Goal: Task Accomplishment & Management: Complete application form

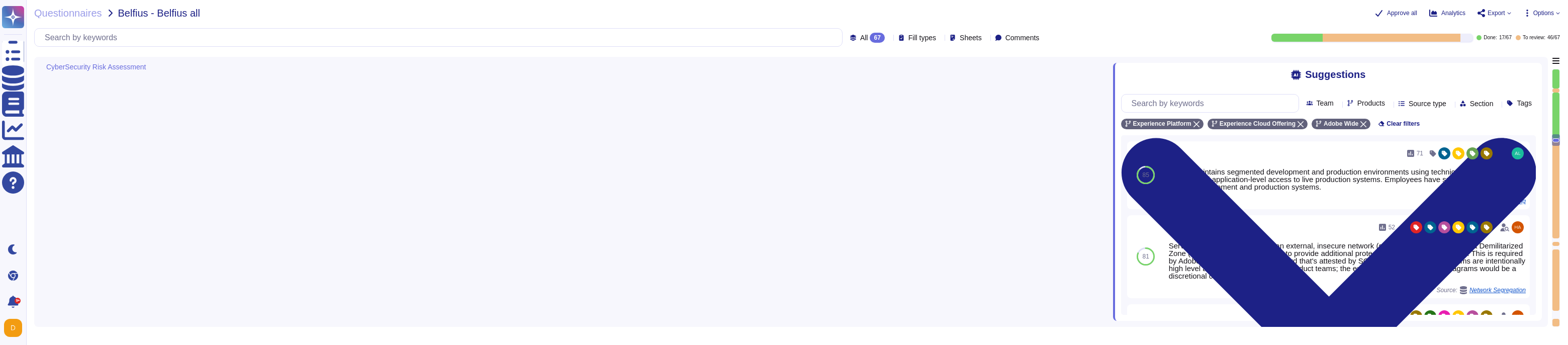
type textarea "The Adobe Vulnerability Management program provides operational groups with the…"
type textarea "Please check AEP Whitepaper with the architecture diagram here: [URL][DOMAIN_NA…"
type textarea "Adobe has setup network policy enforcement points (“PEP”) within its Adobe prod…"
type textarea "Adobe maintains segmented development and production environments using technic…"
type textarea "Yes, depending on the product in scope."
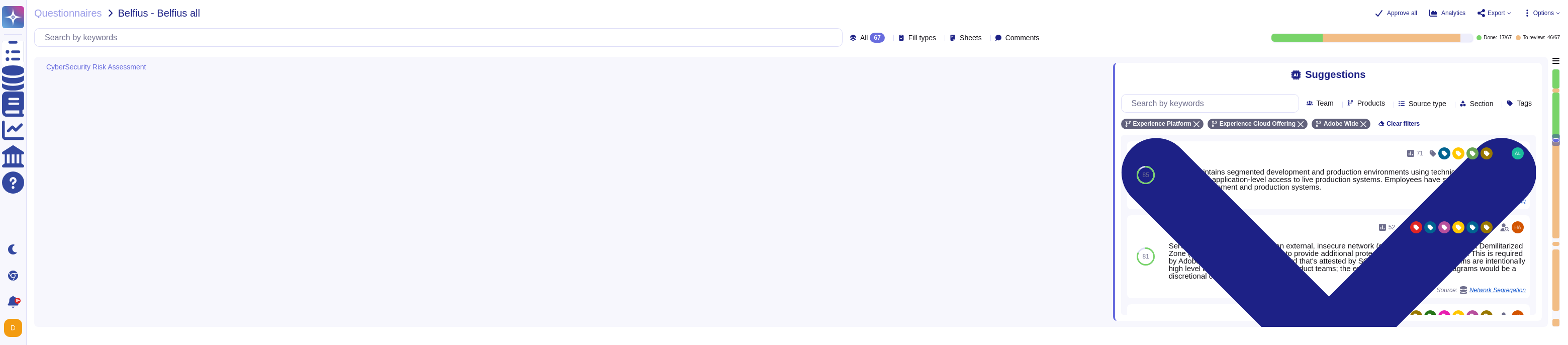
type textarea "Lor Ipsum Dolorsi Ametconse (ADI) el s doeiusmod temporinci utlaboree, dolorema…"
type textarea "A systematic approach to managing change is followed where changes are reviewed…"
type textarea "Unit tests are run automatically when we push code. The procedure is that we do…"
type textarea "Security patches must be applied according to the timelines and severity level …"
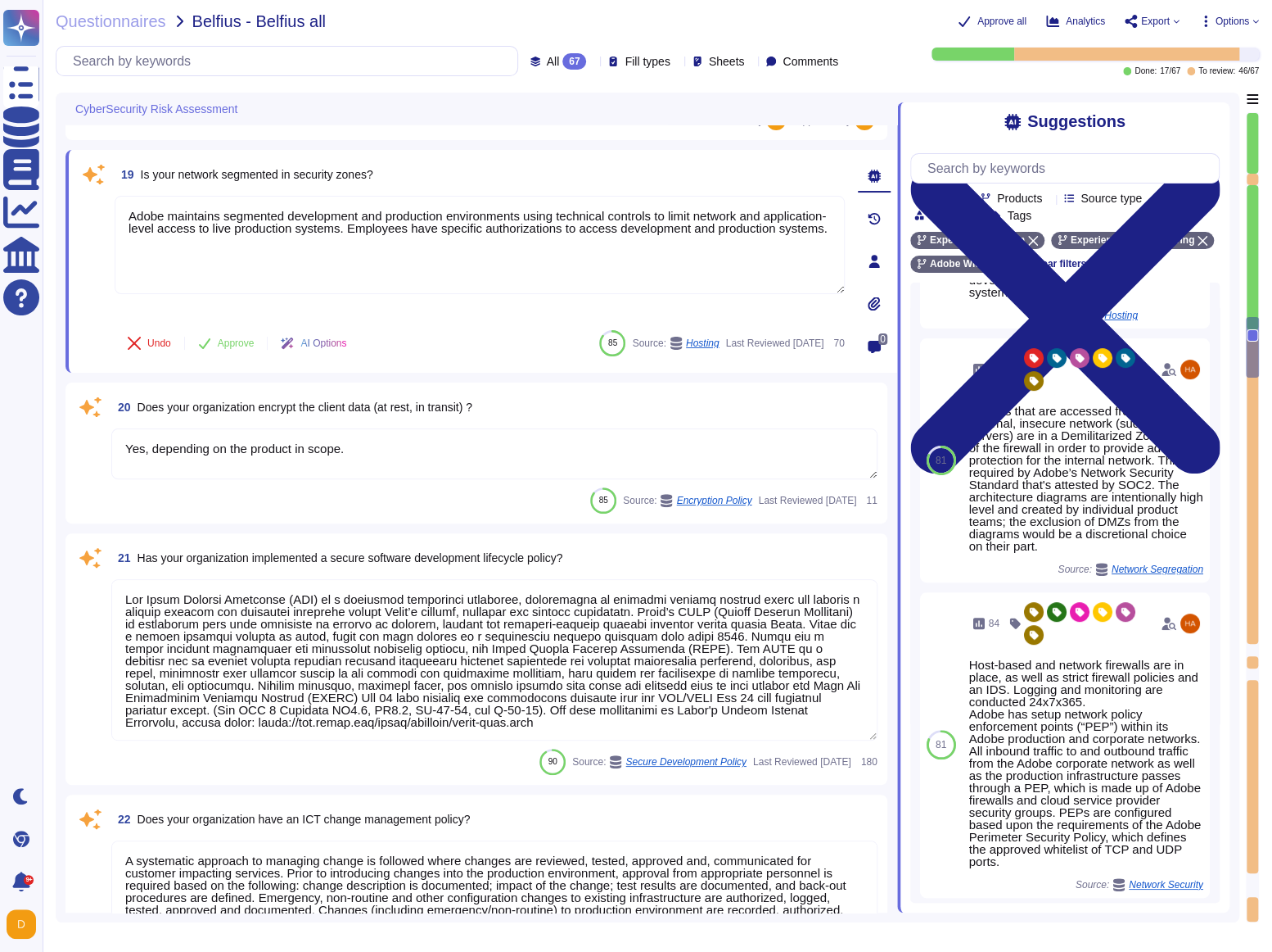
scroll to position [196, 0]
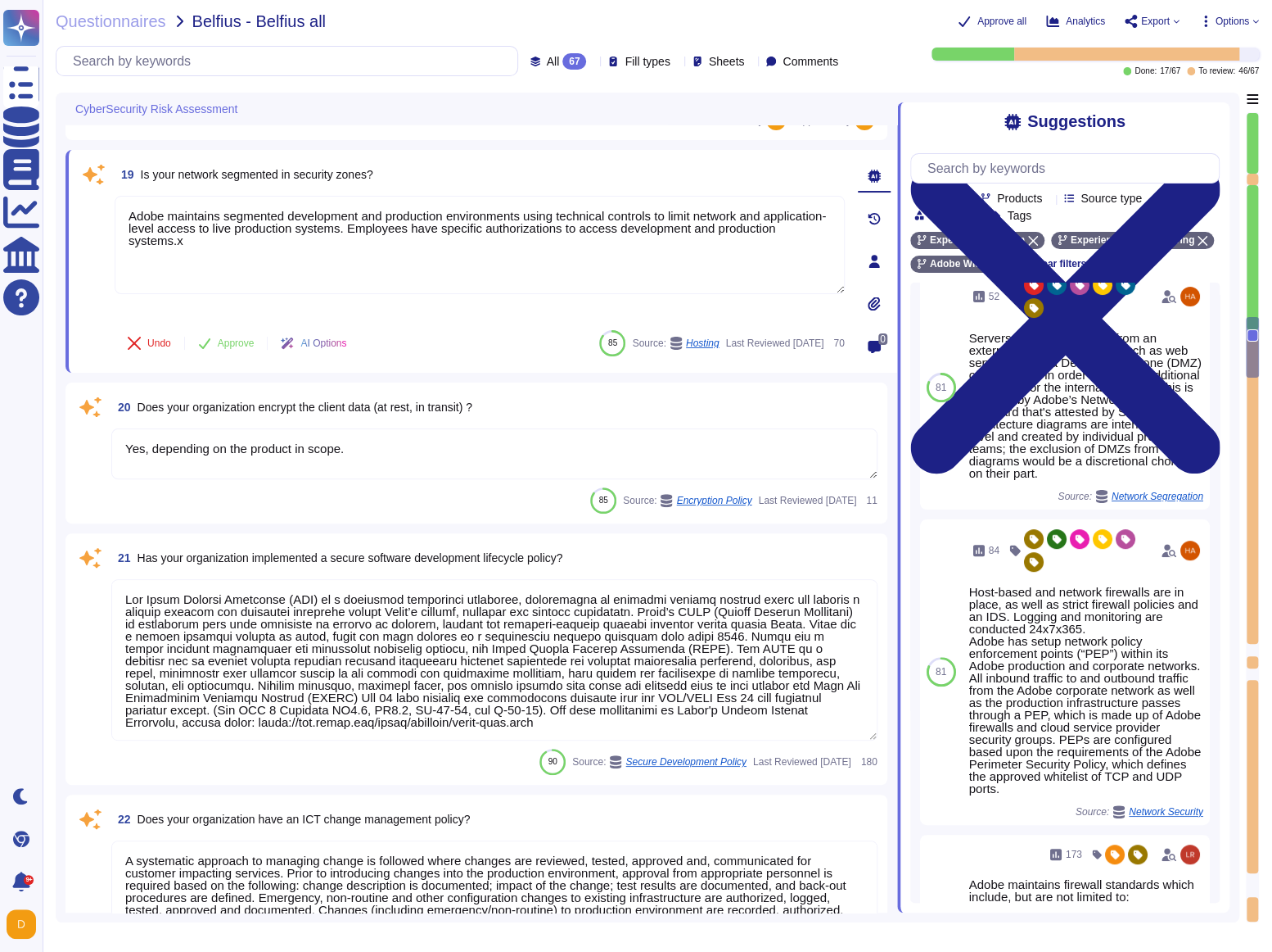
type textarea "Adobe maintains segmented development and production environments using technic…"
drag, startPoint x: 142, startPoint y: 178, endPoint x: 386, endPoint y: 179, distance: 244.0
click at [374, 179] on span "Is your network segmented in security zones?" at bounding box center [257, 174] width 233 height 13
click at [163, 177] on span "Is your network segmented in security zones?" at bounding box center [257, 174] width 233 height 13
drag, startPoint x: 139, startPoint y: 181, endPoint x: 386, endPoint y: 184, distance: 247.0
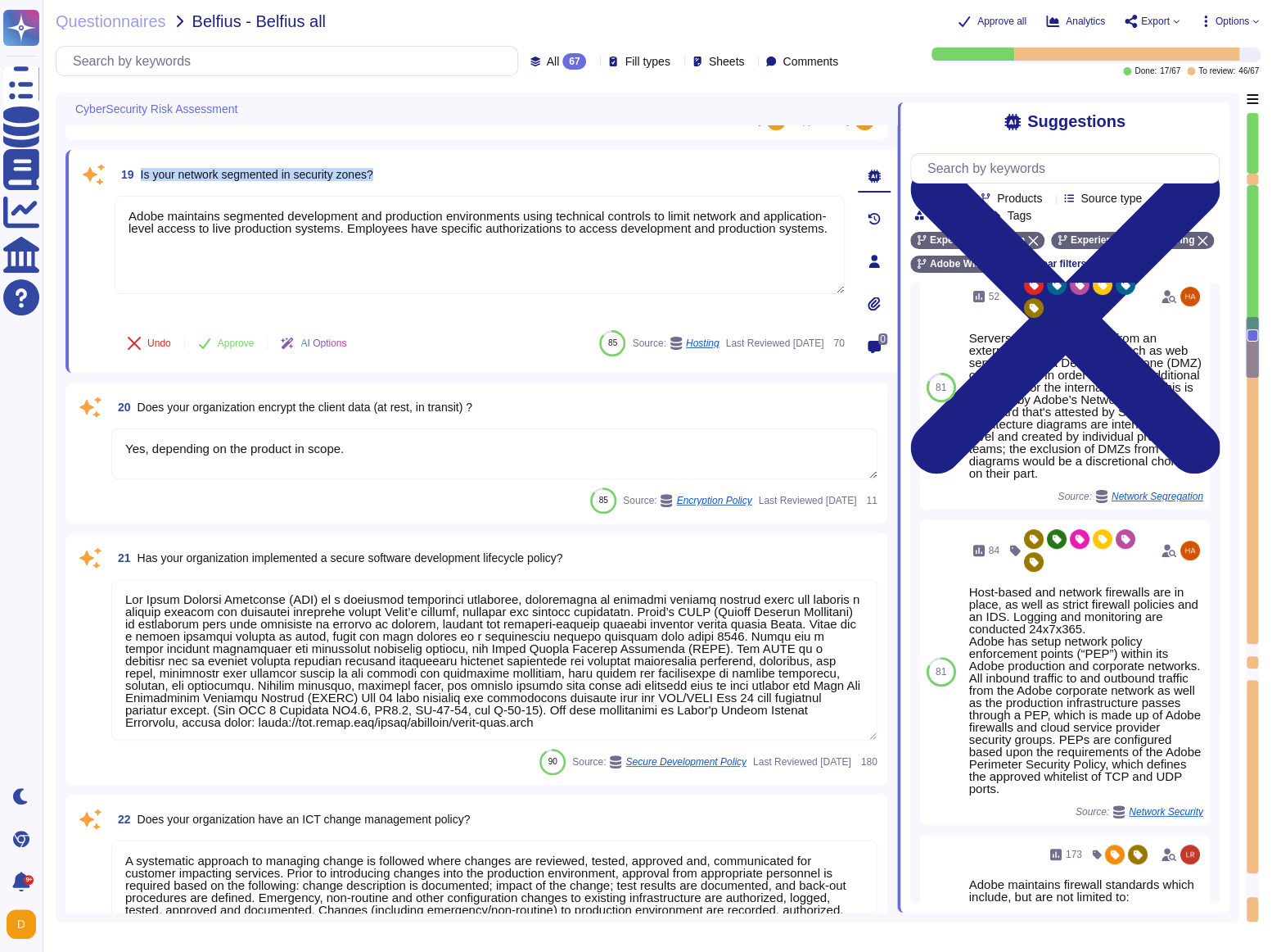
click at [374, 184] on span "19 Is your network segmented in security zones?" at bounding box center [244, 175] width 259 height 30
copy span "Is your network segmented in security zones?"
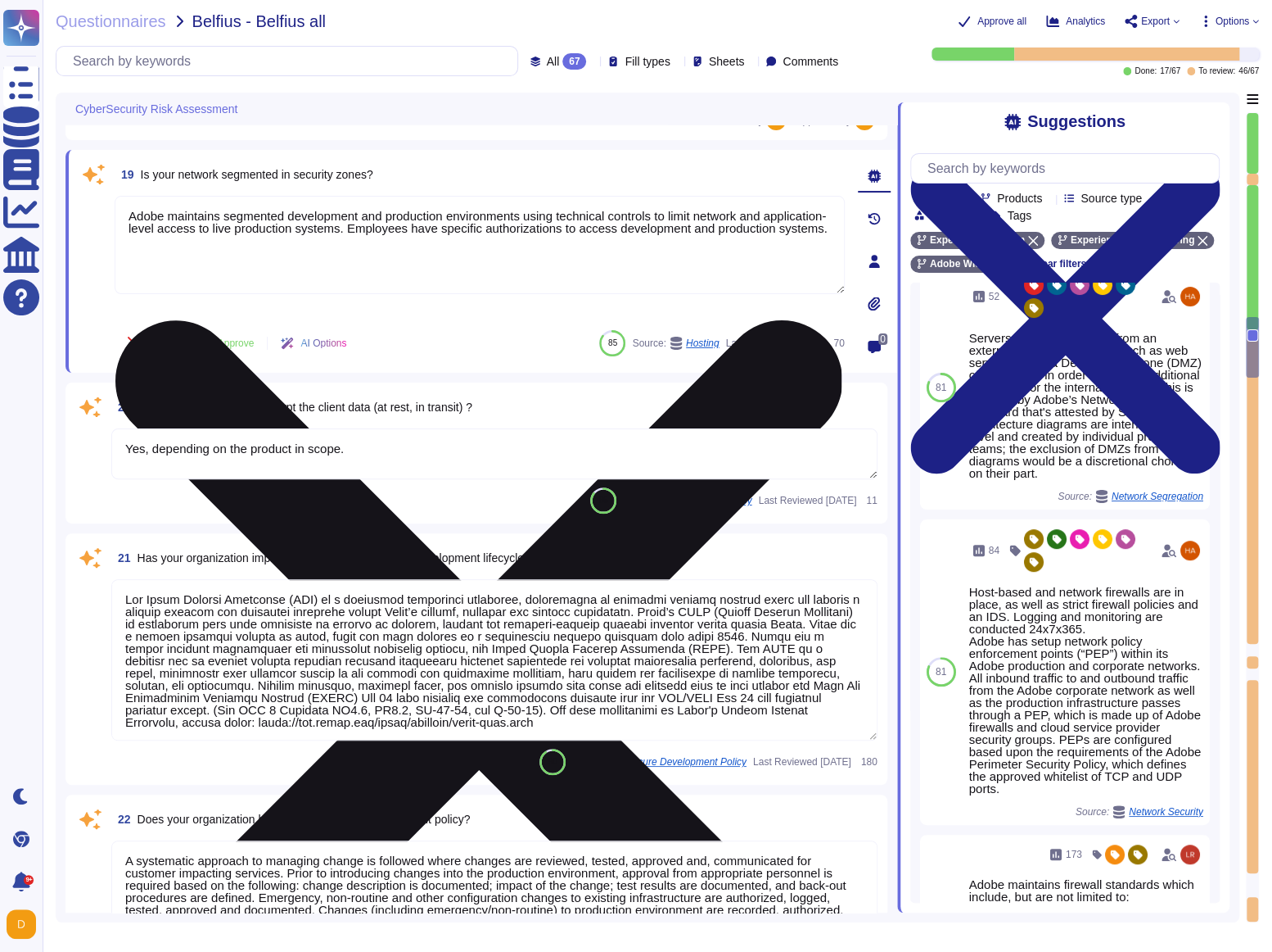
click at [271, 269] on textarea "Adobe maintains segmented development and production environments using technic…" at bounding box center [480, 244] width 731 height 98
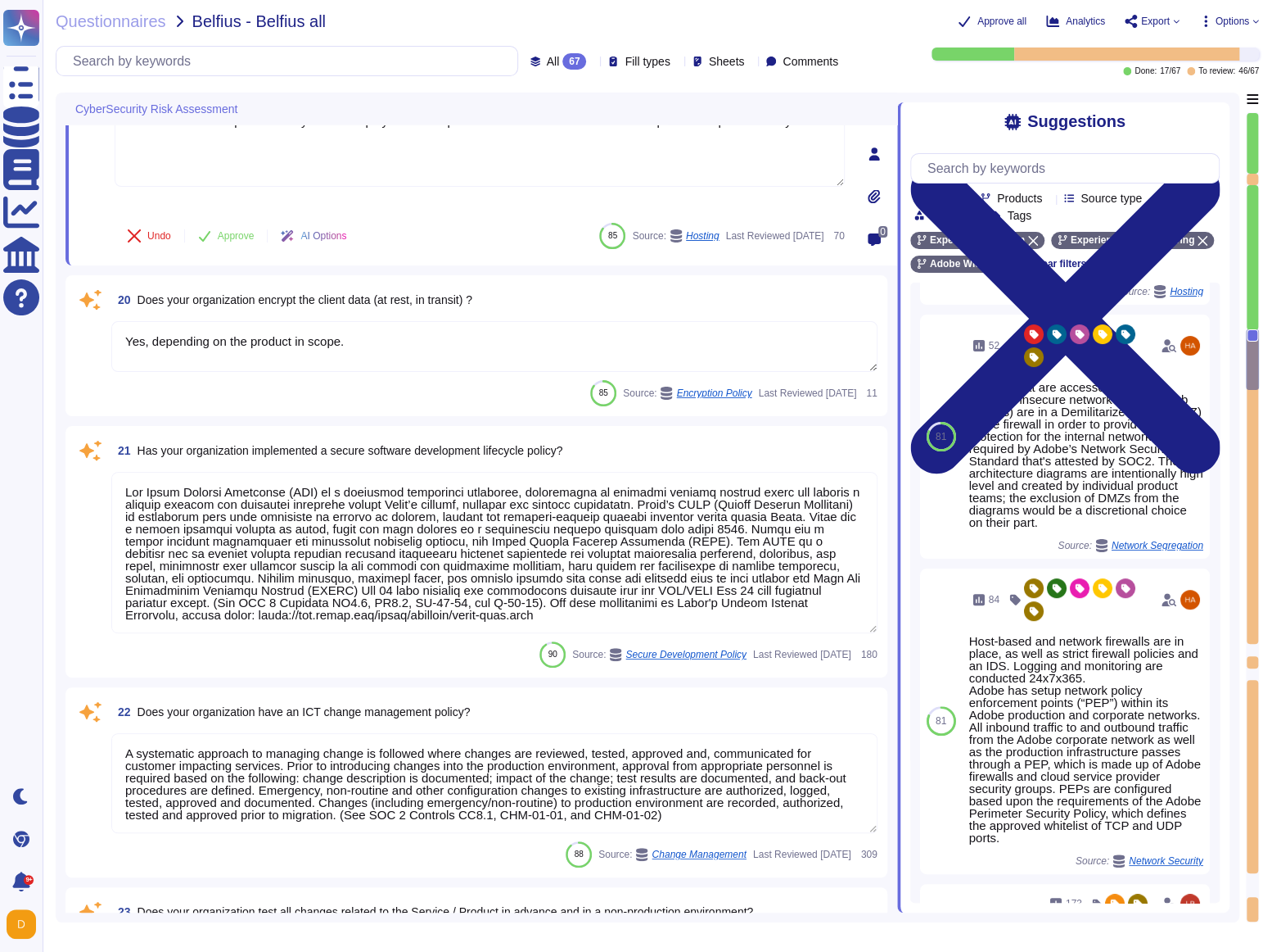
scroll to position [3794, 0]
type textarea "Adobe uses GitHub Enterprise as its source code control management system. GitH…"
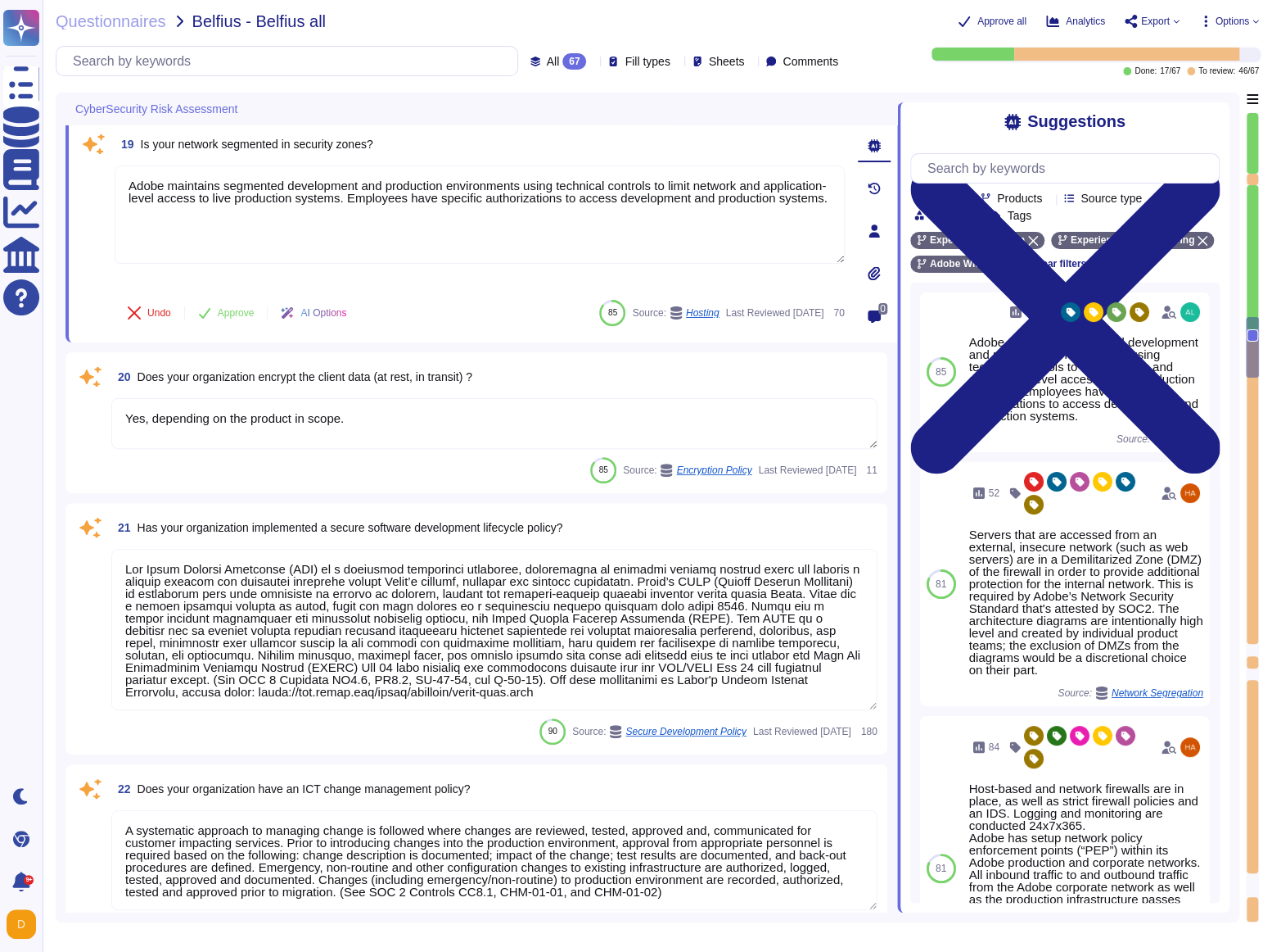
scroll to position [3713, 0]
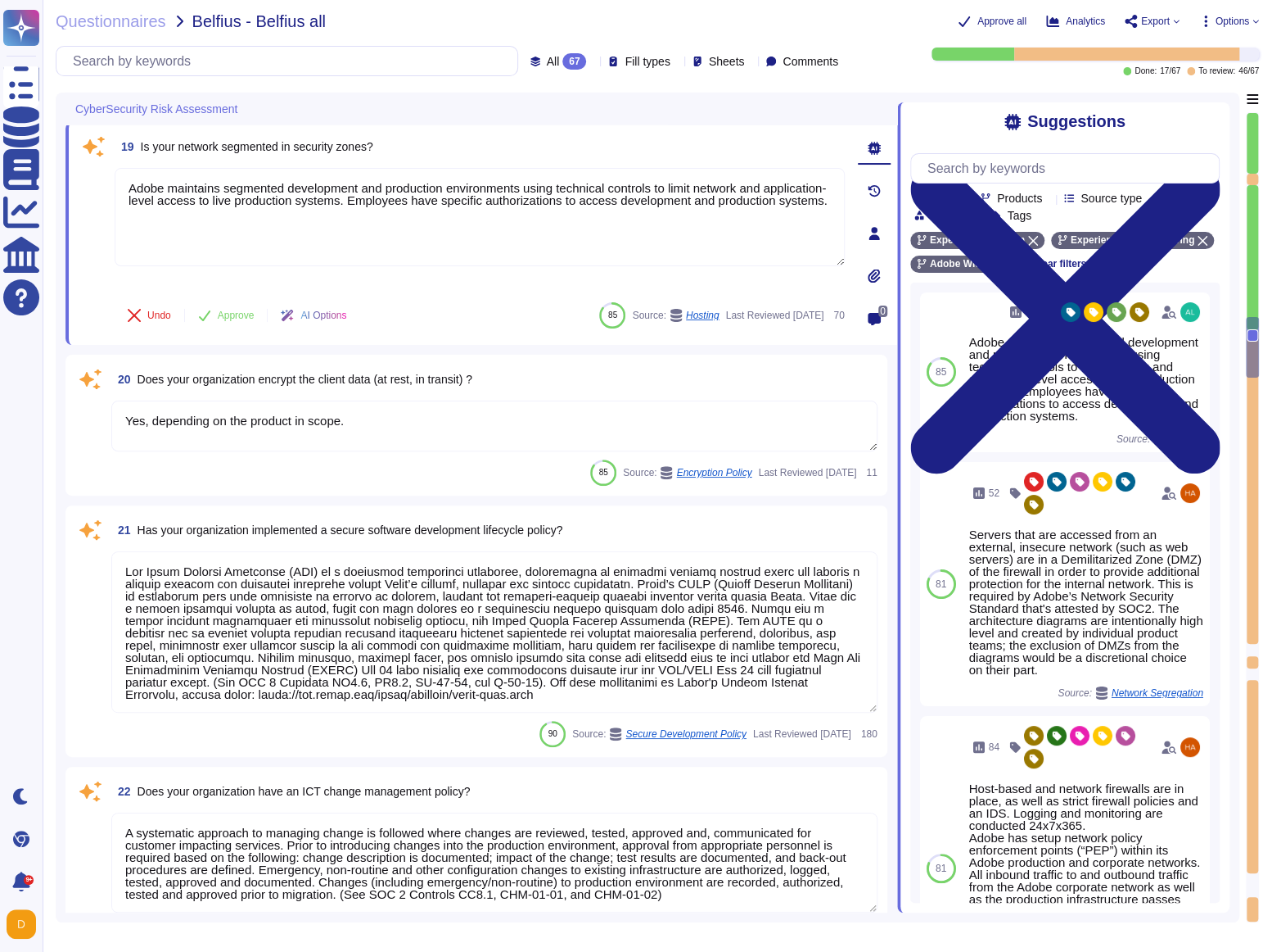
drag, startPoint x: 323, startPoint y: 235, endPoint x: 47, endPoint y: 143, distance: 290.9
click at [47, 142] on div "Questionnaires Belfius - Belfius all Approve all Analytics Export Options All 6…" at bounding box center [657, 476] width 1230 height 952
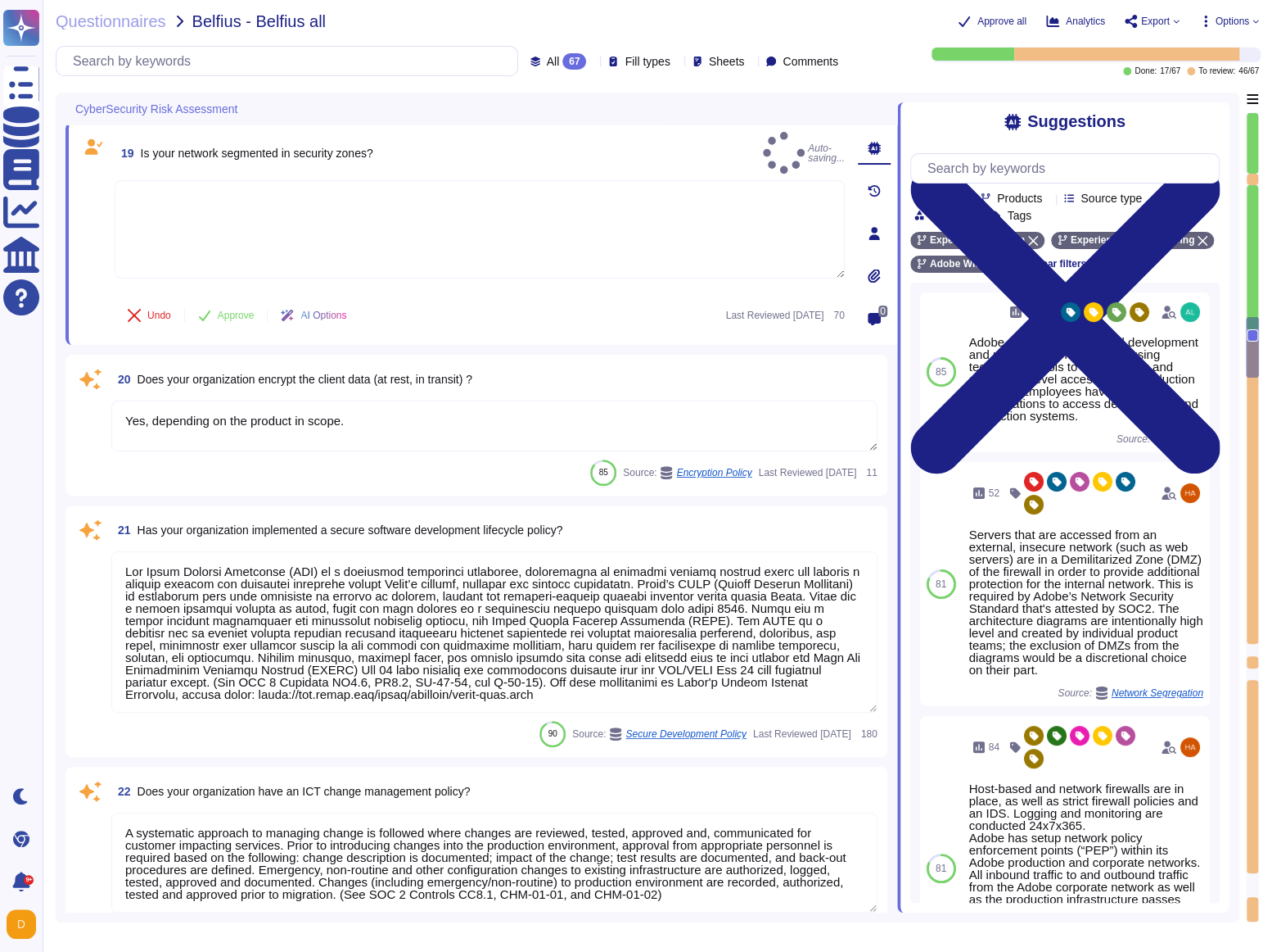
click at [900, 372] on div "Suggestions Team Products Source type Section Tags Experience Platform Experien…" at bounding box center [1063, 507] width 332 height 810
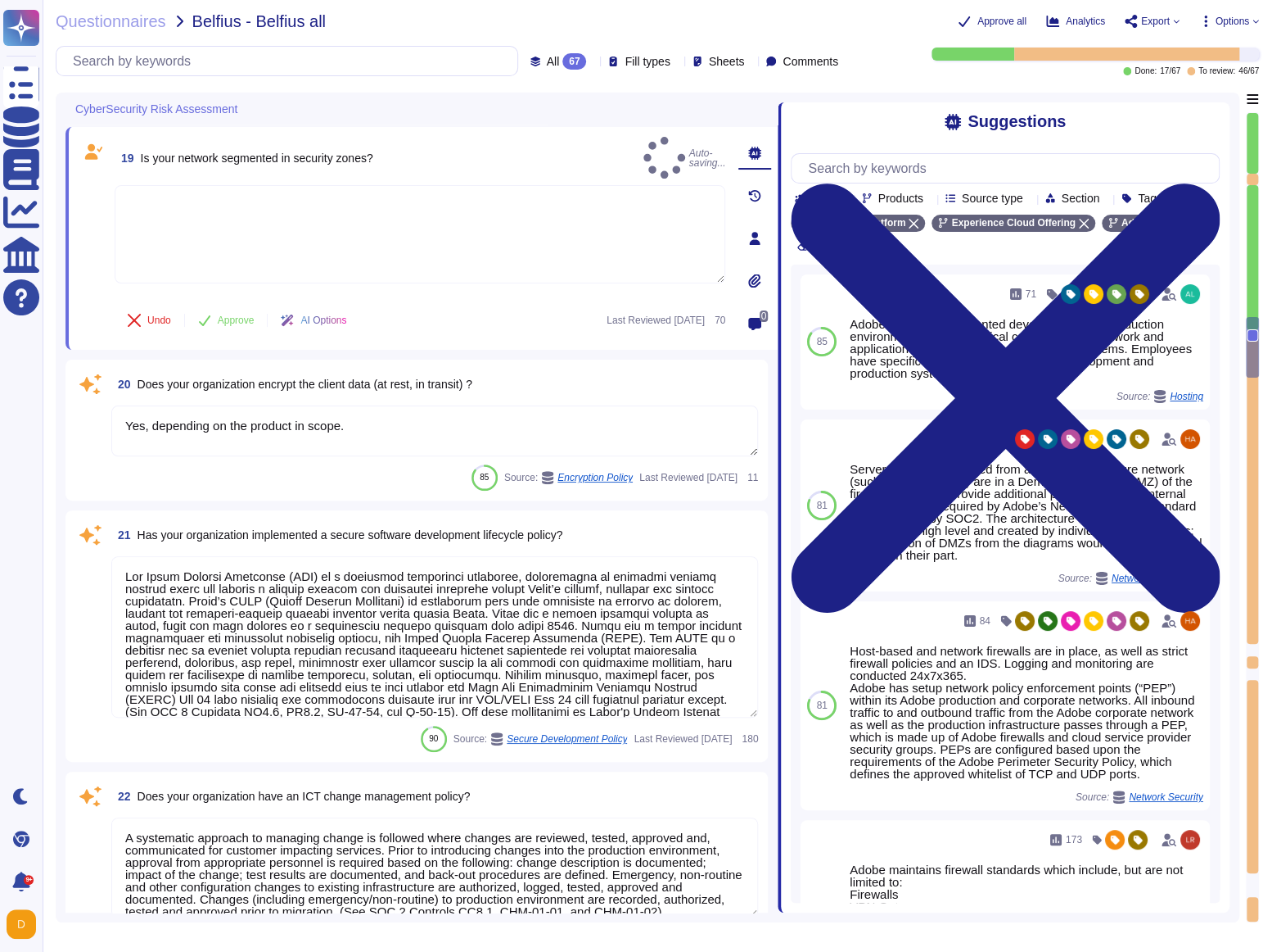
drag, startPoint x: 898, startPoint y: 371, endPoint x: 778, endPoint y: 369, distance: 120.0
click at [778, 369] on span at bounding box center [777, 502] width 7 height 820
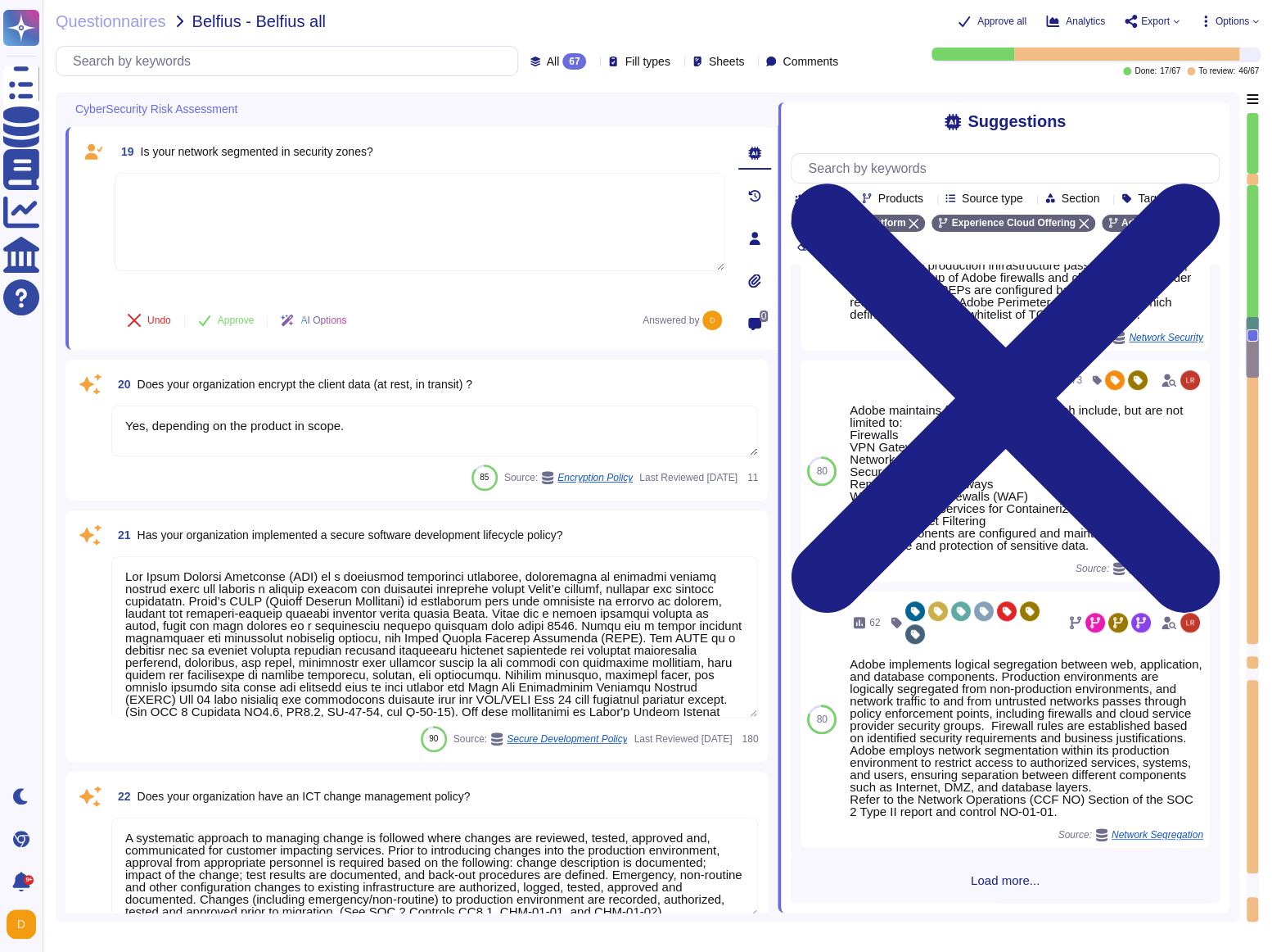
scroll to position [526, 0]
click at [902, 561] on span "Load more..." at bounding box center [1005, 880] width 429 height 12
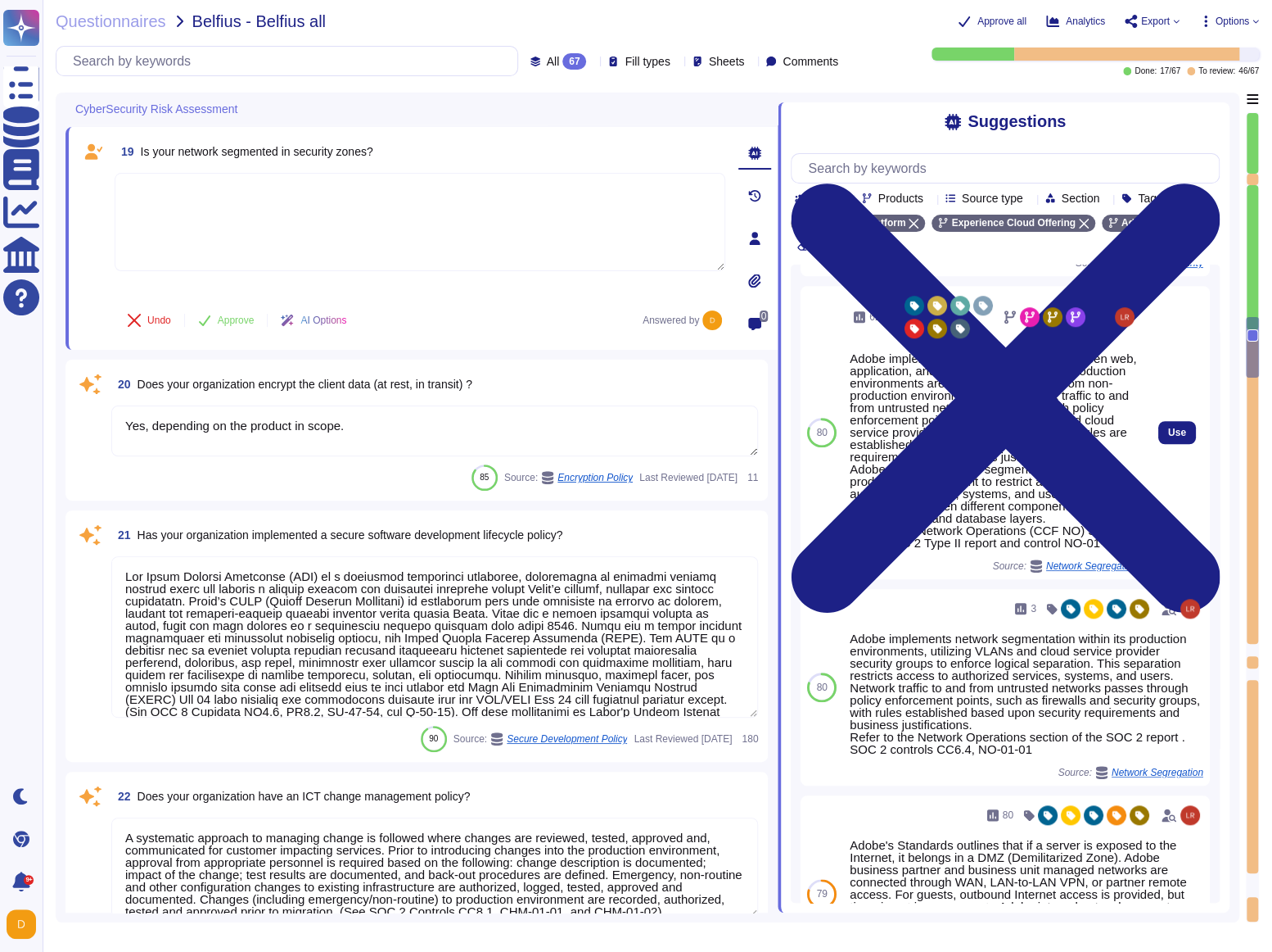
scroll to position [772, 0]
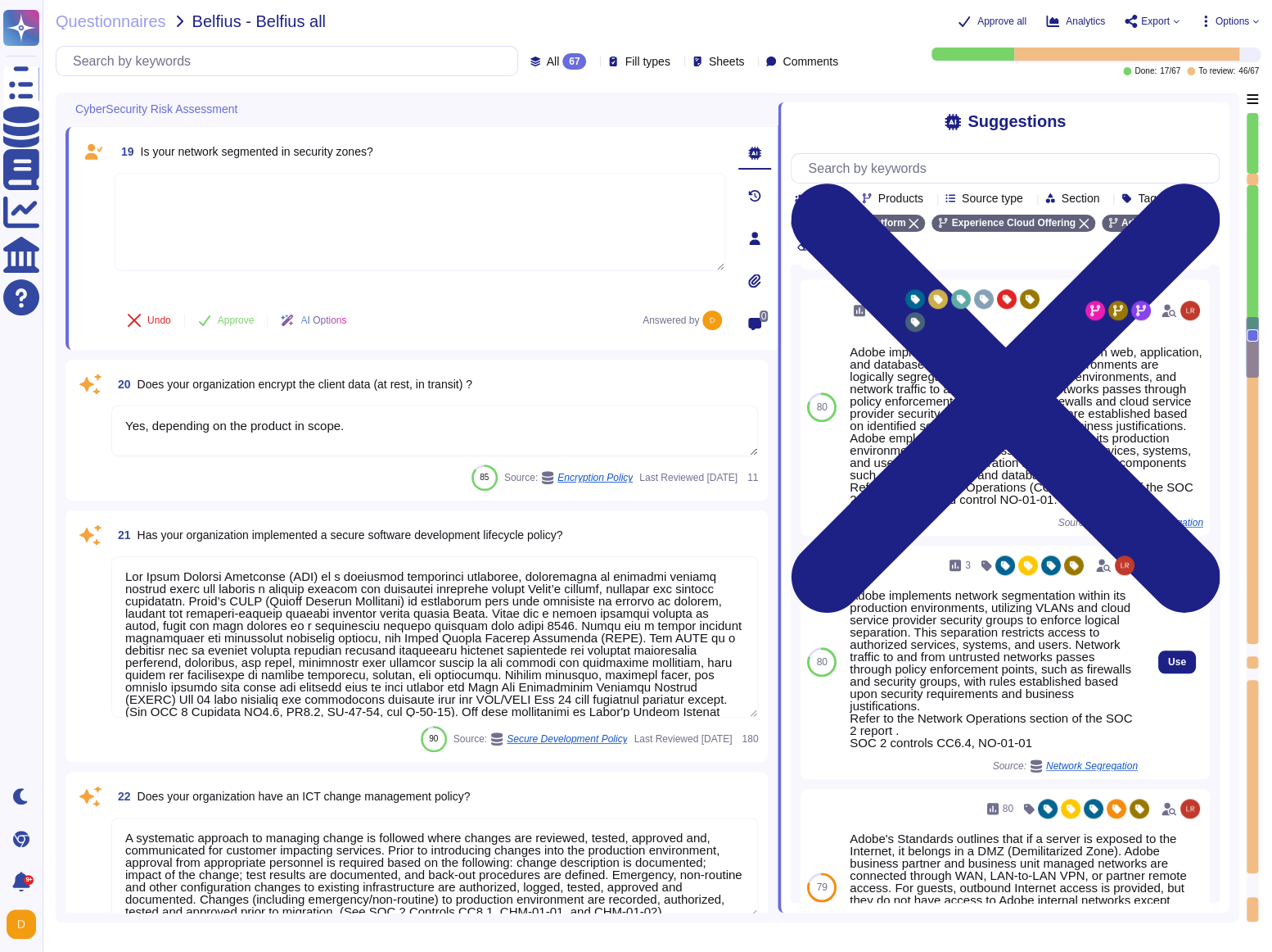
click at [1060, 561] on span "Network Segregation" at bounding box center [1093, 766] width 92 height 10
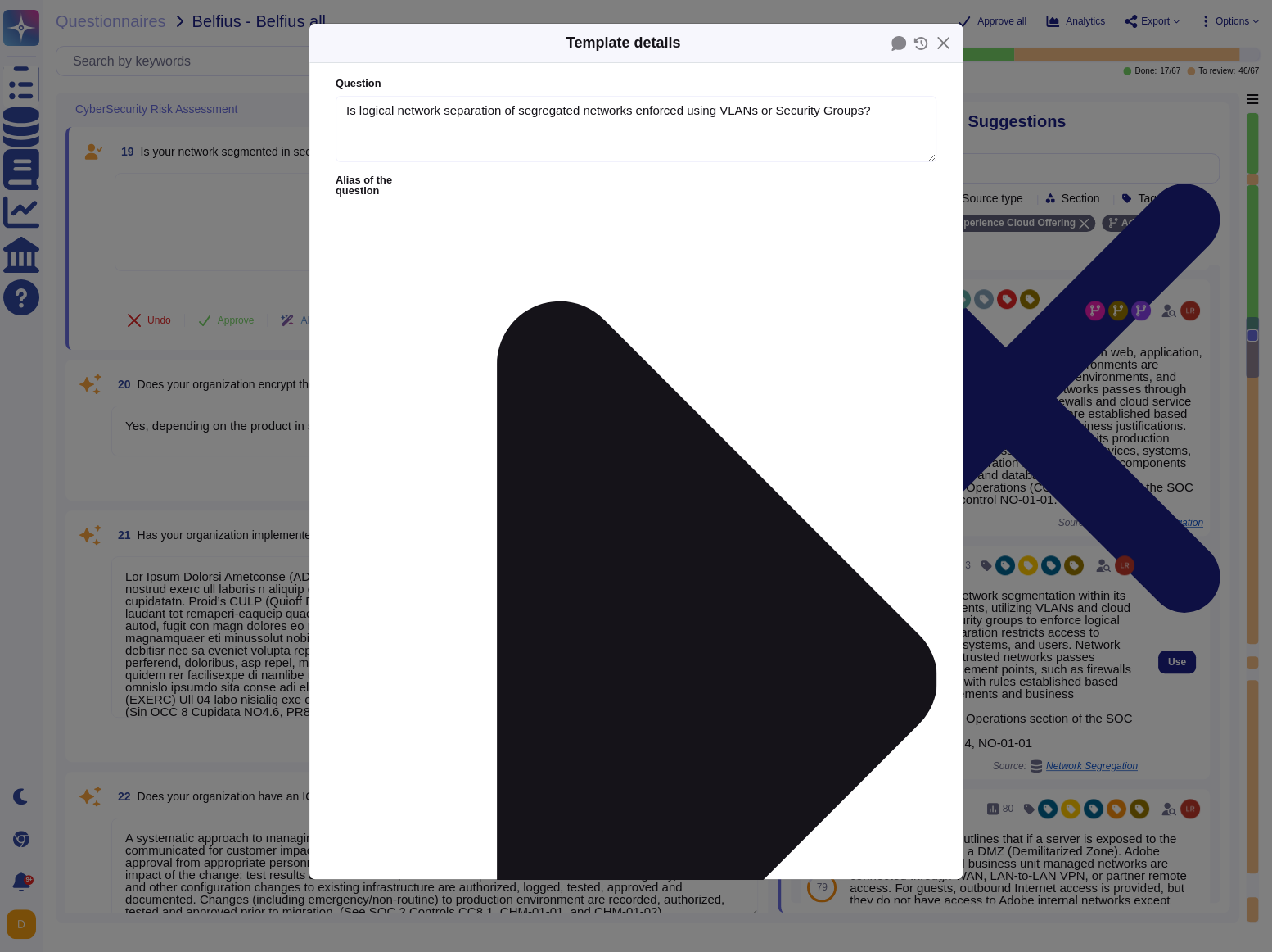
type textarea "Is logical network separation of segregated networks enforced using VLANs or Se…"
type textarea "Adobe implements network segmentation within its production environments, utili…"
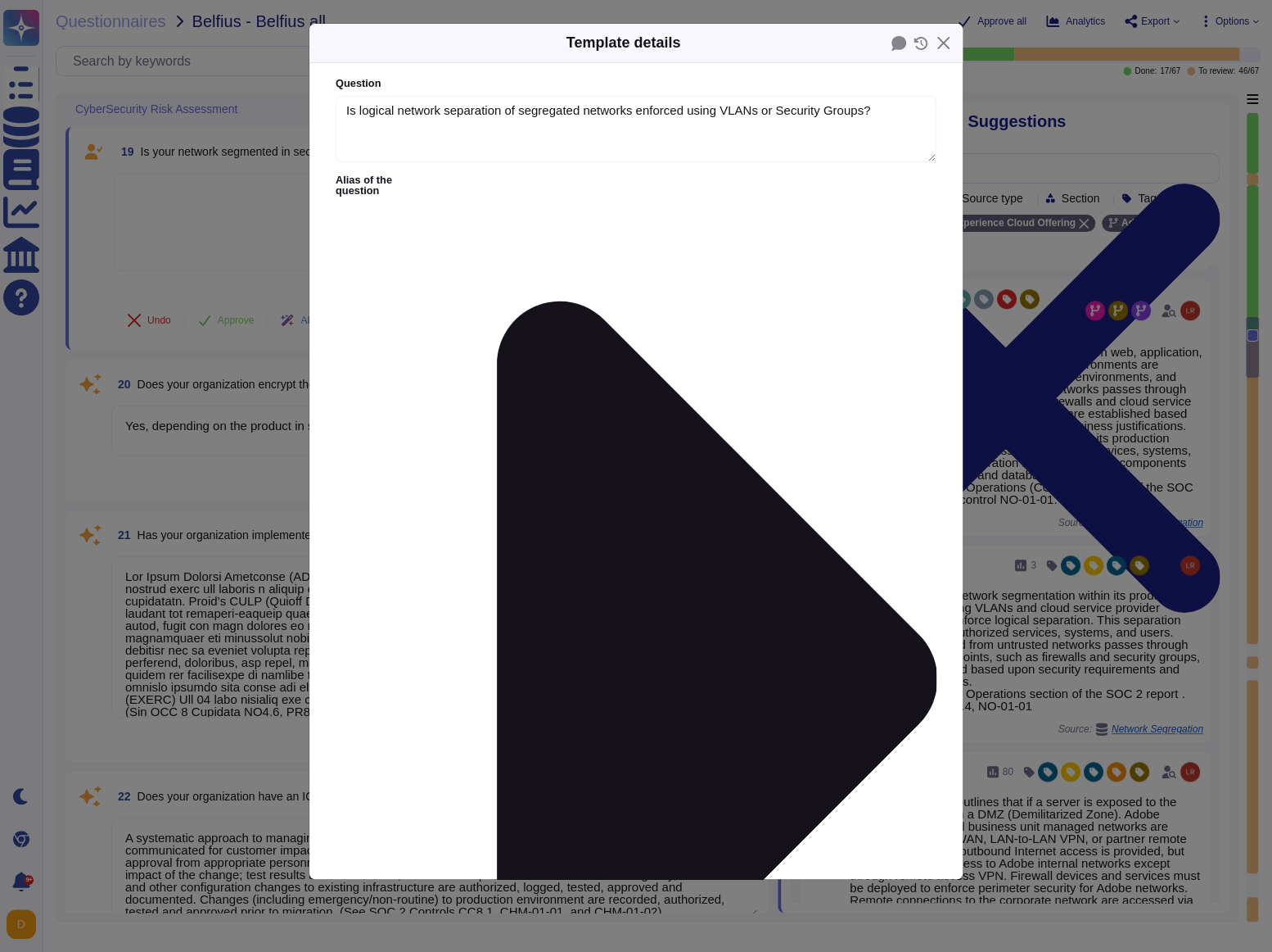
click at [938, 41] on button "Close" at bounding box center [944, 44] width 26 height 26
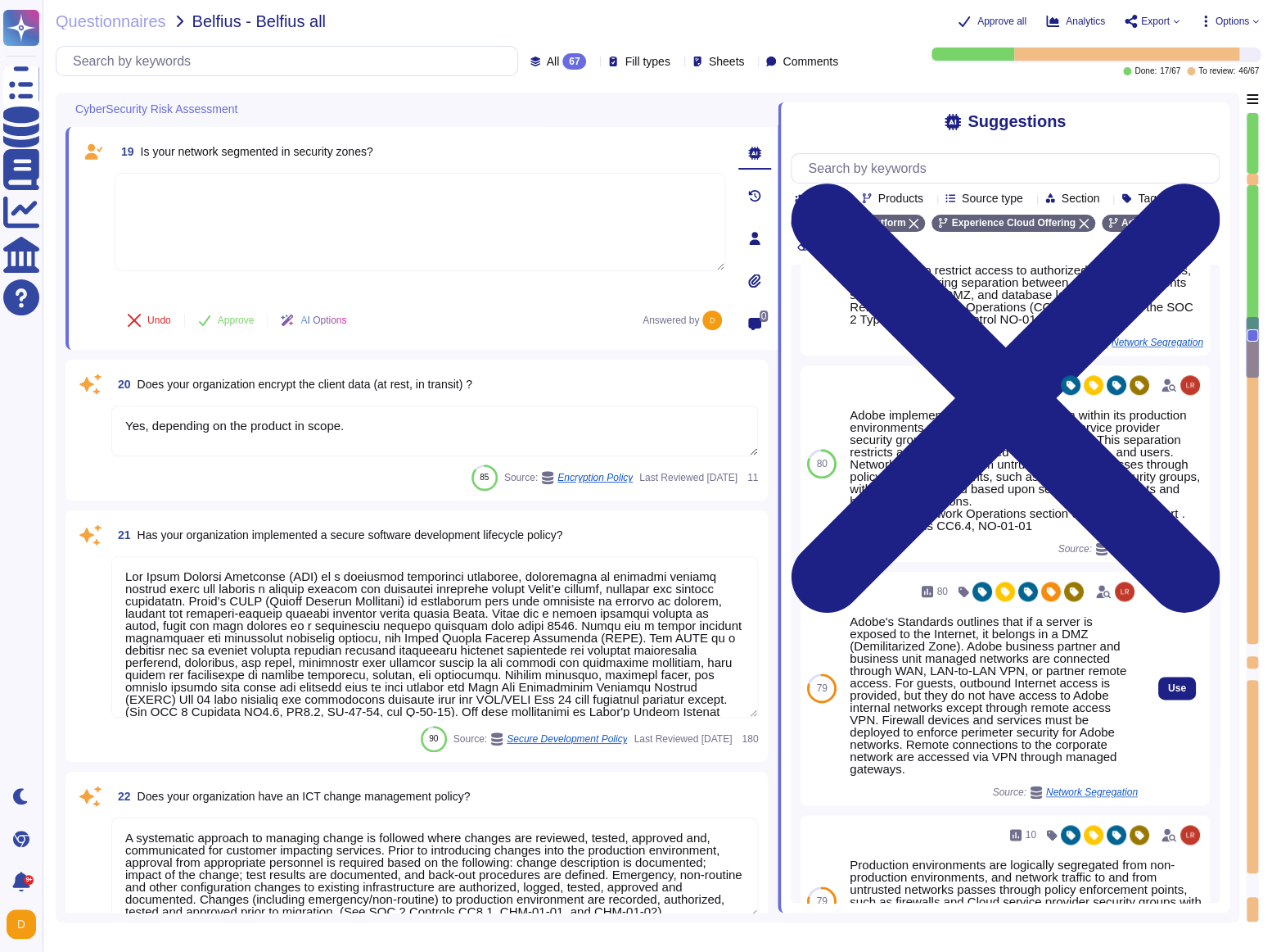
scroll to position [938, 0]
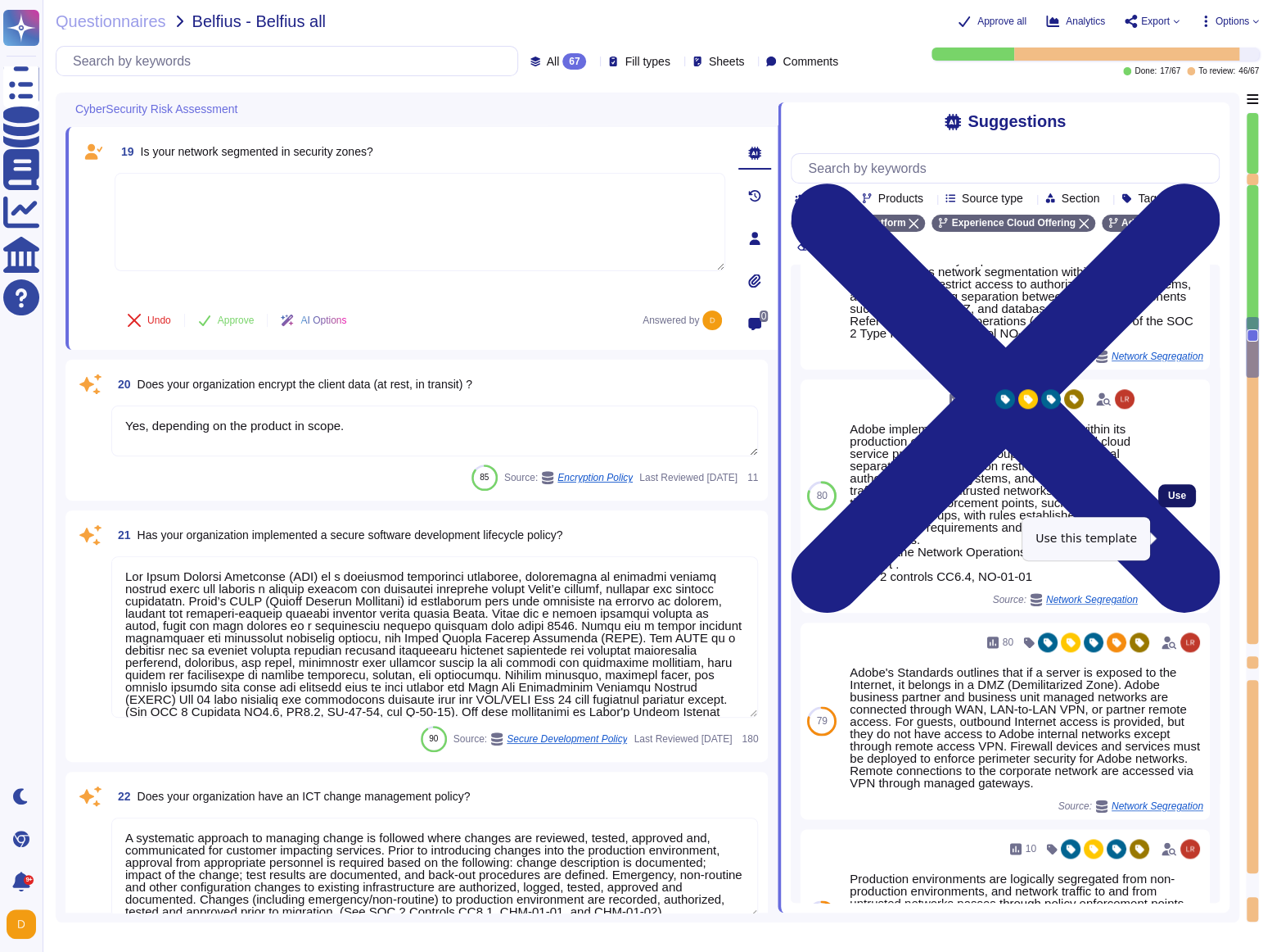
click at [1171, 501] on span "Use" at bounding box center [1178, 496] width 18 height 10
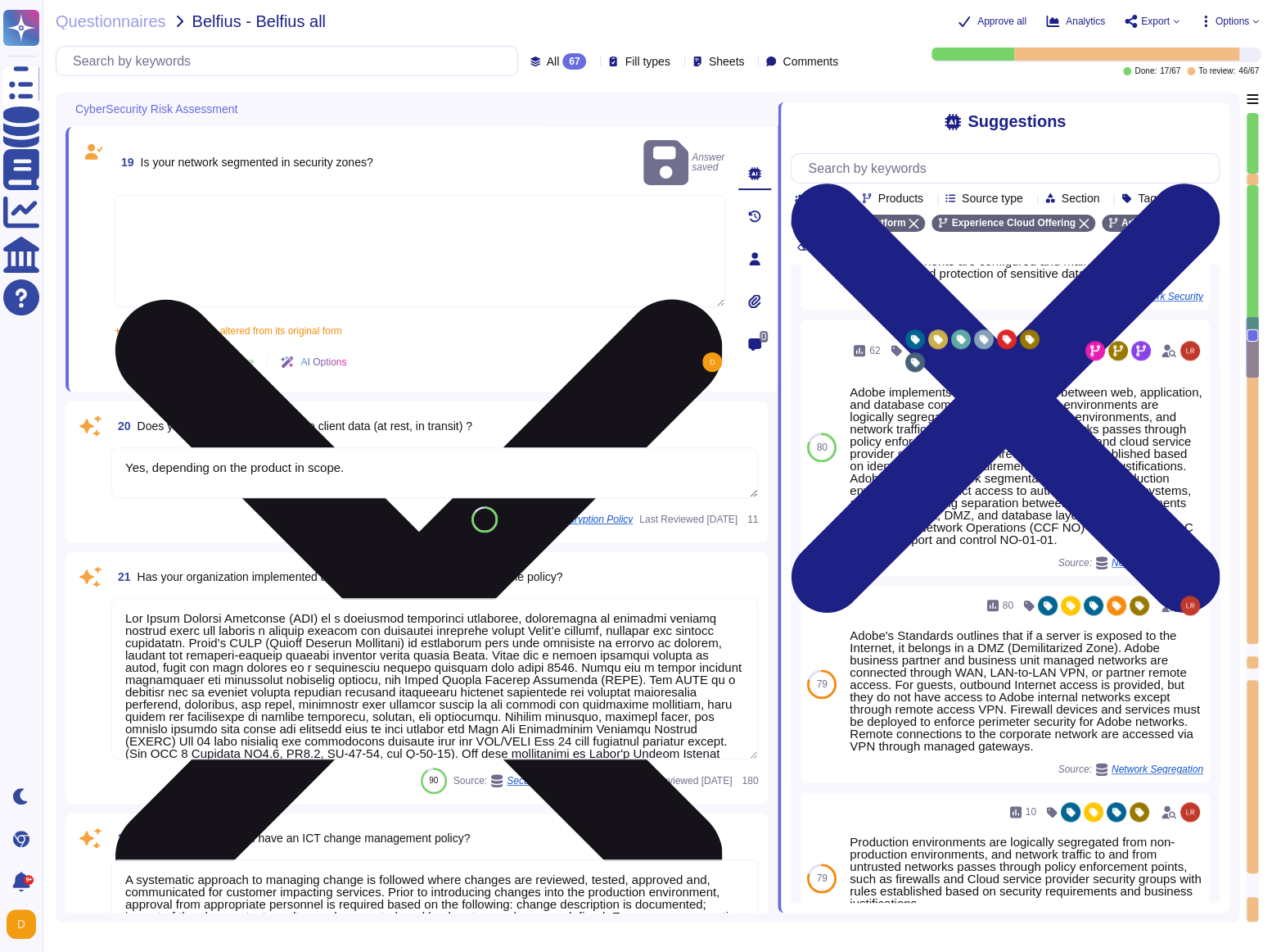
click at [393, 266] on textarea "Adobe implements network segmentation within its production environments, utili…" at bounding box center [420, 251] width 611 height 112
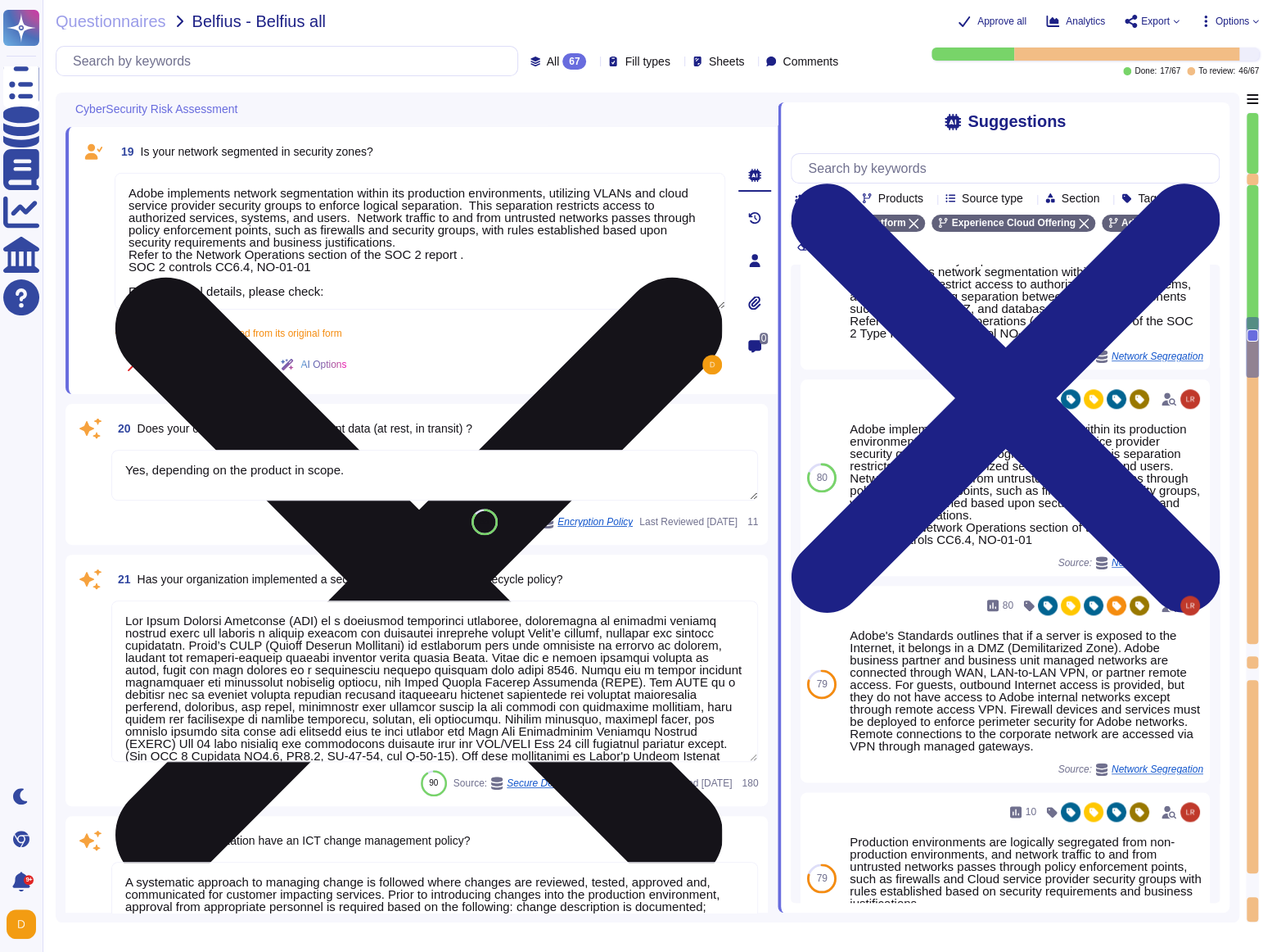
click at [373, 273] on textarea "Adobe implements network segmentation within its production environments, utili…" at bounding box center [420, 241] width 611 height 137
click at [356, 285] on textarea "Adobe implements network segmentation within its production environments, utili…" at bounding box center [420, 241] width 611 height 137
paste textarea "[URL][DOMAIN_NAME]"
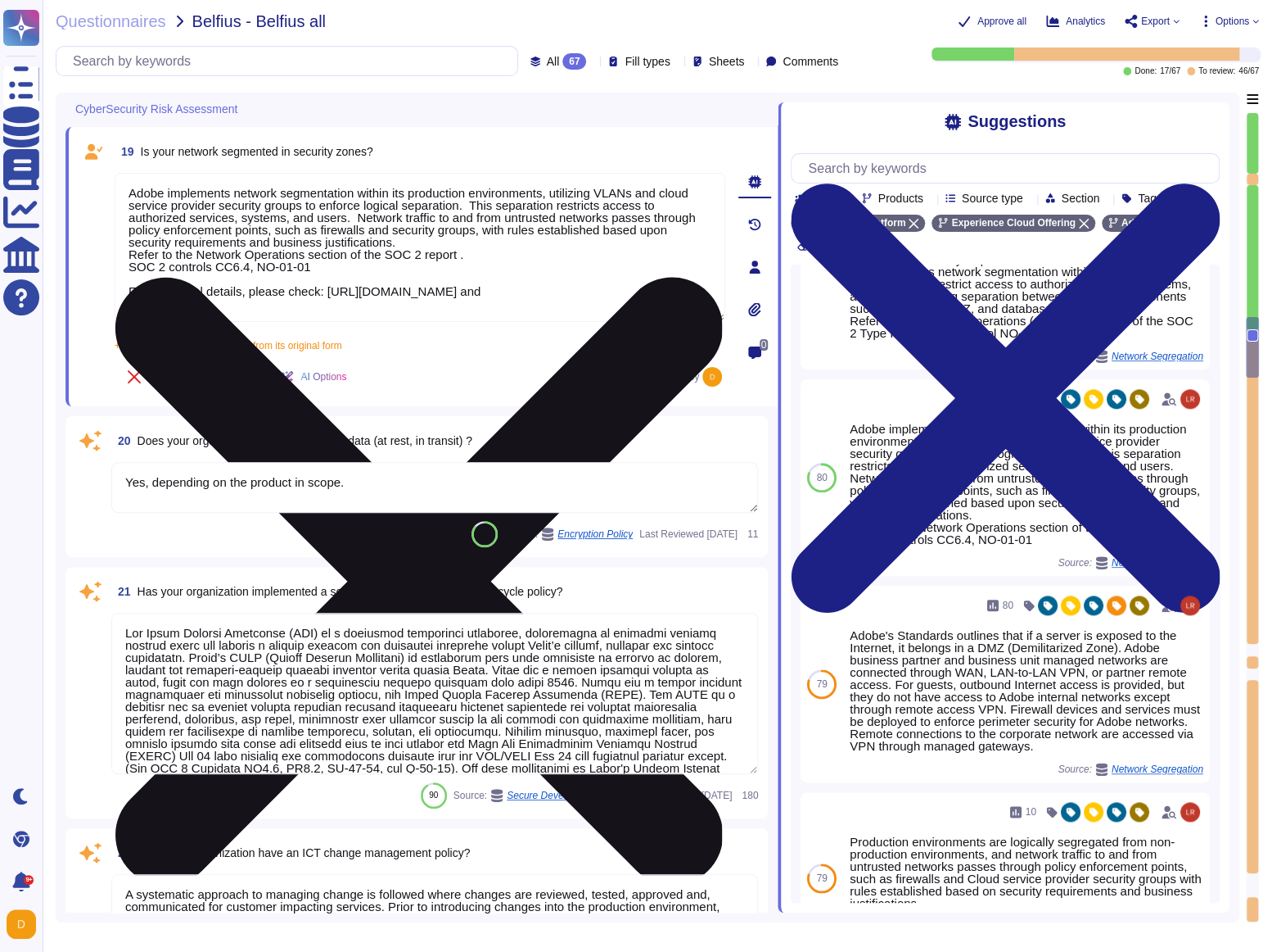
click at [631, 299] on textarea "Adobe implements network segmentation within its production environments, utili…" at bounding box center [420, 247] width 611 height 149
paste textarea "[URL][DOMAIN_NAME]"
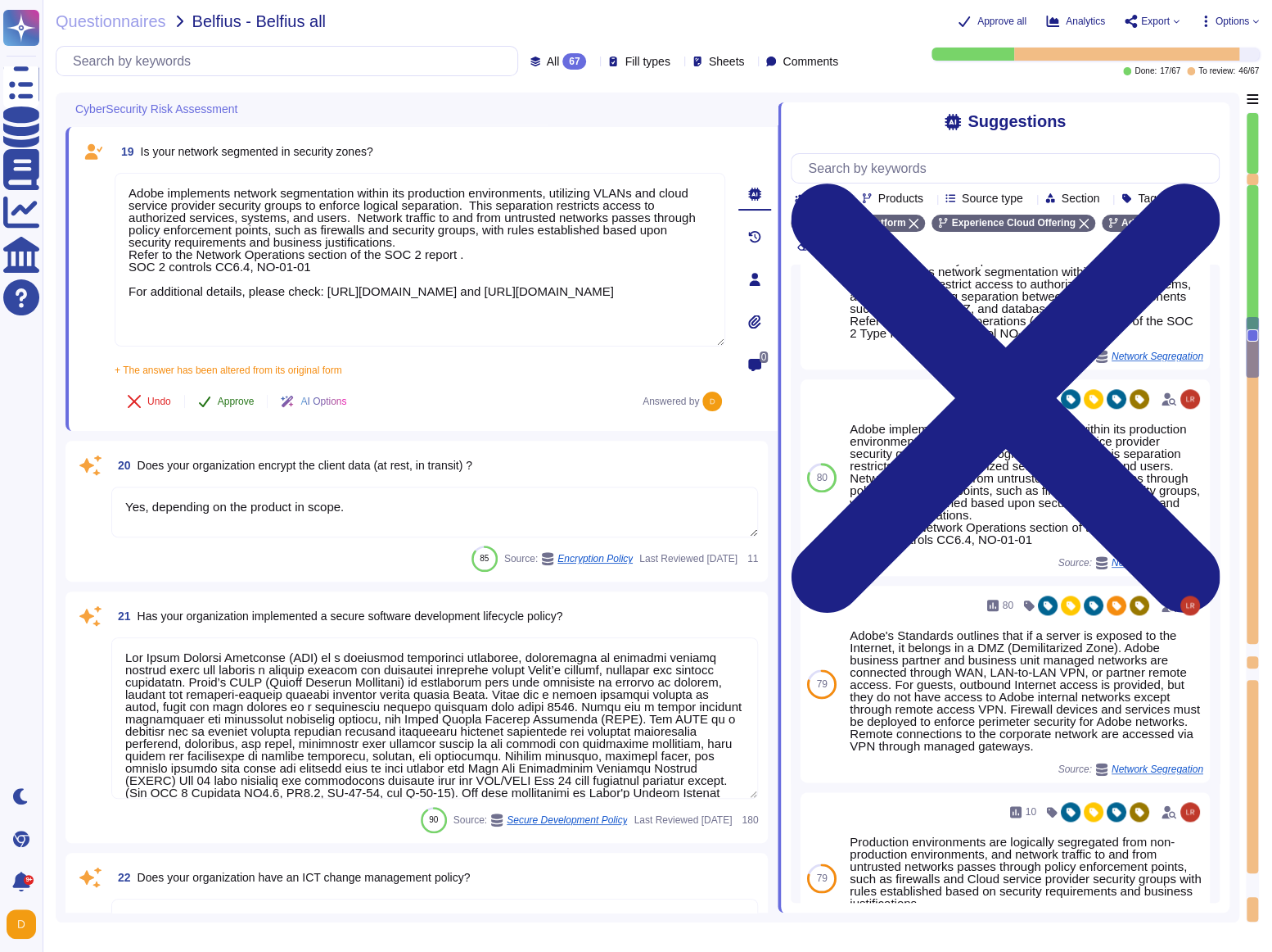
type textarea "Adobe implements network segmentation within its production environments, utili…"
click at [221, 403] on span "Approve" at bounding box center [236, 402] width 37 height 10
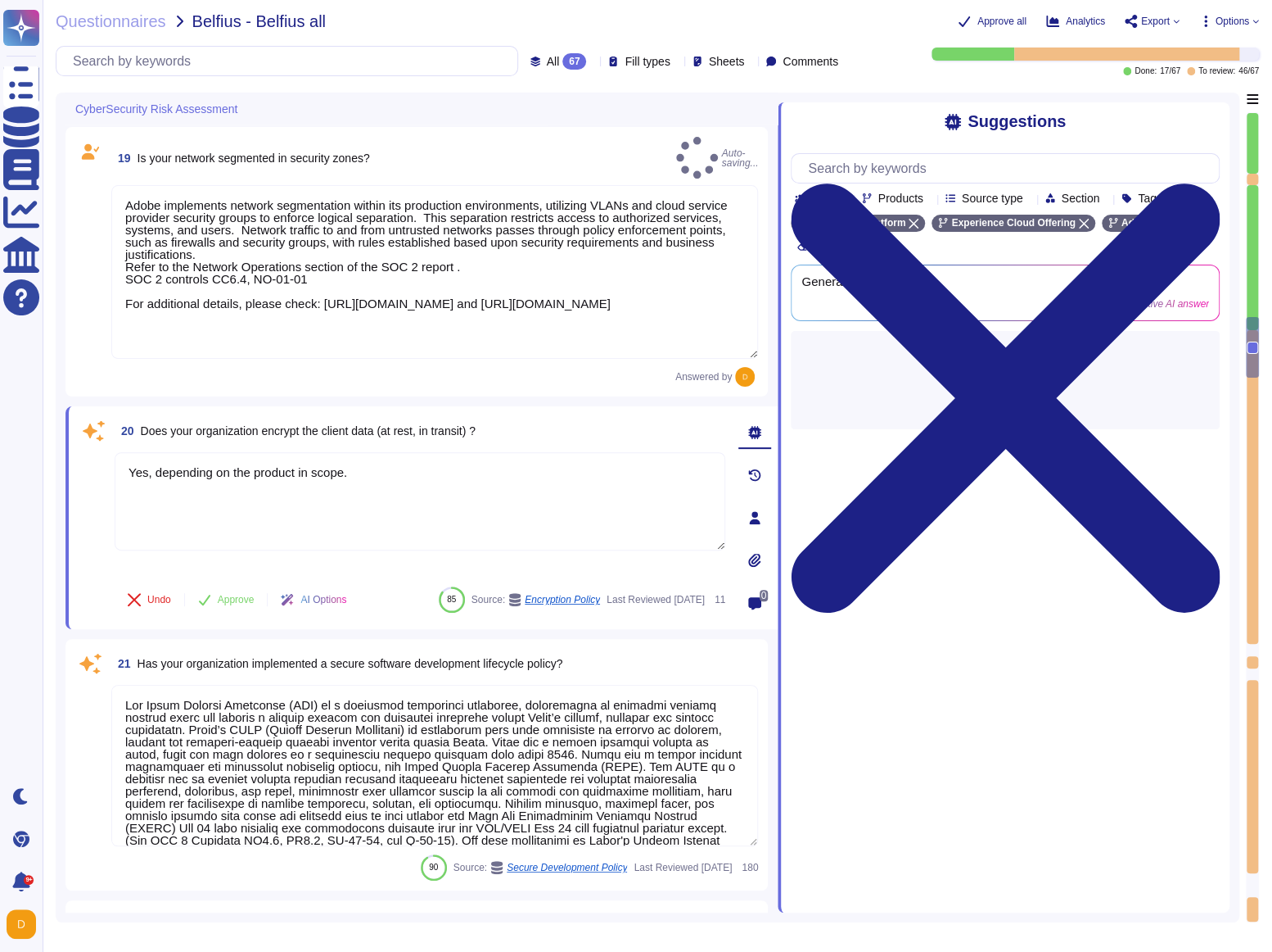
scroll to position [0, 0]
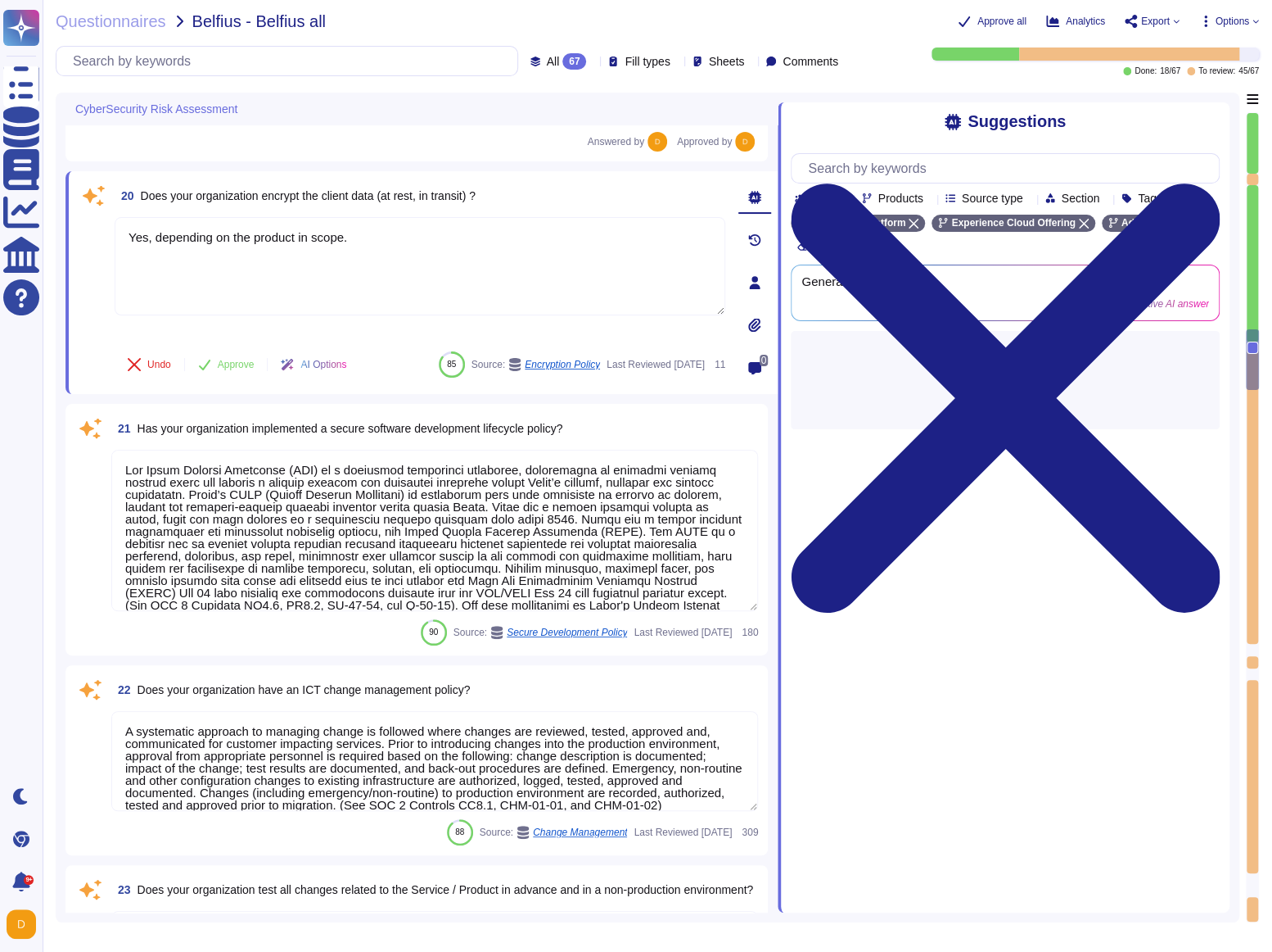
type textarea "Adobe uses GitHub Enterprise as its source code control management system. GitH…"
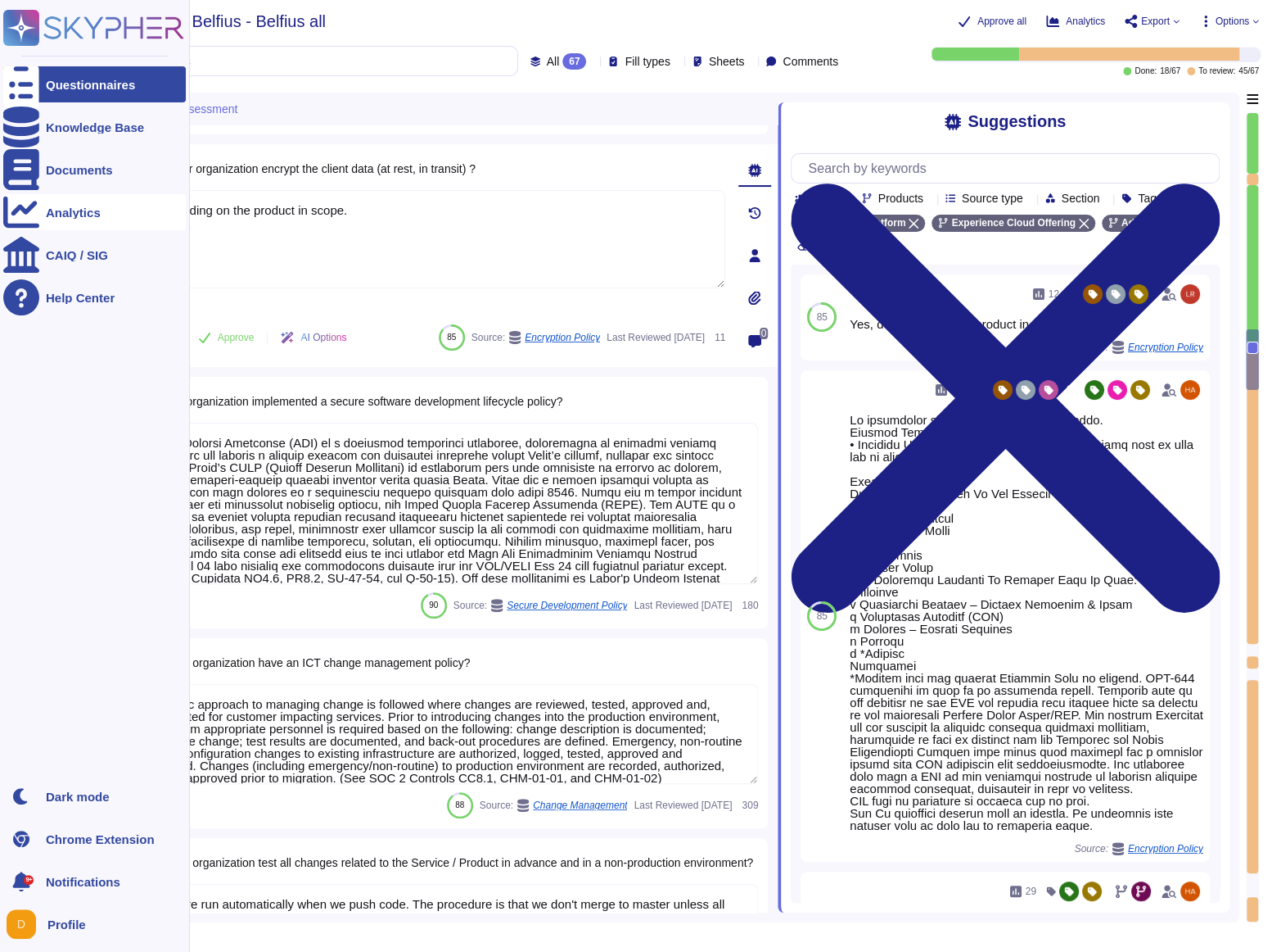
drag, startPoint x: 358, startPoint y: 214, endPoint x: 38, endPoint y: 195, distance: 320.6
click at [38, 195] on div "Questionnaires Knowledge Base Documents Analytics CAIQ / SIG Help Center Dark m…" at bounding box center [636, 476] width 1272 height 952
paste textarea "All data in transit between Experience Platform and any external component, inc…"
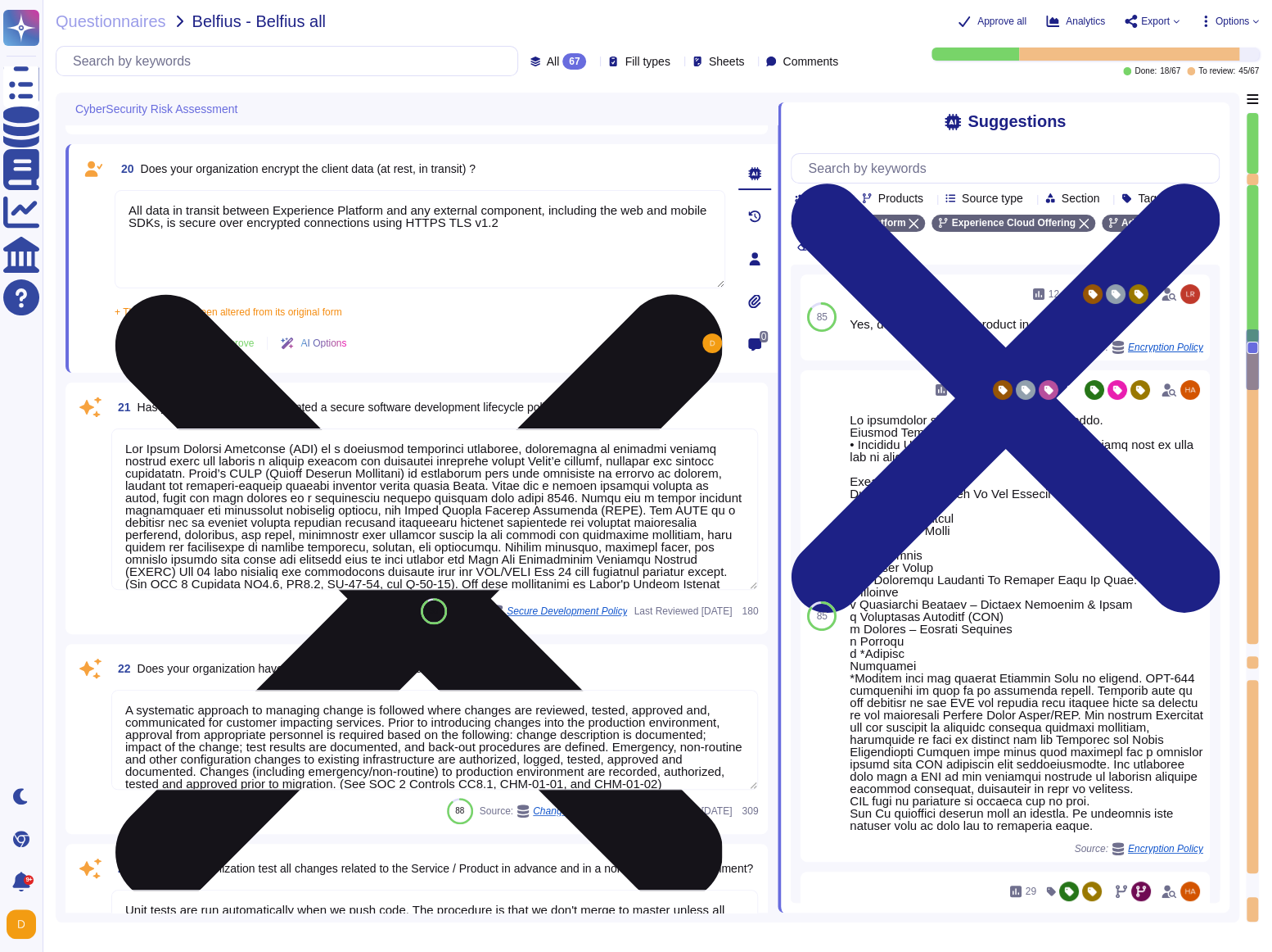
click at [156, 246] on textarea "All data in transit between Experience Platform and any external component, inc…" at bounding box center [420, 239] width 611 height 98
paste textarea "By defaut, all data at-rest is encrypted by the cloud service provider."
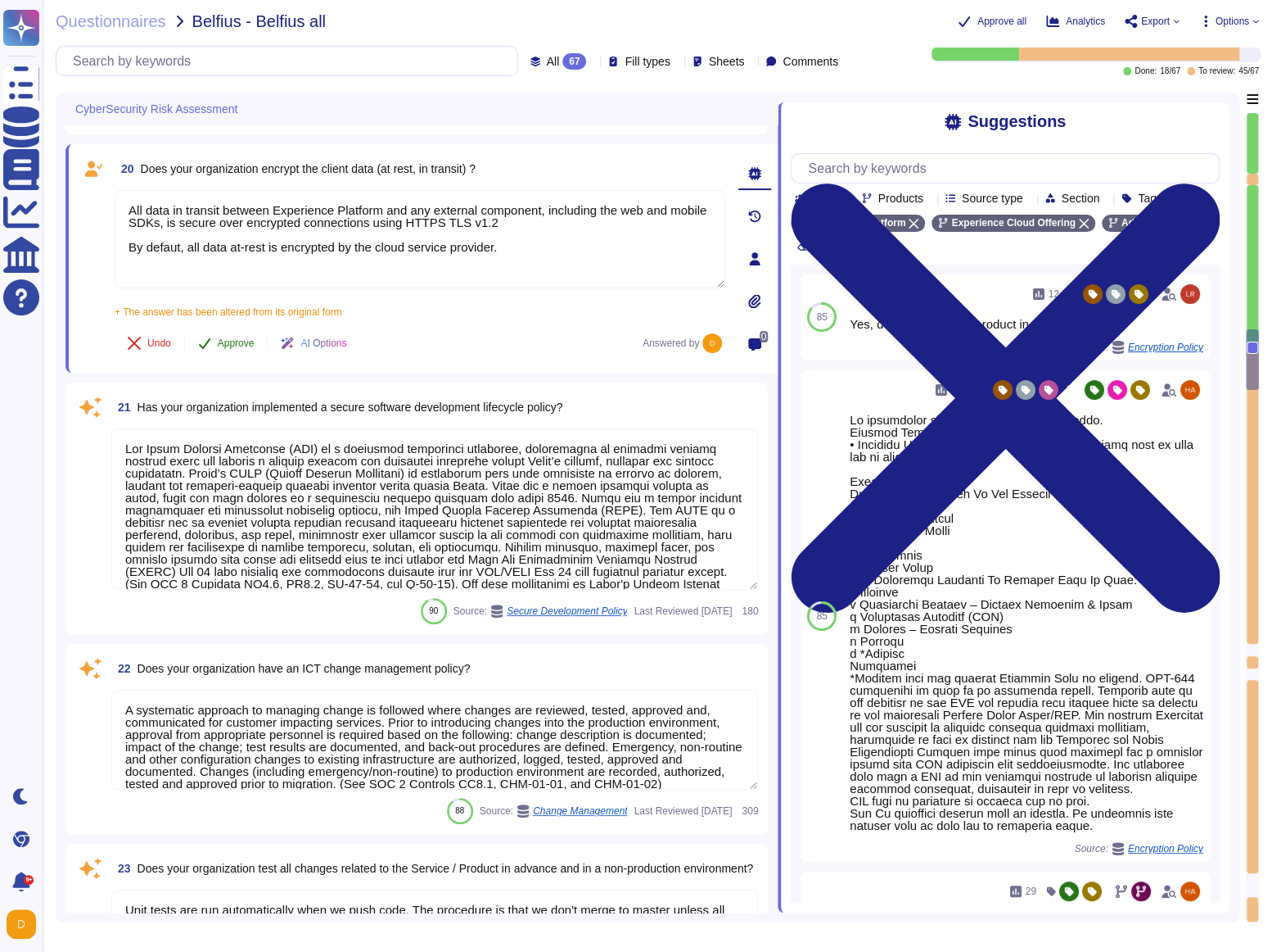
type textarea "All data in transit between Experience Platform and any external component, inc…"
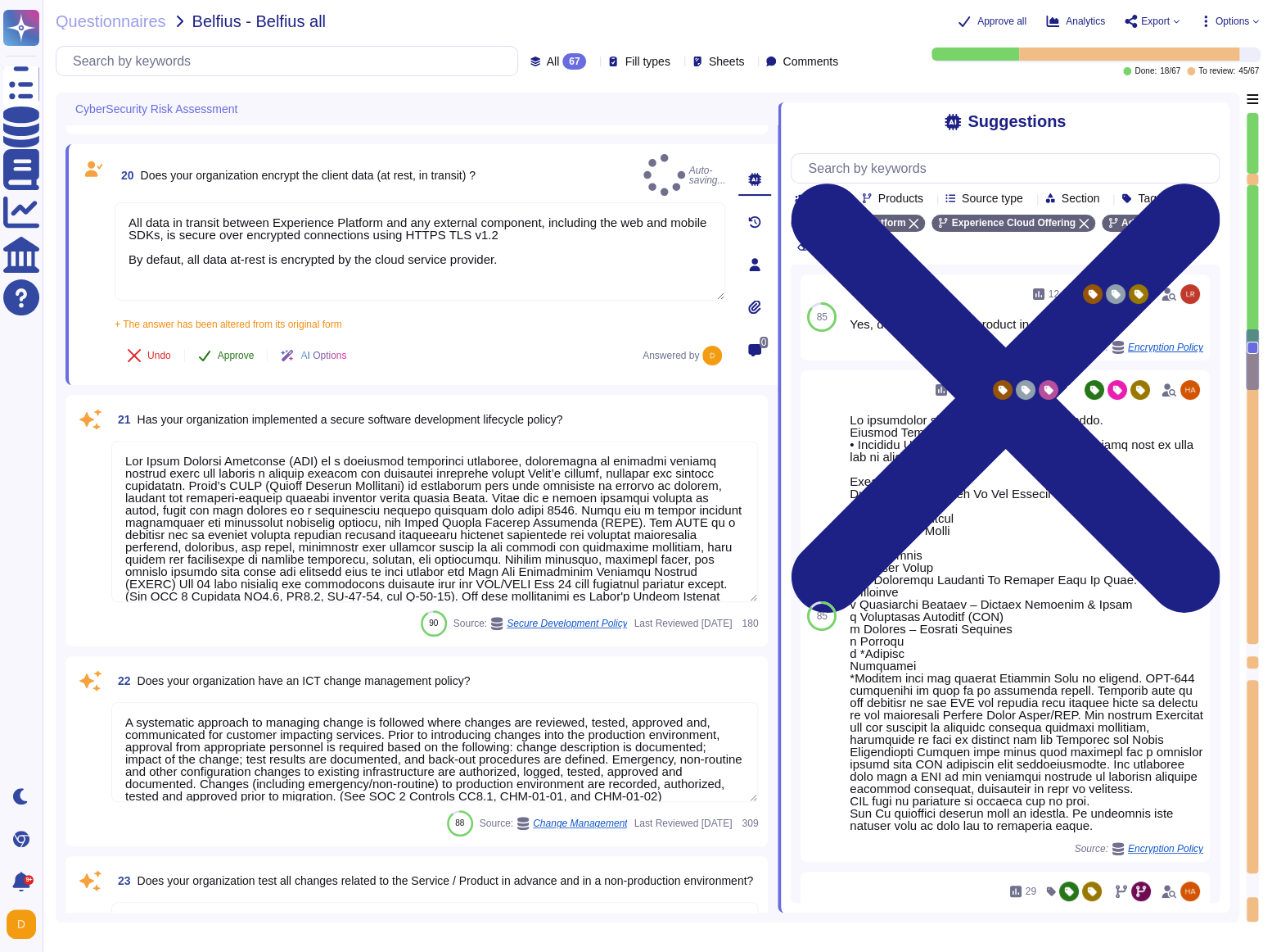
click at [233, 350] on span "Approve" at bounding box center [236, 355] width 37 height 10
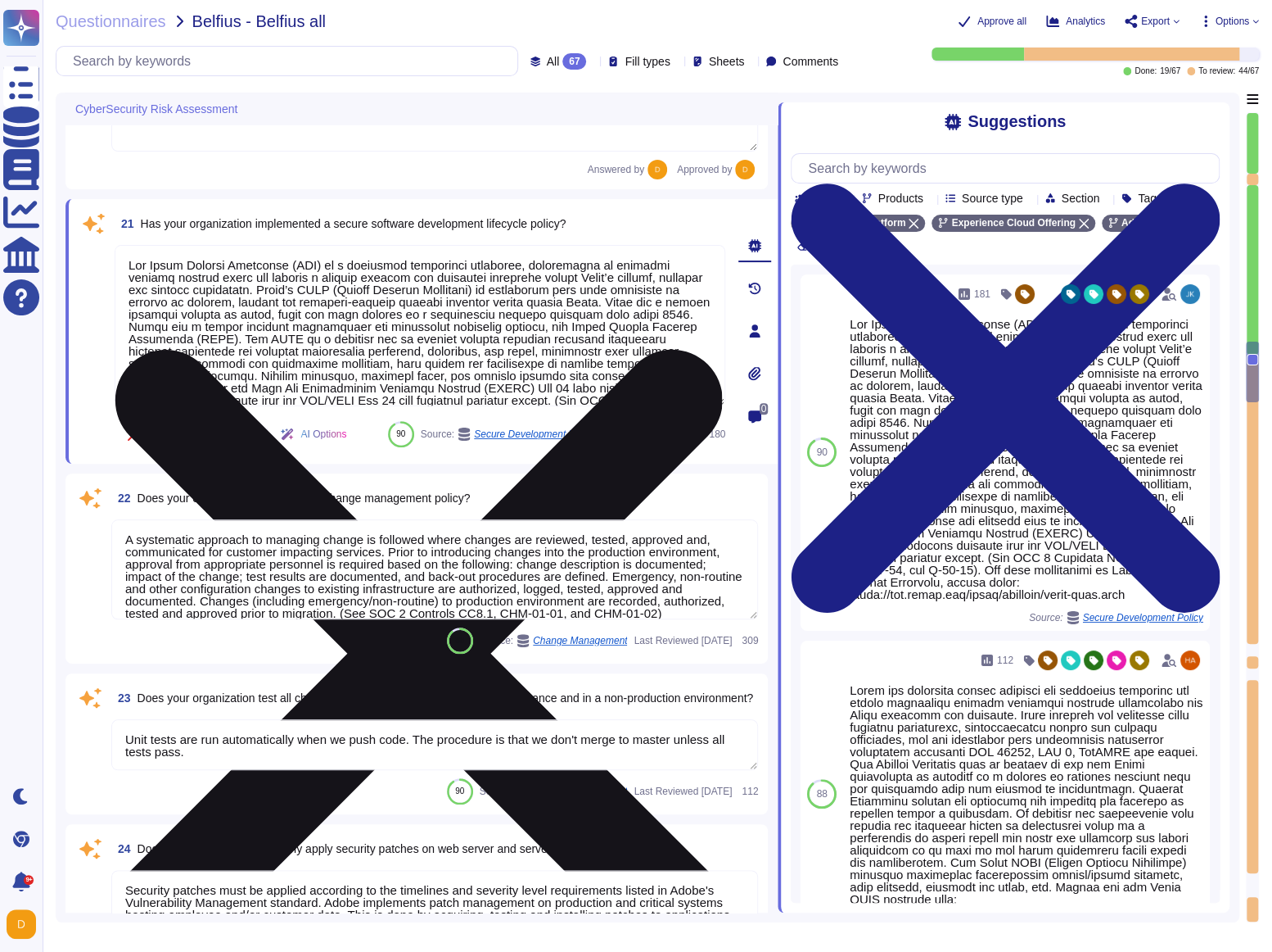
type textarea "Adobe conducts vulnerability assessments, assigns risk ratings to the discovere…"
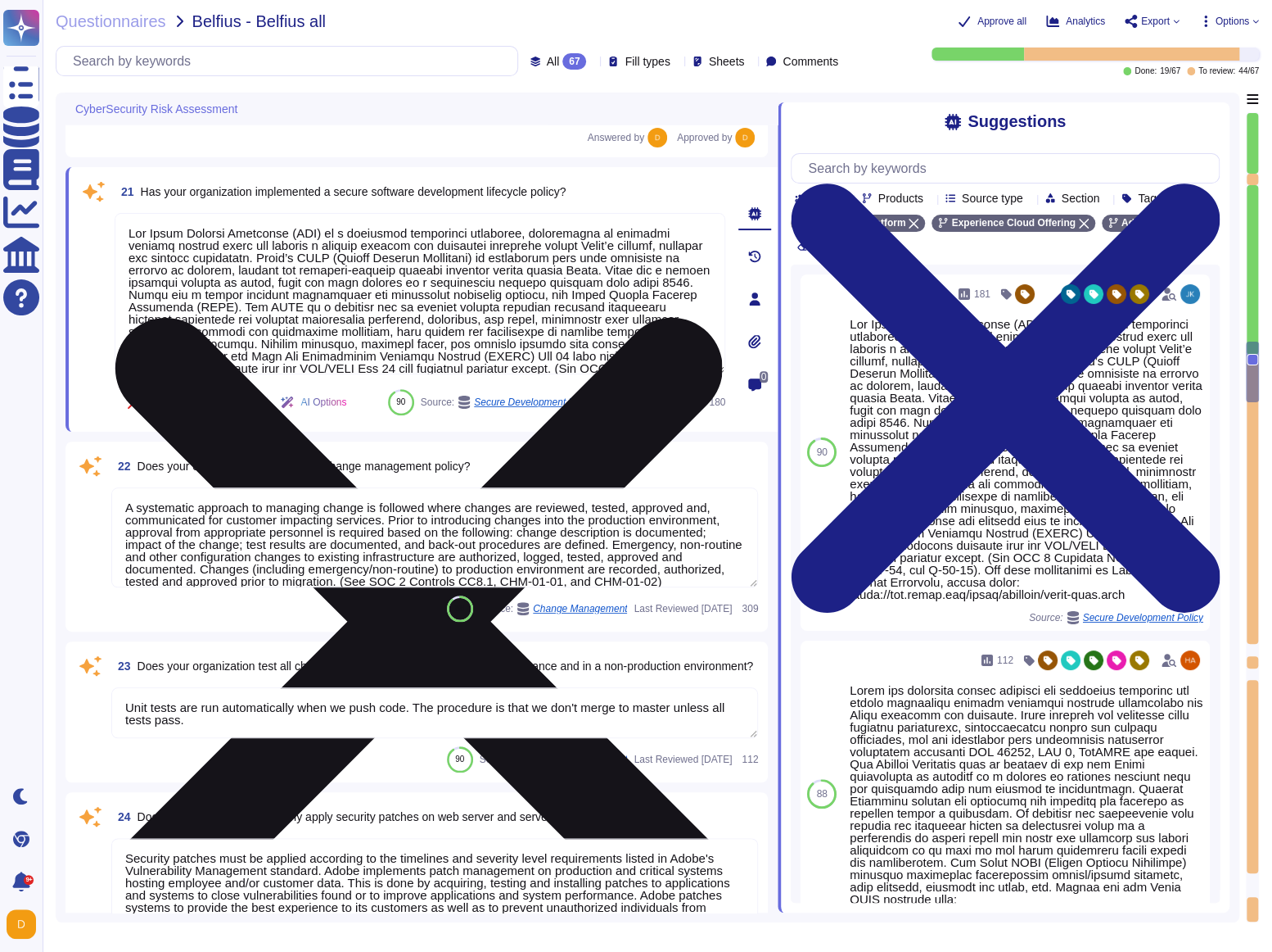
scroll to position [4133, 0]
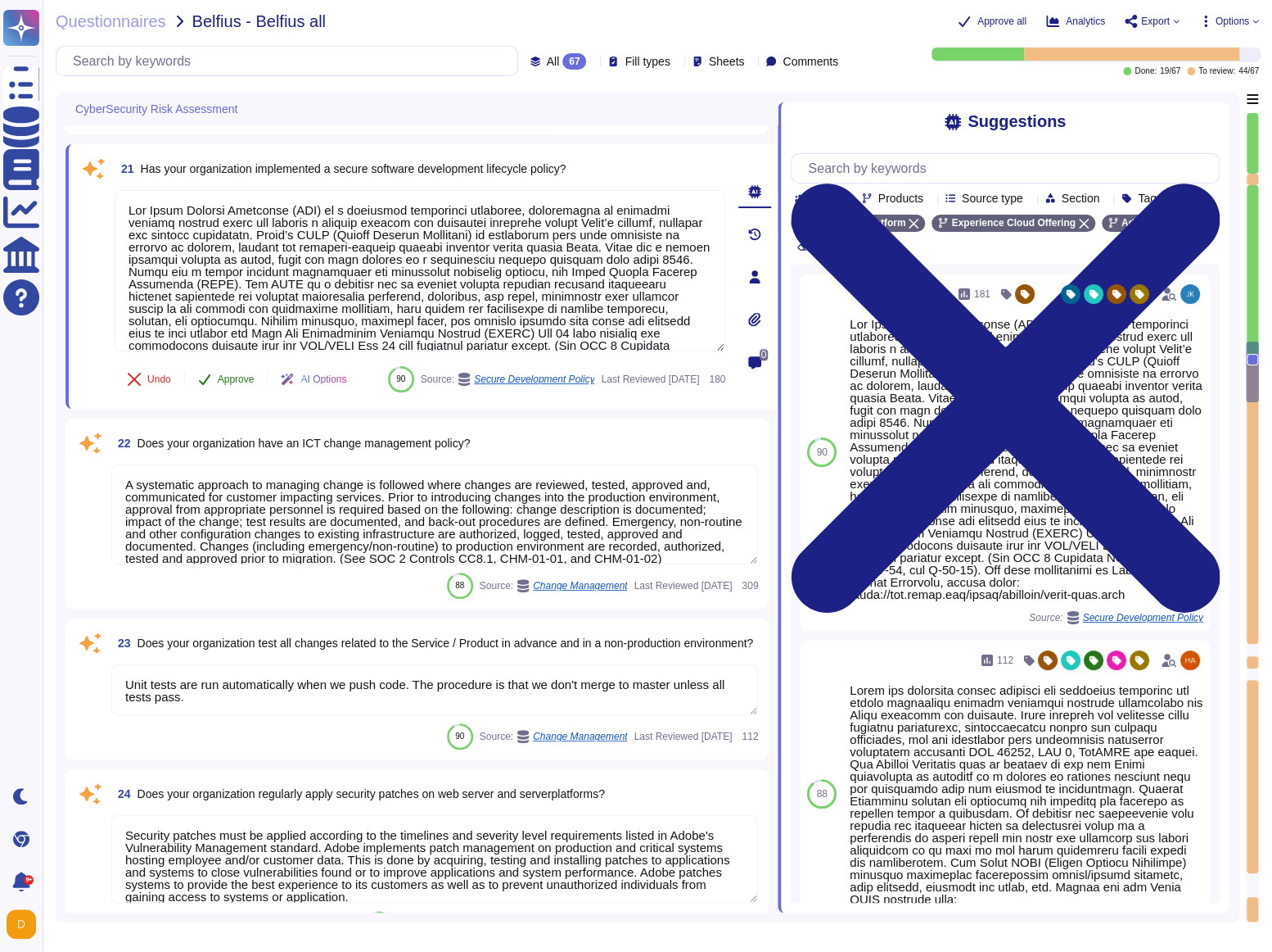
click at [210, 379] on icon at bounding box center [204, 379] width 13 height 13
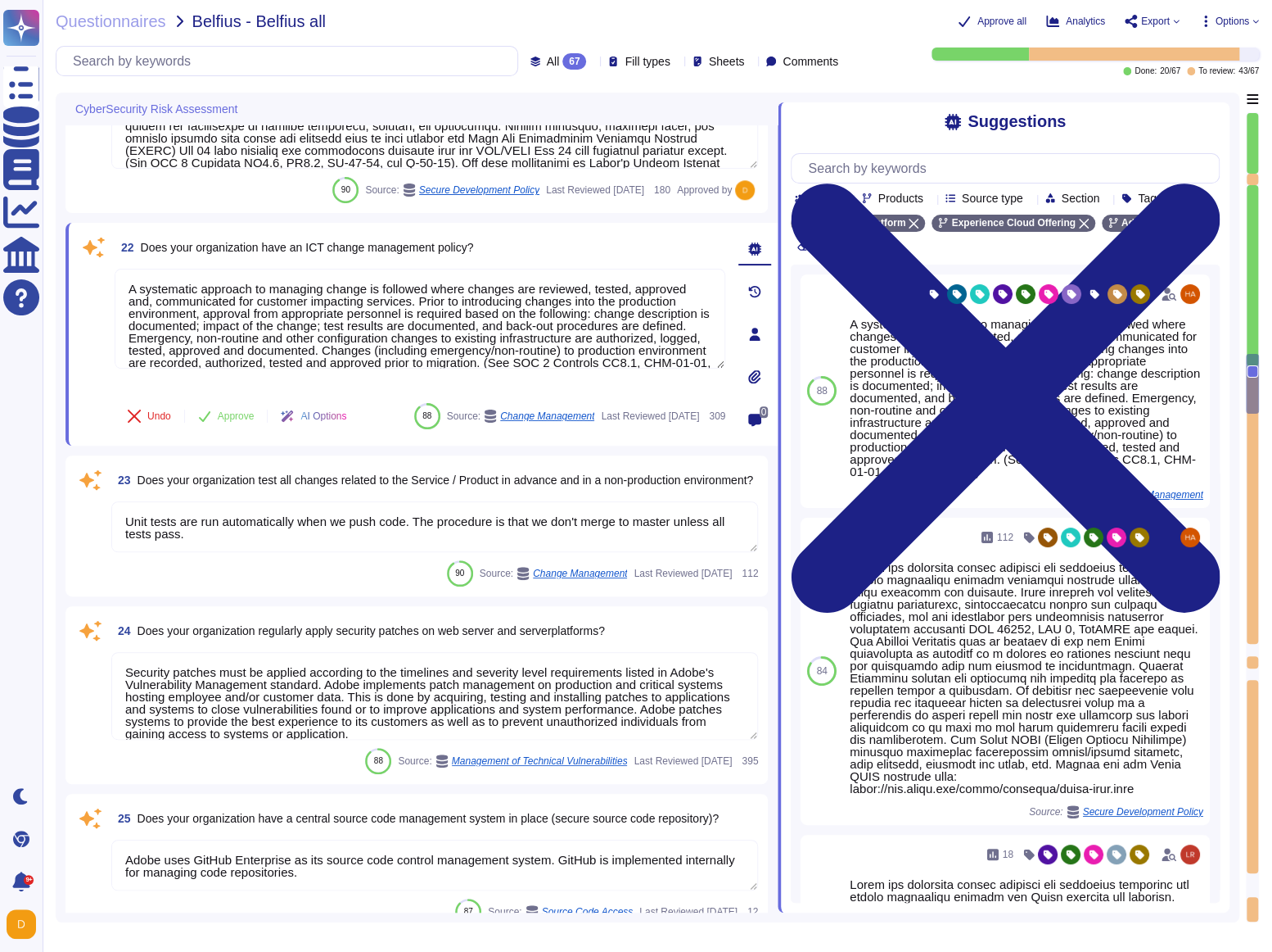
type textarea "Security and Privacy Policies and Standards are documented, reviewed annually, …"
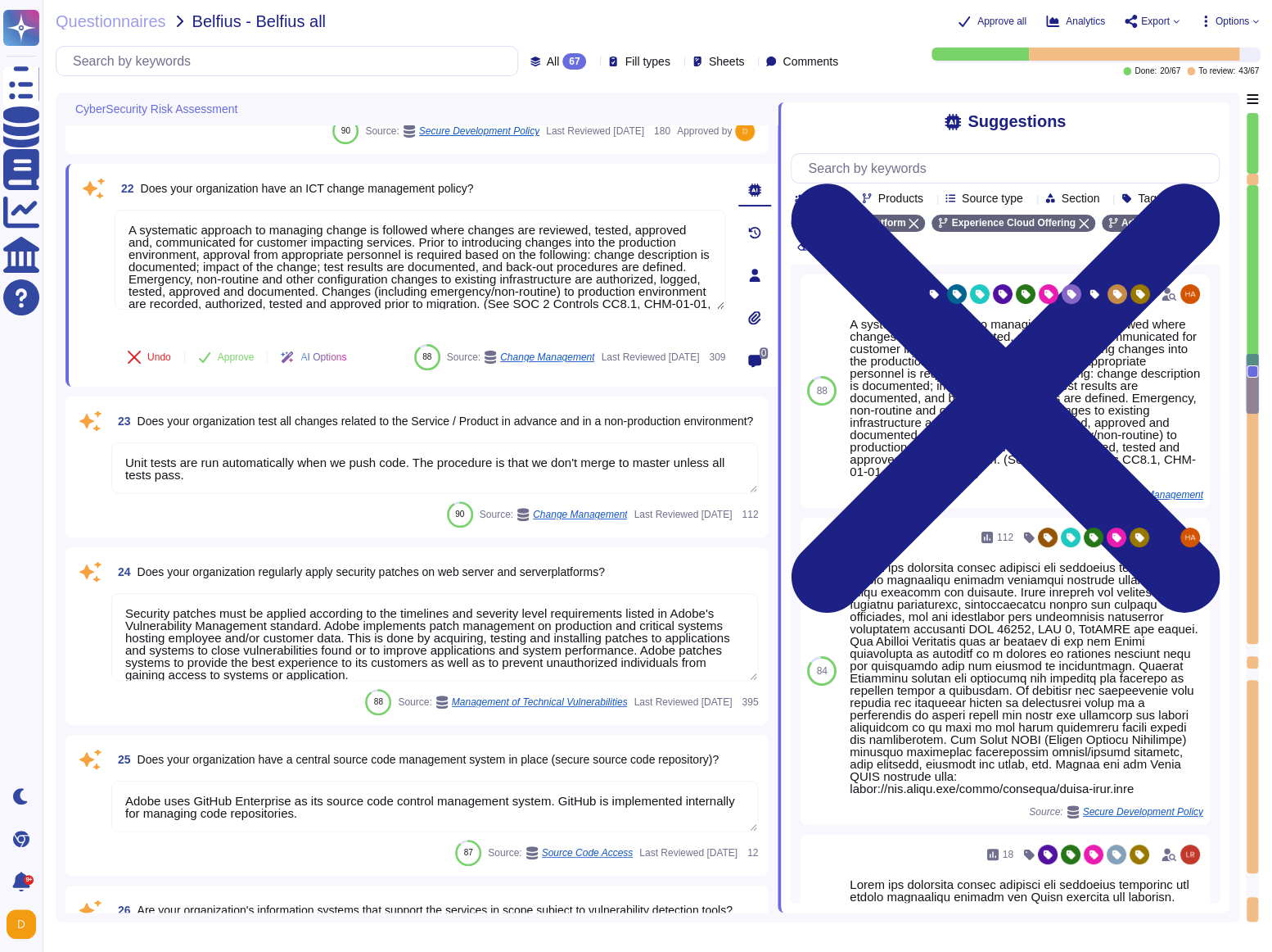
scroll to position [4387, 0]
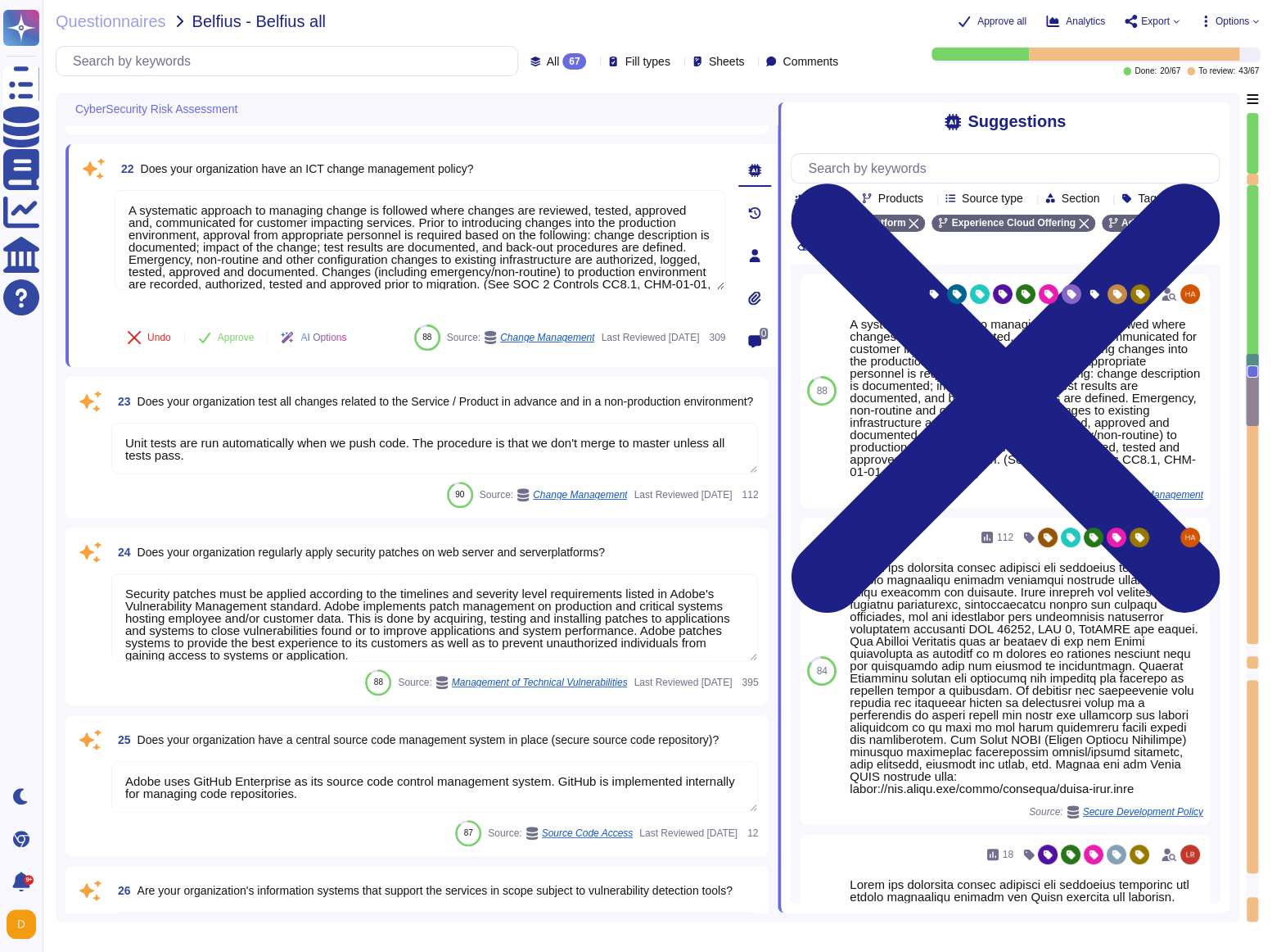
type textarea "Refer to Adobe's privacy policy is available here: [URL][DOMAIN_NAME]"
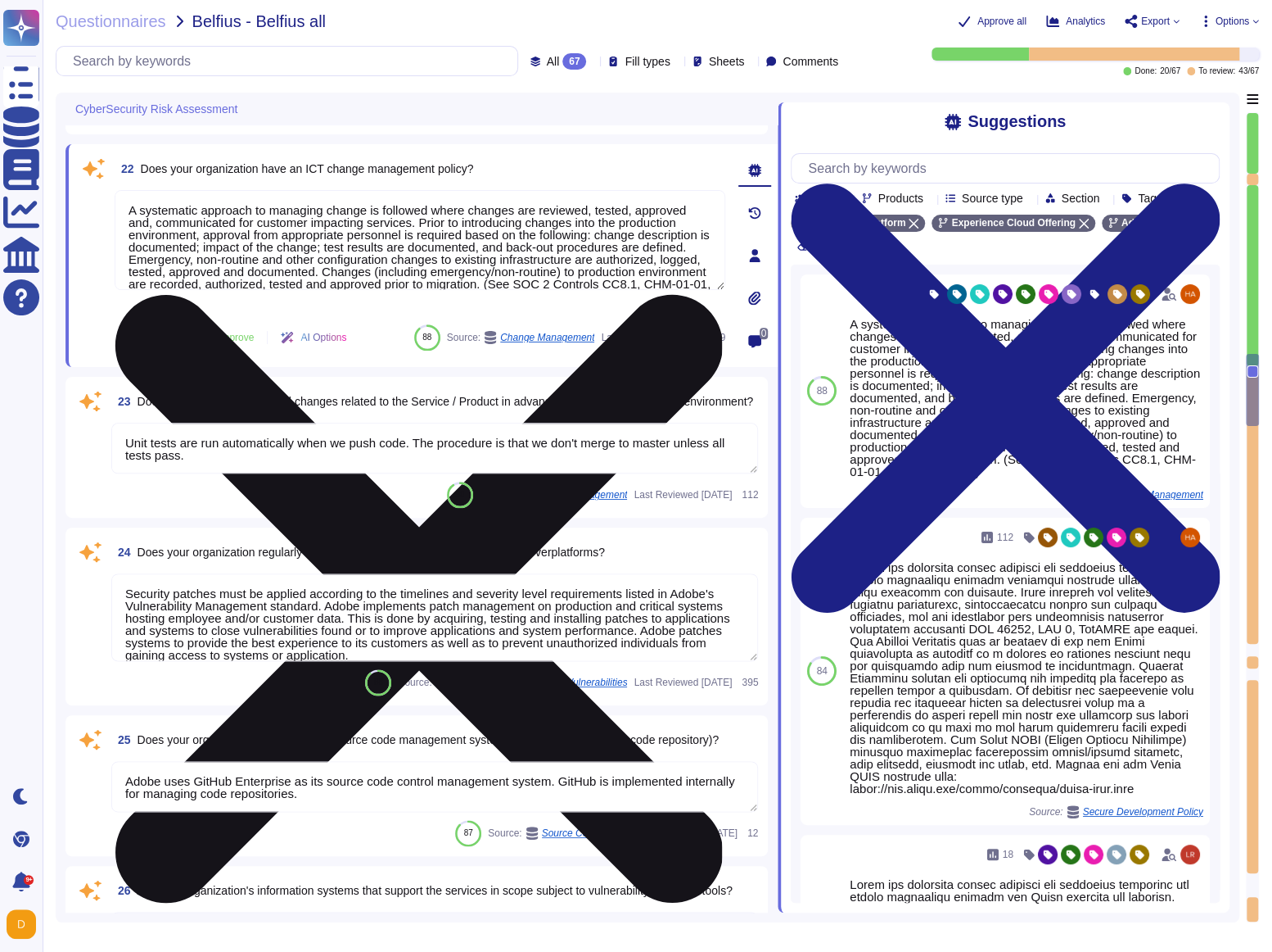
drag, startPoint x: 294, startPoint y: 209, endPoint x: 417, endPoint y: 210, distance: 123.0
click at [417, 210] on textarea "A systematic approach to managing change is followed where changes are reviewed…" at bounding box center [420, 240] width 611 height 100
click at [388, 242] on textarea "A systematic approach to managing change is followed where changes are reviewed…" at bounding box center [420, 240] width 611 height 100
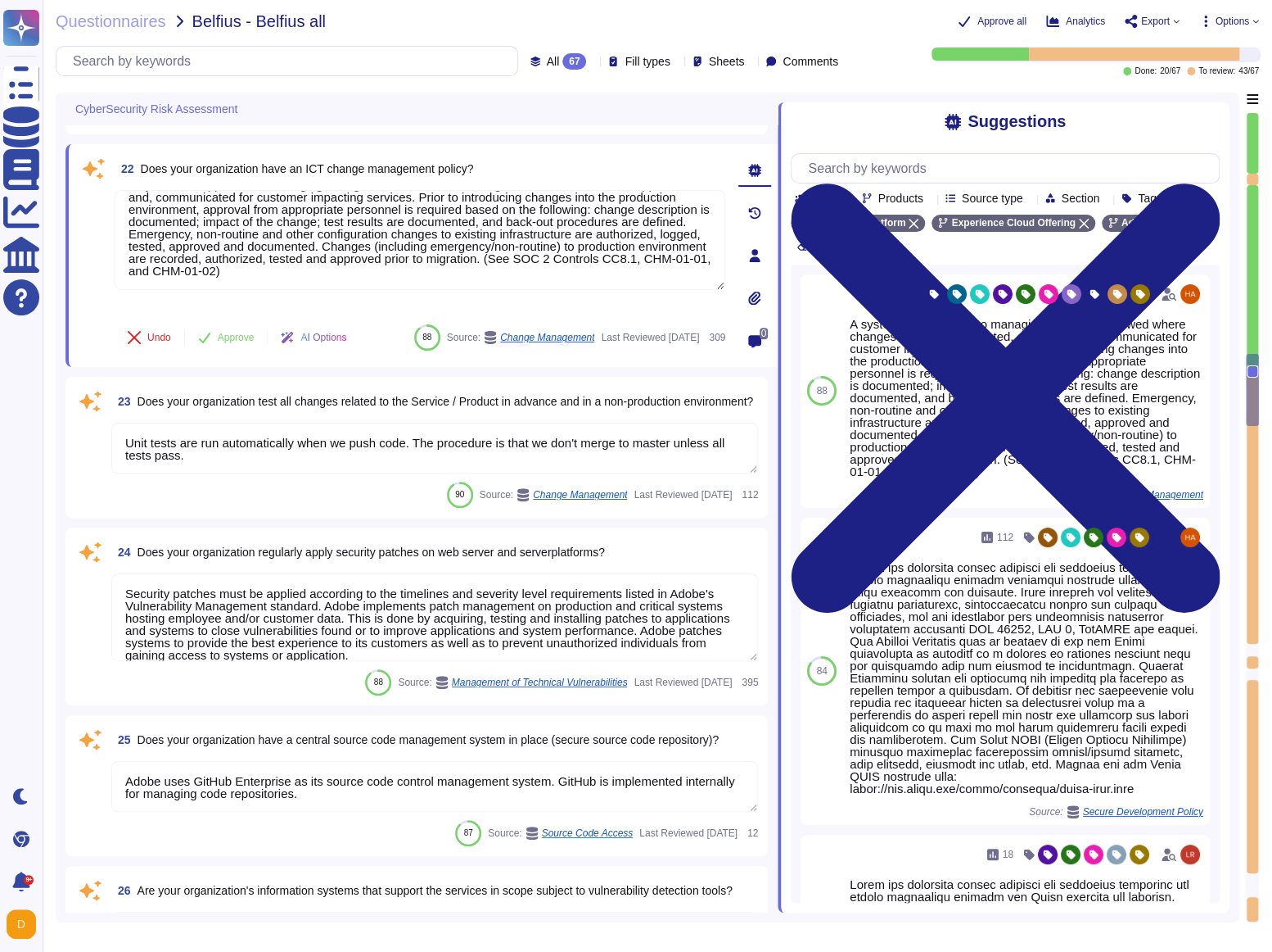
click at [213, 321] on button "Approve" at bounding box center [226, 337] width 82 height 33
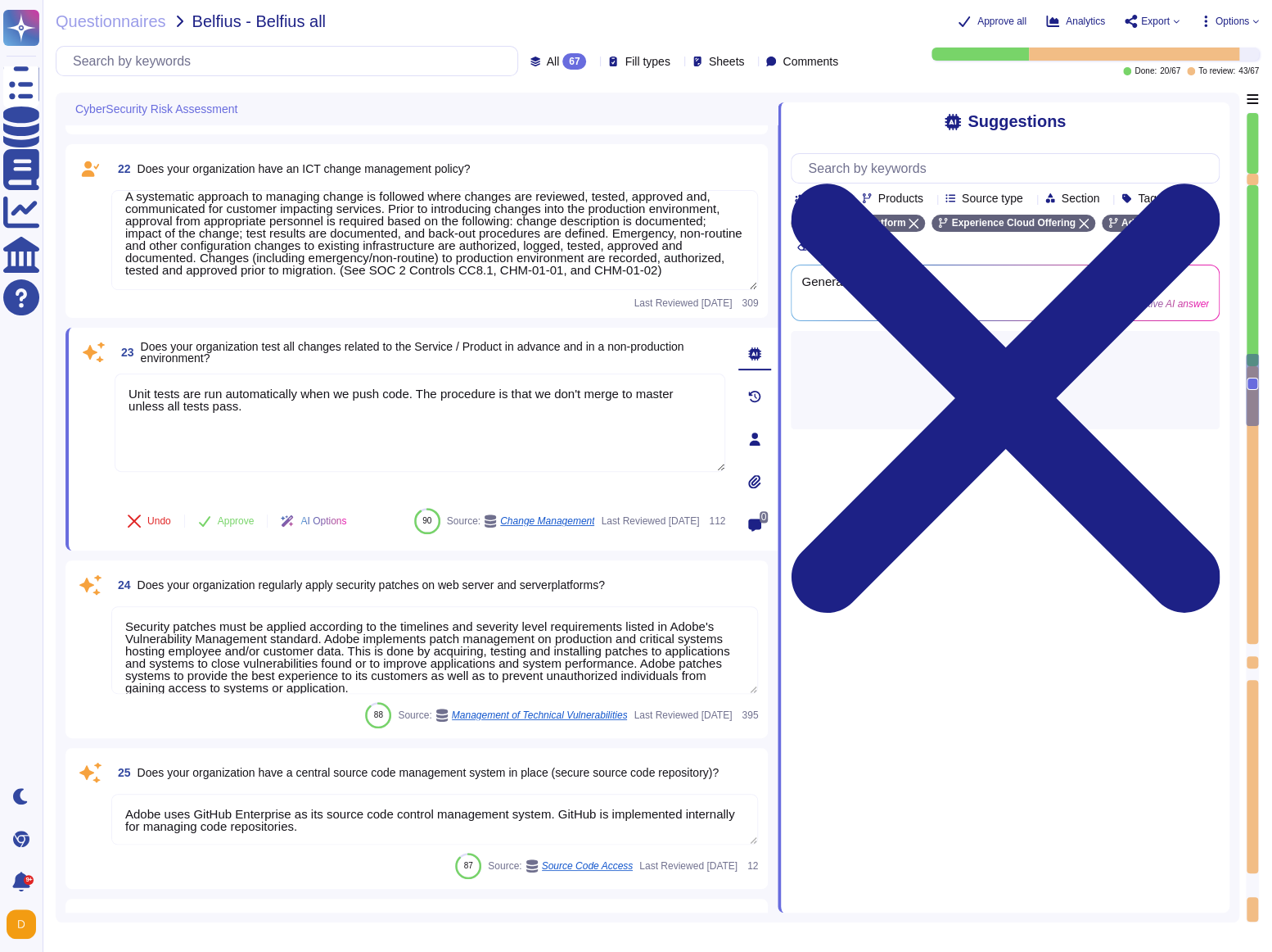
scroll to position [14, 0]
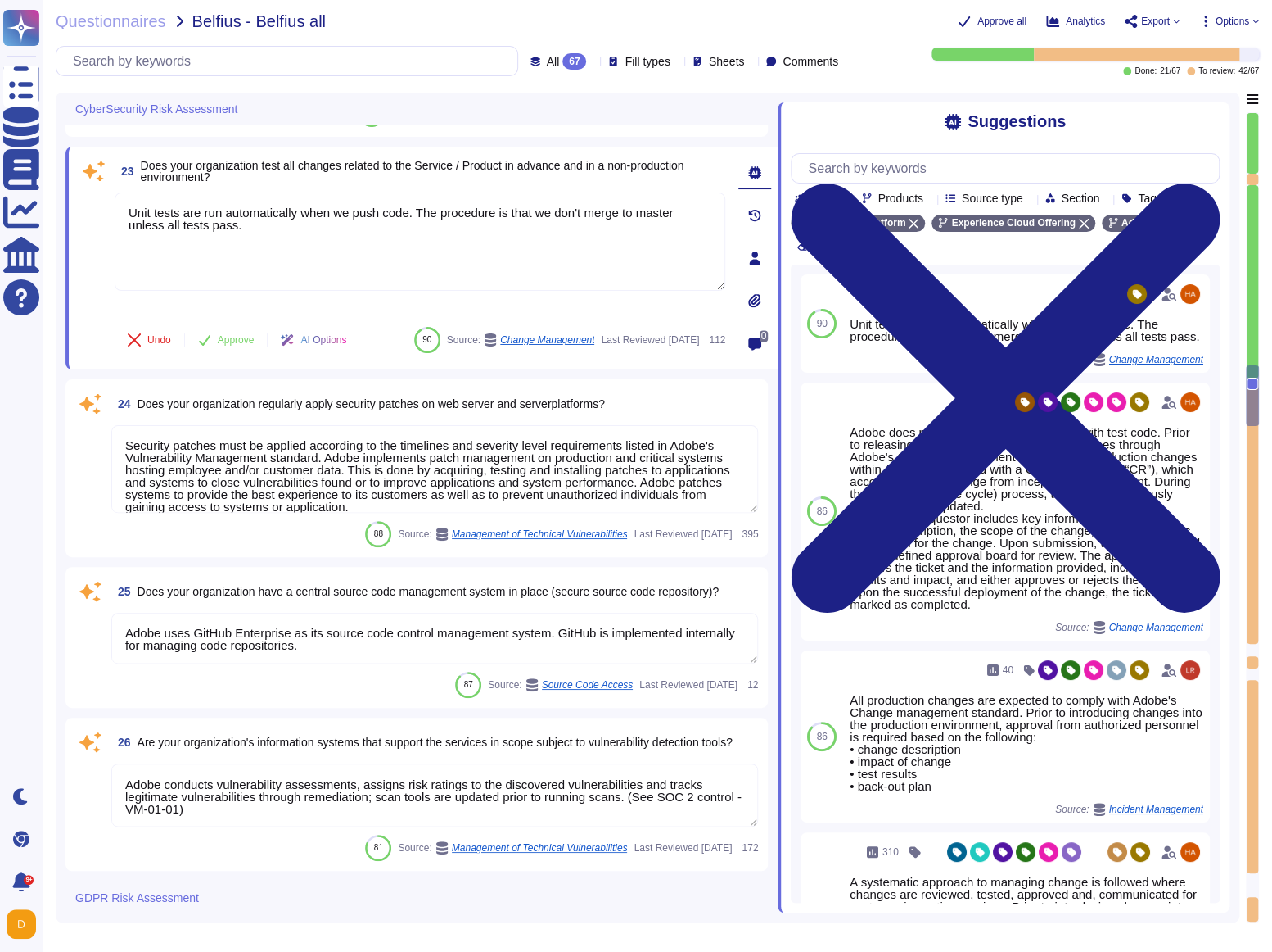
type textarea "Refer to Adobe's privacy policy is available here: [URL][DOMAIN_NAME]"
type textarea "Annual privacy awareness training is mandatory for all Adobe Workers. The train…"
click at [226, 333] on span "Approve" at bounding box center [236, 338] width 37 height 10
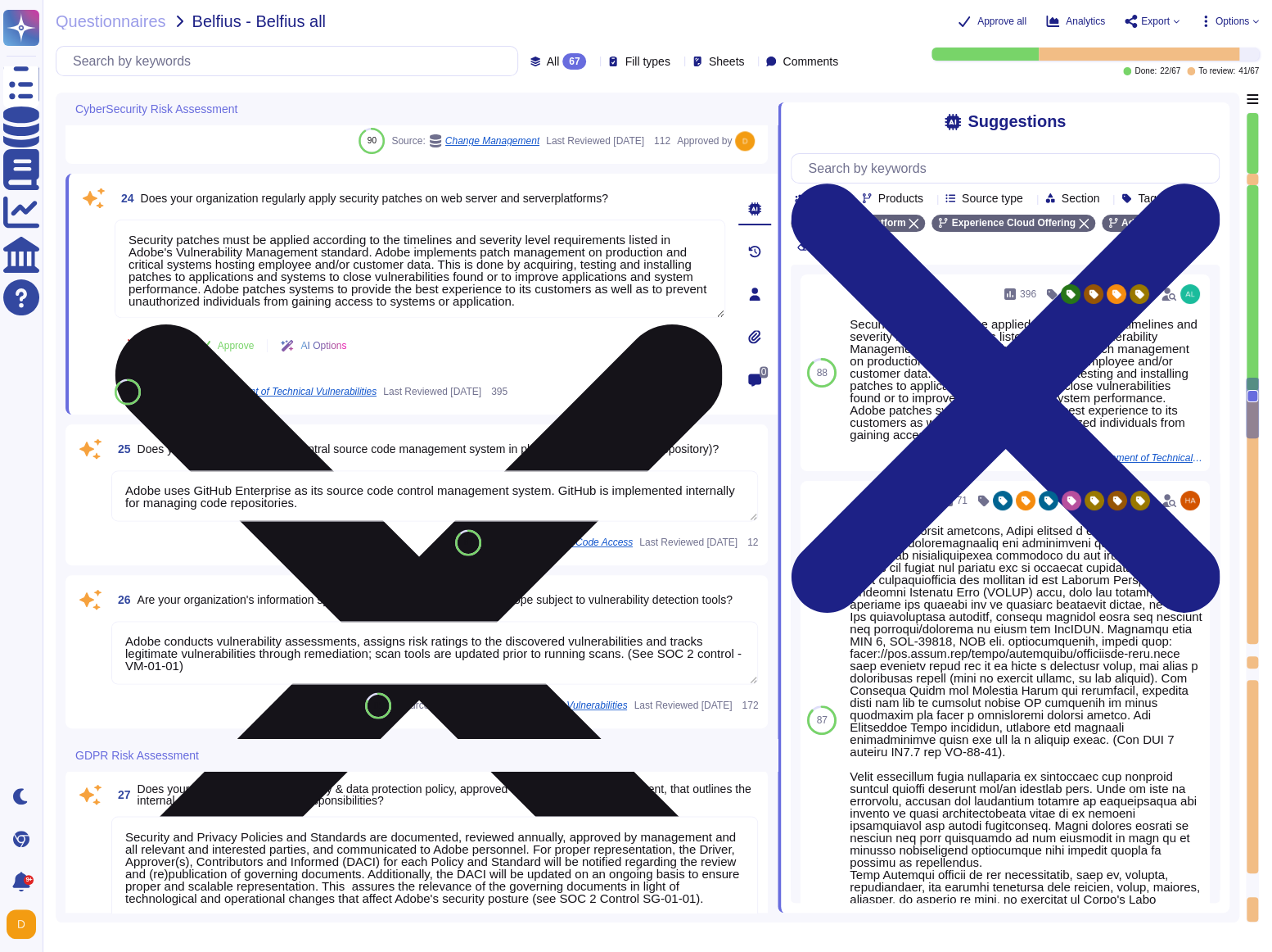
type textarea "[PERSON_NAME] is Adobe's Vice President, Chief Privacy Officer (CPO) and Chief …"
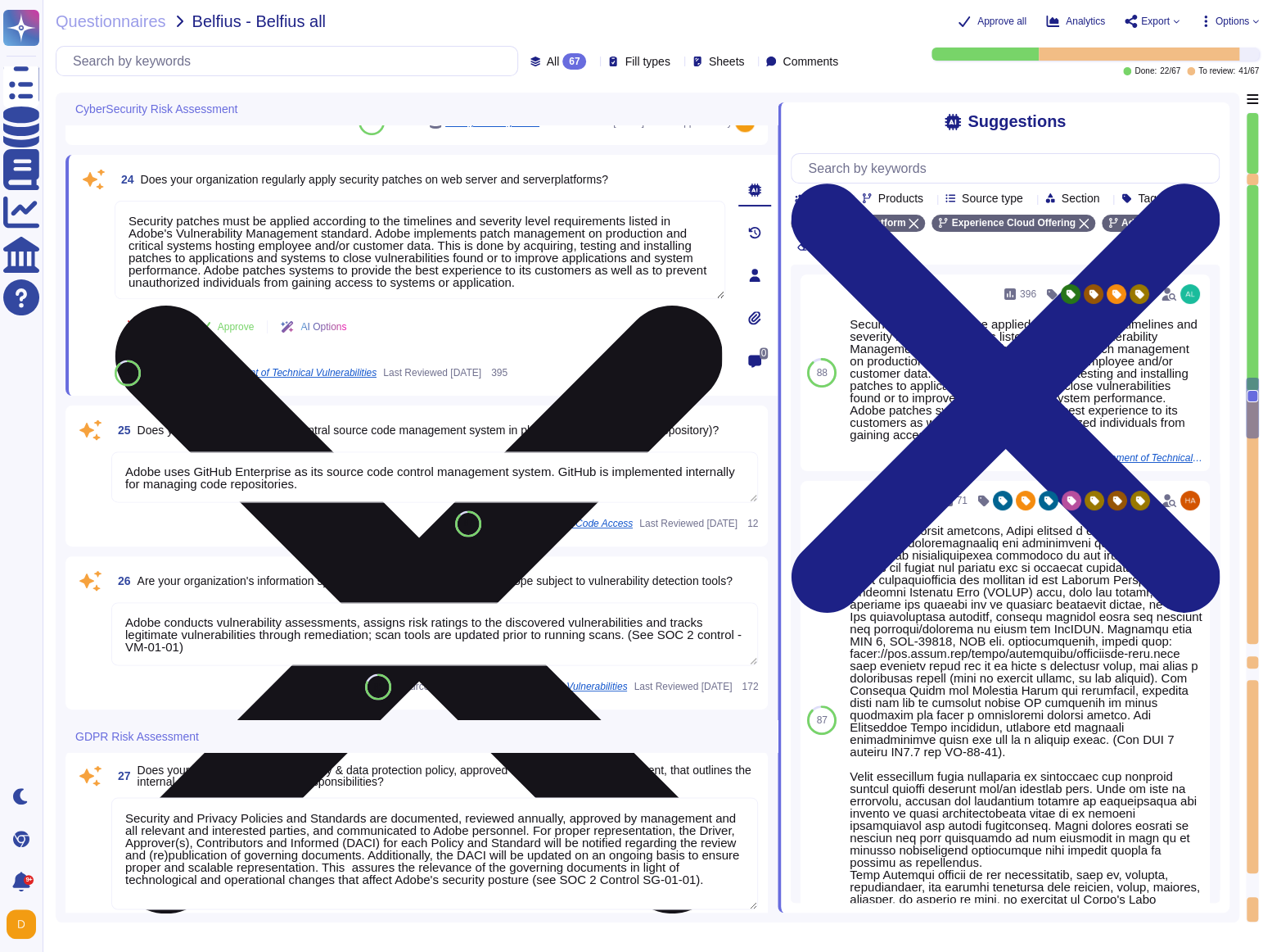
scroll to position [4725, 0]
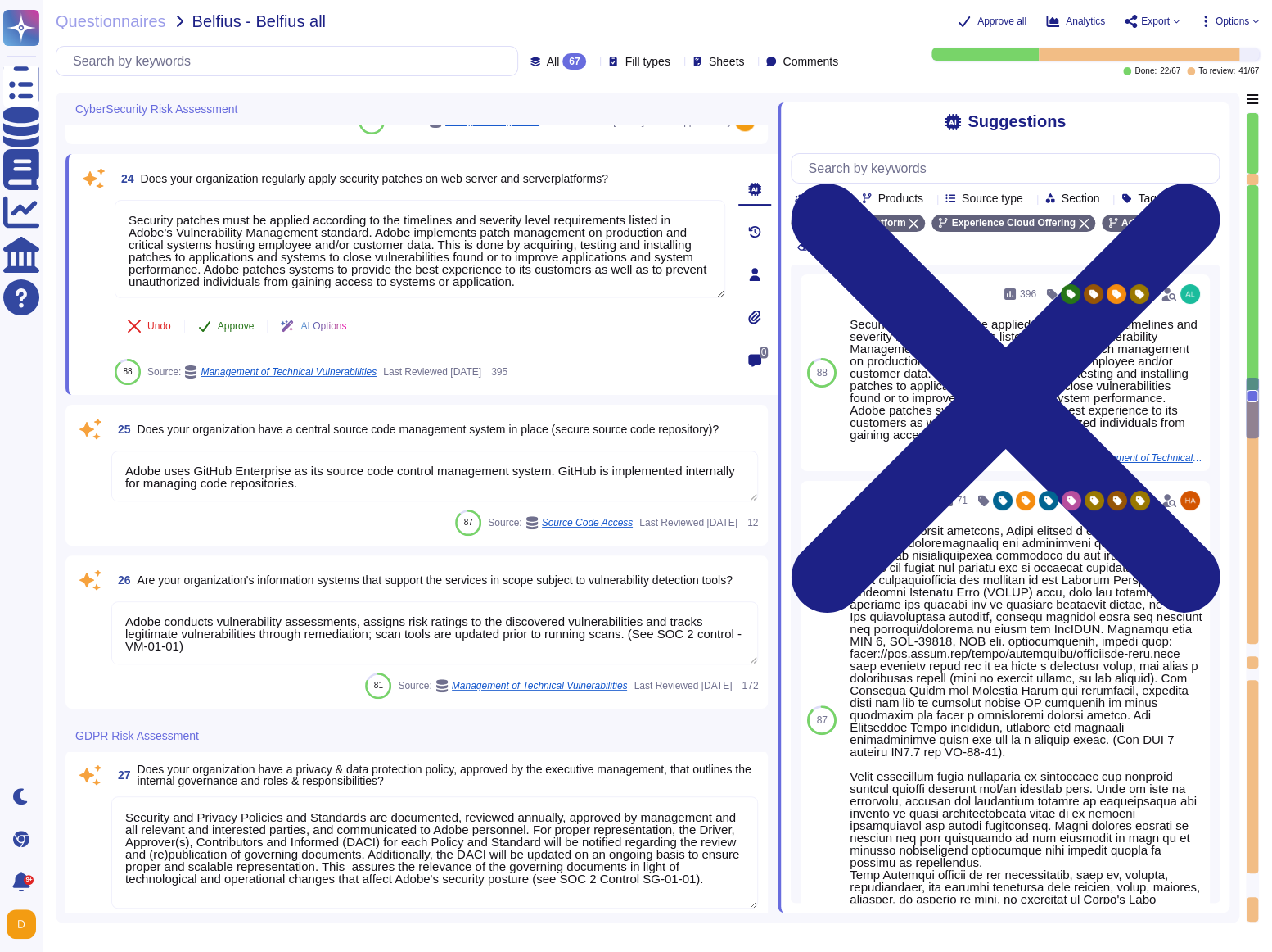
click at [233, 325] on span "Approve" at bounding box center [236, 326] width 37 height 10
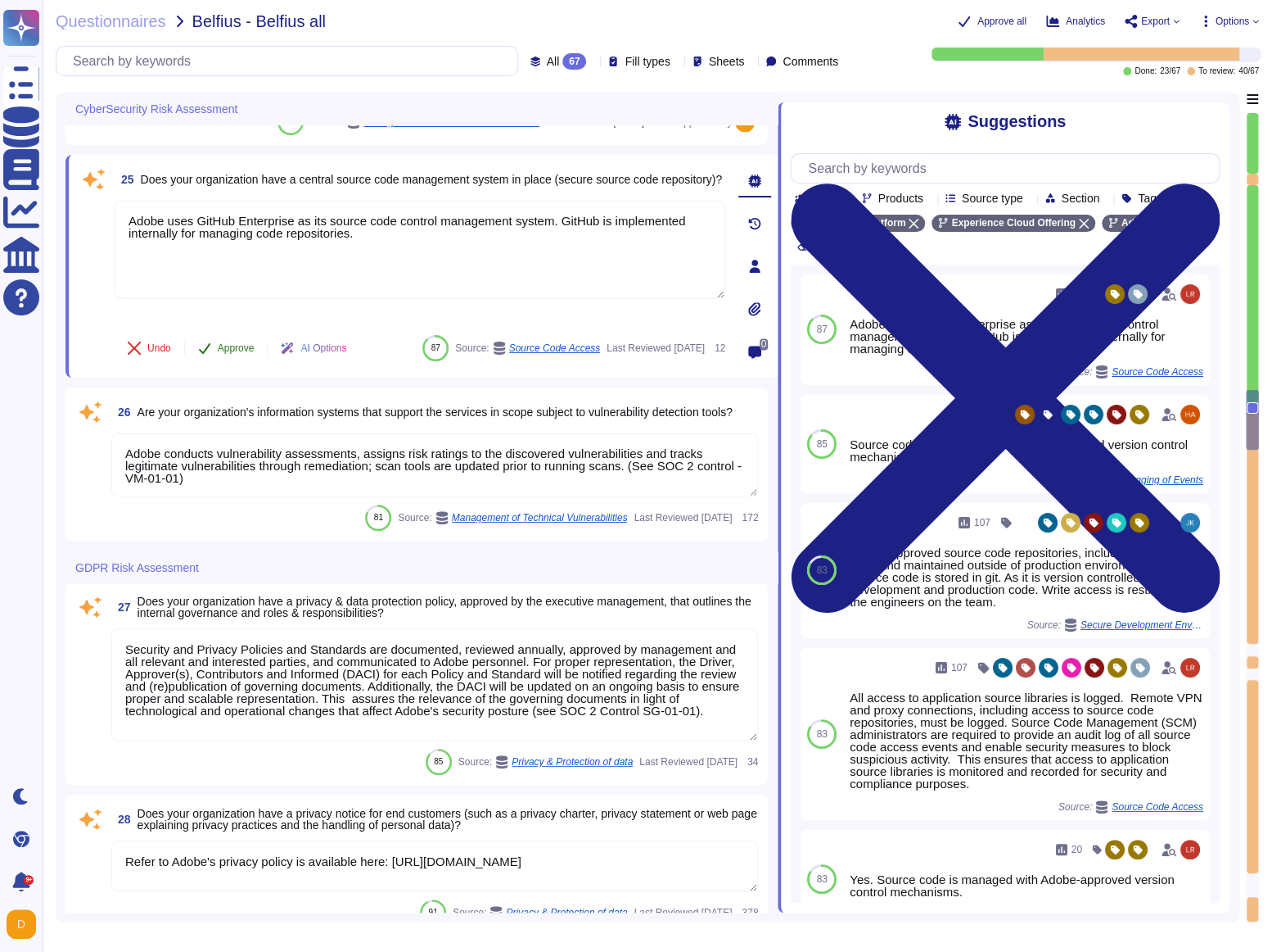
type textarea "[PERSON_NAME] is Adobe's Vice President, Chief Privacy Officer (CPO) and Chief …"
click at [227, 342] on span "Approve" at bounding box center [236, 347] width 37 height 10
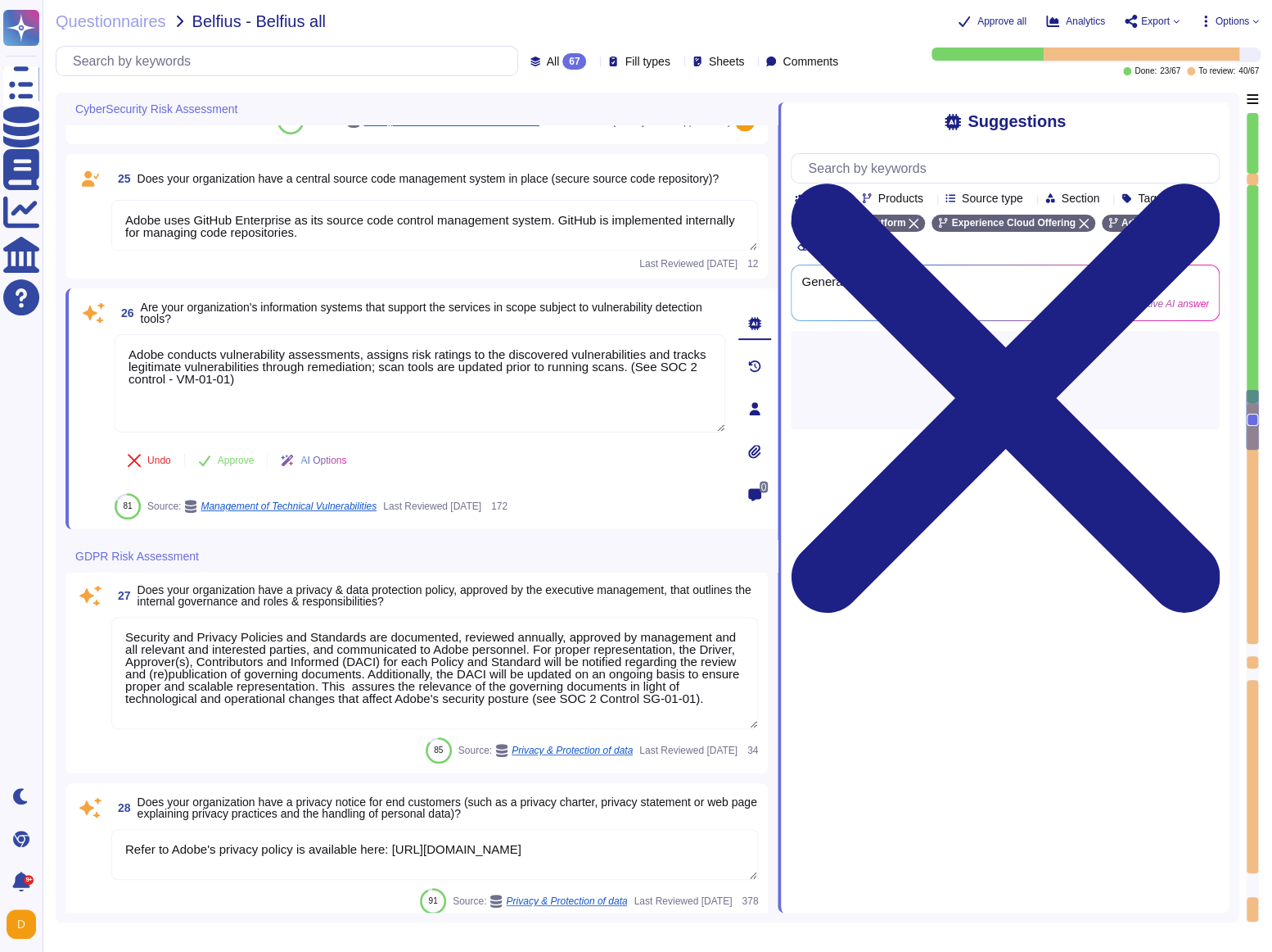
type textarea "For more information about Adobe's privacy practices, including the information…"
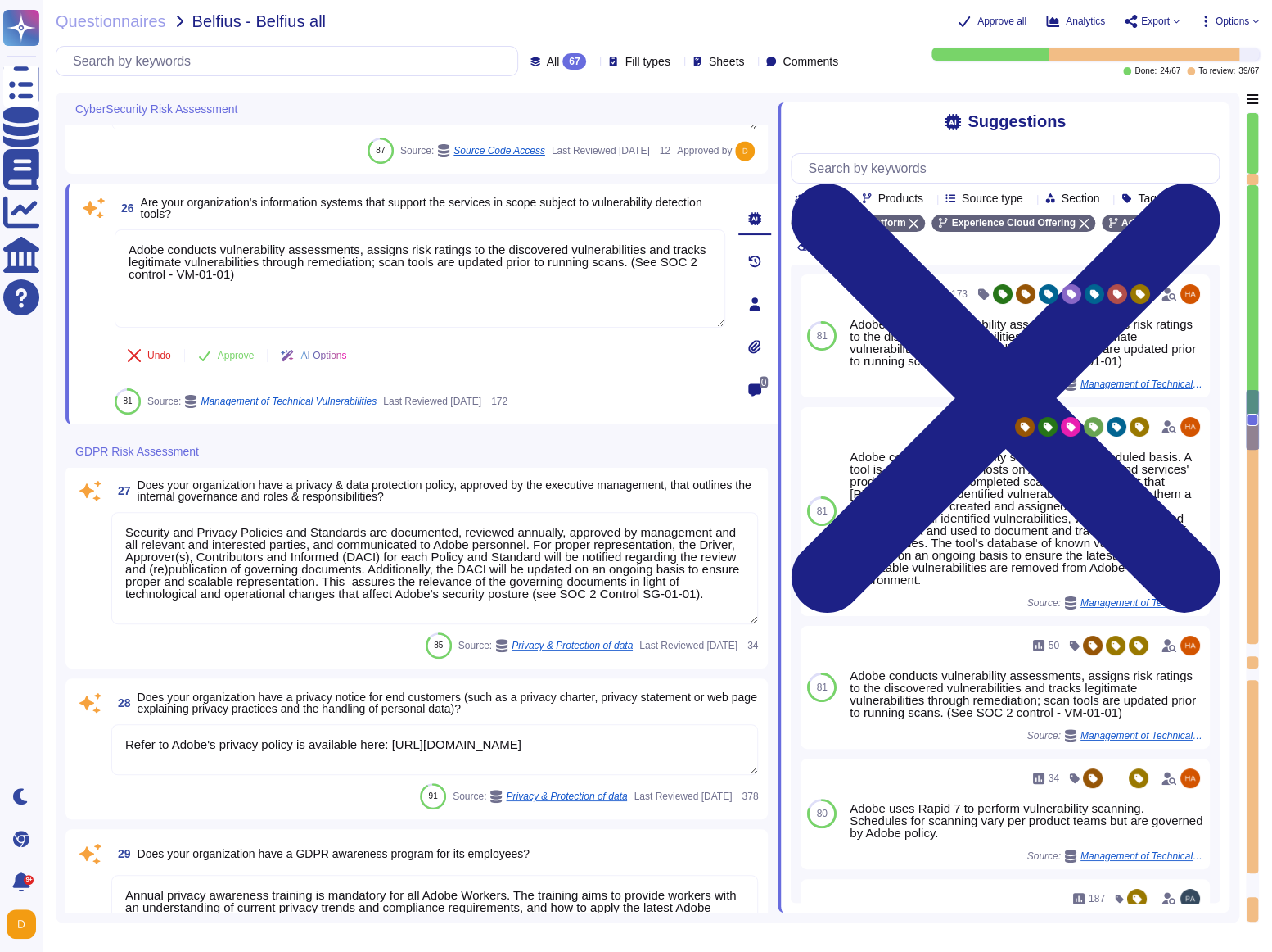
scroll to position [5051, 0]
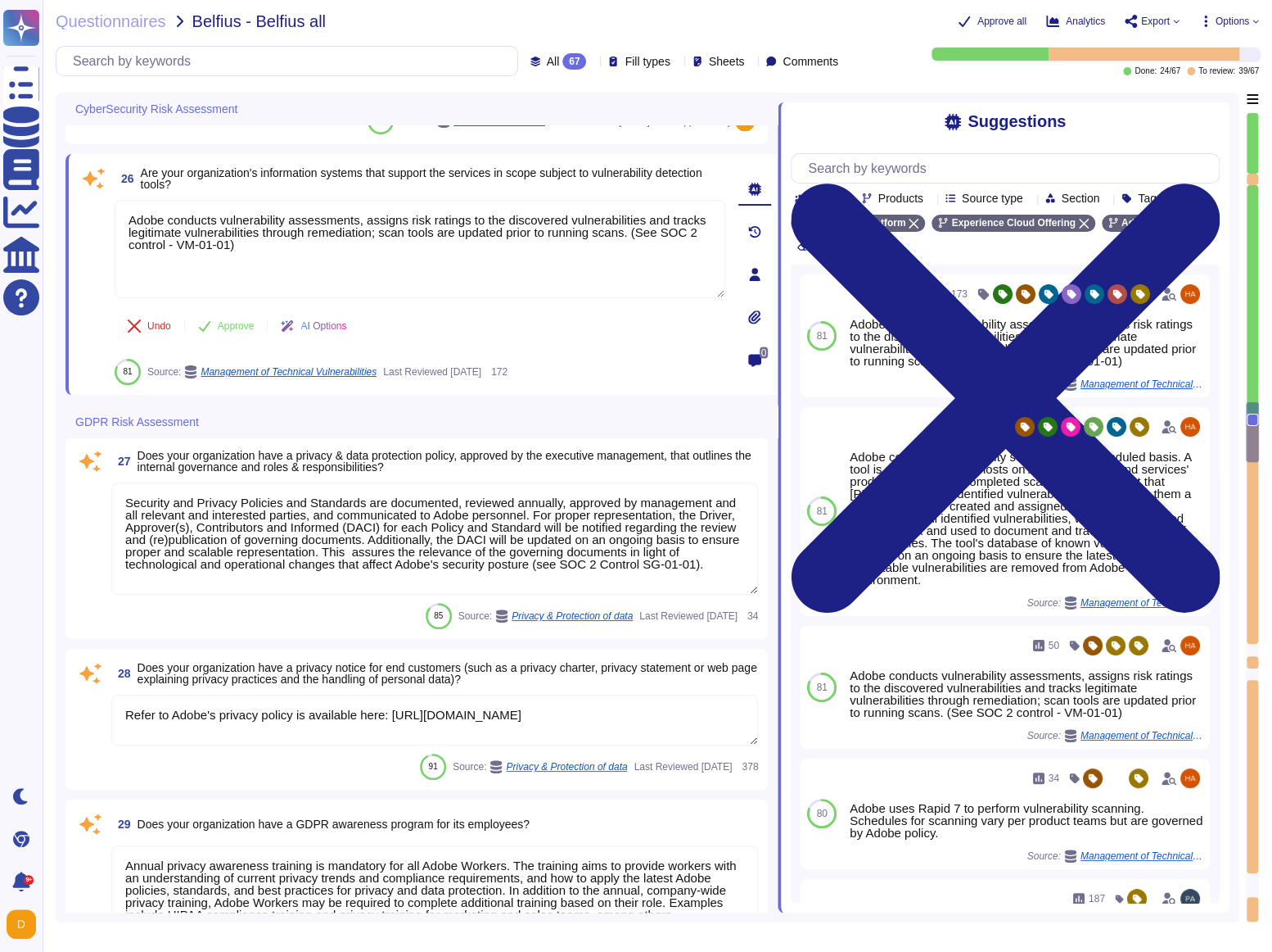
type textarea "For more information about Adobe's privacy practices, including the information…"
drag, startPoint x: 285, startPoint y: 175, endPoint x: 616, endPoint y: 167, distance: 331.1
click at [616, 167] on span "Are your organization's information systems that support the services in scope …" at bounding box center [421, 178] width 562 height 25
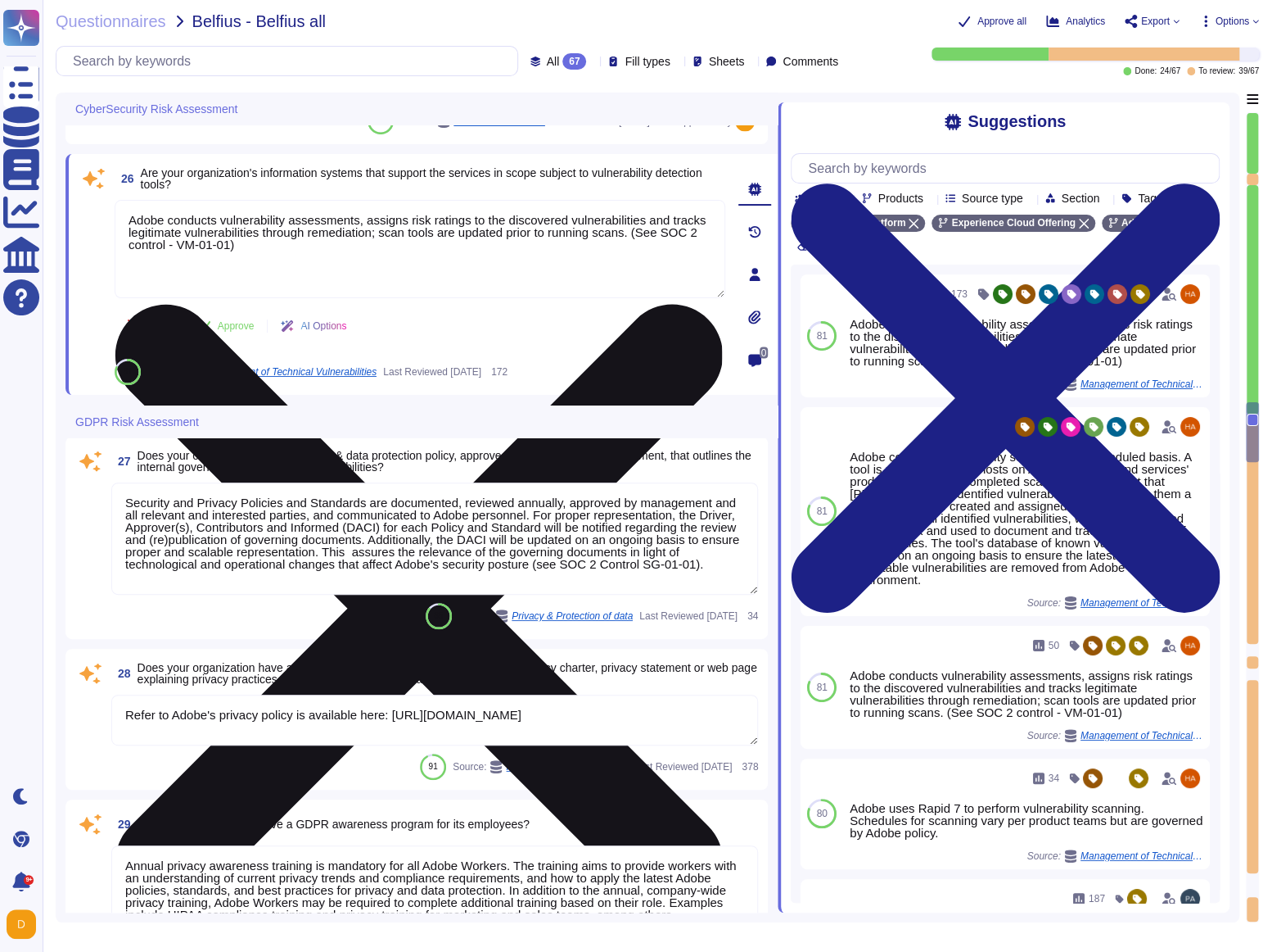
click at [427, 227] on textarea "Adobe conducts vulnerability assessments, assigns risk ratings to the discovere…" at bounding box center [420, 249] width 611 height 98
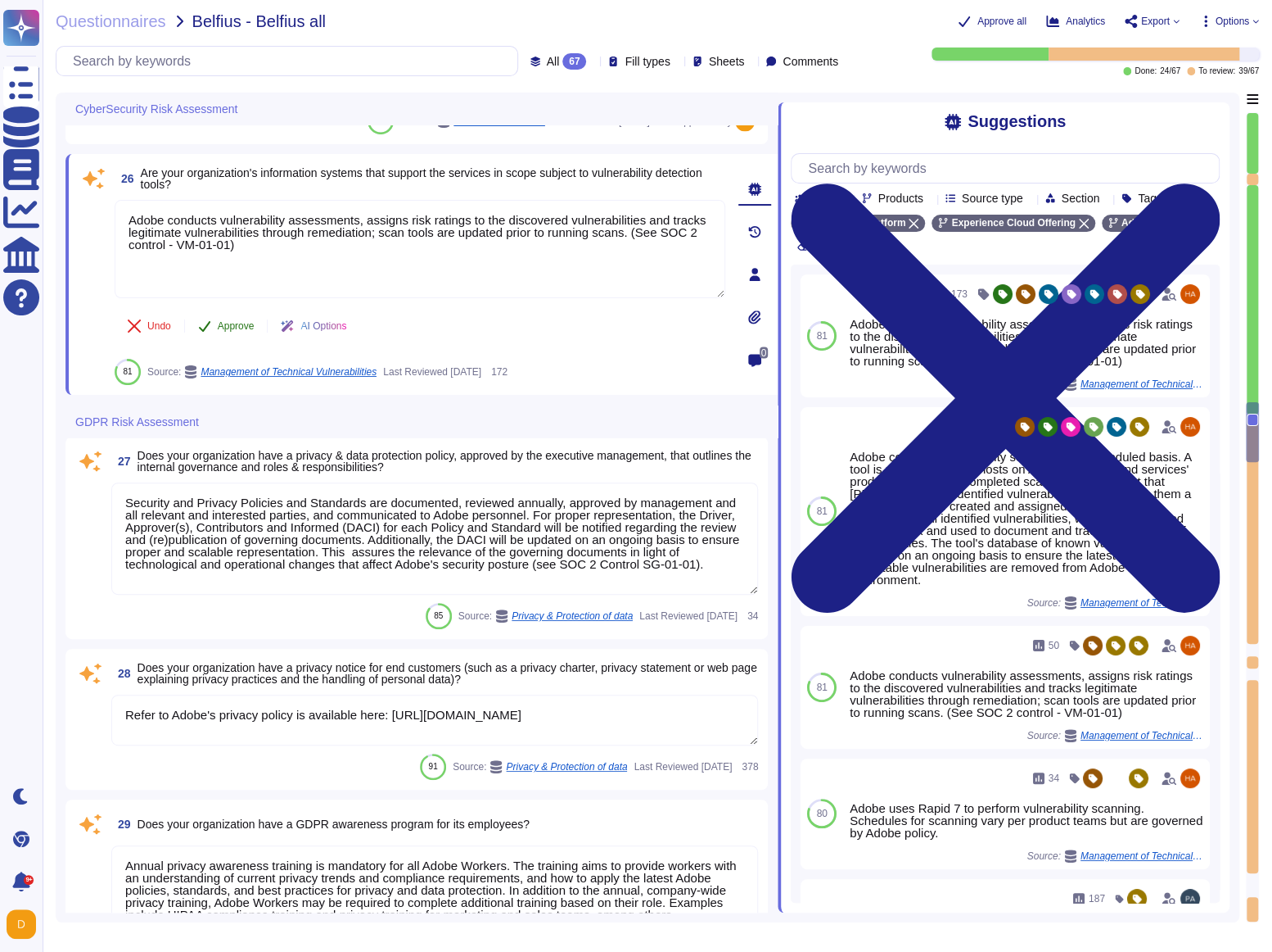
click at [239, 322] on span "Approve" at bounding box center [236, 326] width 37 height 10
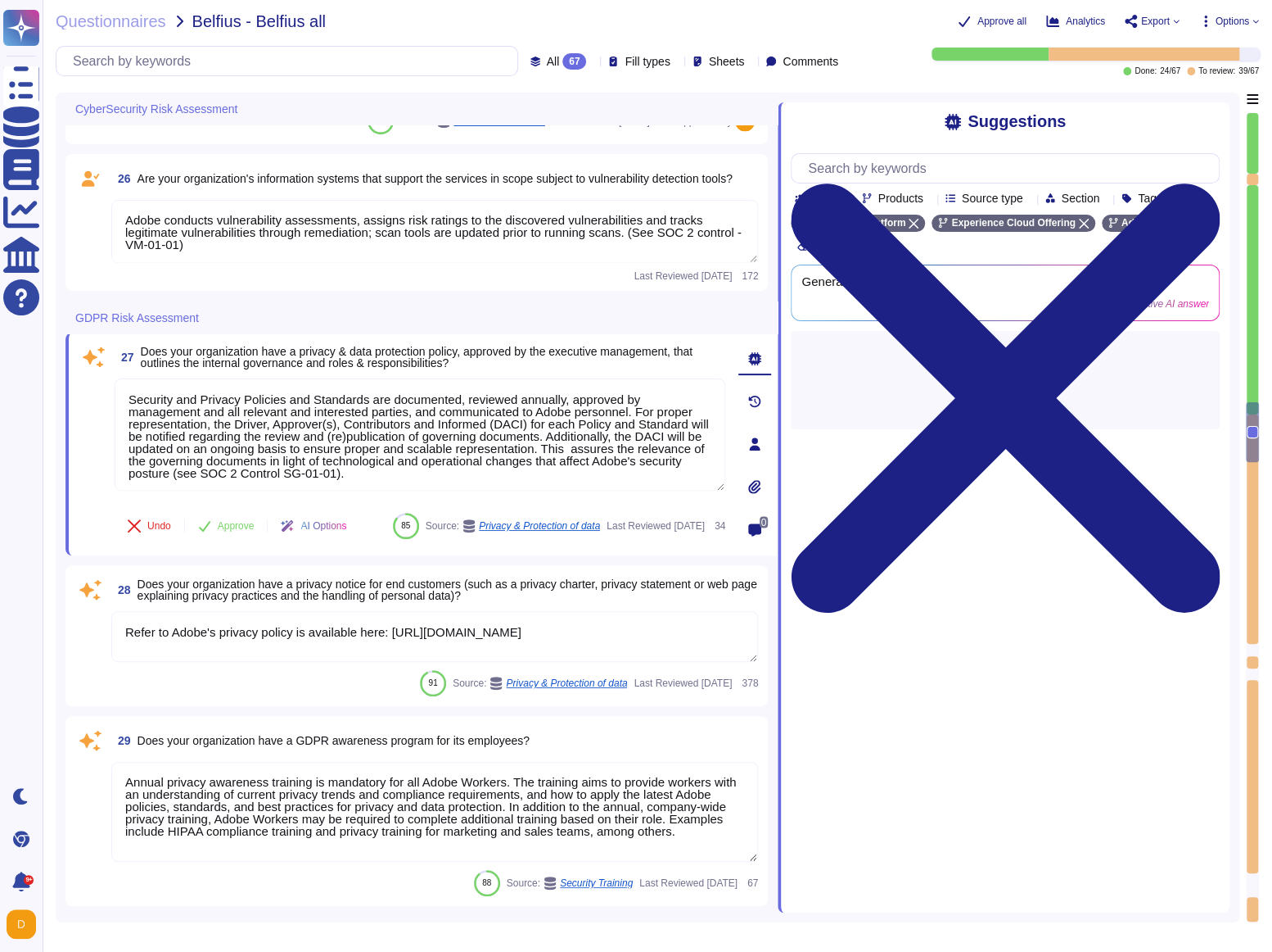
type textarea "For more information about Adobe's privacy practices, including the information…"
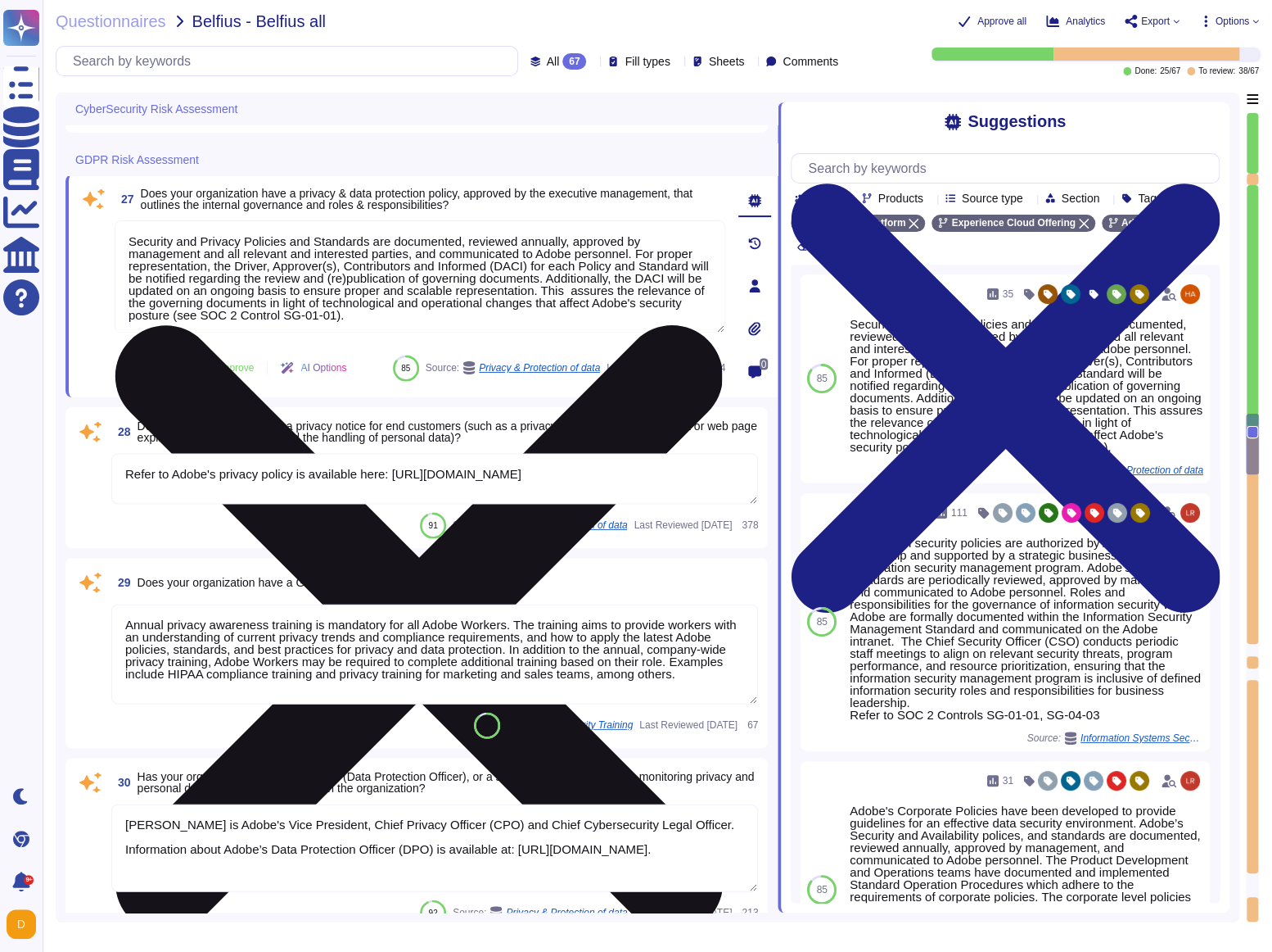
type textarea "For more information about Adobe's privacy practices, including the information…"
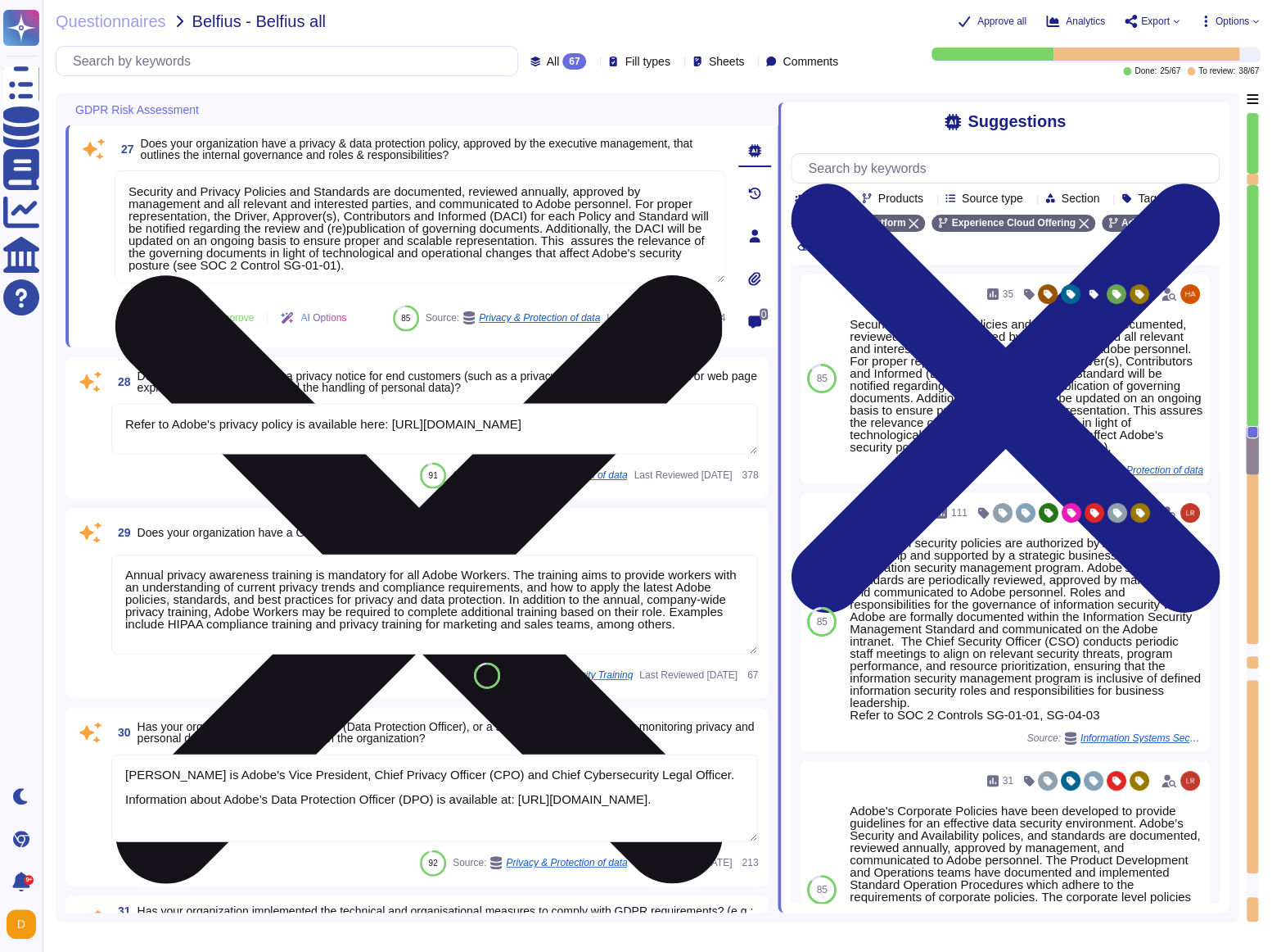
drag, startPoint x: 241, startPoint y: 233, endPoint x: 576, endPoint y: 238, distance: 335.0
click at [576, 238] on textarea "Security and Privacy Policies and Standards are documented, reviewed annually, …" at bounding box center [420, 226] width 611 height 112
click at [312, 271] on textarea "Security and Privacy Policies and Standards are documented, reviewed annually, …" at bounding box center [420, 226] width 611 height 112
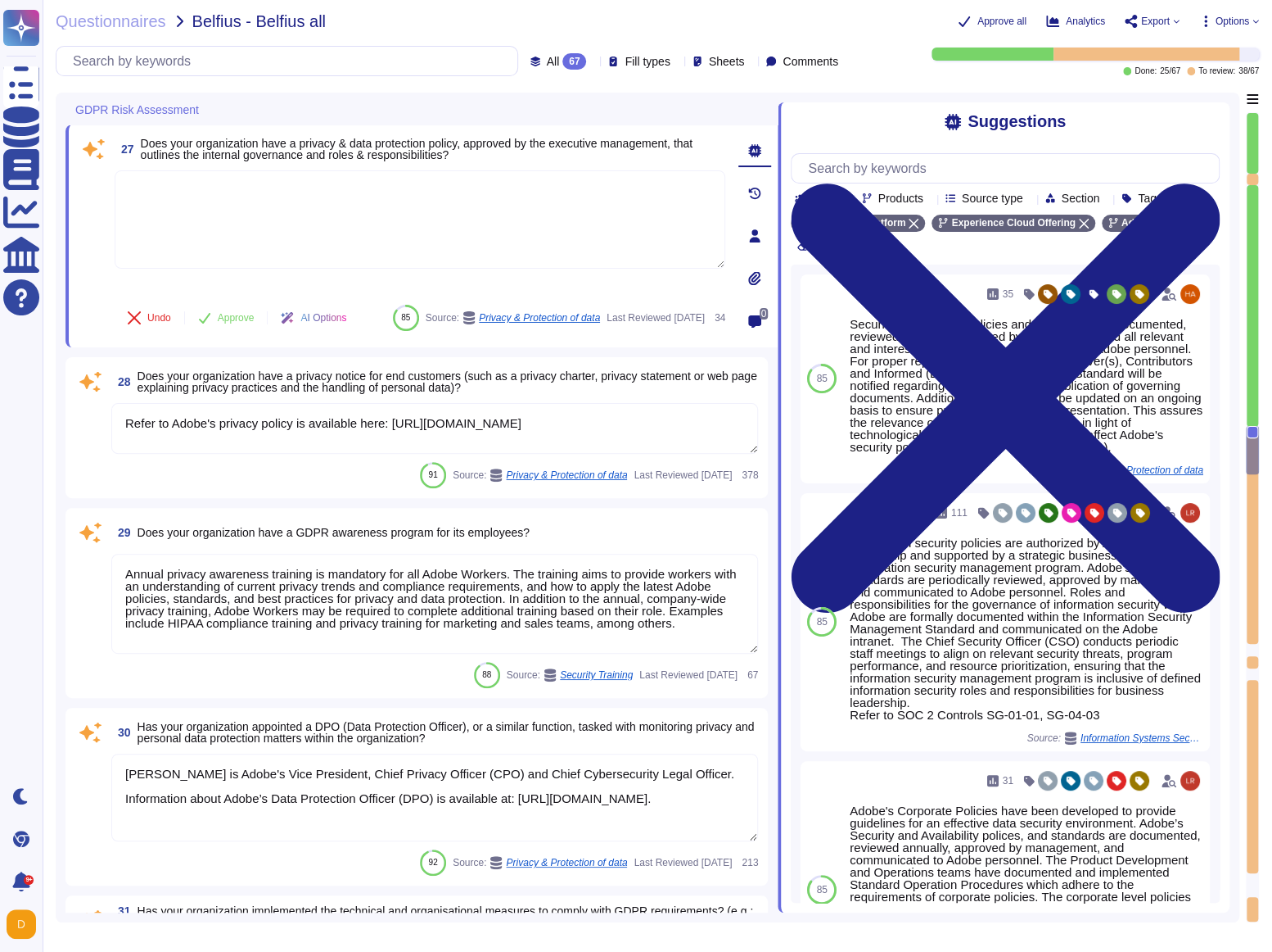
type textarea "To better protect our customers’ data from the physical layer up, we’ve impleme…"
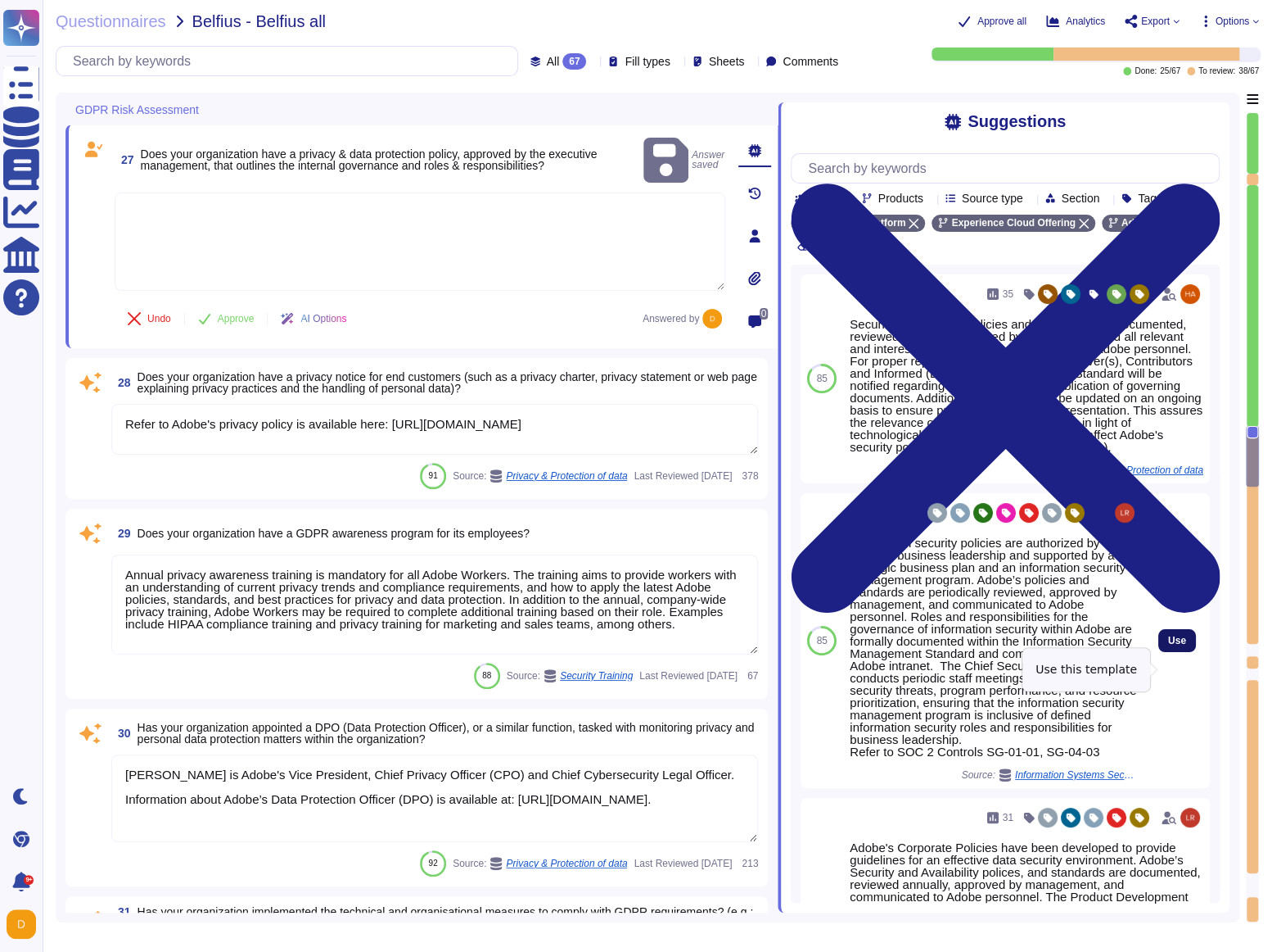
click at [1160, 561] on button "Use" at bounding box center [1178, 640] width 38 height 23
type textarea "Information security policies are authorized by Adobe's business leadership and…"
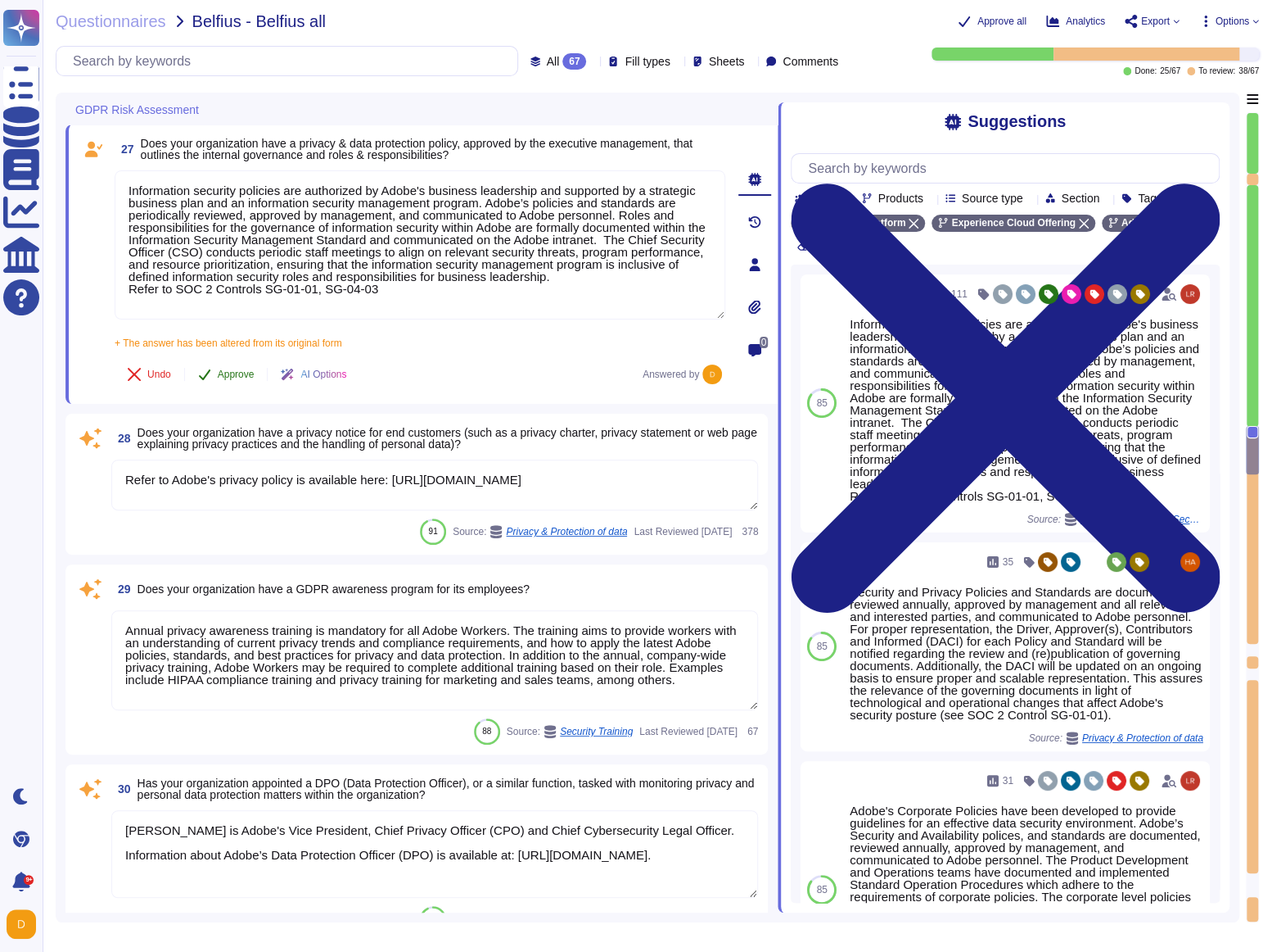
click at [230, 376] on span "Approve" at bounding box center [236, 374] width 37 height 10
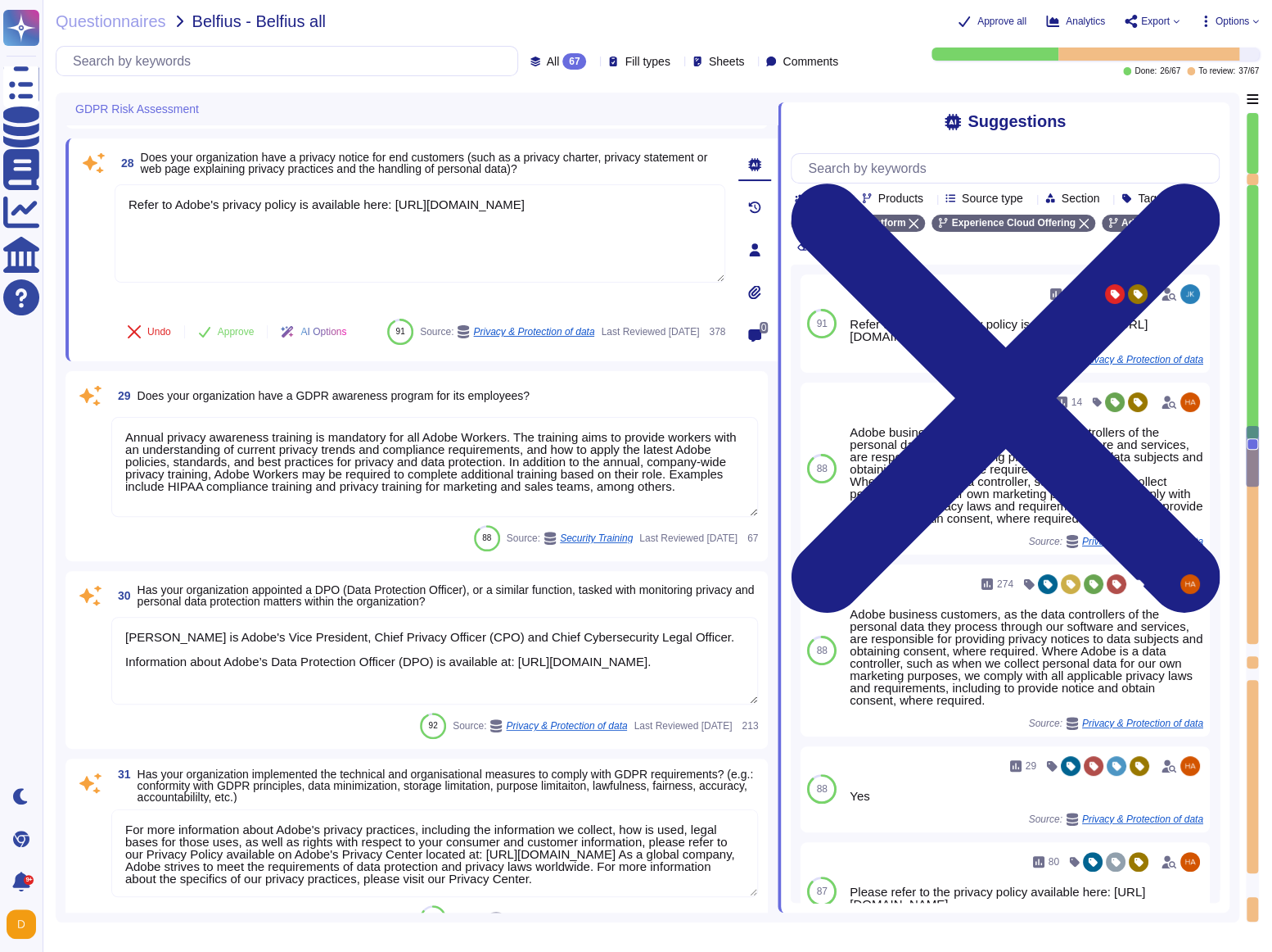
scroll to position [5471, 0]
type textarea "To better protect our customers’ data from the physical layer up, we’ve impleme…"
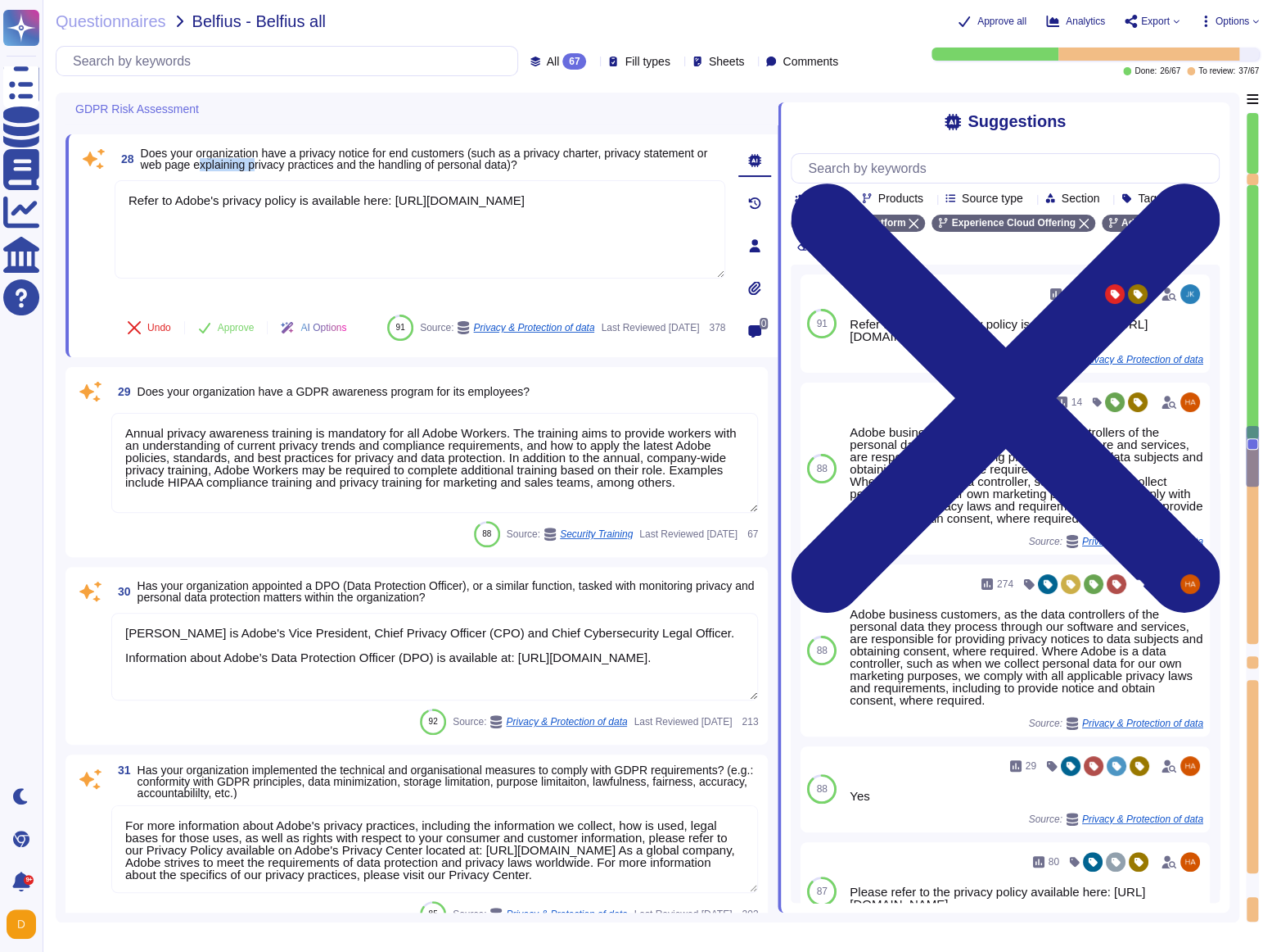
drag, startPoint x: 279, startPoint y: 169, endPoint x: 336, endPoint y: 160, distance: 57.7
click at [336, 160] on span "Does your organization have a privacy notice for end customers (such as a priva…" at bounding box center [424, 159] width 567 height 25
click at [218, 311] on button "Approve" at bounding box center [226, 327] width 82 height 33
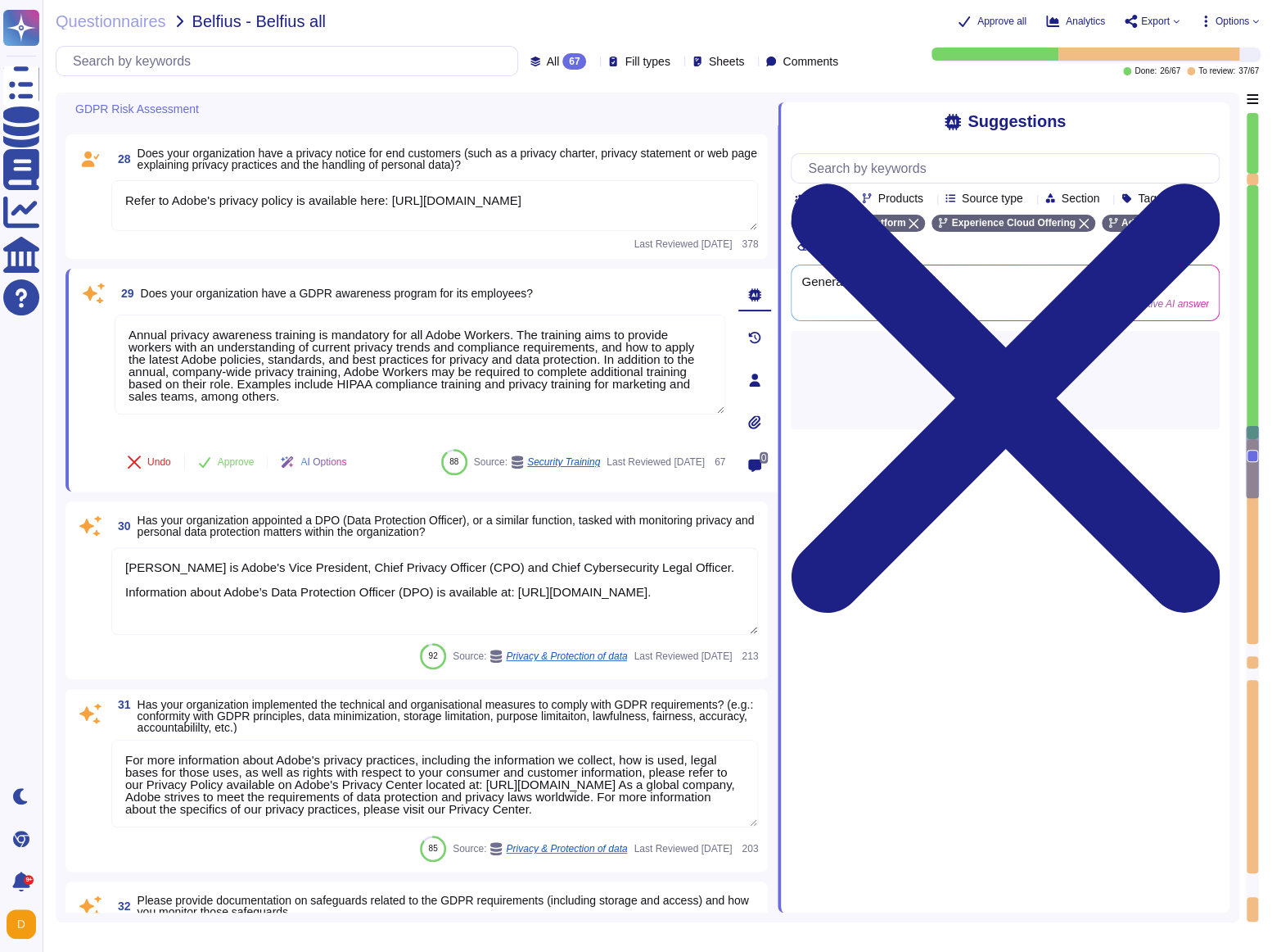
type textarea "For Enterprise/Federated IDs, customers can delete user accounts off of the Ent…"
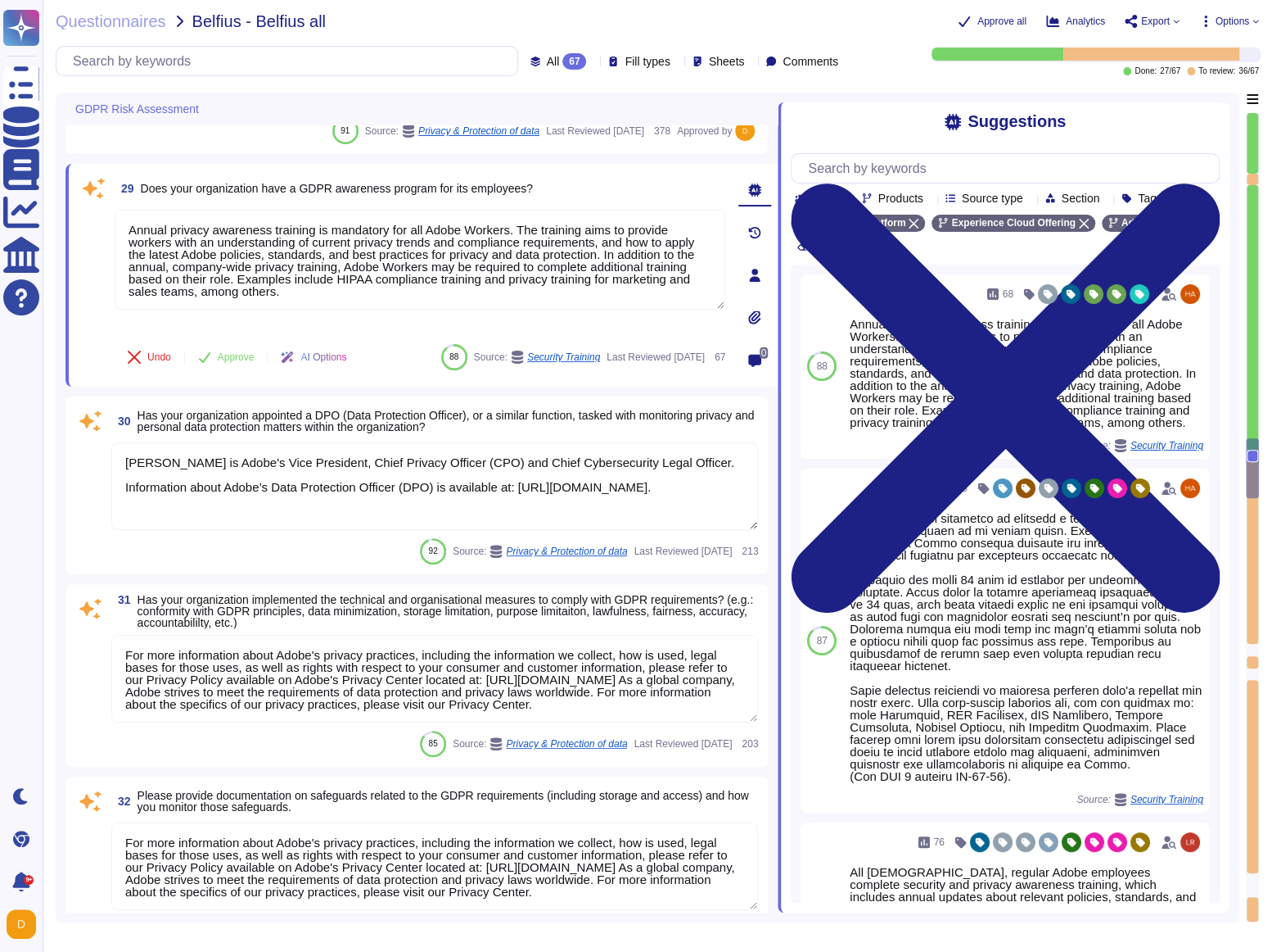
scroll to position [5615, 0]
type textarea "For Enterprise/Federated IDs, customers can delete user accounts off of the Ent…"
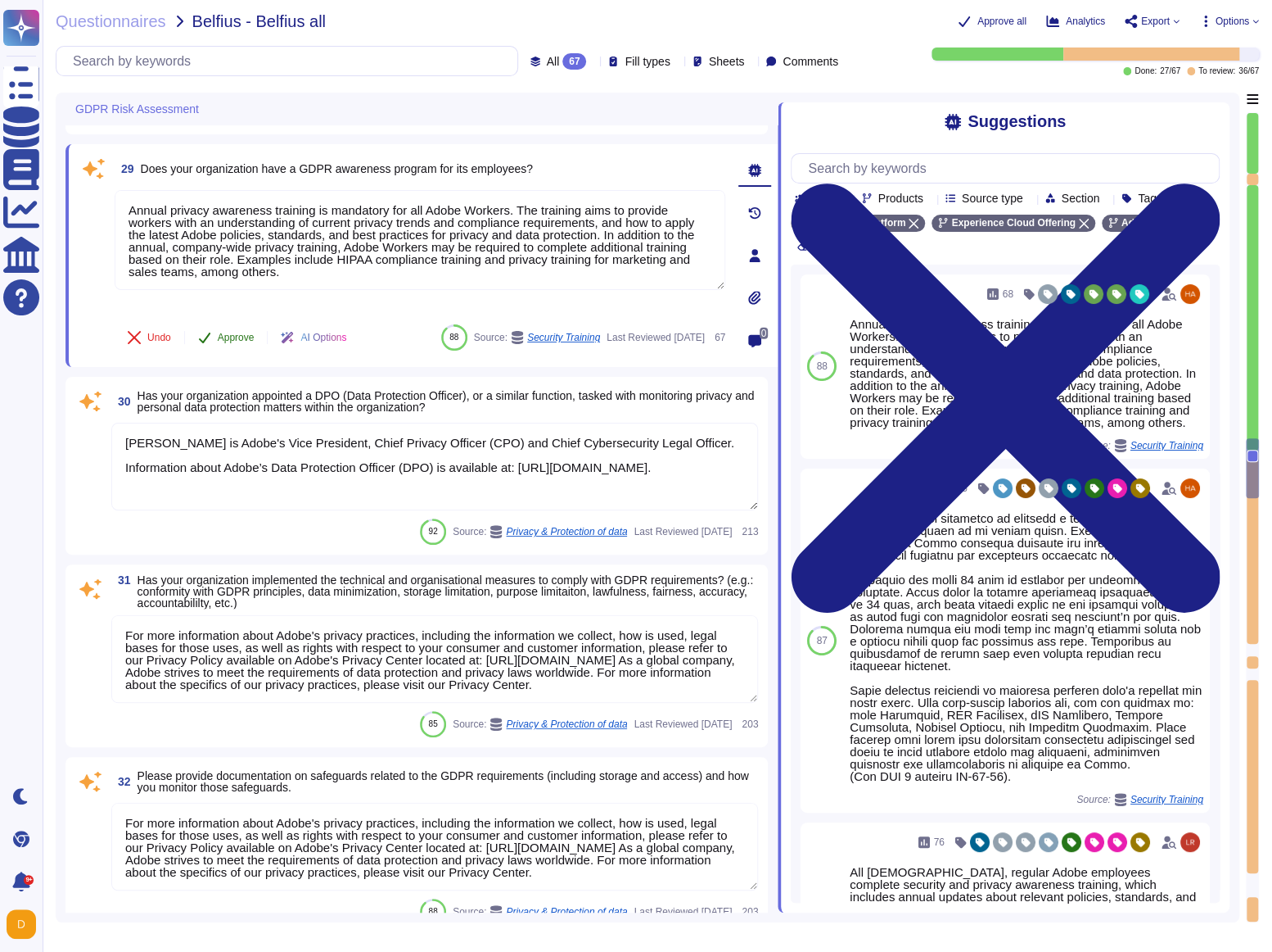
click at [220, 332] on span "Approve" at bounding box center [236, 337] width 37 height 10
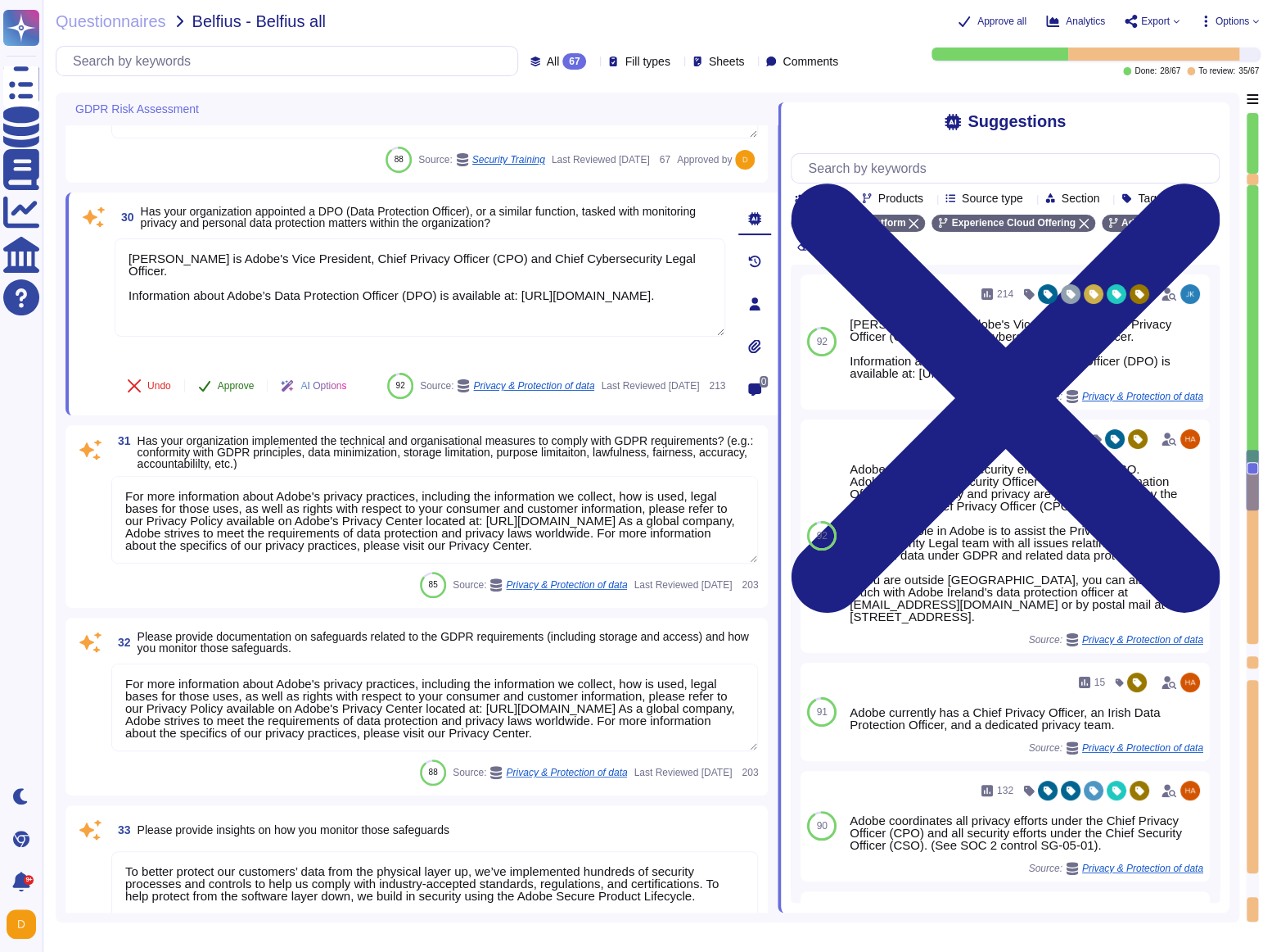
type textarea "Data retention is defined in the agreements, including all applicable PSLTs (Pr…"
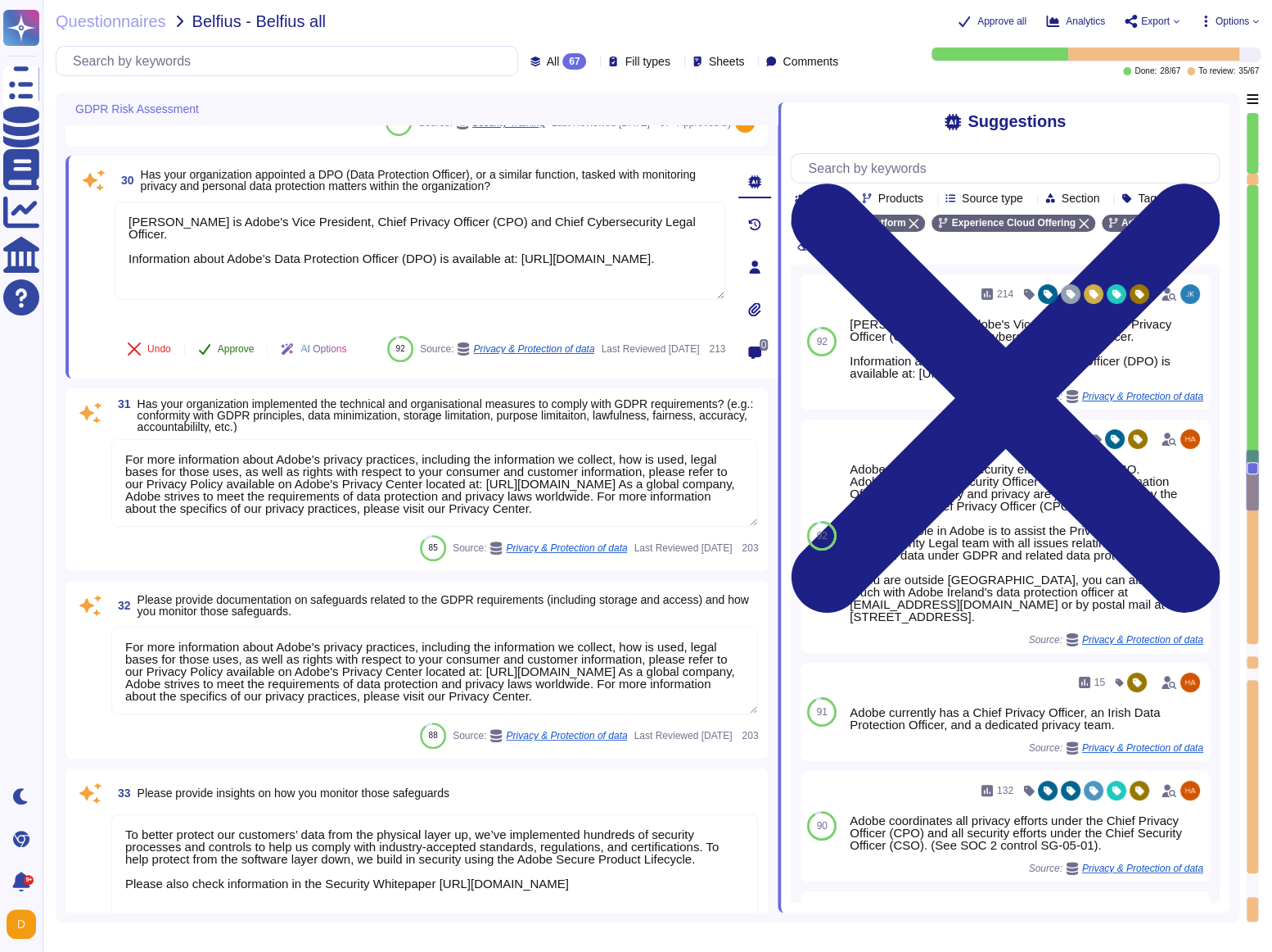
scroll to position [5807, 0]
type textarea "The Adobe Privacy Policy describes the privacy practices across the organizatio…"
drag, startPoint x: 173, startPoint y: 190, endPoint x: 363, endPoint y: 191, distance: 190.0
click at [363, 191] on span "30 Has your organization appointed a DPO (Data Protection Officer), or a simila…" at bounding box center [420, 179] width 611 height 30
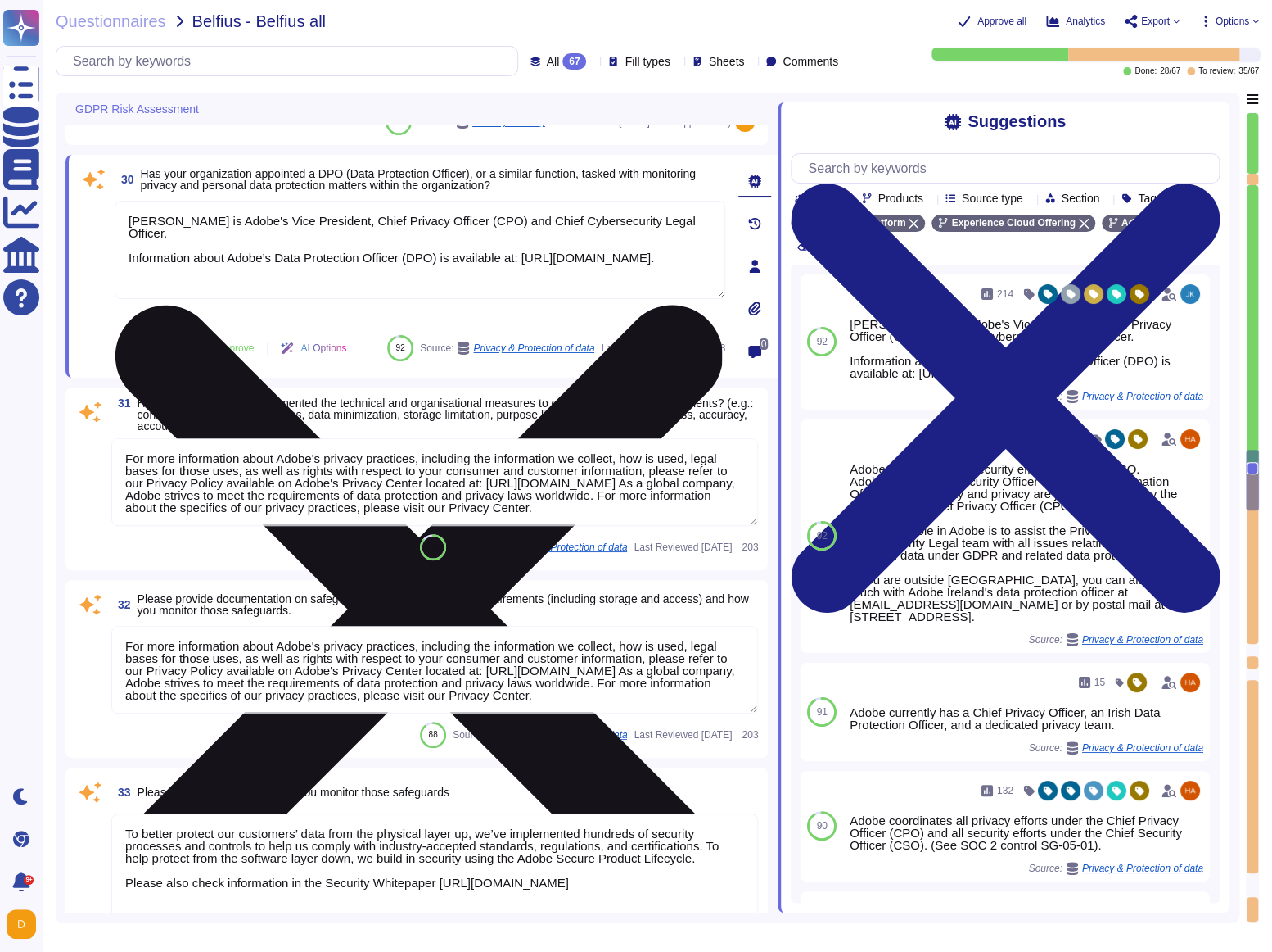
click at [296, 231] on textarea "[PERSON_NAME] is Adobe's Vice President, Chief Privacy Officer (CPO) and Chief …" at bounding box center [420, 249] width 611 height 98
click at [263, 256] on textarea "[PERSON_NAME] is Adobe's Vice President, Chief Privacy Officer (CPO) and Chief …" at bounding box center [420, 249] width 611 height 98
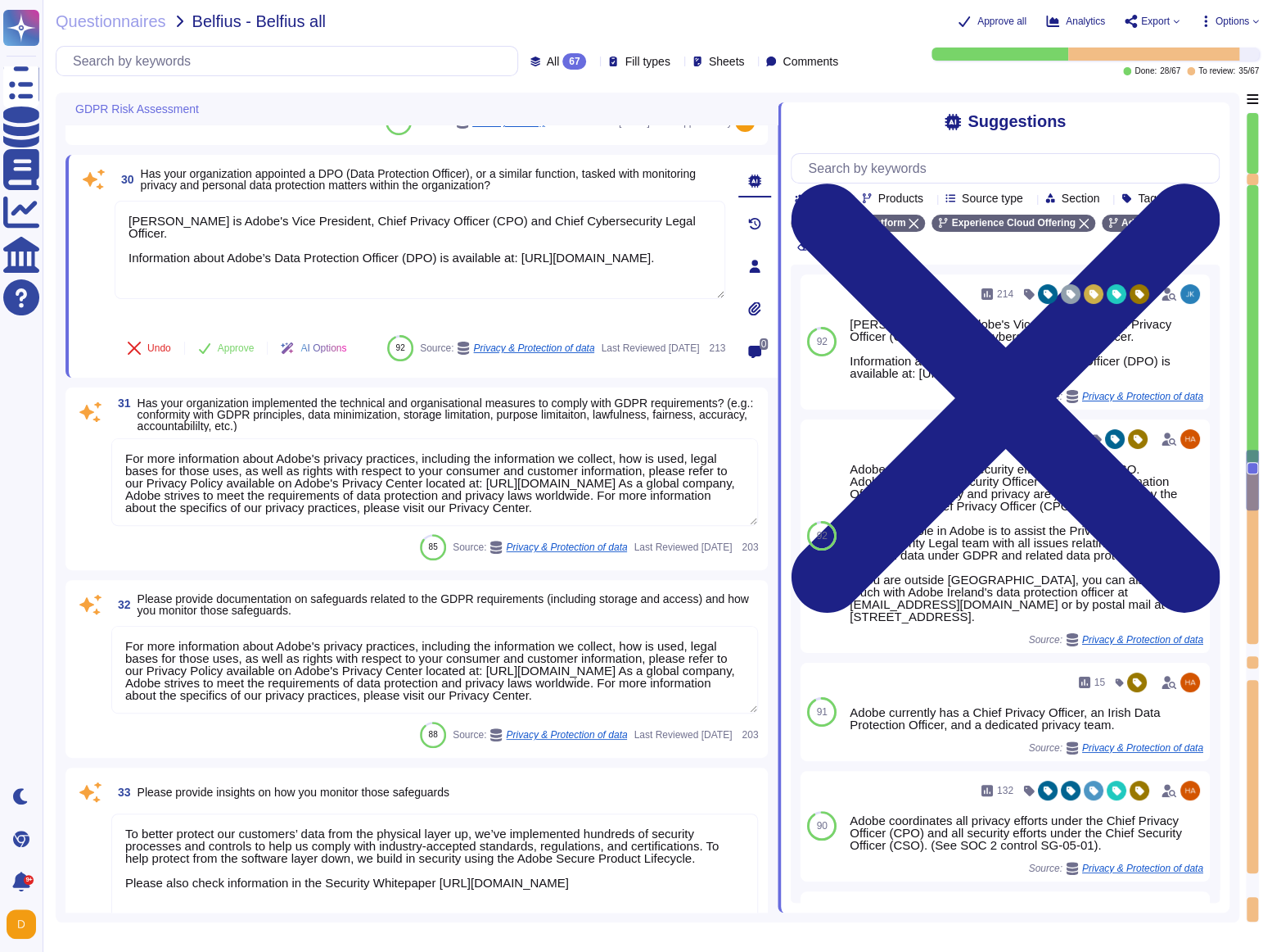
drag, startPoint x: 197, startPoint y: 243, endPoint x: 63, endPoint y: 216, distance: 136.7
click at [63, 216] on div "GDPR Risk Assessment 27 Does your organization have a privacy & data protection…" at bounding box center [647, 507] width 1184 height 830
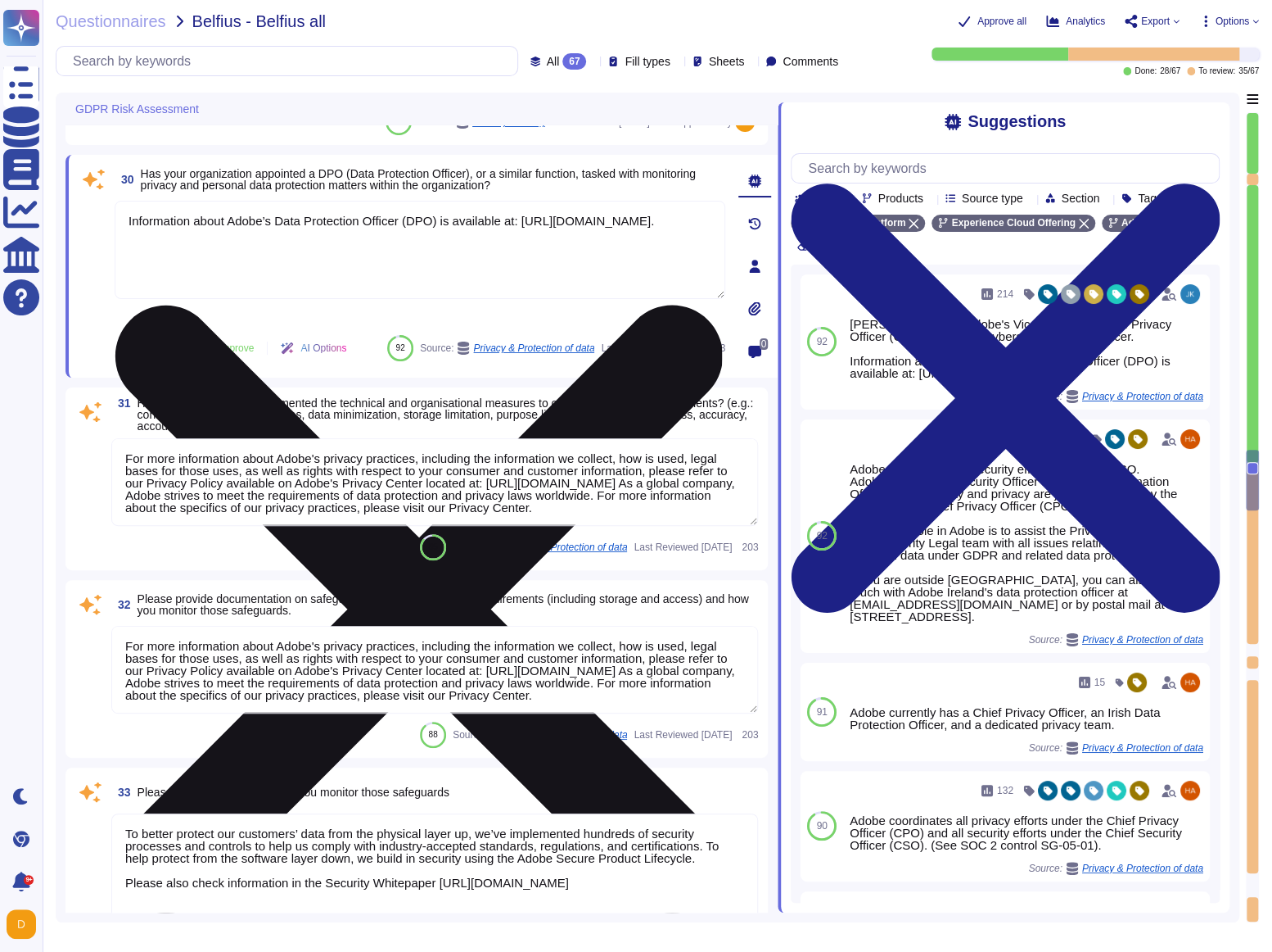
click at [129, 234] on textarea "Information about Adobe’s Data Protection Officer (DPO) is available at: [URL][…" at bounding box center [420, 249] width 611 height 98
drag, startPoint x: 418, startPoint y: 234, endPoint x: 159, endPoint y: 235, distance: 259.0
click at [149, 237] on textarea "Information about Adobe’s Data Protection Officer (DPO) is available at: [URL][…" at bounding box center [420, 249] width 611 height 98
click at [454, 229] on textarea "Information about Adobe’s Data Protection Officer (DPO) is available at: [URL][…" at bounding box center [420, 249] width 611 height 98
drag, startPoint x: 416, startPoint y: 235, endPoint x: 145, endPoint y: 233, distance: 271.0
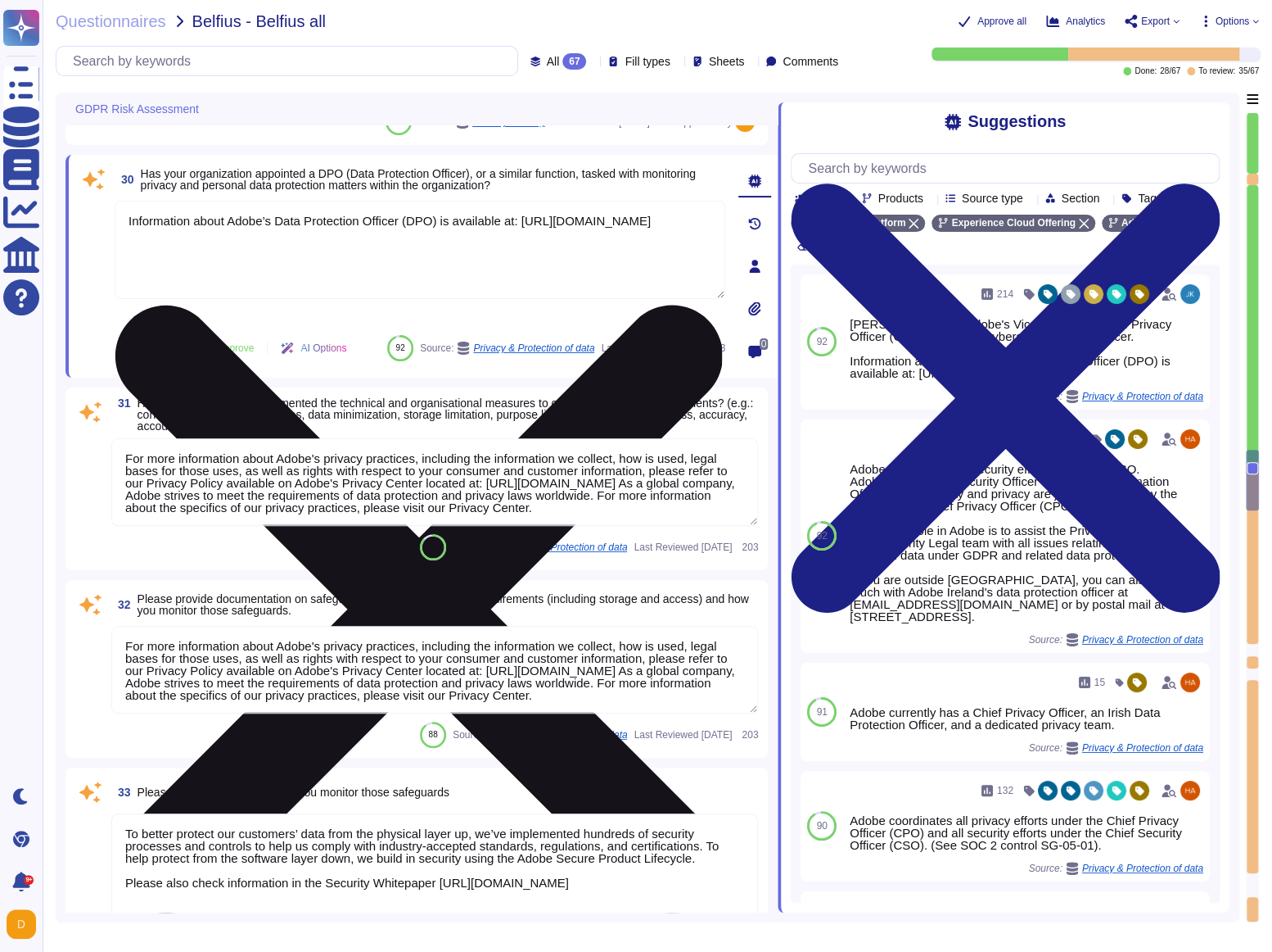
click at [145, 233] on textarea "Information about Adobe’s Data Protection Officer (DPO) is available at: [URL][…" at bounding box center [420, 249] width 611 height 98
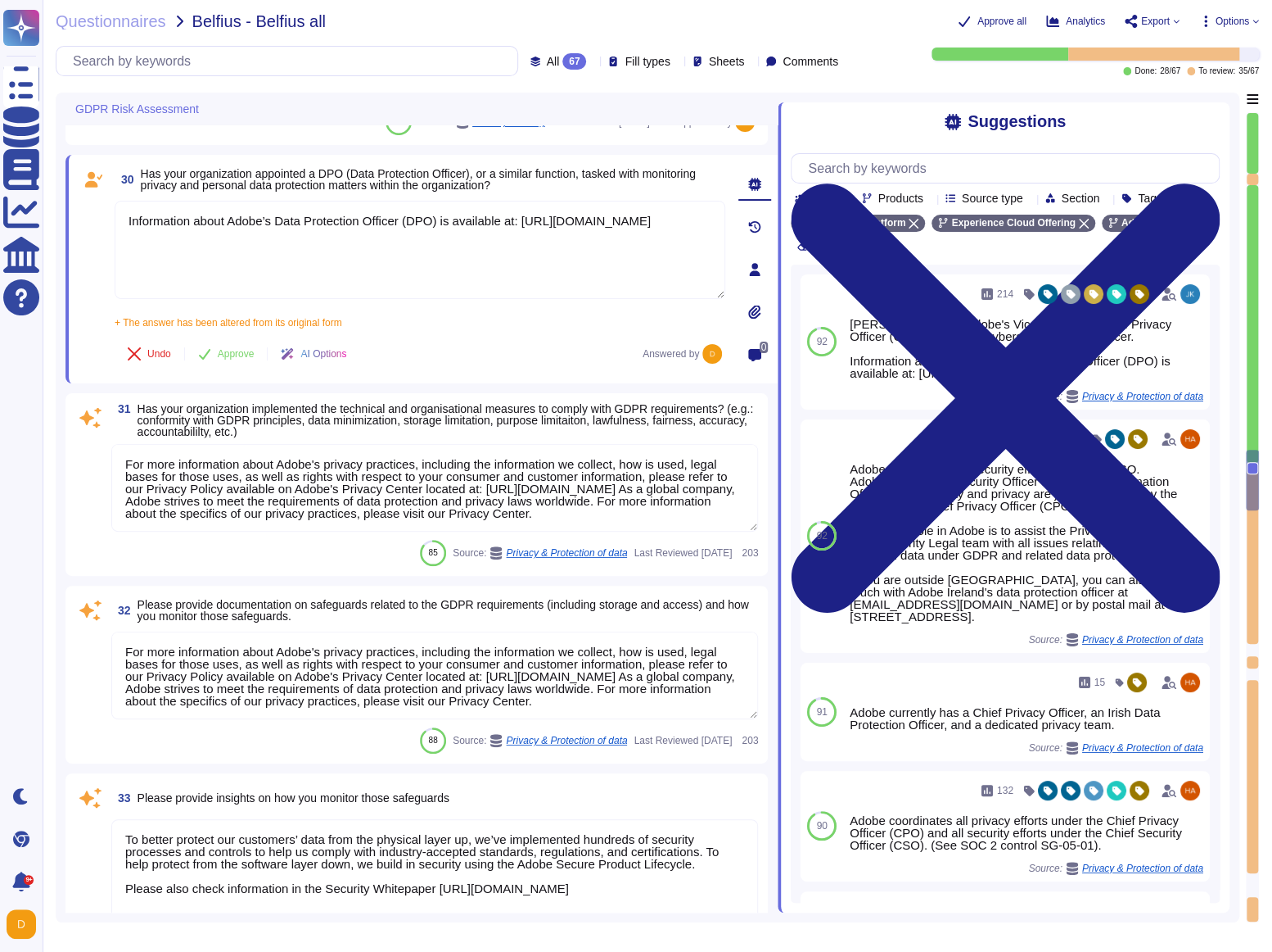
type textarea "Information about Adobe’s Data Protection Officer (DPO) is available at: [URL][…"
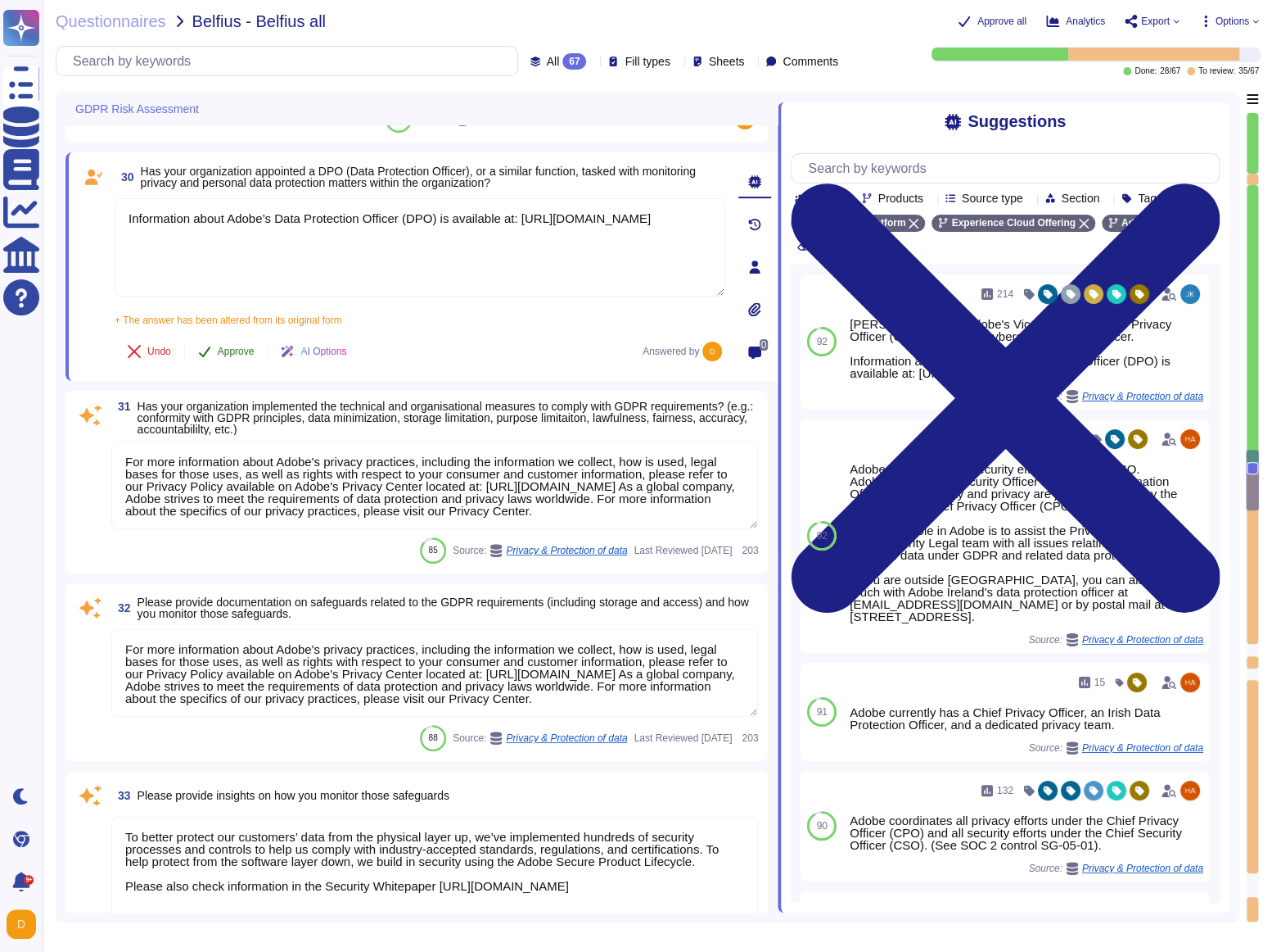
click at [233, 363] on button "Approve" at bounding box center [226, 351] width 82 height 33
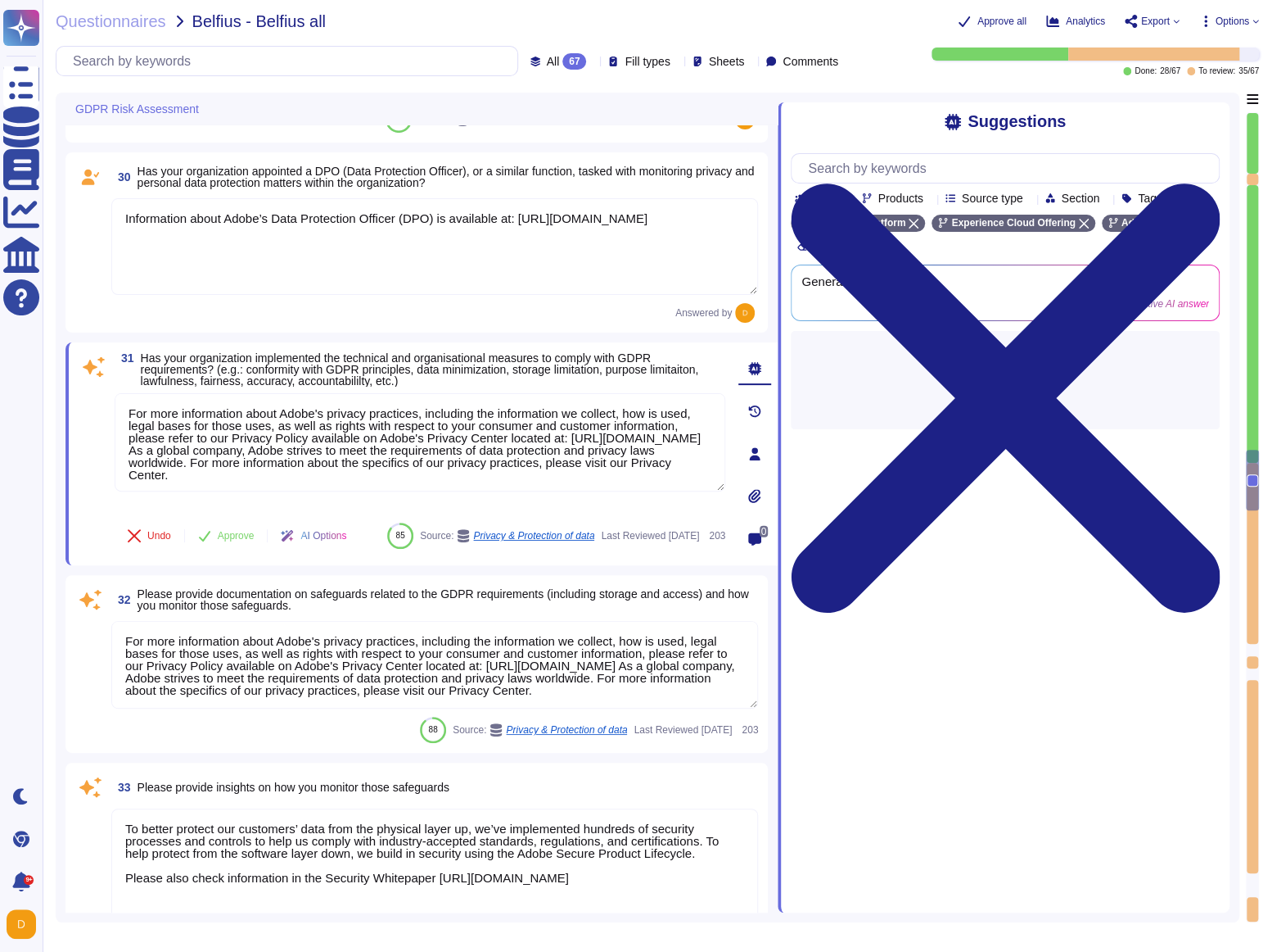
type textarea "The Adobe Privacy Policy describes the privacy practices across the organizatio…"
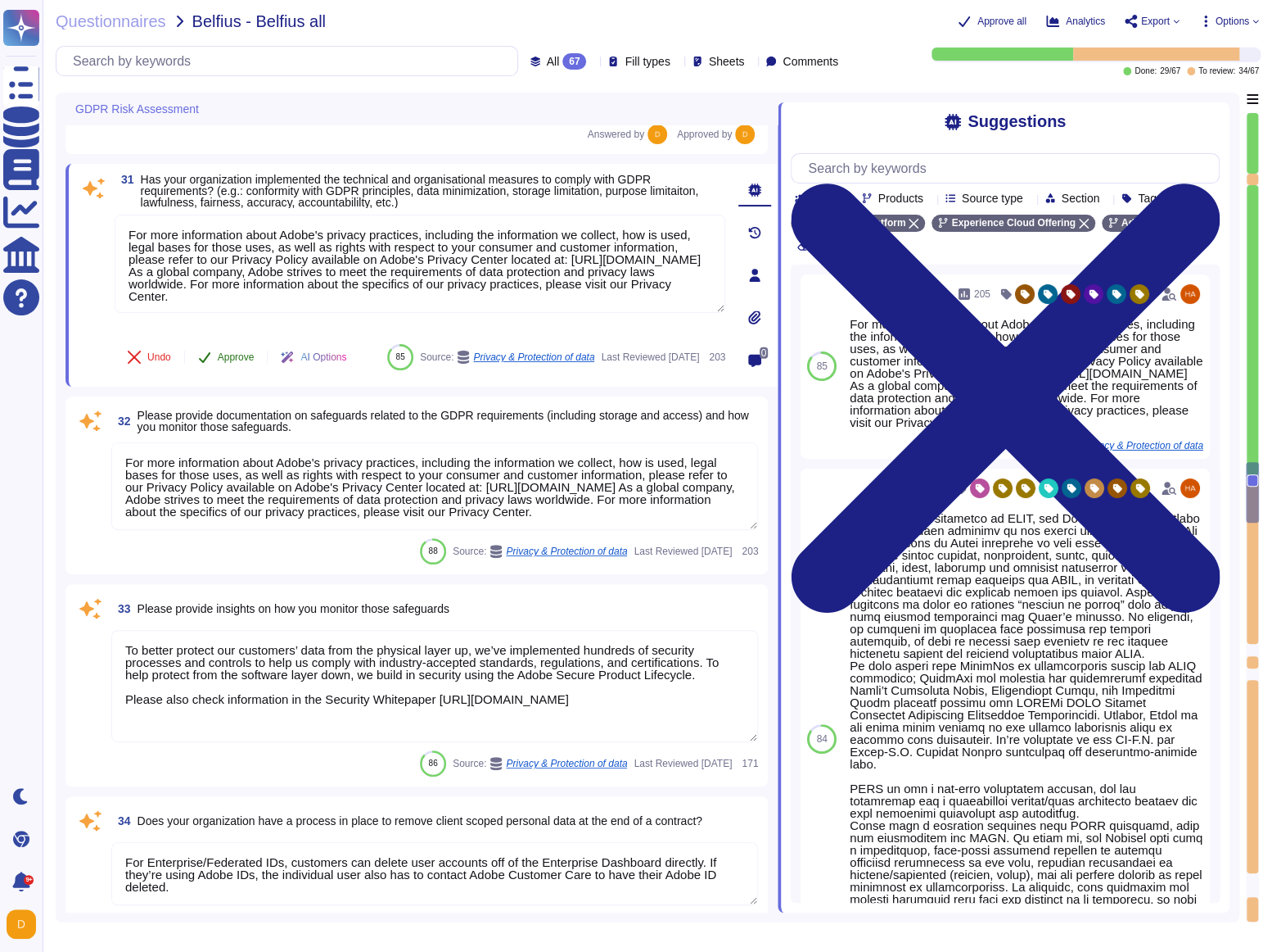
scroll to position [5988, 0]
click at [216, 341] on button "Approve" at bounding box center [226, 357] width 82 height 33
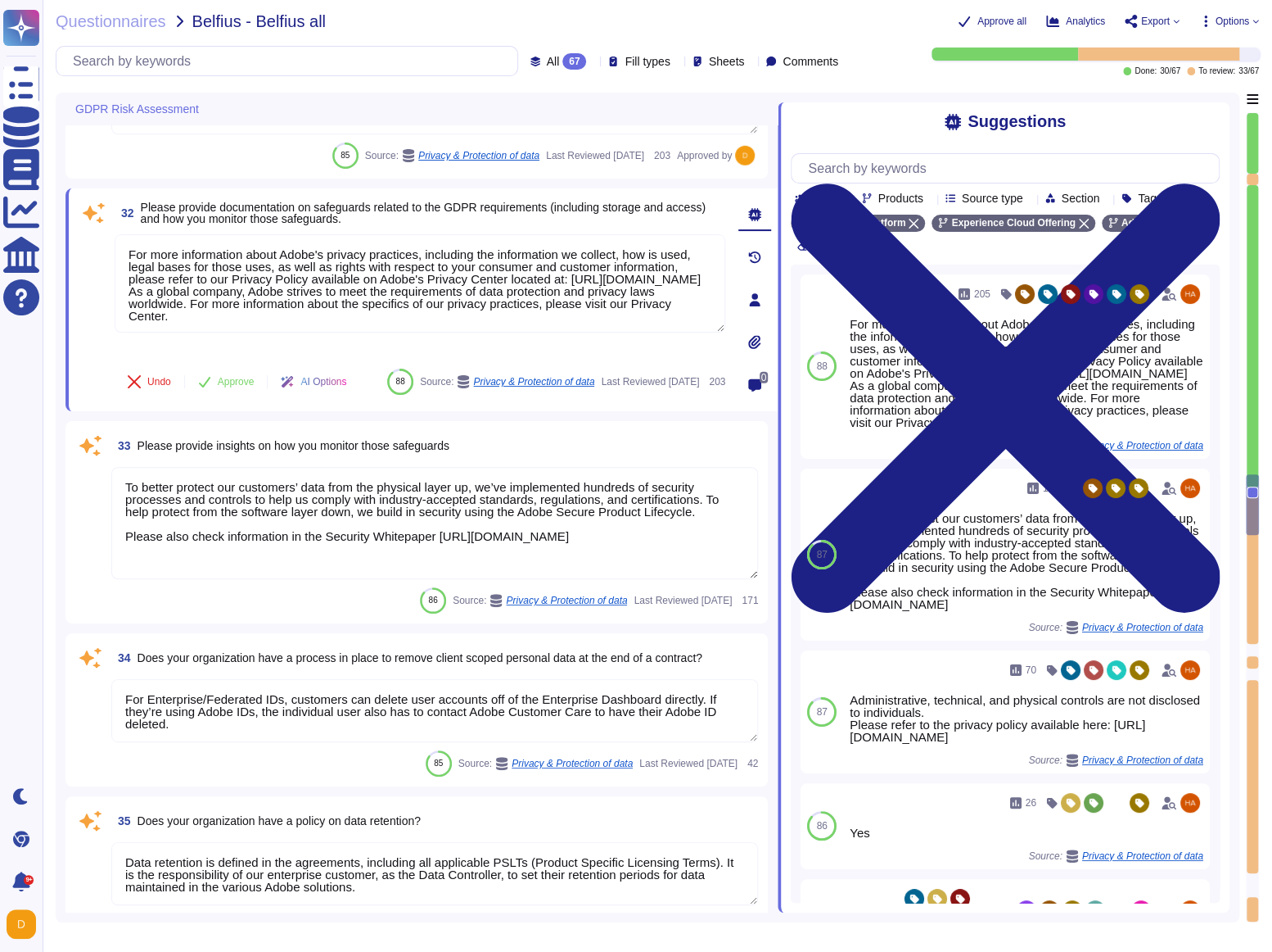
type textarea "Where Adobe is a processor or service provider, we implement appropriate techni…"
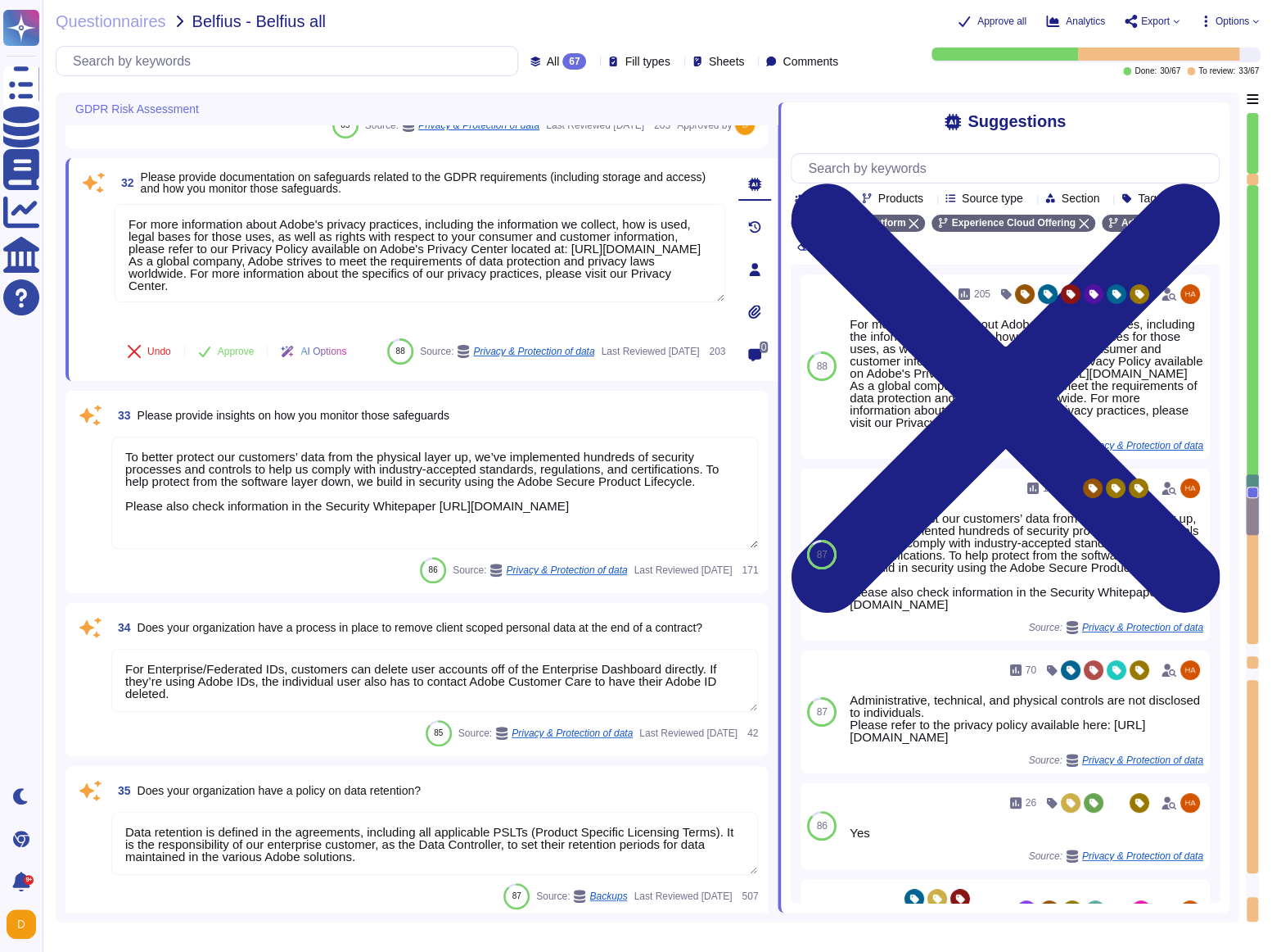
scroll to position [6171, 0]
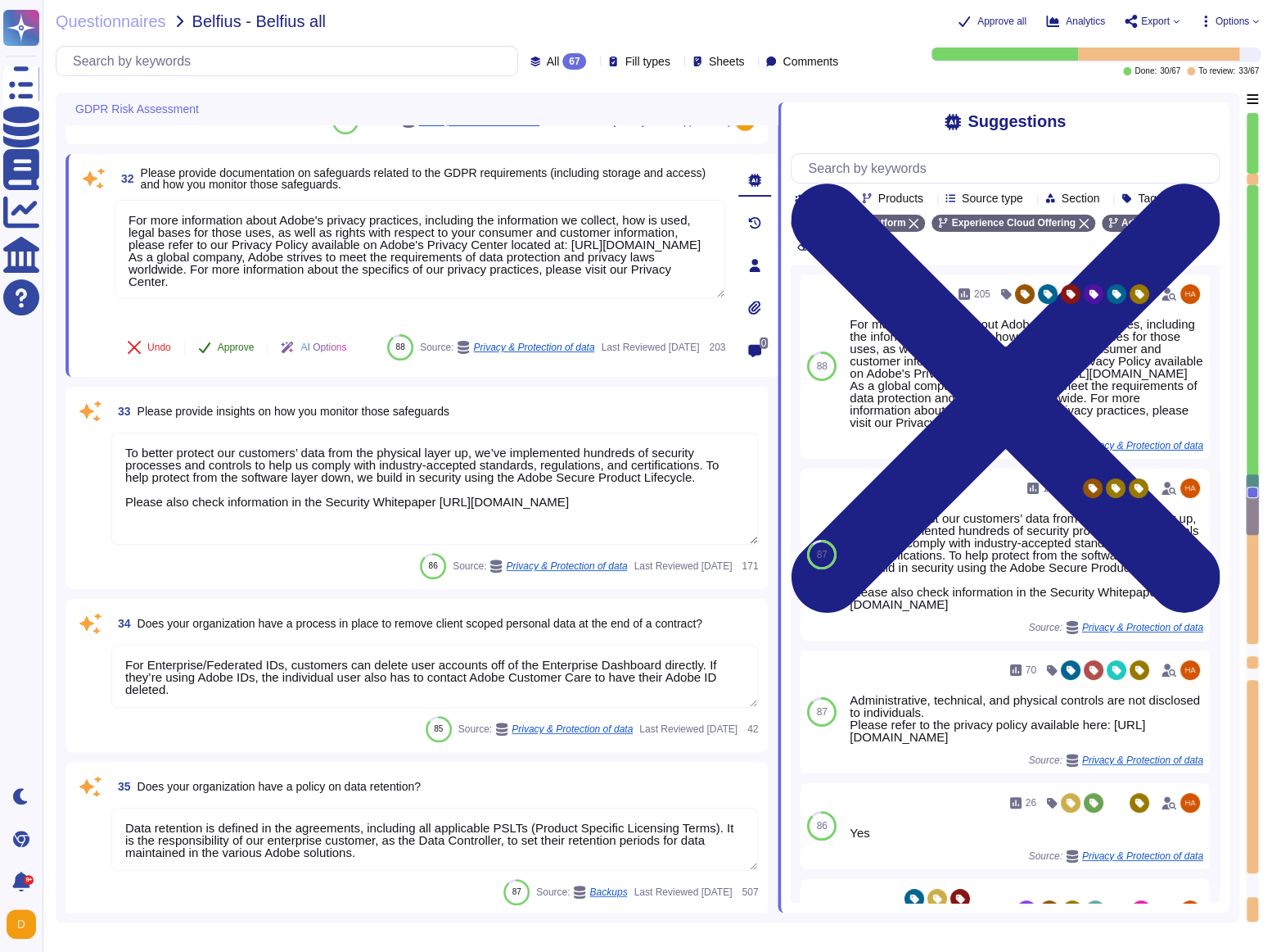
click at [206, 342] on icon at bounding box center [205, 347] width 12 height 11
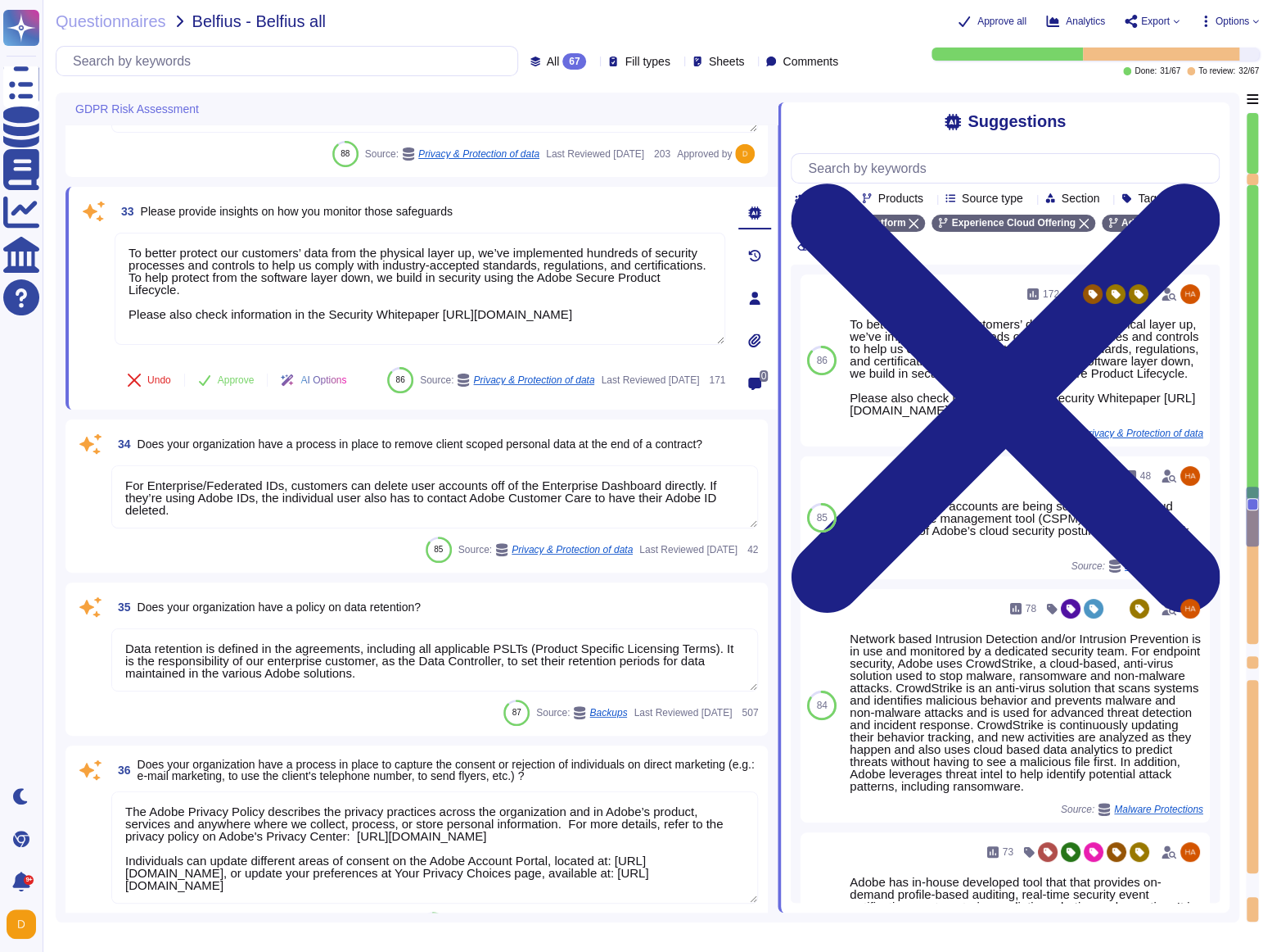
type textarea "As defined in the Agreement under the Data Breach clause"
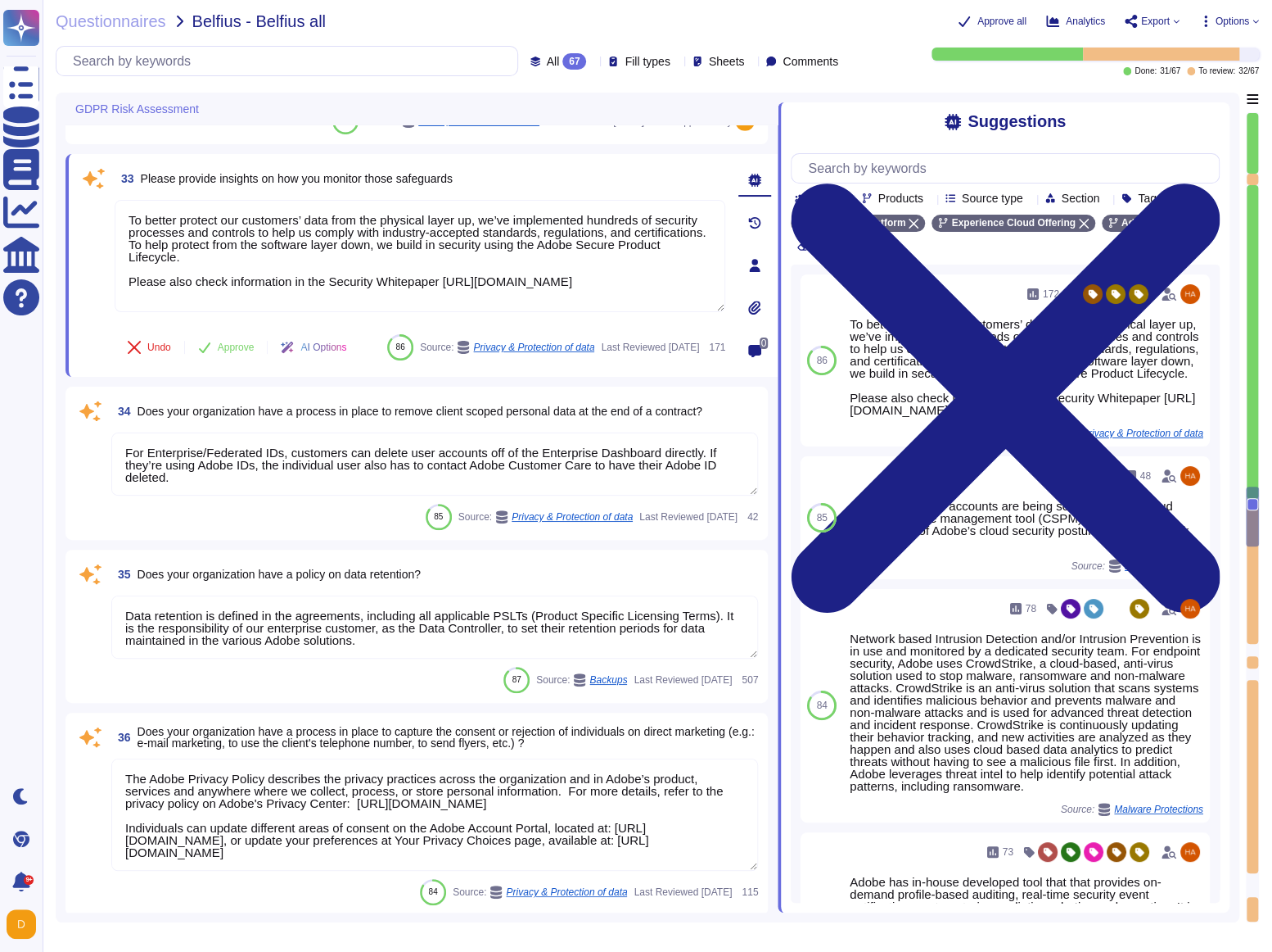
type textarea "Adobe will notify customers of a confirmed Personal Data Breach according to ap…"
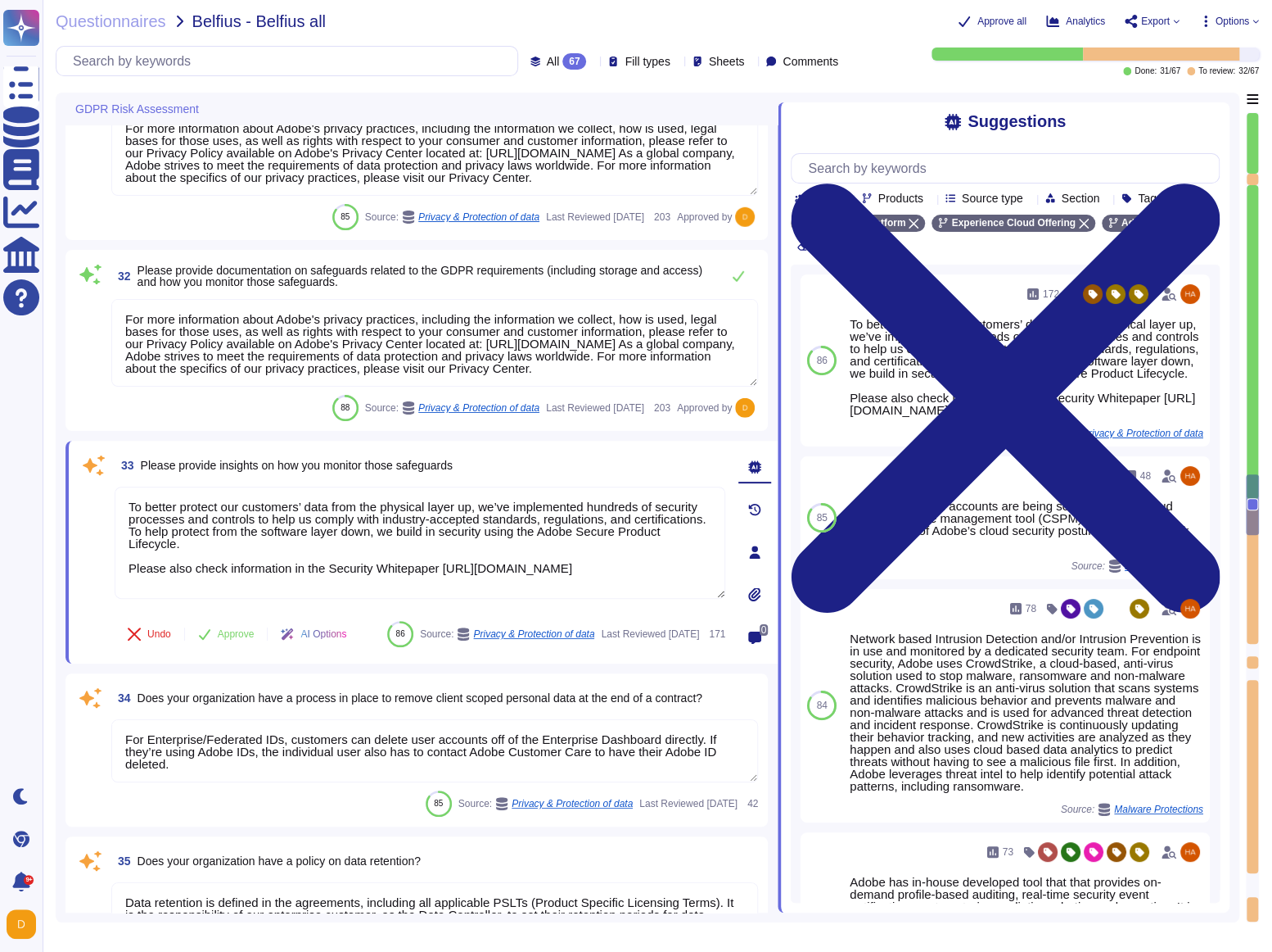
type textarea "Annual privacy awareness training is mandatory for all Adobe Workers. The train…"
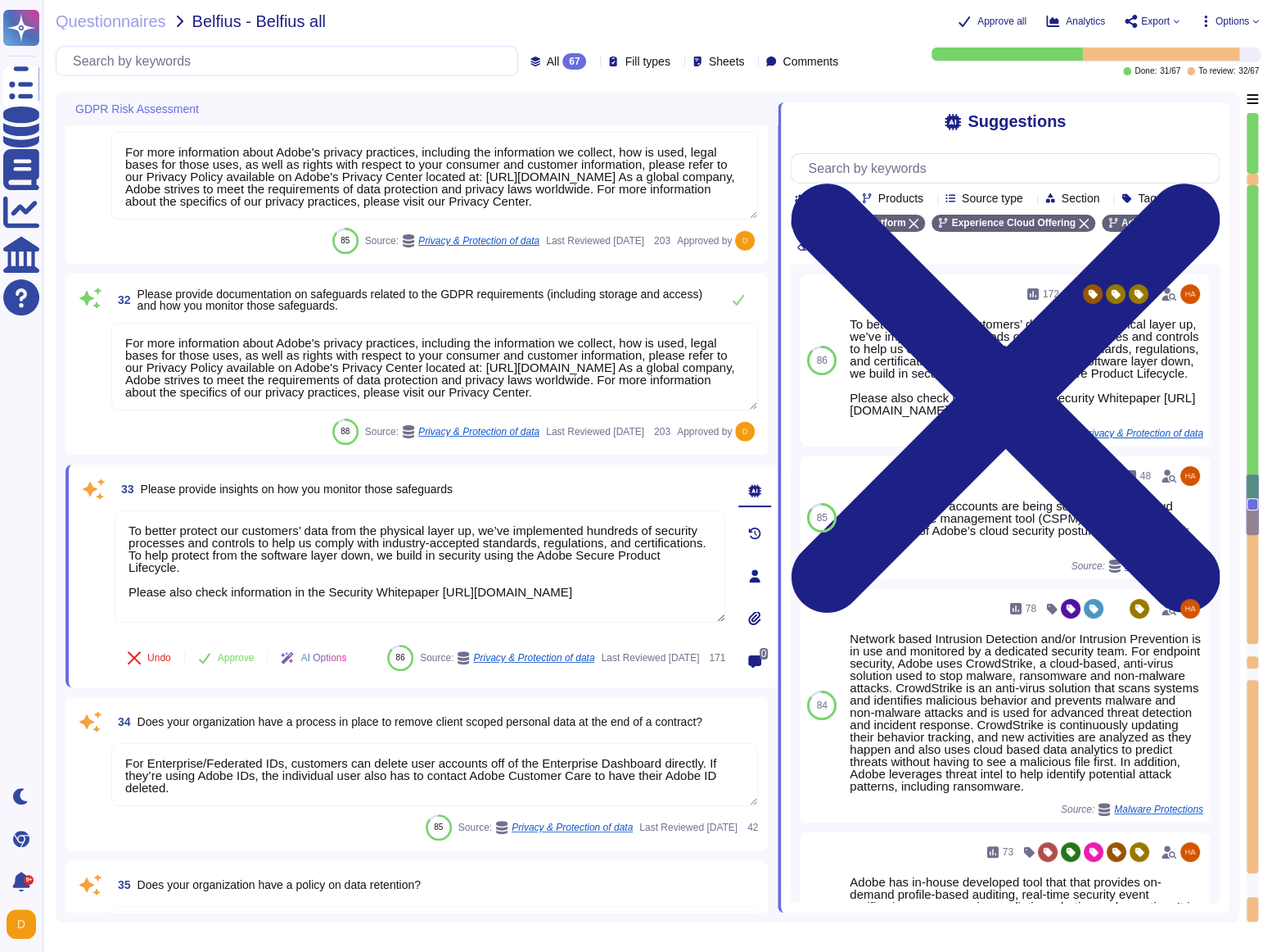
scroll to position [1, 0]
click at [225, 561] on button "Approve" at bounding box center [226, 657] width 82 height 33
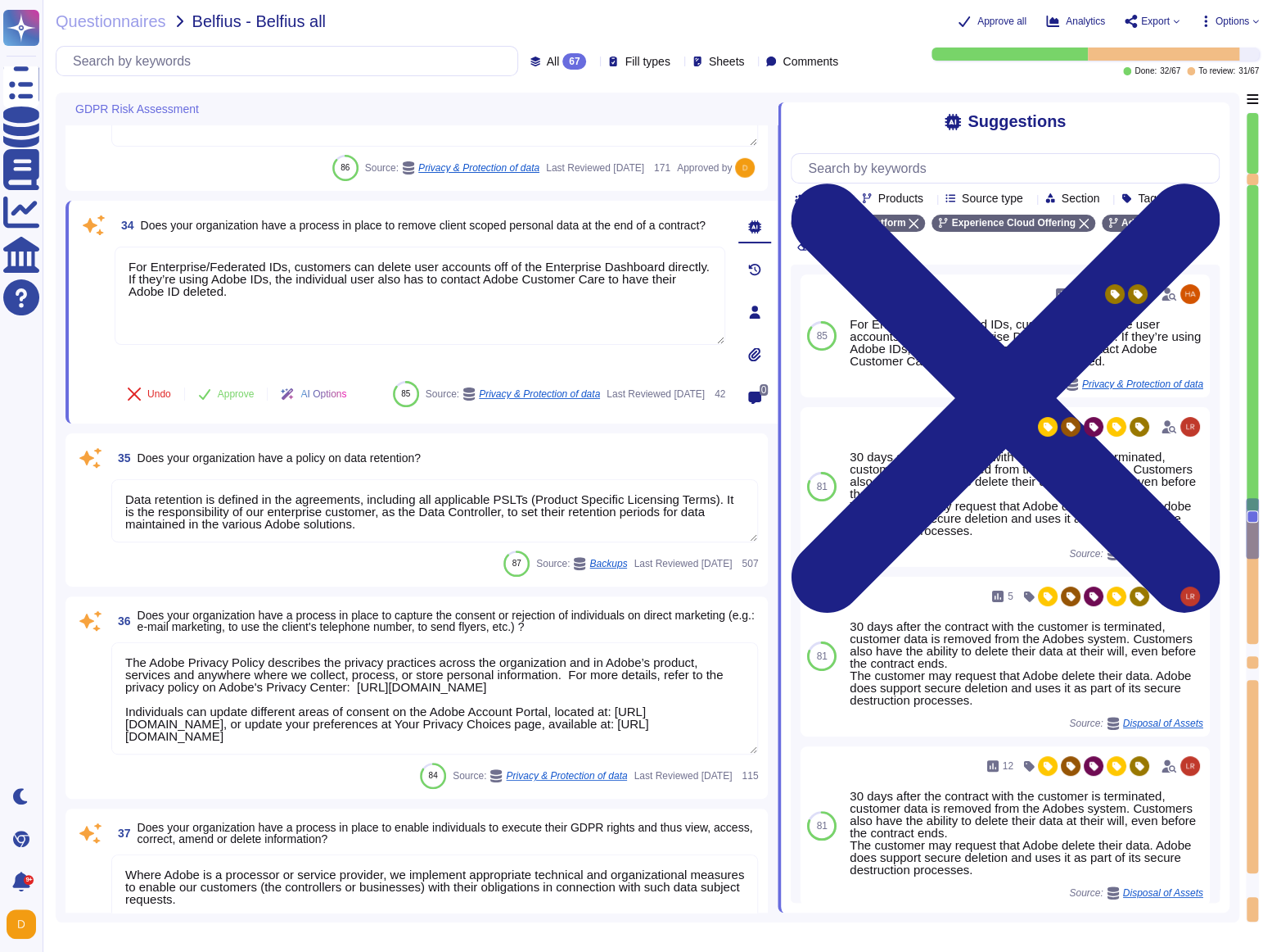
type textarea "As defined in the Agreement under the Data Breach clause"
type textarea "Adobe will notify customers of a confirmed Personal Data Breach according to ap…"
type textarea "There have been no losses or breaches experienced by Adobe in the last five yea…"
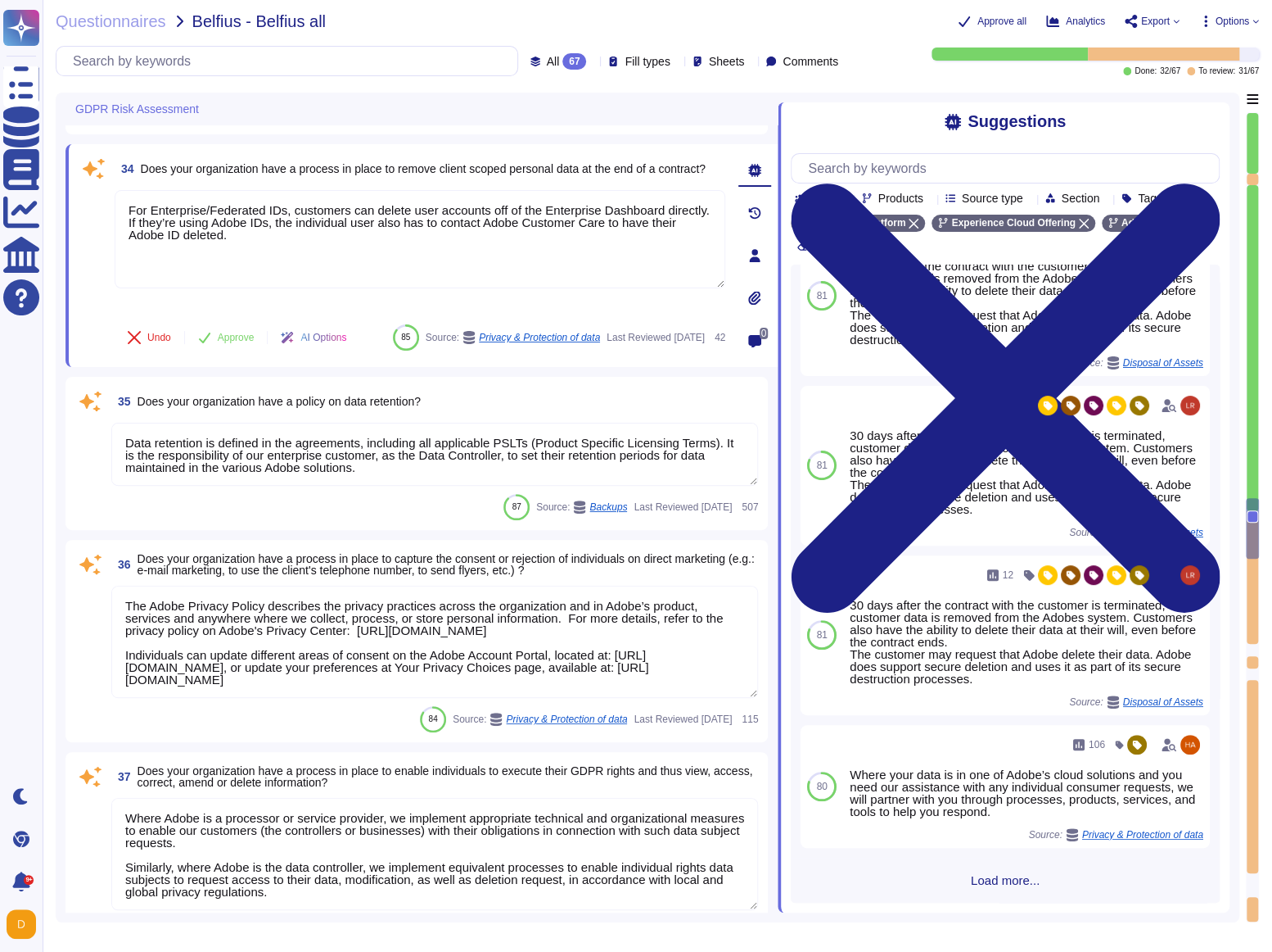
scroll to position [209, 0]
drag, startPoint x: 614, startPoint y: 165, endPoint x: 694, endPoint y: 183, distance: 82.0
click at [694, 183] on div "34 Does your organization have a process in place to remove client scoped perso…" at bounding box center [402, 255] width 646 height 203
copy span "at the end of a contract?"
drag, startPoint x: 298, startPoint y: 247, endPoint x: -7, endPoint y: 183, distance: 311.6
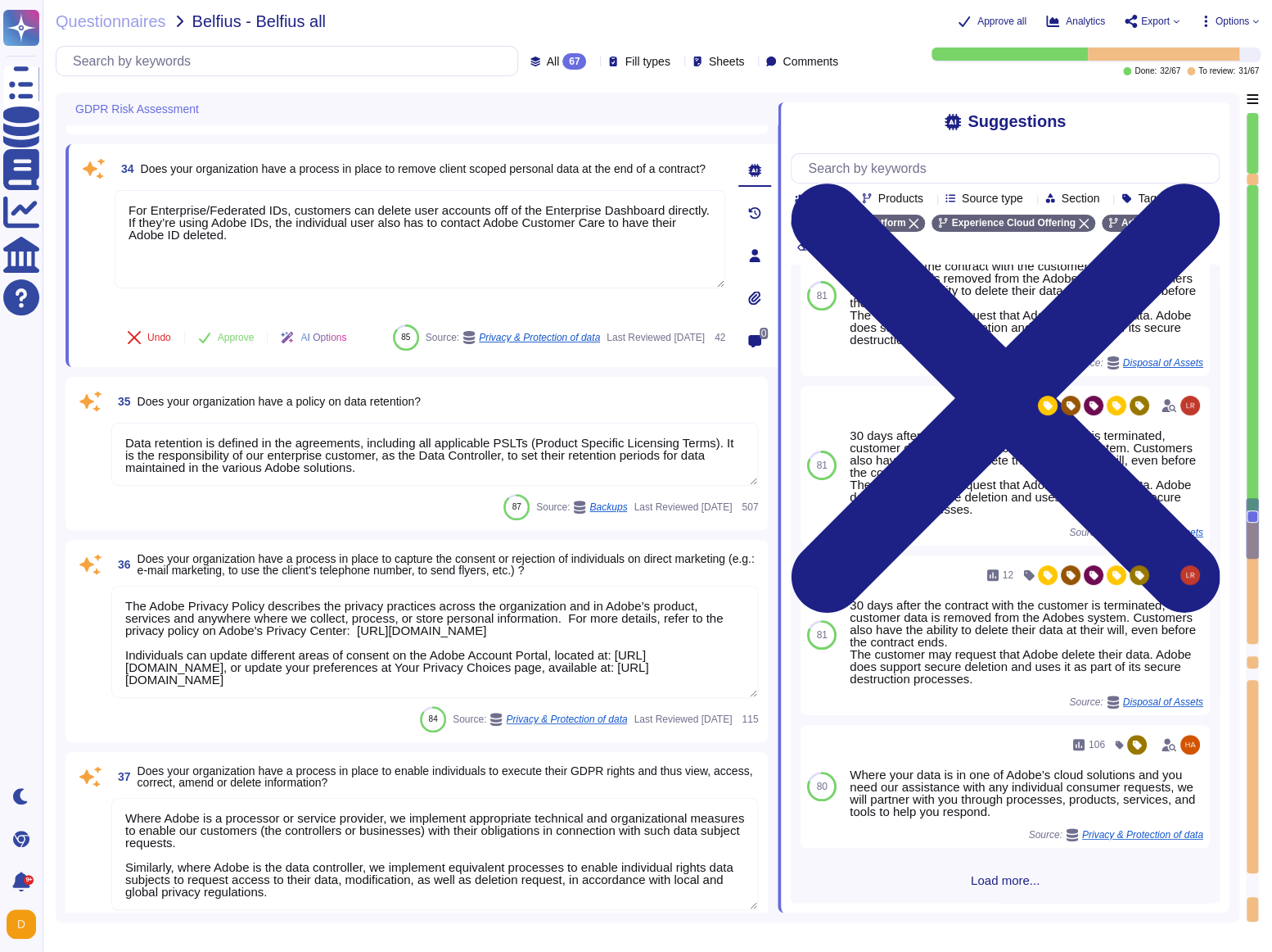
click at [0, 183] on html "Questionnaires Knowledge Base Documents Analytics CAIQ / SIG Help Center Dark m…" at bounding box center [636, 476] width 1272 height 952
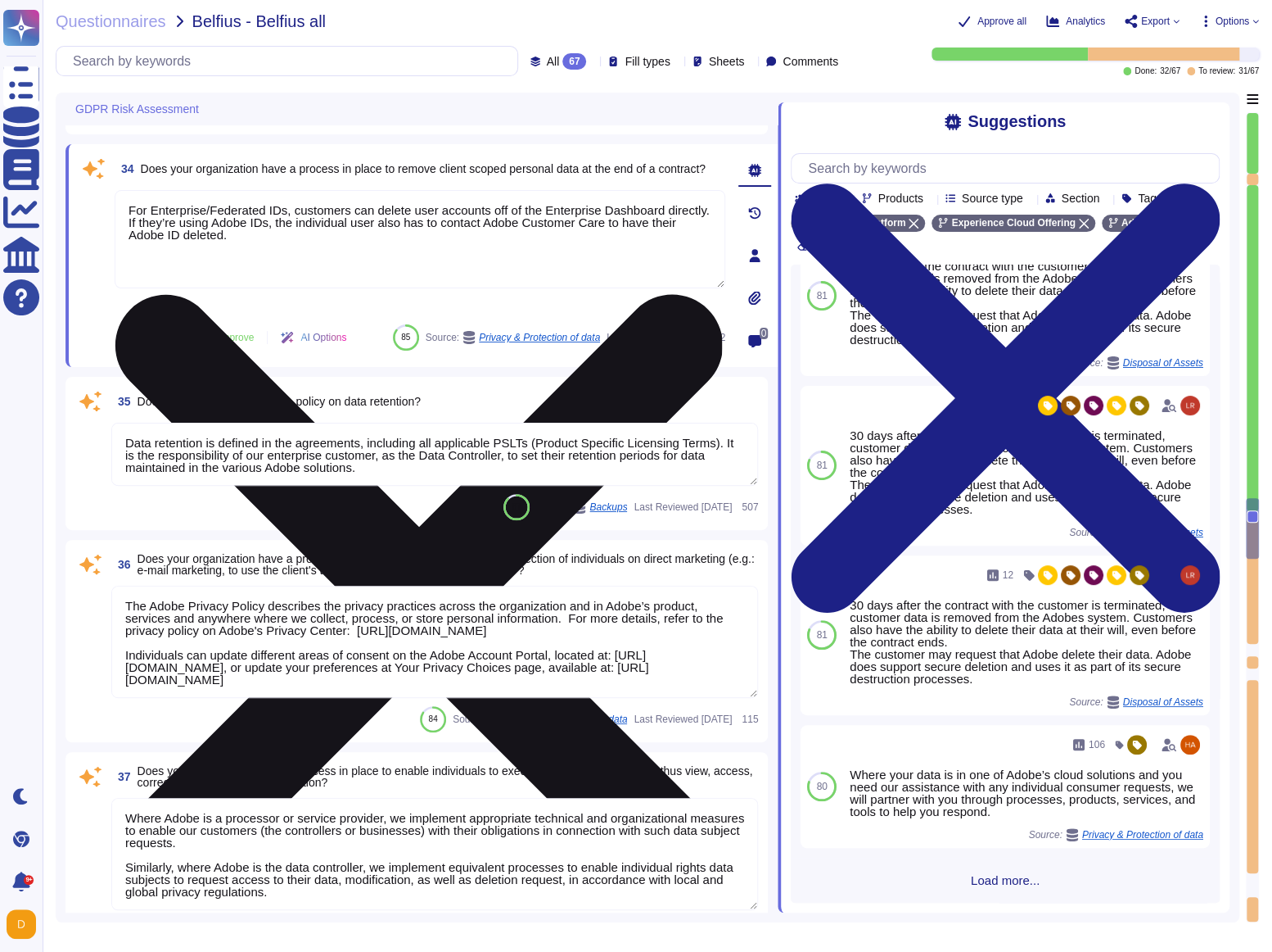
paste textarea "At the end of the license term, Adobe will use commercially reasonable efforts …"
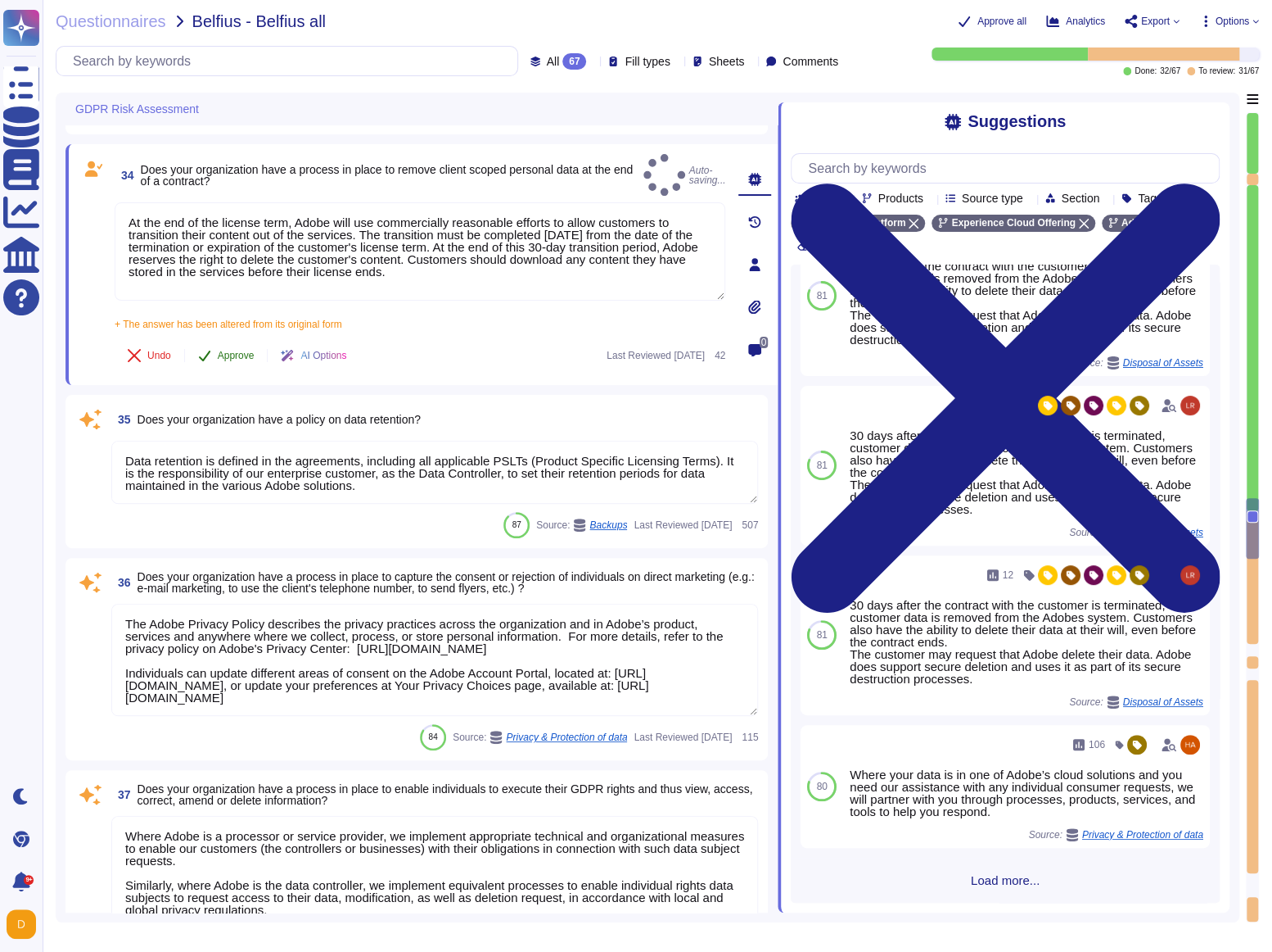
type textarea "At the end of the license term, Adobe will use commercially reasonable efforts …"
click at [228, 311] on div "34 Does your organization have a process in place to remove client scoped perso…" at bounding box center [402, 264] width 646 height 221
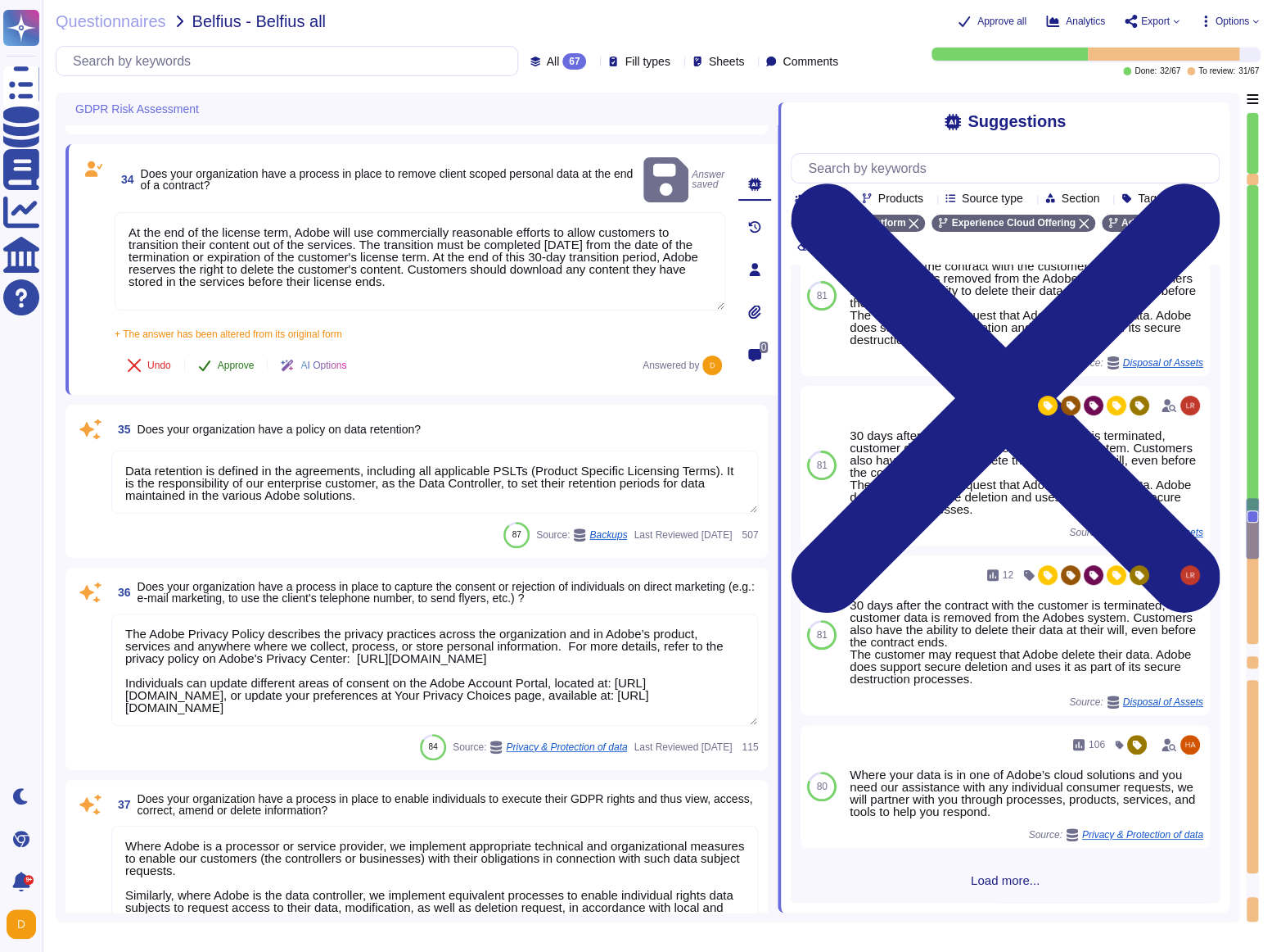
click at [233, 360] on span "Approve" at bounding box center [236, 365] width 37 height 10
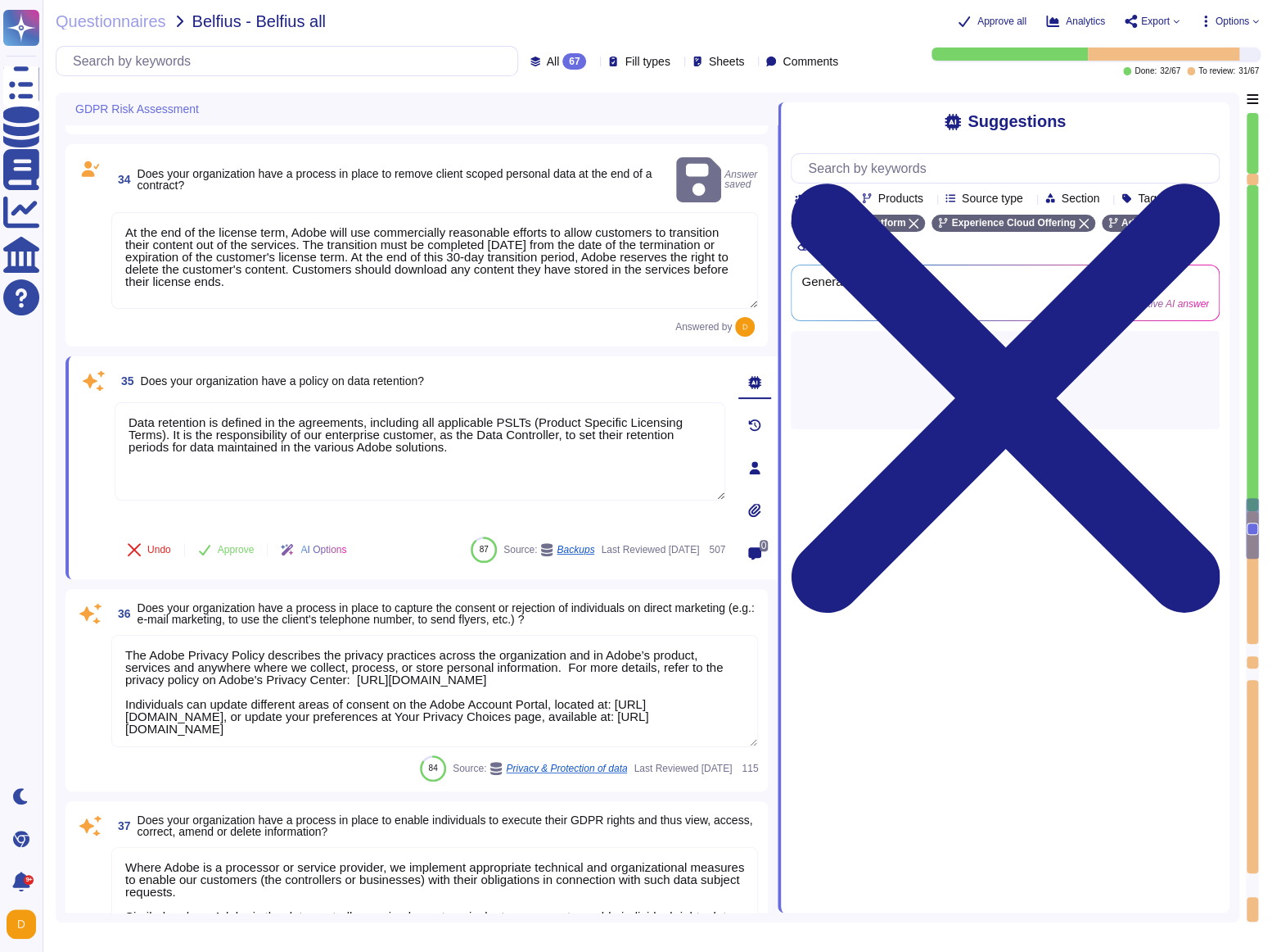
type textarea "There have been no losses or breaches experienced by Adobe in the last five yea…"
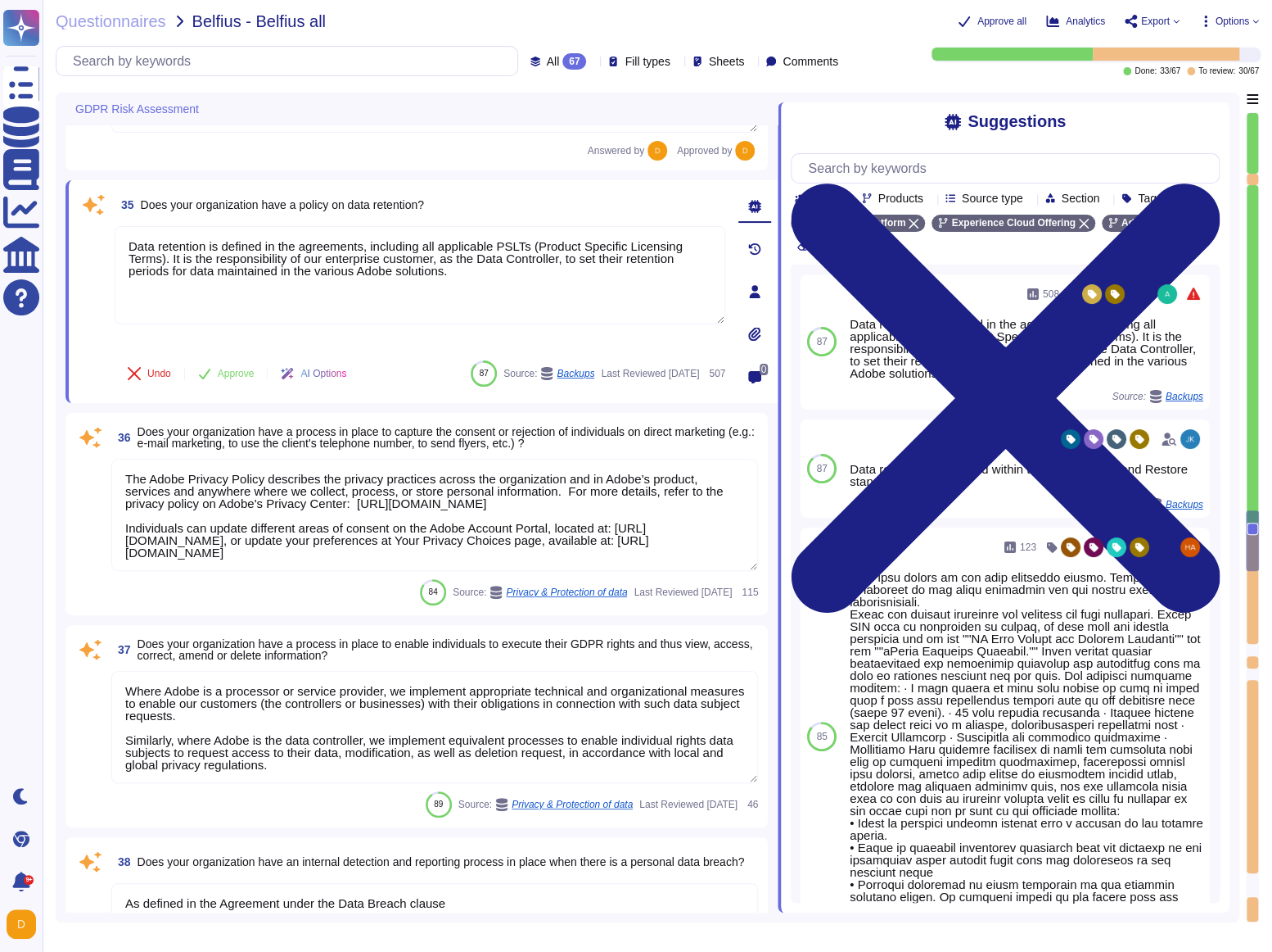
scroll to position [6738, 0]
type textarea "There have been no losses or breaches experienced by Adobe in the last five yea…"
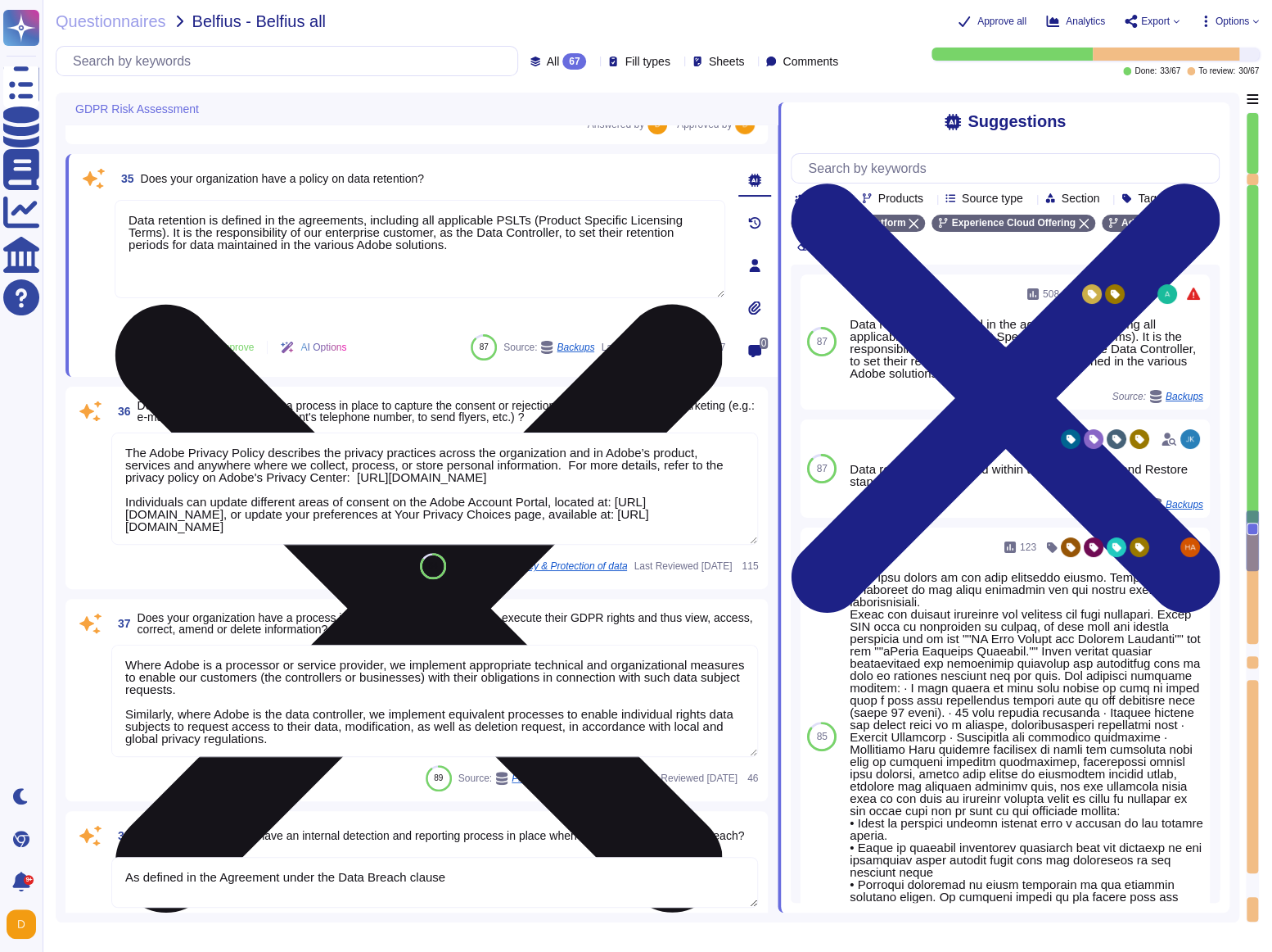
click at [463, 246] on textarea "Data retention is defined in the agreements, including all applicable PSLTs (Pr…" at bounding box center [420, 249] width 611 height 98
paste textarea ""Data is stored until end of contract. Customer Data stored in the Data Lake wi…"
type textarea "Data retention is defined in the agreements, including all applicable PSLTs (Pr…"
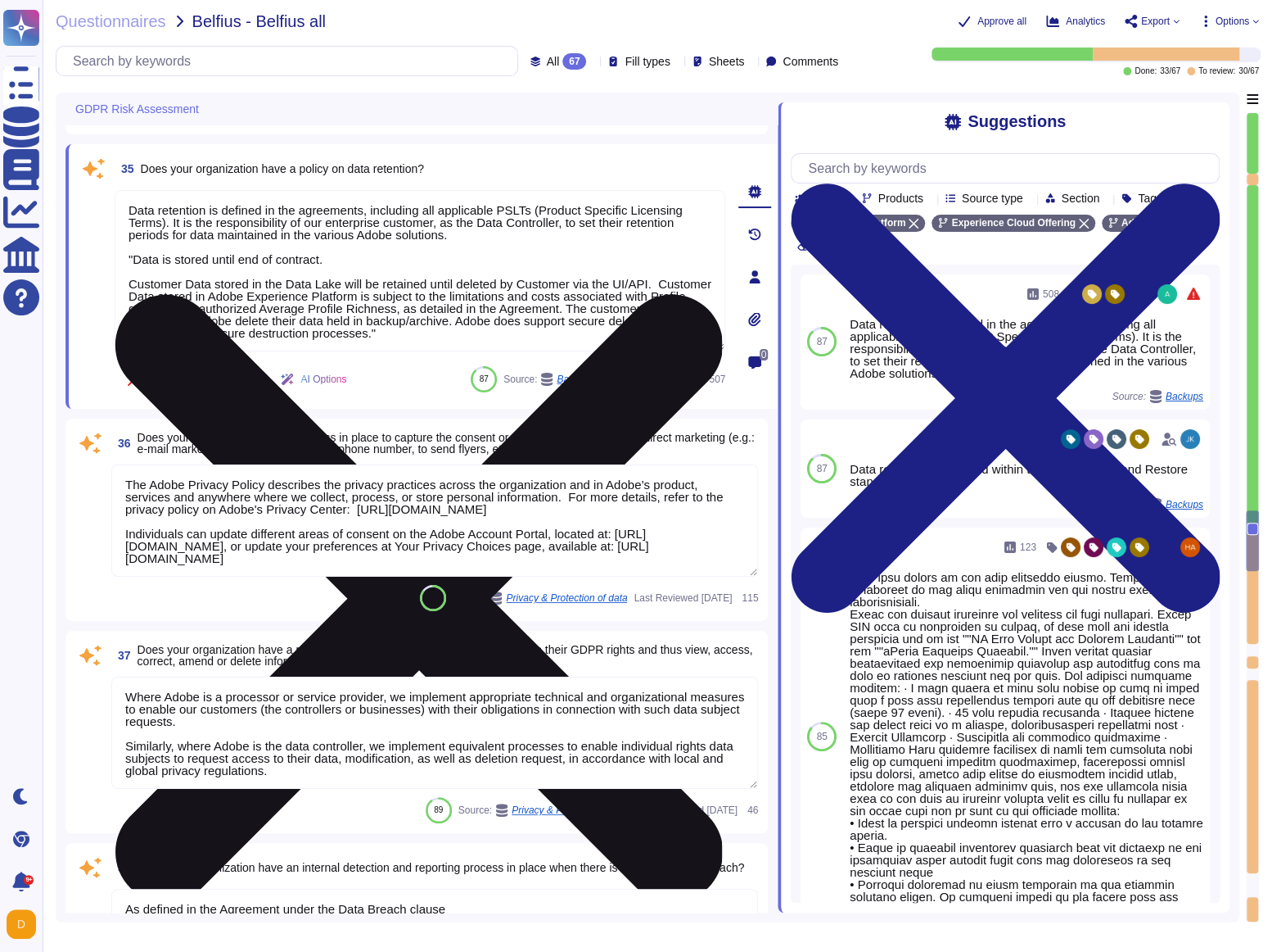
type textarea "There have been no losses or breaches experienced by Adobe in the last five yea…"
click at [134, 262] on textarea "Data retention is defined in the agreements, including all applicable PSLTs (Pr…" at bounding box center [420, 271] width 611 height 162
click at [499, 325] on textarea "Data retention is defined in the agreements, including all applicable PSLTs (Pr…" at bounding box center [420, 271] width 611 height 162
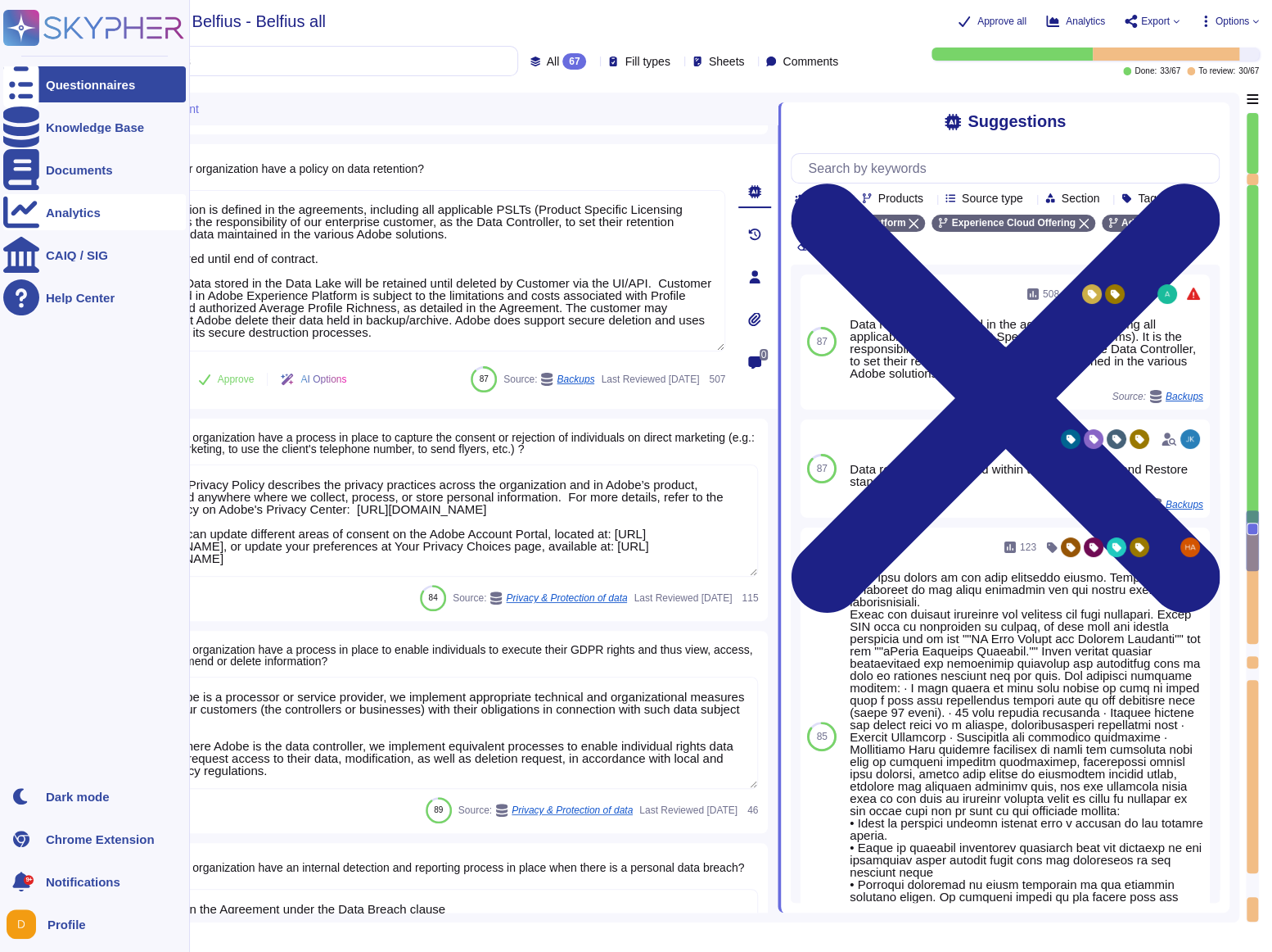
drag, startPoint x: 472, startPoint y: 242, endPoint x: 3, endPoint y: 212, distance: 470.0
click at [3, 212] on div "Questionnaires Knowledge Base Documents Analytics CAIQ / SIG Help Center Dark m…" at bounding box center [636, 476] width 1272 height 952
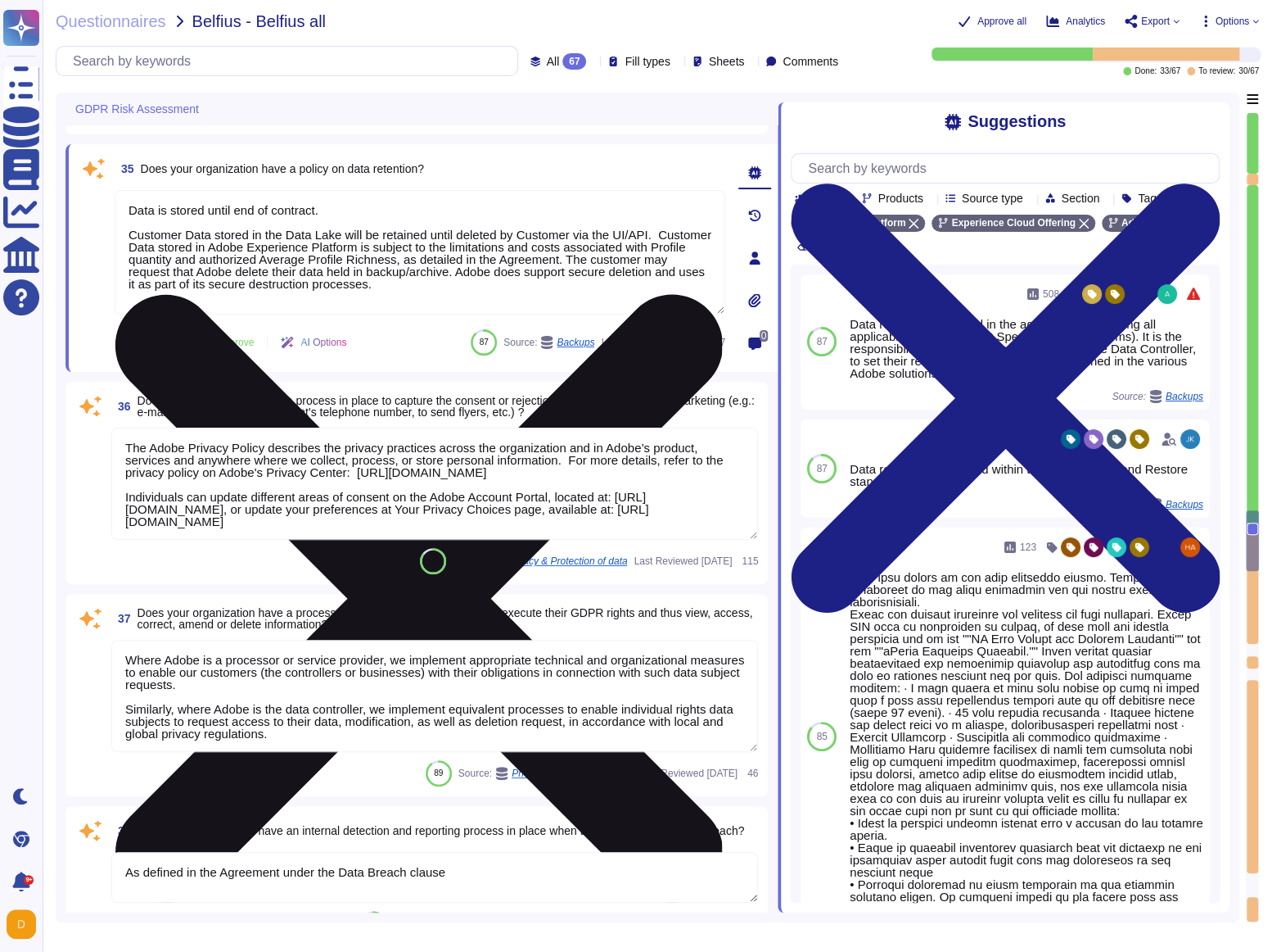
click at [129, 216] on textarea "Data is stored until end of contract. Customer Data stored in the Data Lake wil…" at bounding box center [420, 253] width 611 height 125
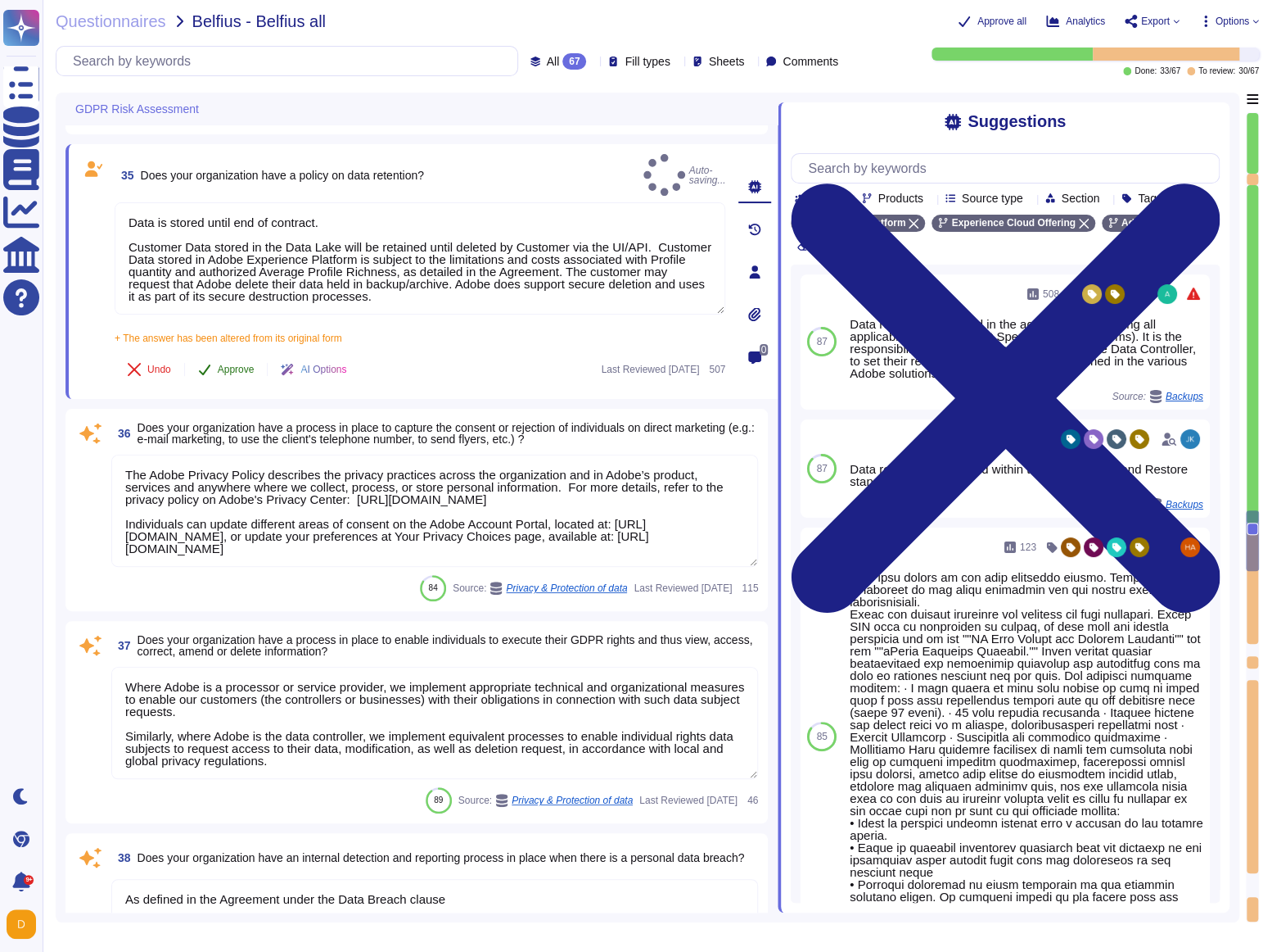
type textarea "Data is stored until end of contract. Customer Data stored in the Data Lake wil…"
click at [230, 335] on div "35 Does your organization have a policy on data retention? Auto-saving... Data …" at bounding box center [402, 271] width 646 height 235
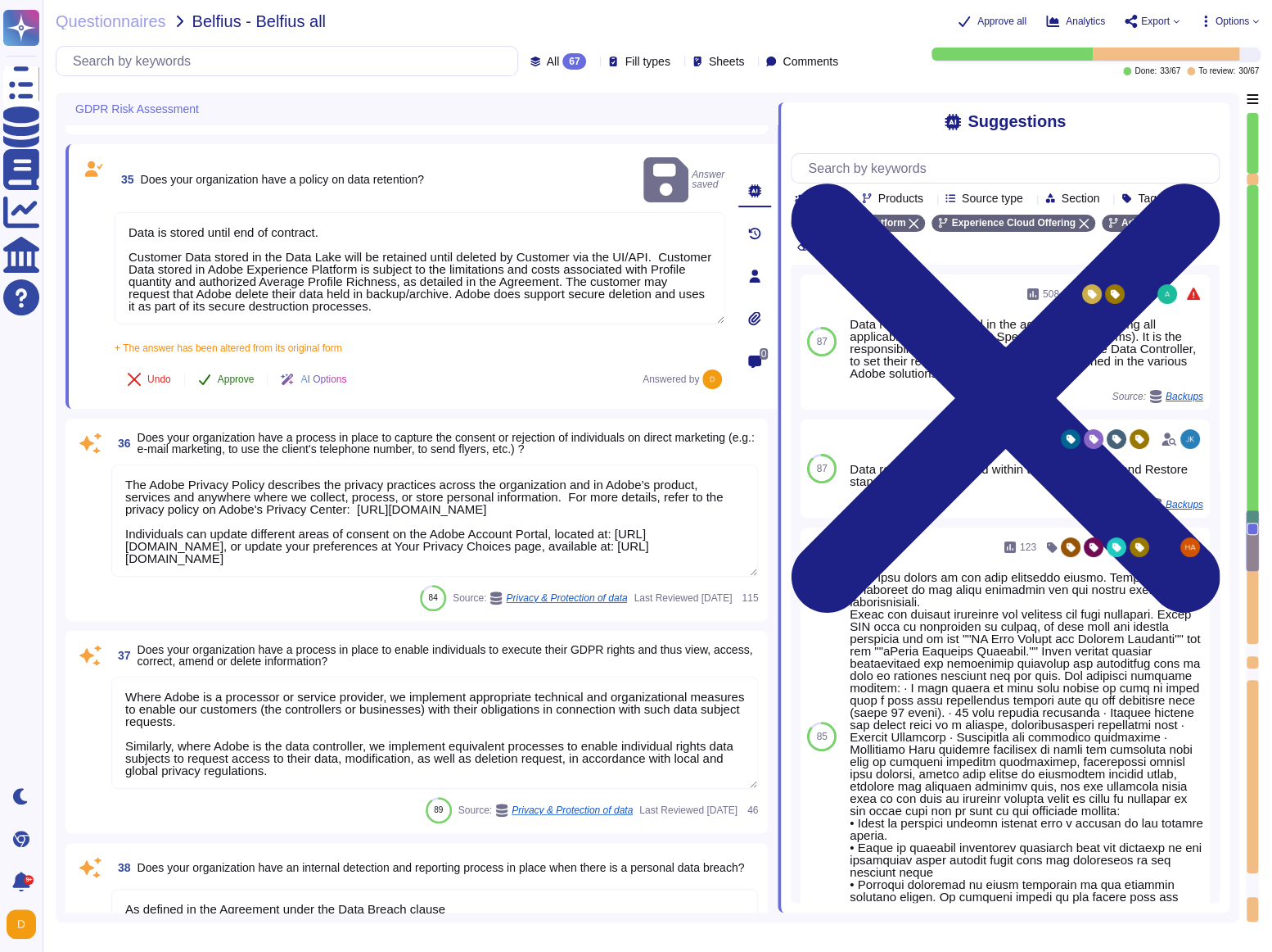
click at [212, 363] on button "Approve" at bounding box center [226, 379] width 82 height 33
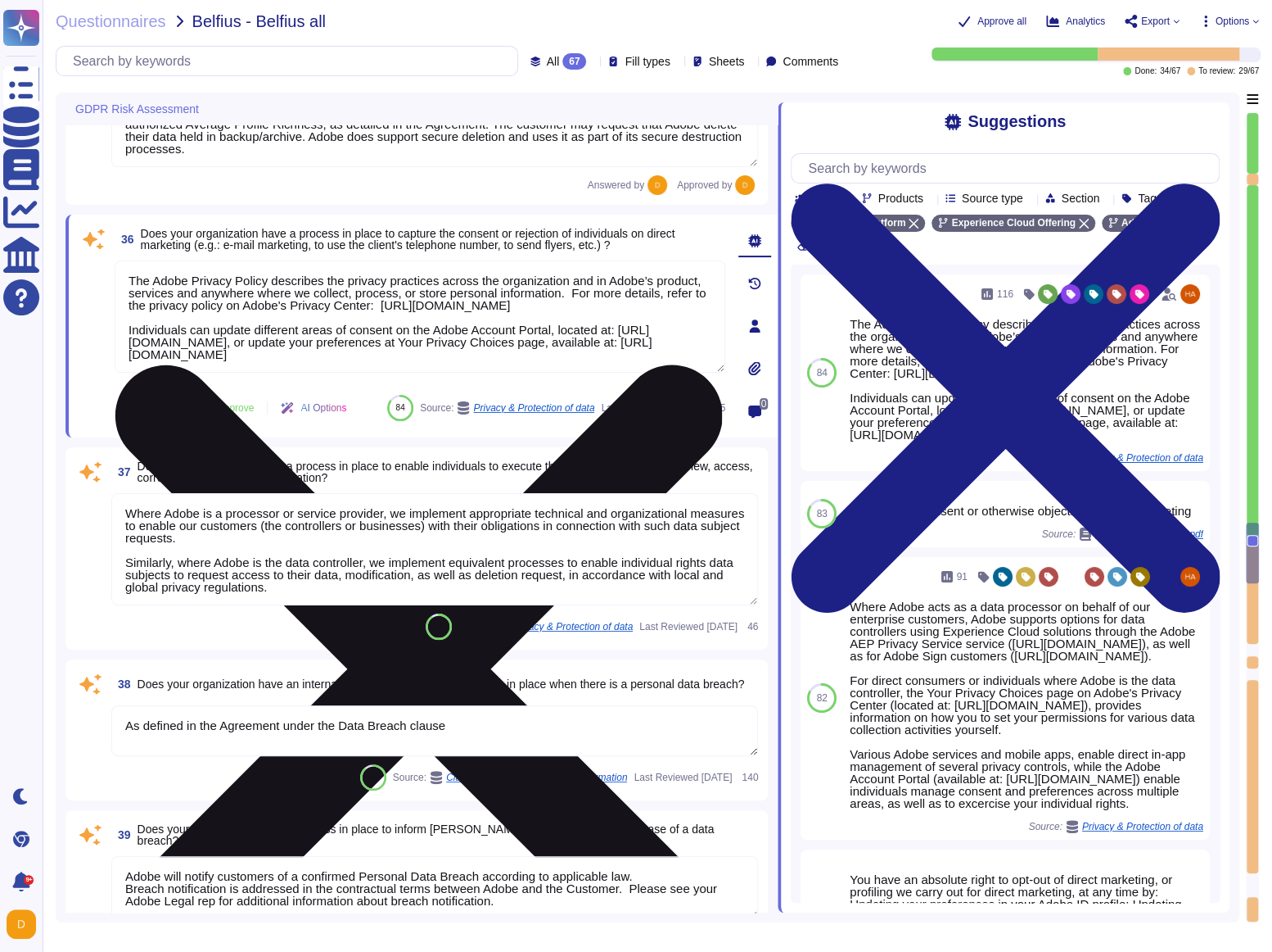
type textarea "There have been no losses or breaches experienced by Adobe in the last five yea…"
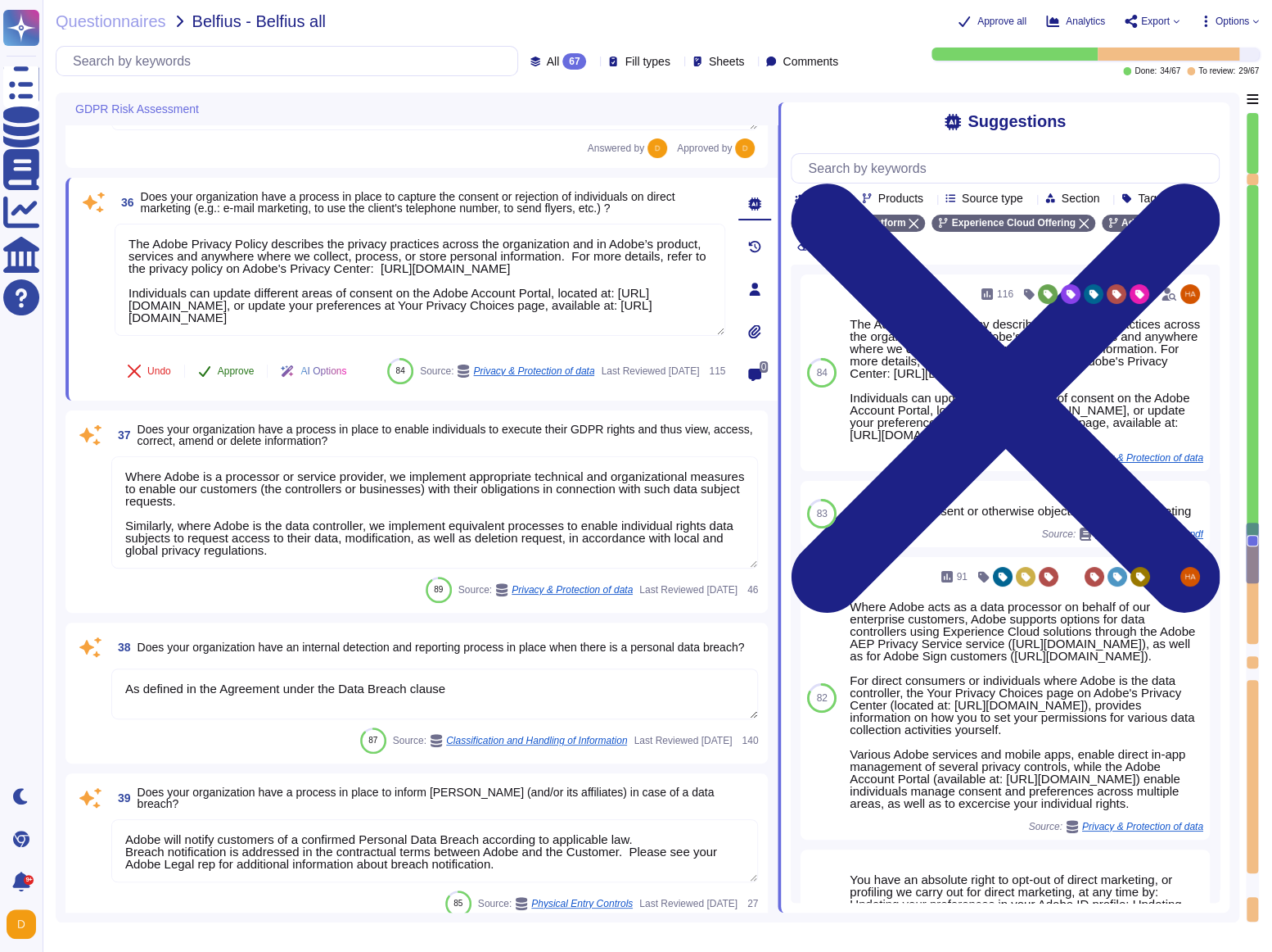
scroll to position [6934, 0]
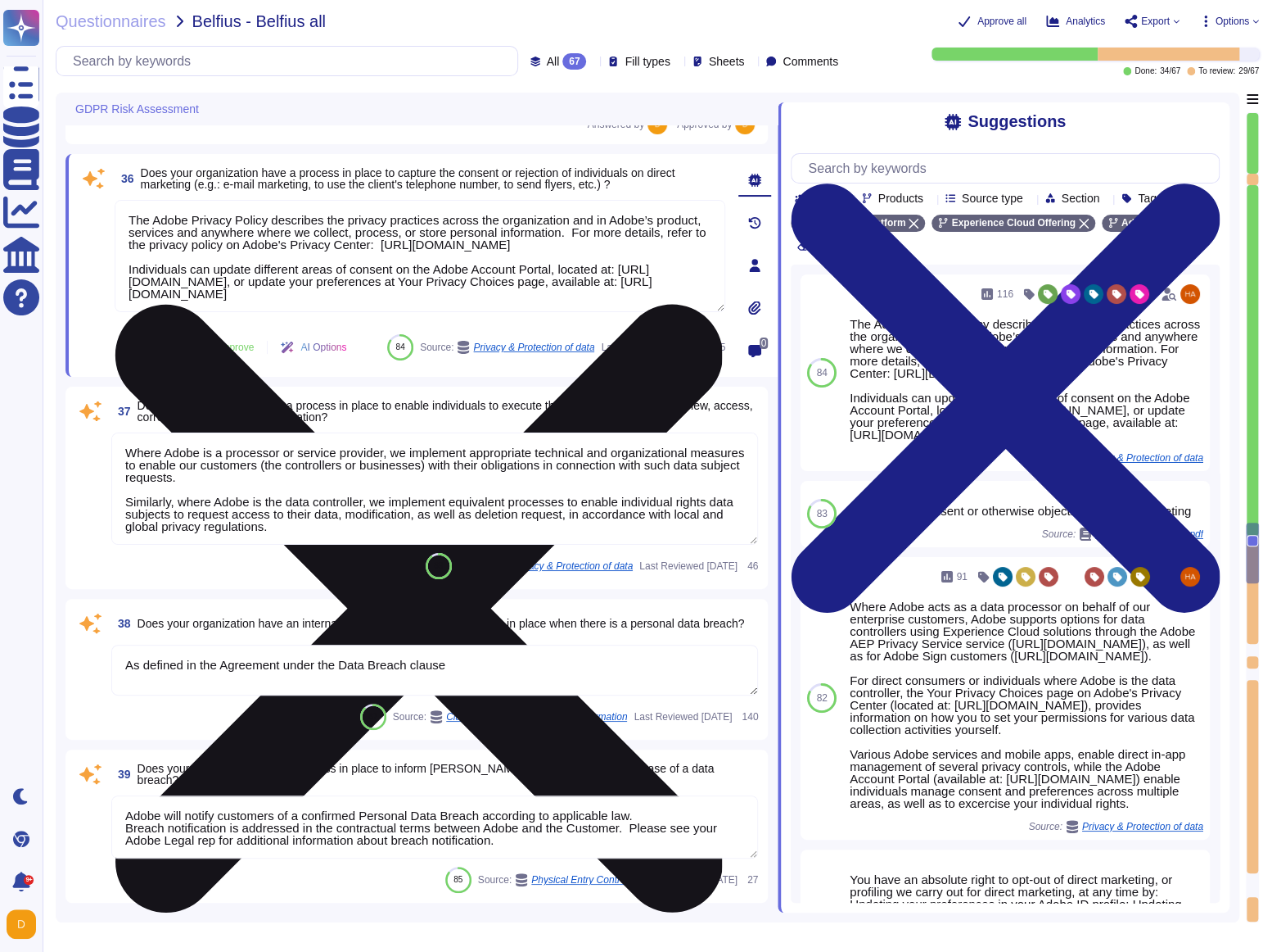
click at [327, 258] on textarea "The Adobe Privacy Policy describes the privacy practices across the organizatio…" at bounding box center [420, 256] width 611 height 112
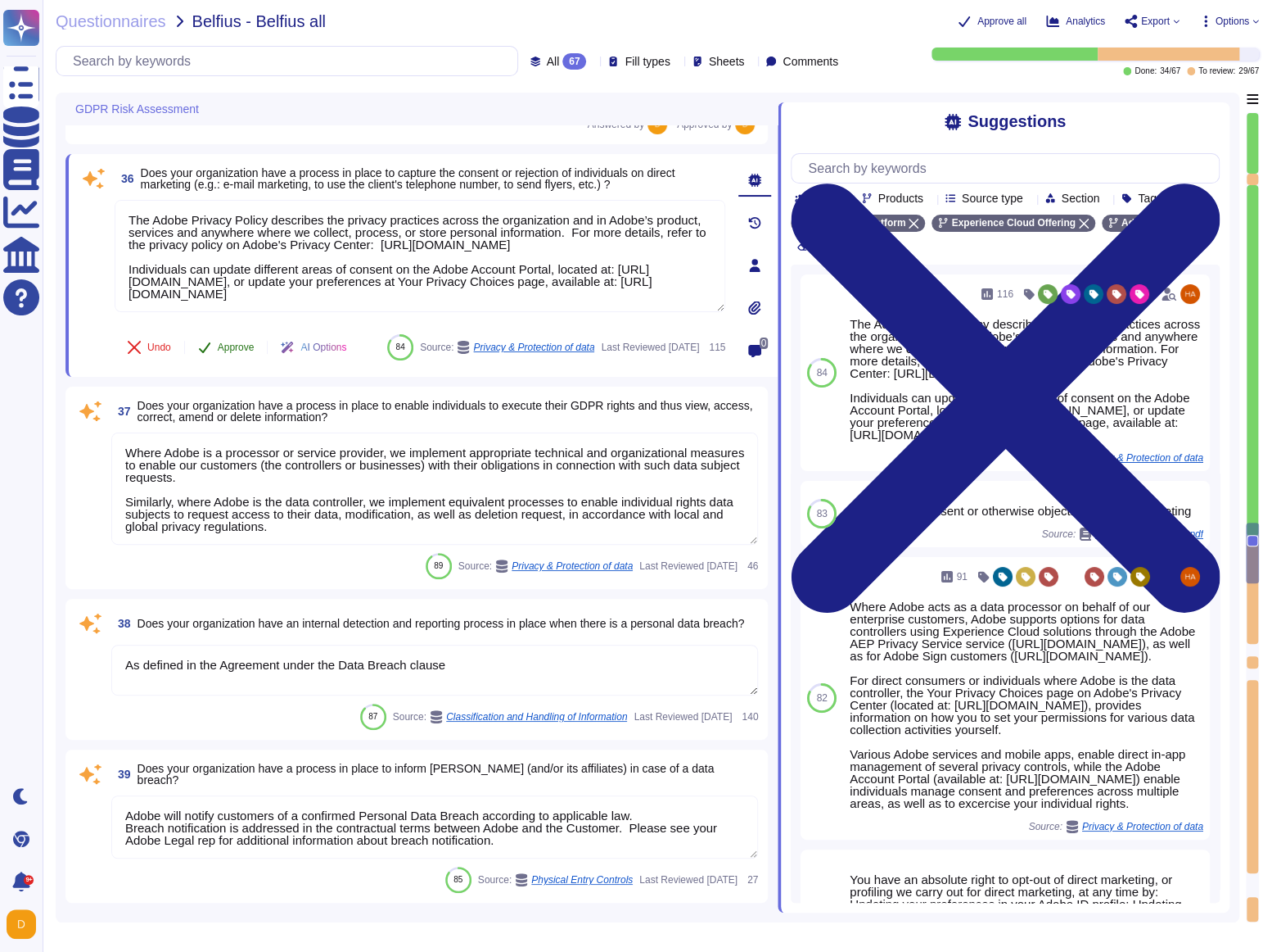
click at [239, 342] on span "Approve" at bounding box center [236, 347] width 37 height 10
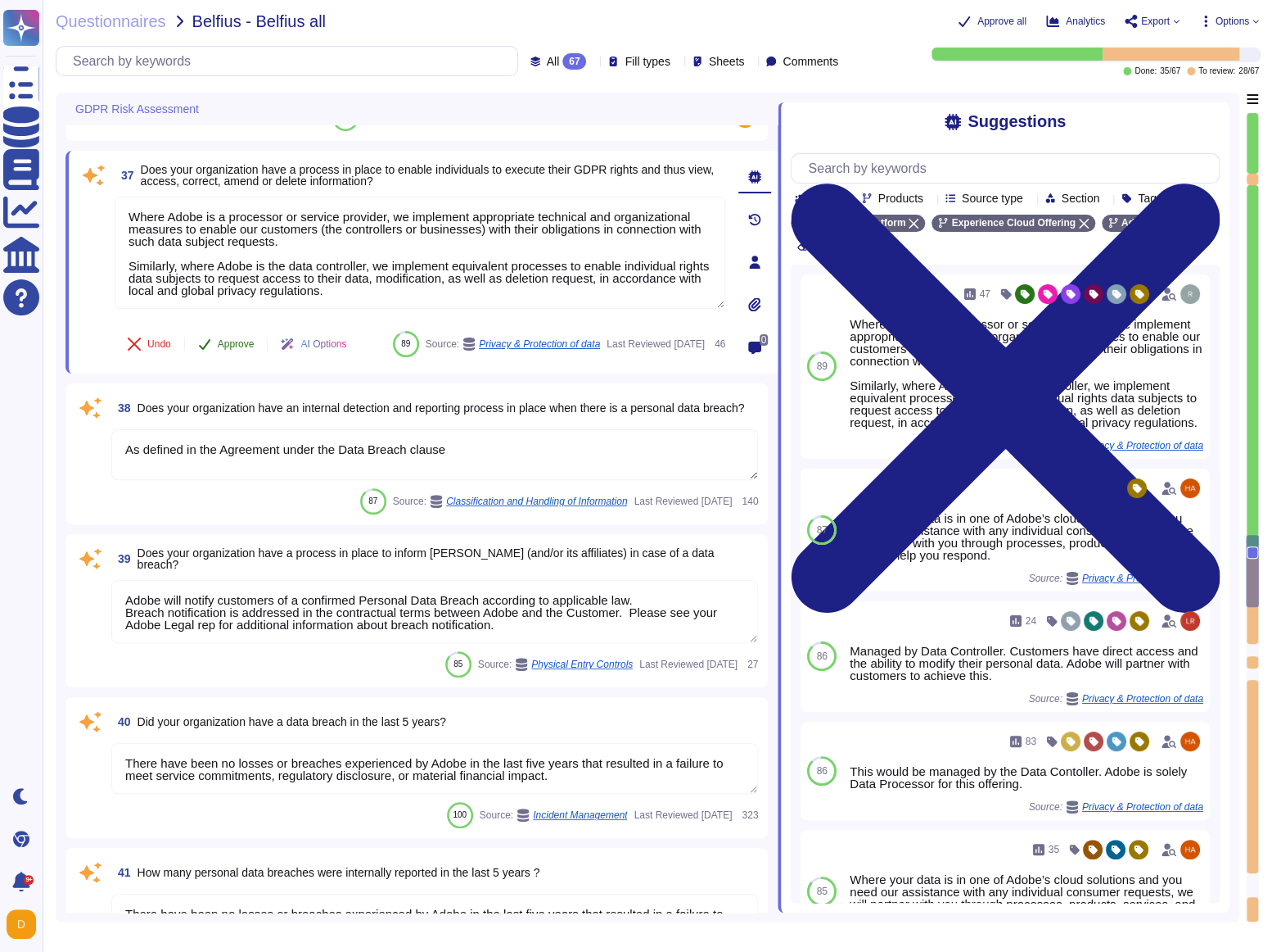
scroll to position [7139, 0]
type textarea "The Adobe Article 30 Records are updated and maintained on an ongoing basis and…"
type textarea "Adobe regularly conducts Data Privacy Impact Assessments (DPIAs), wherever nece…"
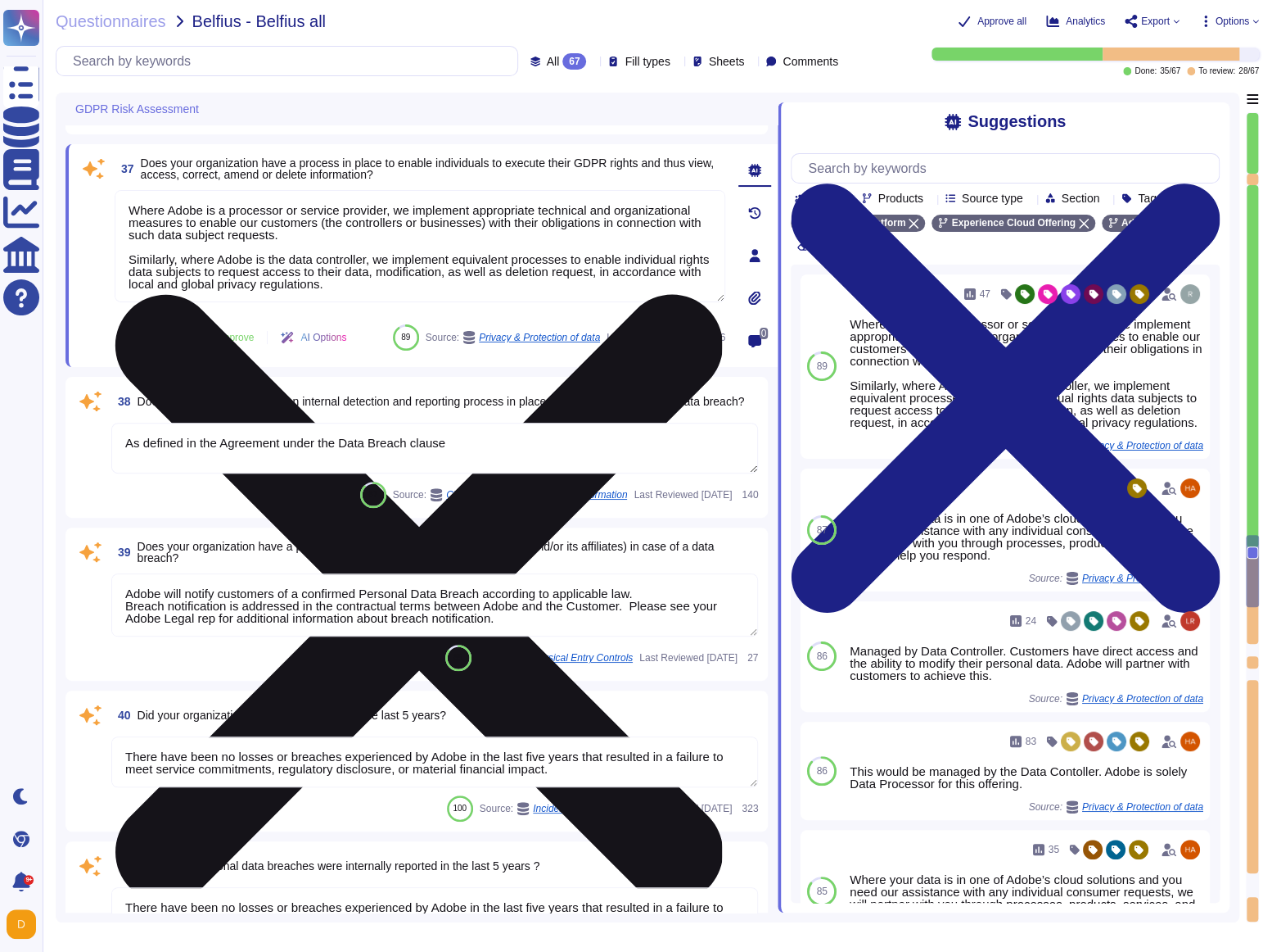
click at [307, 257] on textarea "Where Adobe is a processor or service provider, we implement appropriate techni…" at bounding box center [420, 246] width 611 height 112
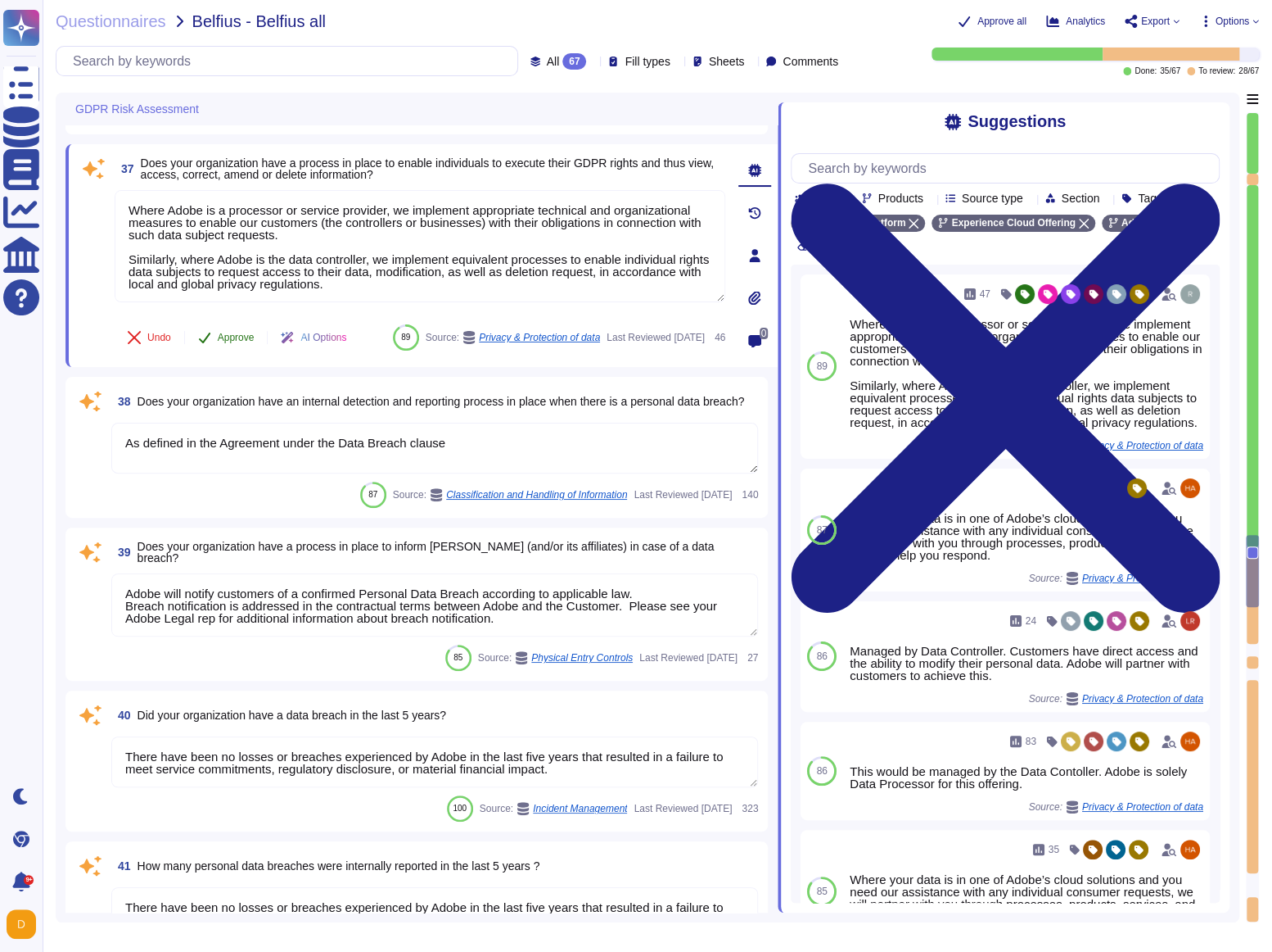
click at [216, 326] on button "Approve" at bounding box center [226, 337] width 82 height 33
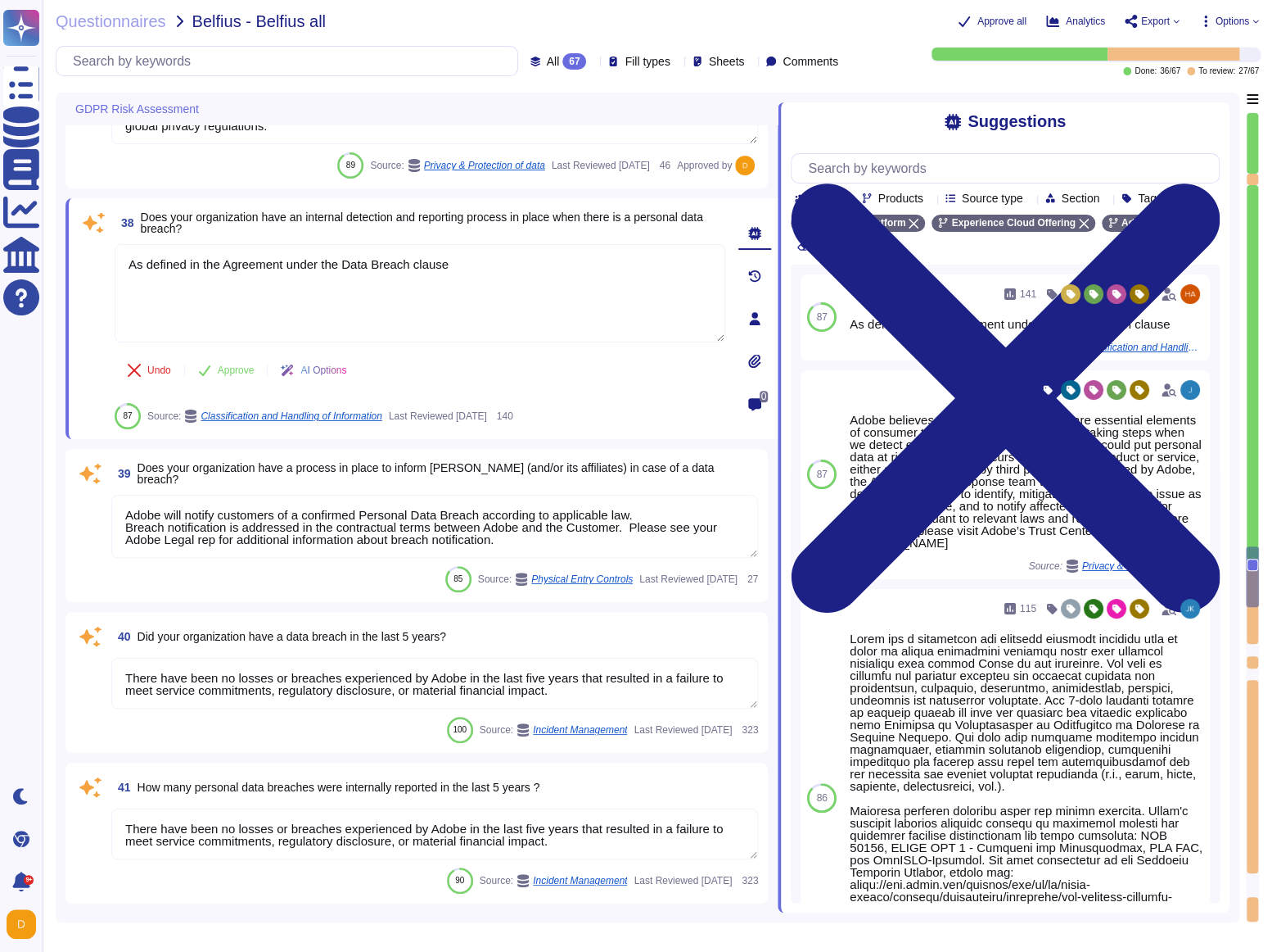
type textarea "Adobe regularly conducts Data Privacy Impact Assessments (DPIAs), wherever nece…"
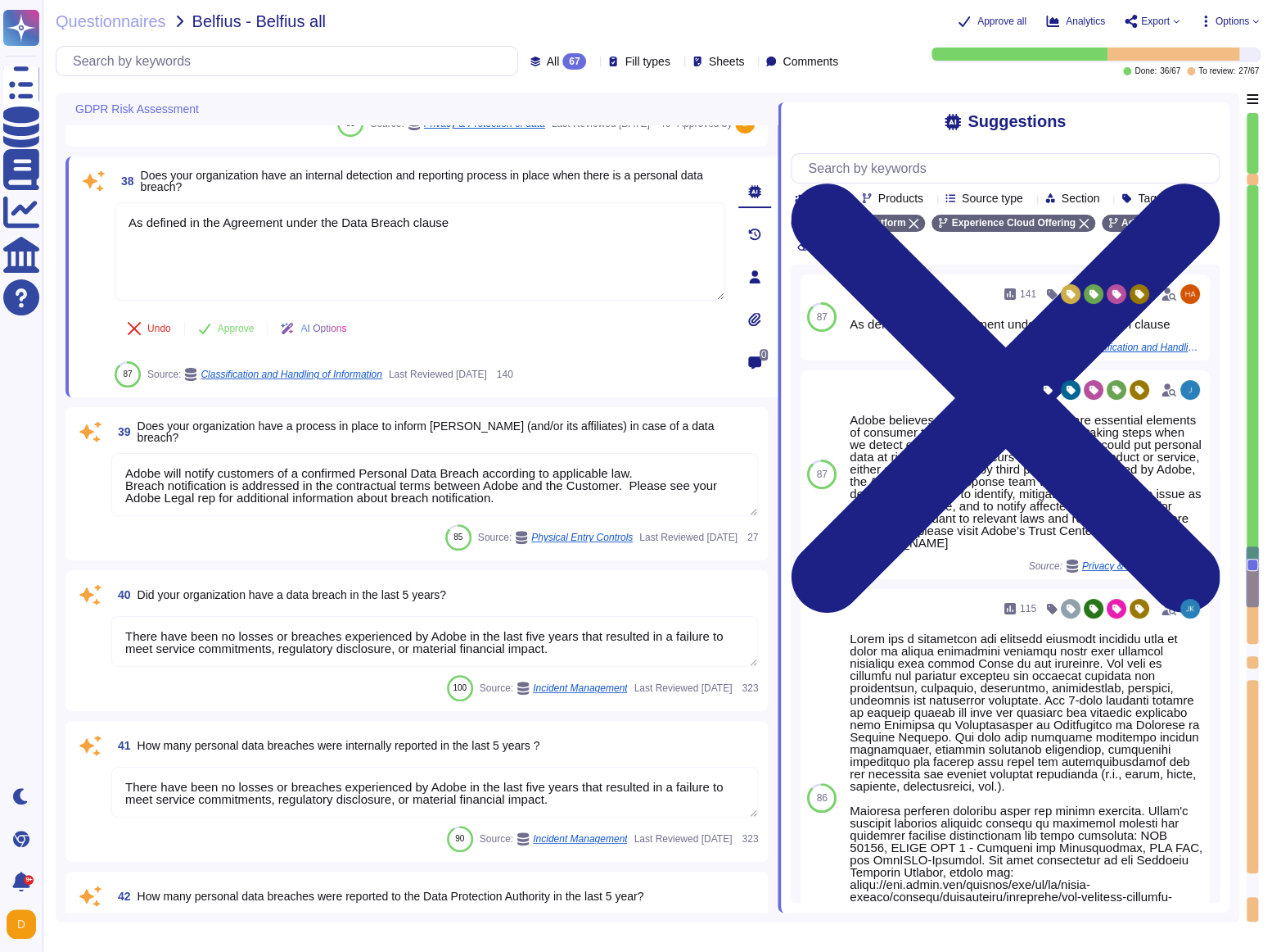
scroll to position [7345, 0]
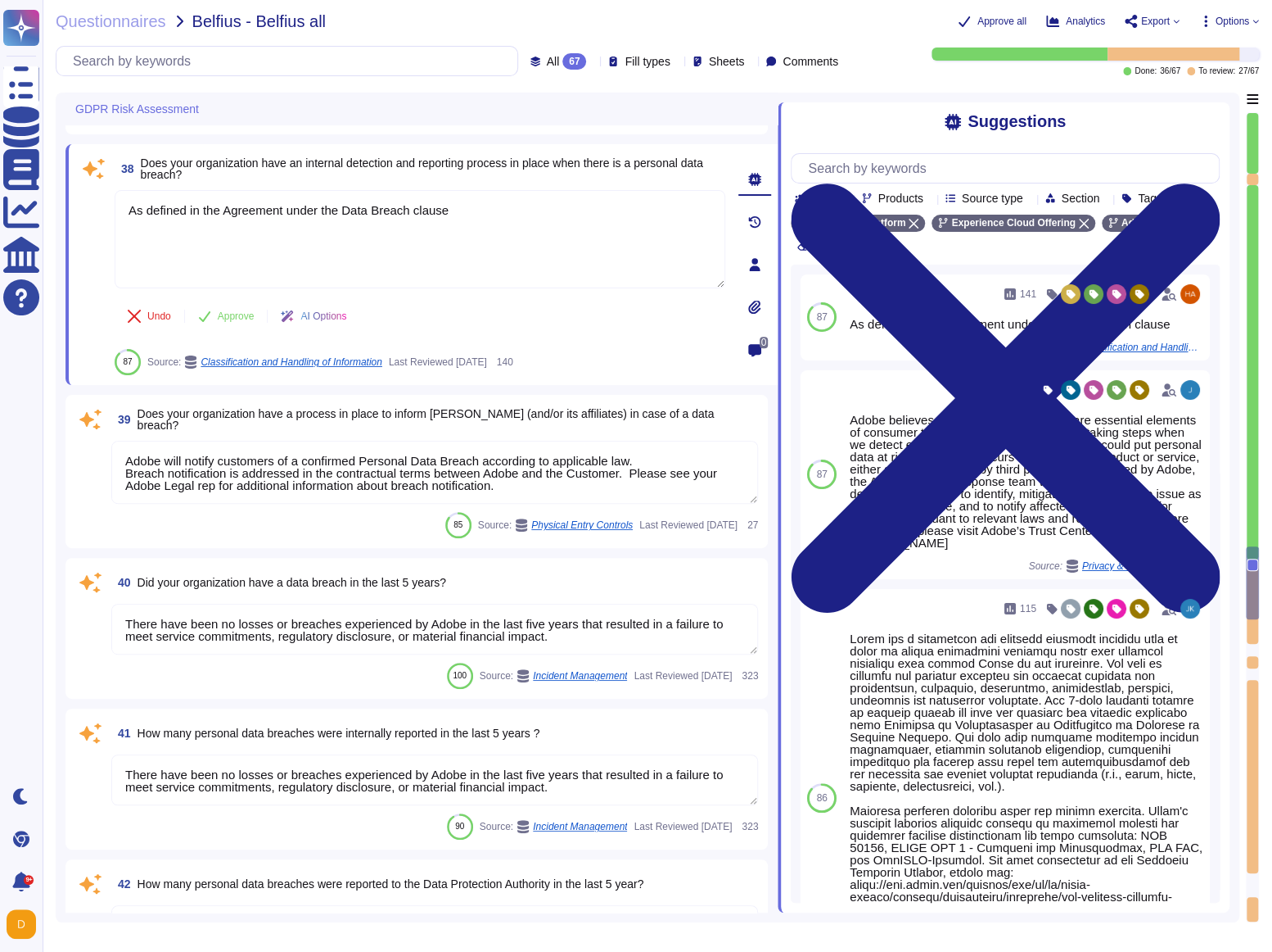
drag, startPoint x: 459, startPoint y: 227, endPoint x: -88, endPoint y: 177, distance: 549.3
click at [0, 177] on html "Questionnaires Knowledge Base Documents Analytics CAIQ / SIG Help Center Dark m…" at bounding box center [636, 476] width 1272 height 952
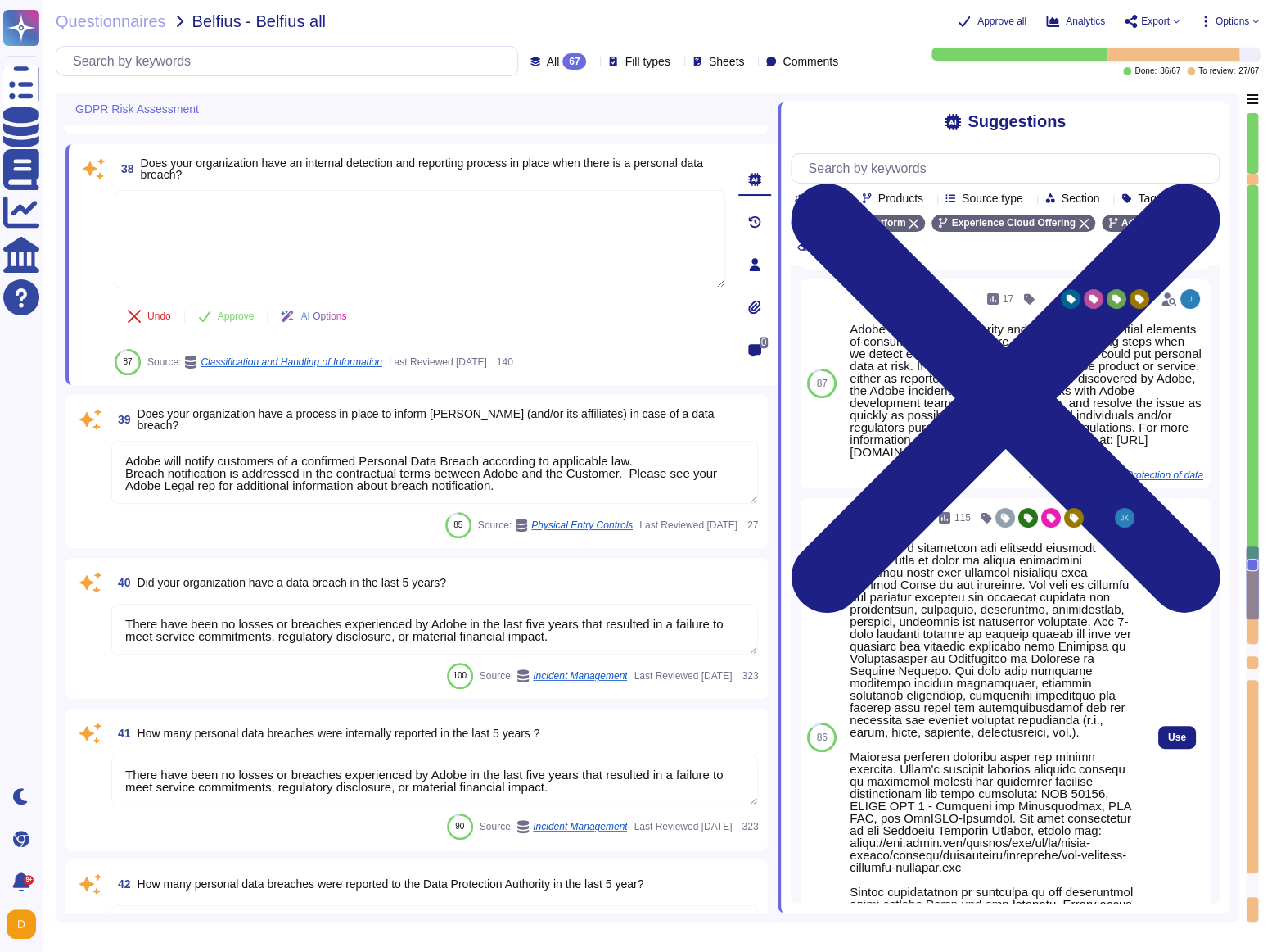
scroll to position [92, 0]
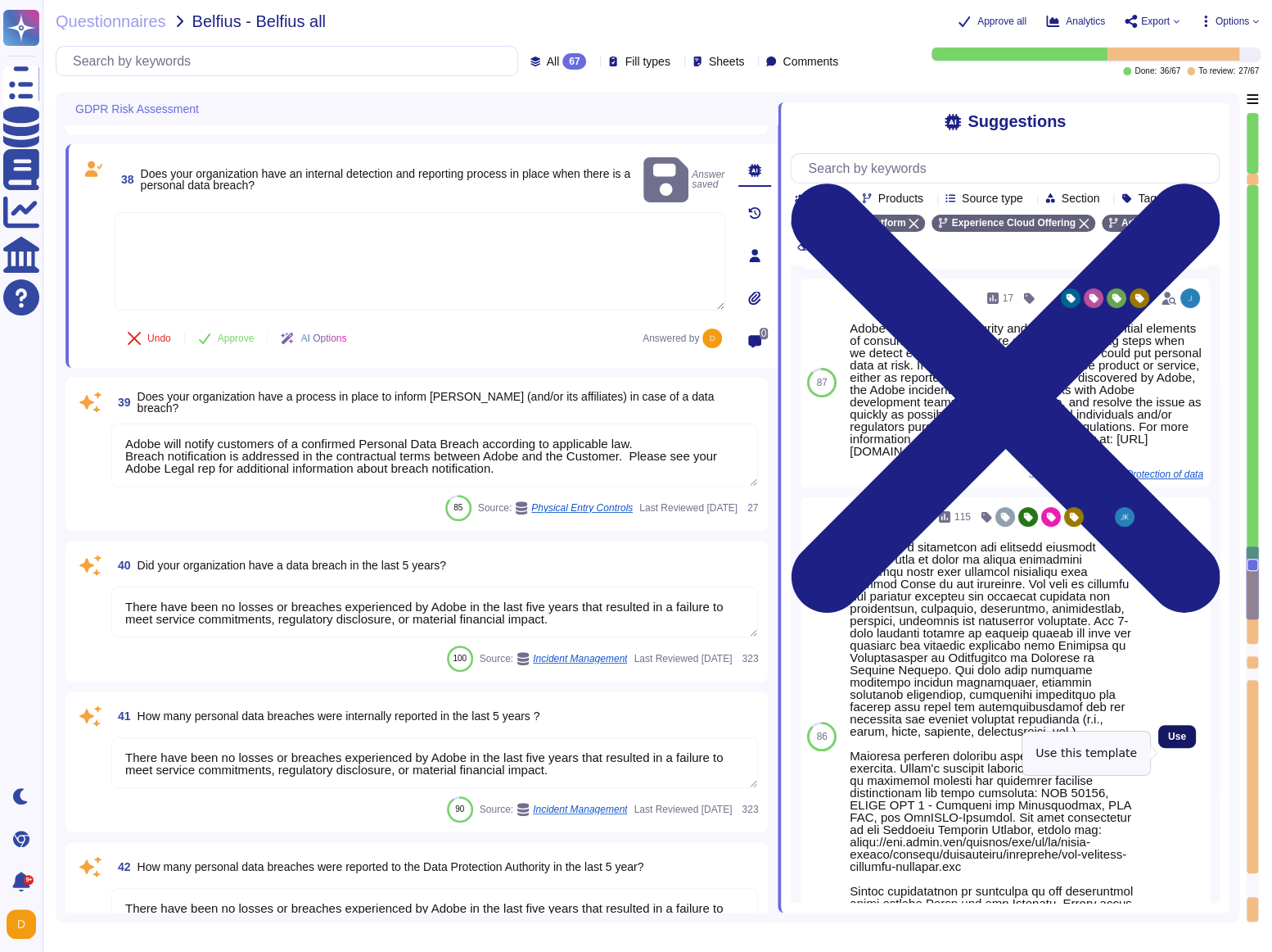
click at [1171, 561] on button "Use" at bounding box center [1178, 736] width 38 height 23
type textarea "Lorem ips d sitametcon adi elitsedd eiusmodt incididu utla et dolor ma aliqua e…"
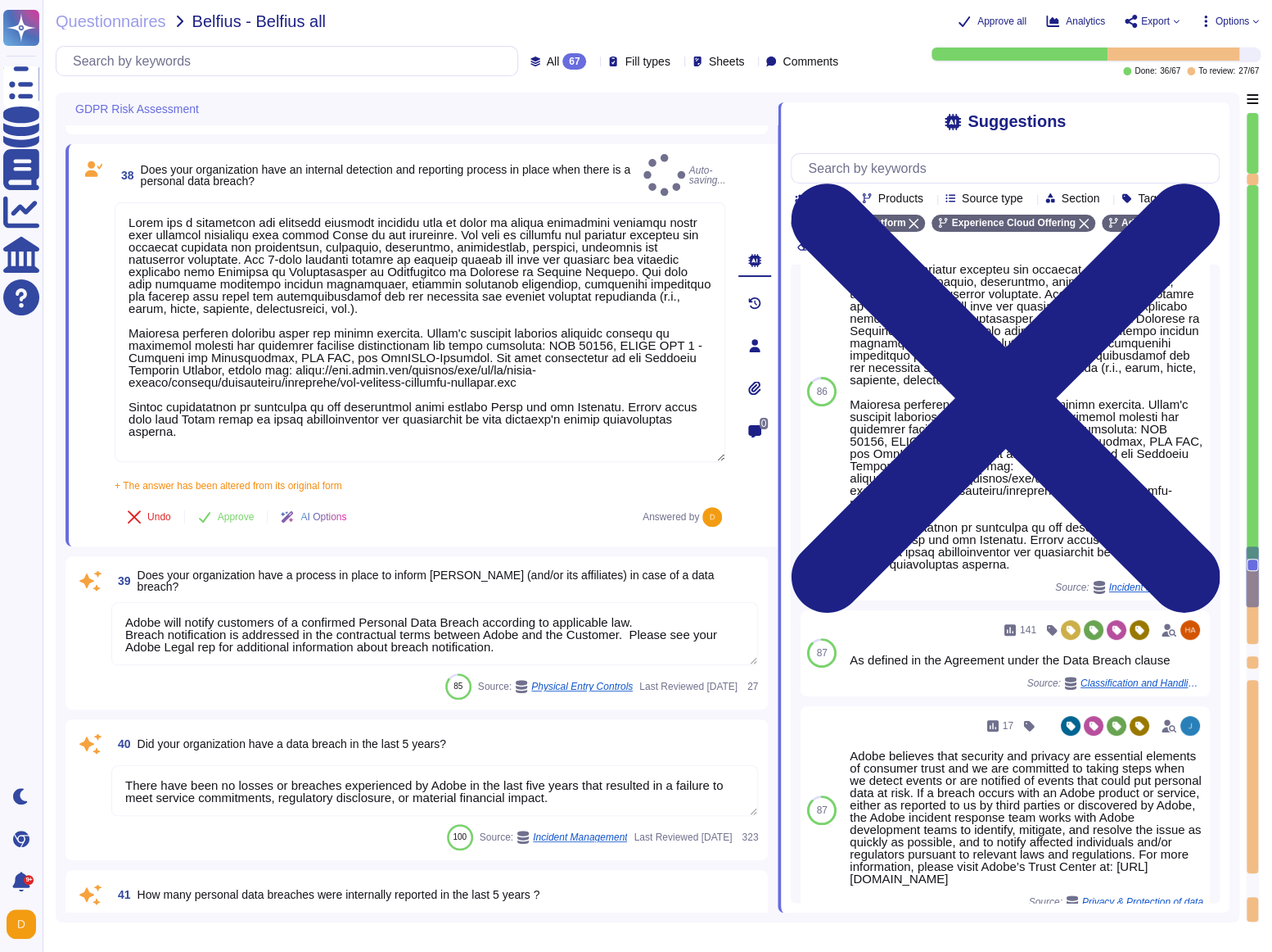
type textarea "Adobe regularly conducts Data Privacy Impact Assessments (DPIAs), wherever nece…"
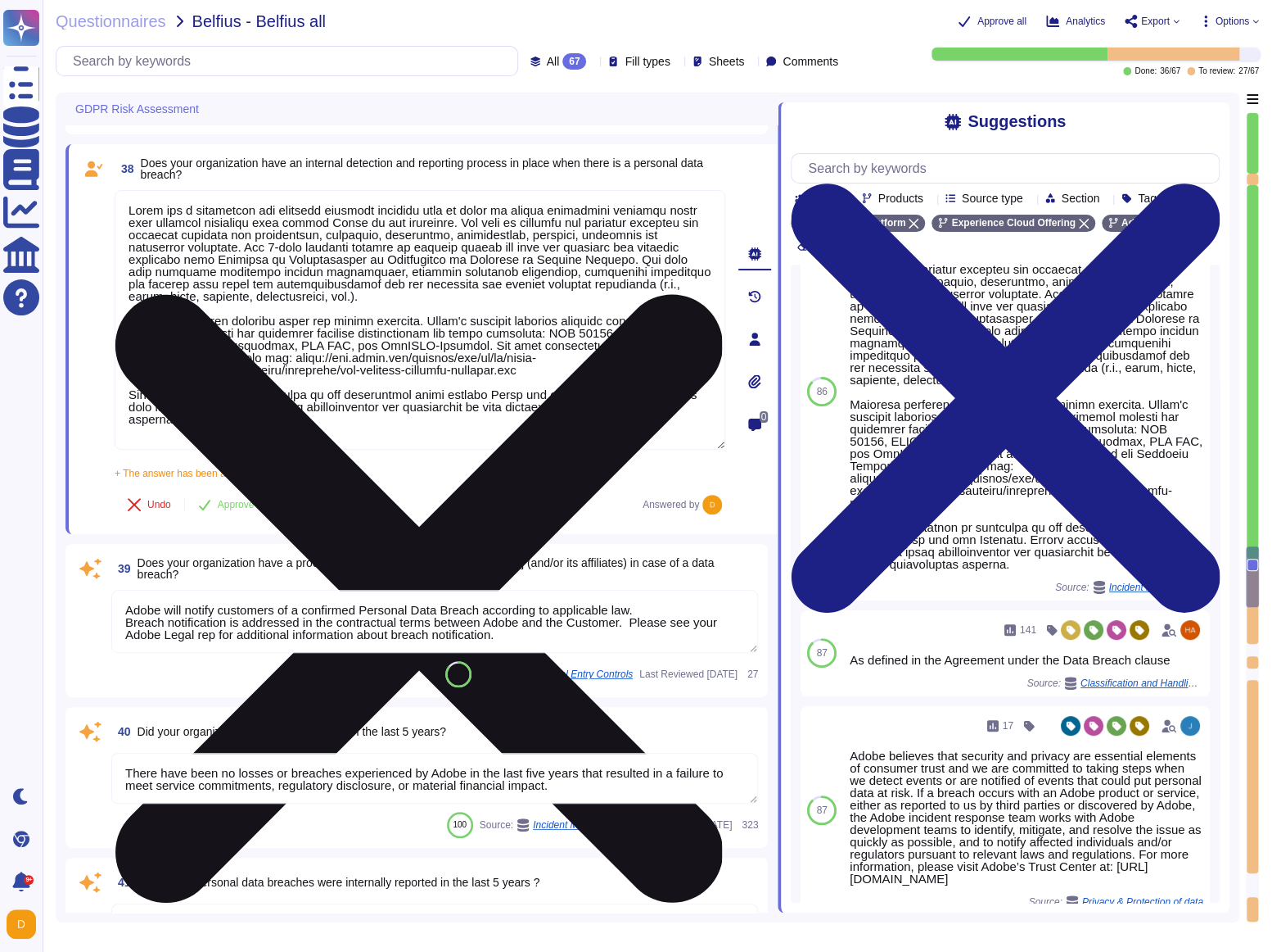
scroll to position [0, 0]
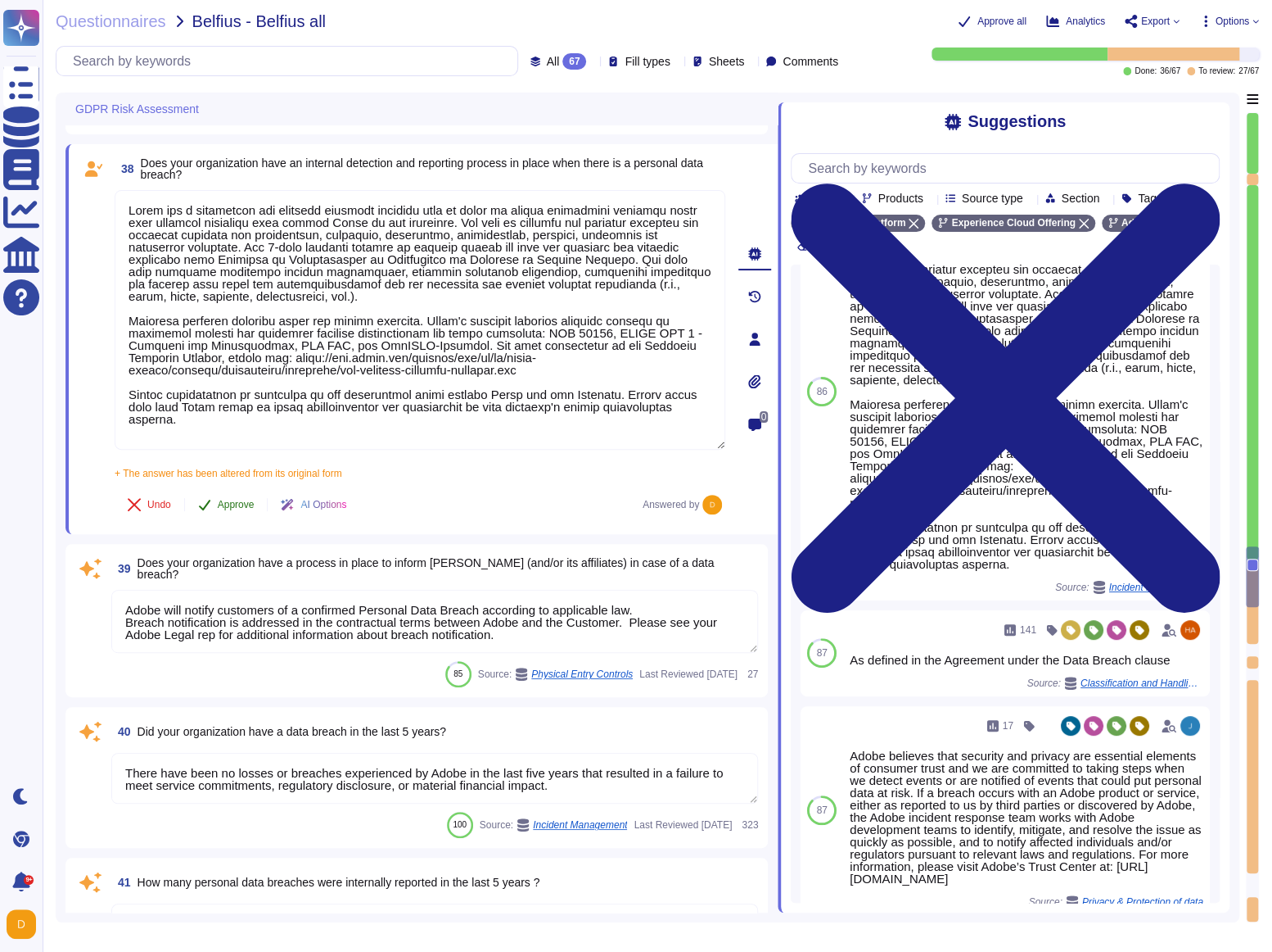
click at [240, 500] on span "Approve" at bounding box center [236, 505] width 37 height 10
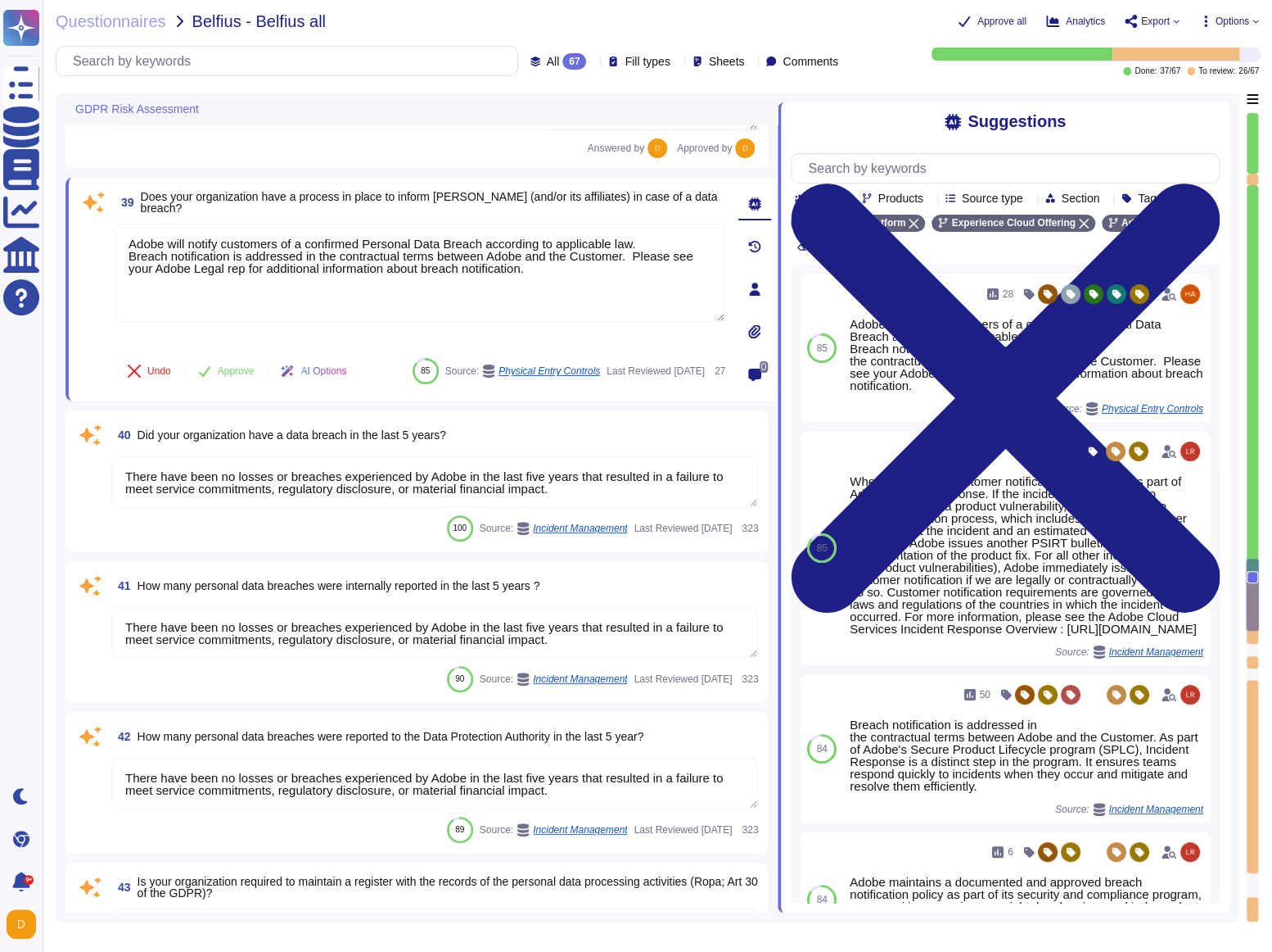
type textarea "Adobe regularly conducts Data Privacy Impact Assessments (DPIAs), wherever nece…"
type textarea "Contract terms are not covered in this questionnaire."
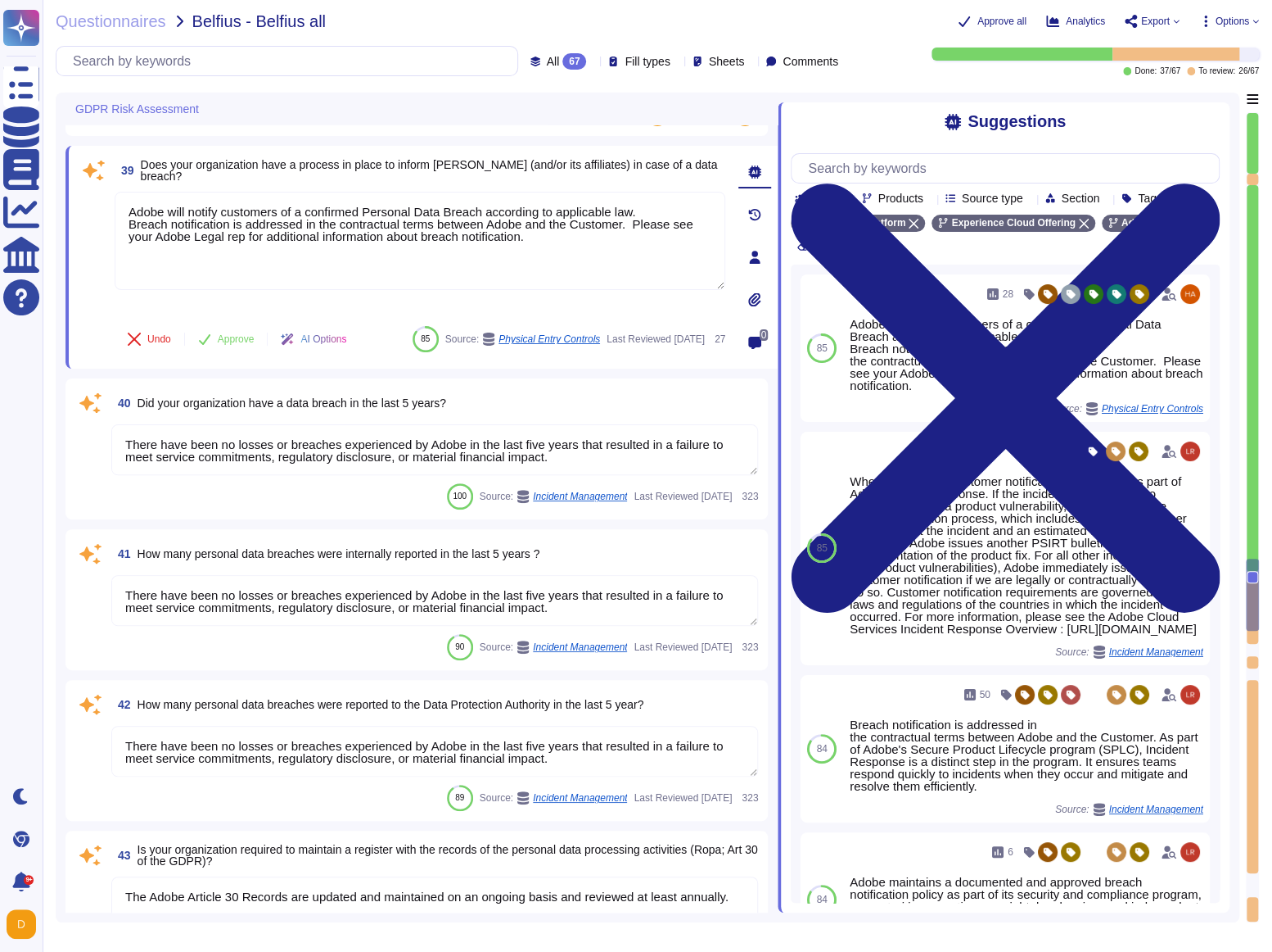
scroll to position [7688, 0]
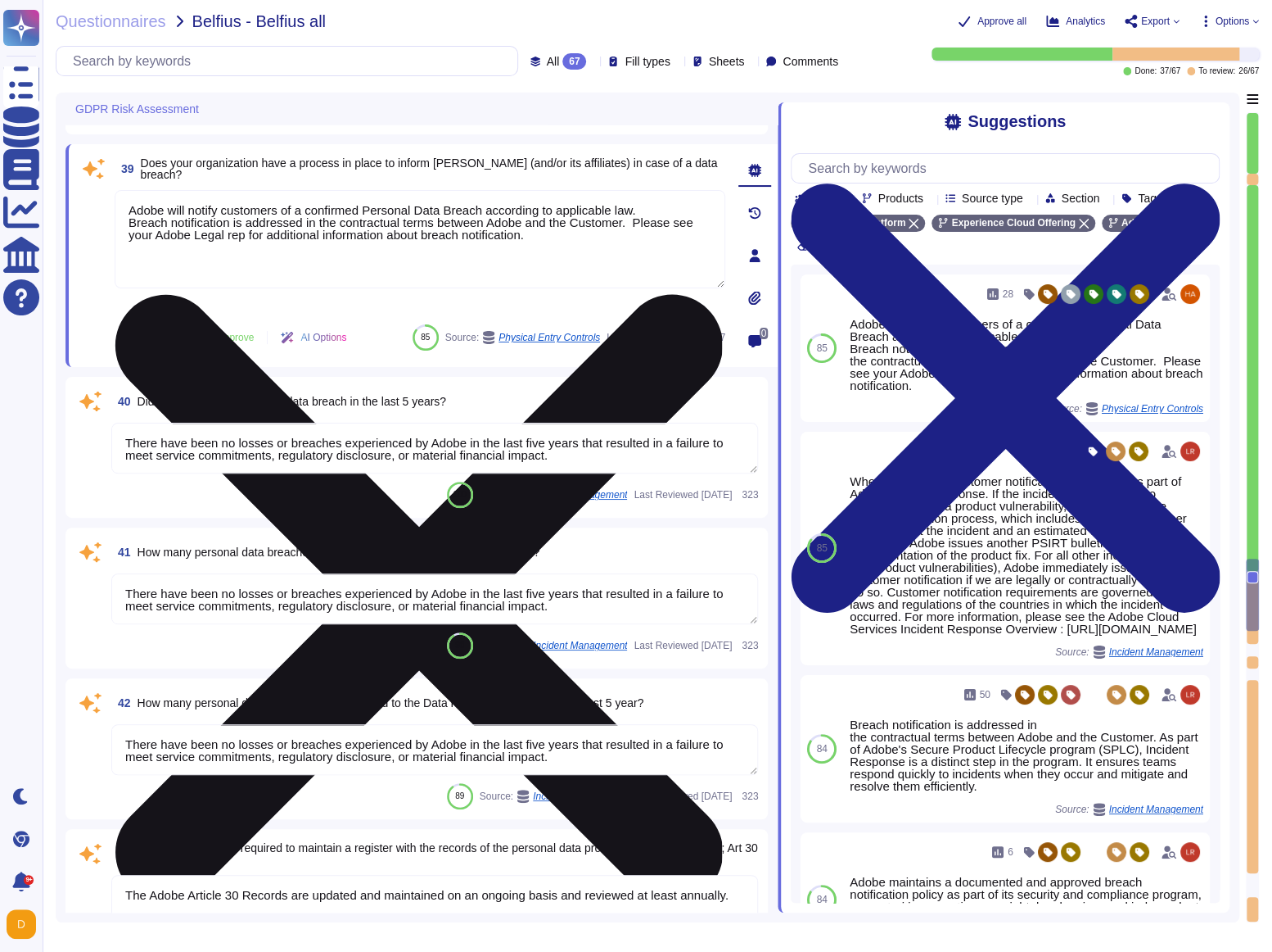
click at [492, 224] on textarea "Adobe will notify customers of a confirmed Personal Data Breach according to ap…" at bounding box center [420, 239] width 611 height 98
click at [564, 250] on textarea "Adobe will notify customers of a confirmed Personal Data Breach according to ap…" at bounding box center [420, 239] width 611 height 98
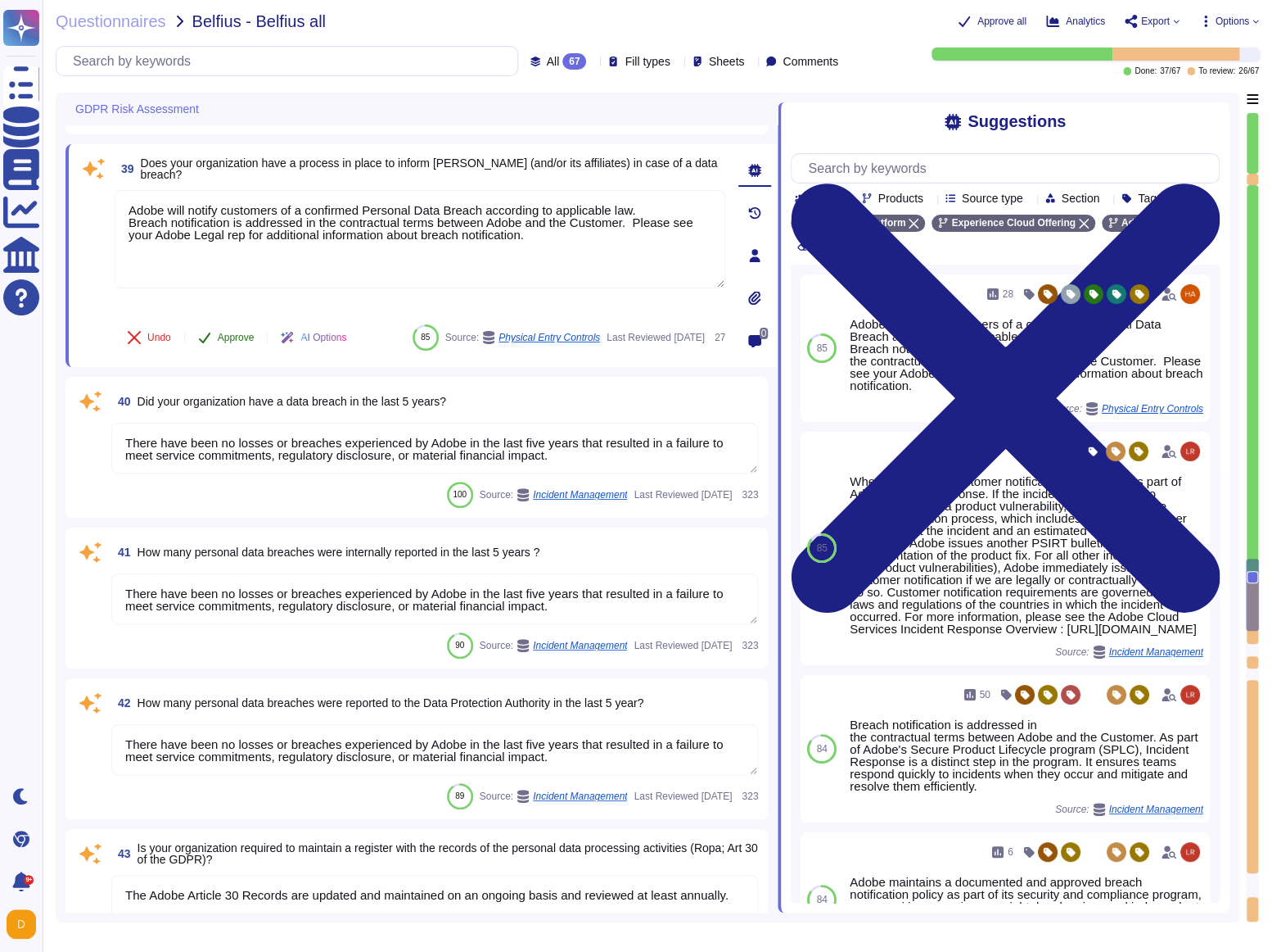
click at [229, 332] on span "Approve" at bounding box center [236, 337] width 37 height 10
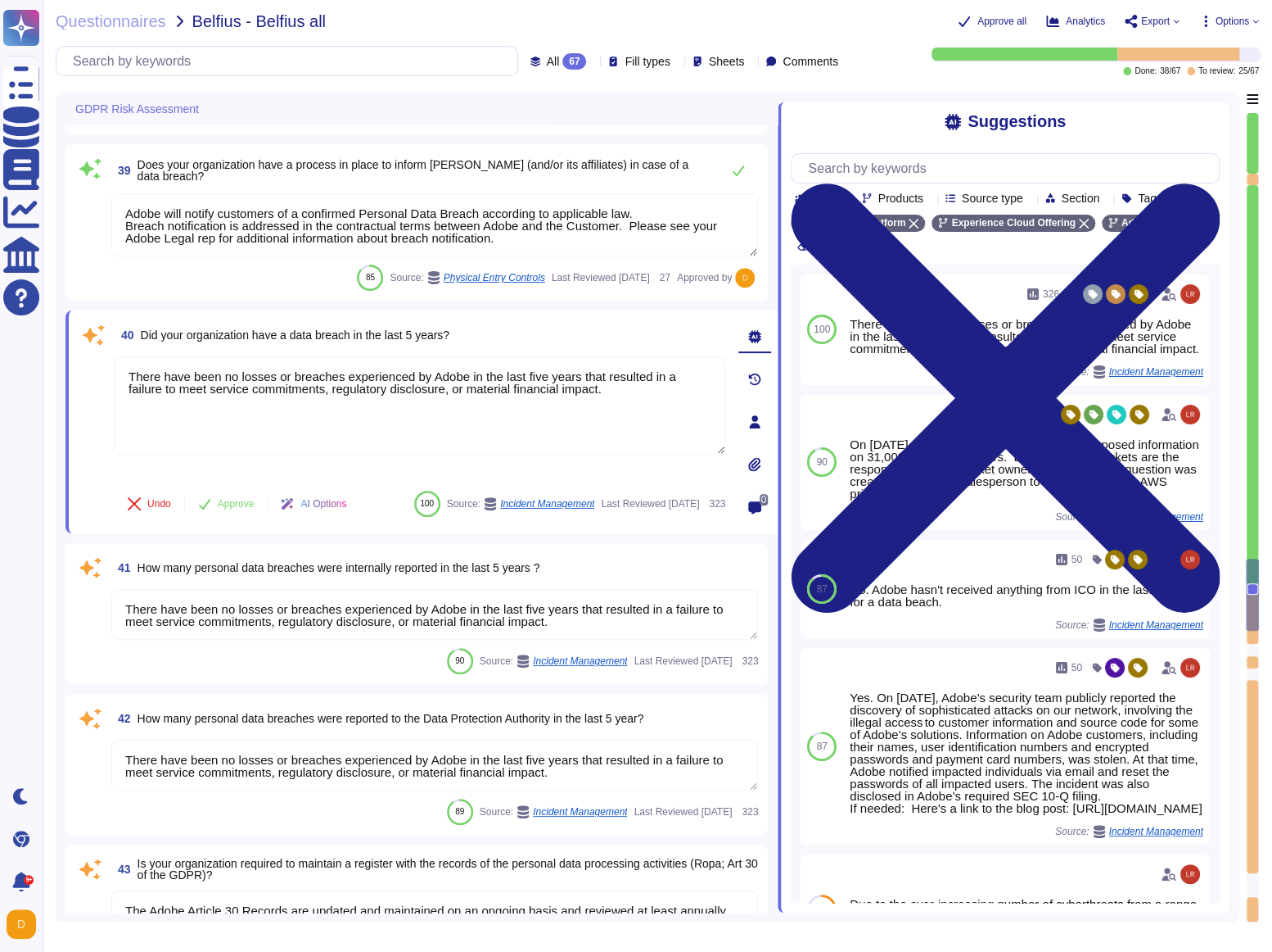
type textarea "Contract terms are not covered in this questionnaire."
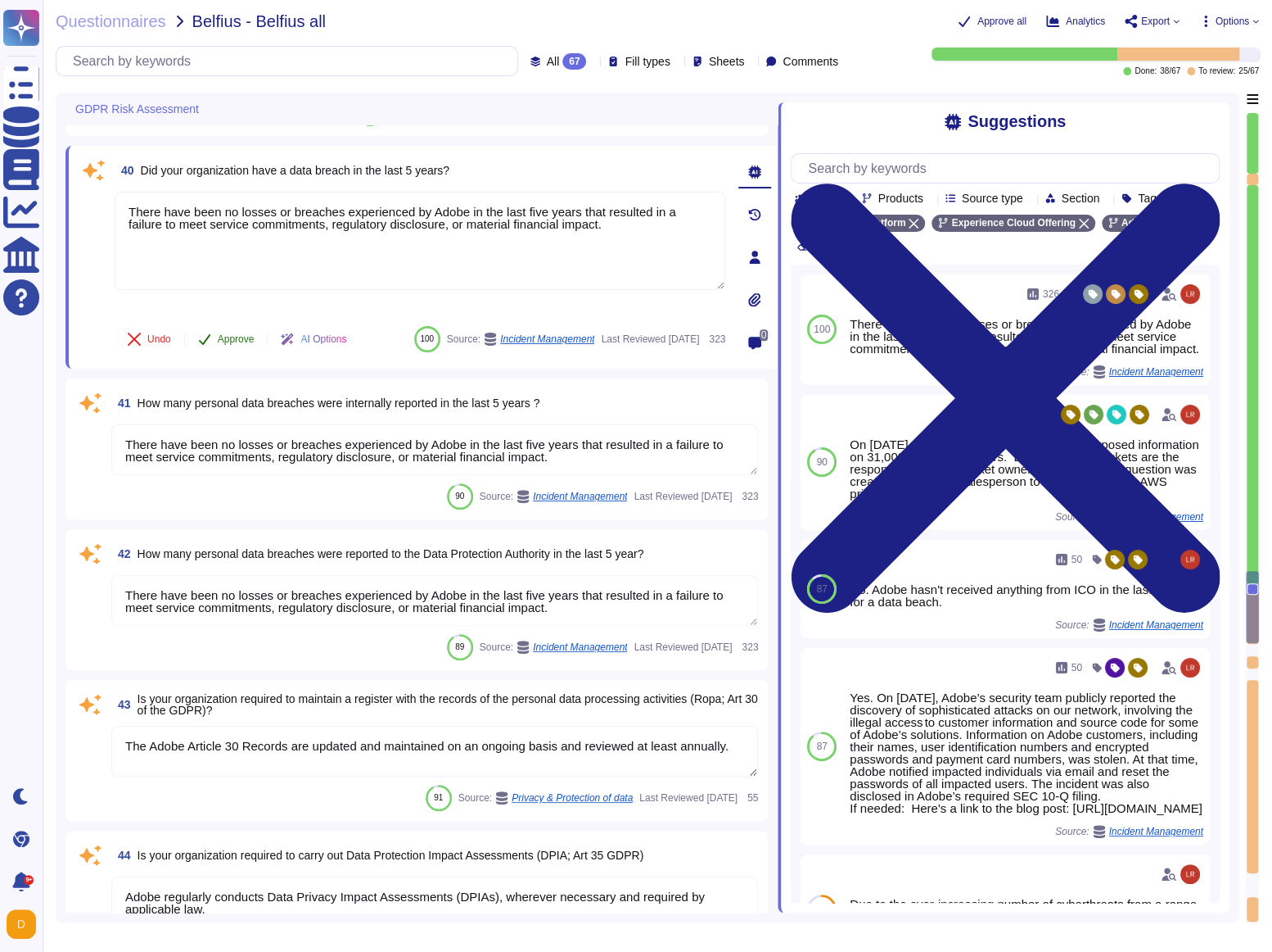
scroll to position [7845, 0]
click at [221, 332] on span "Approve" at bounding box center [236, 337] width 37 height 10
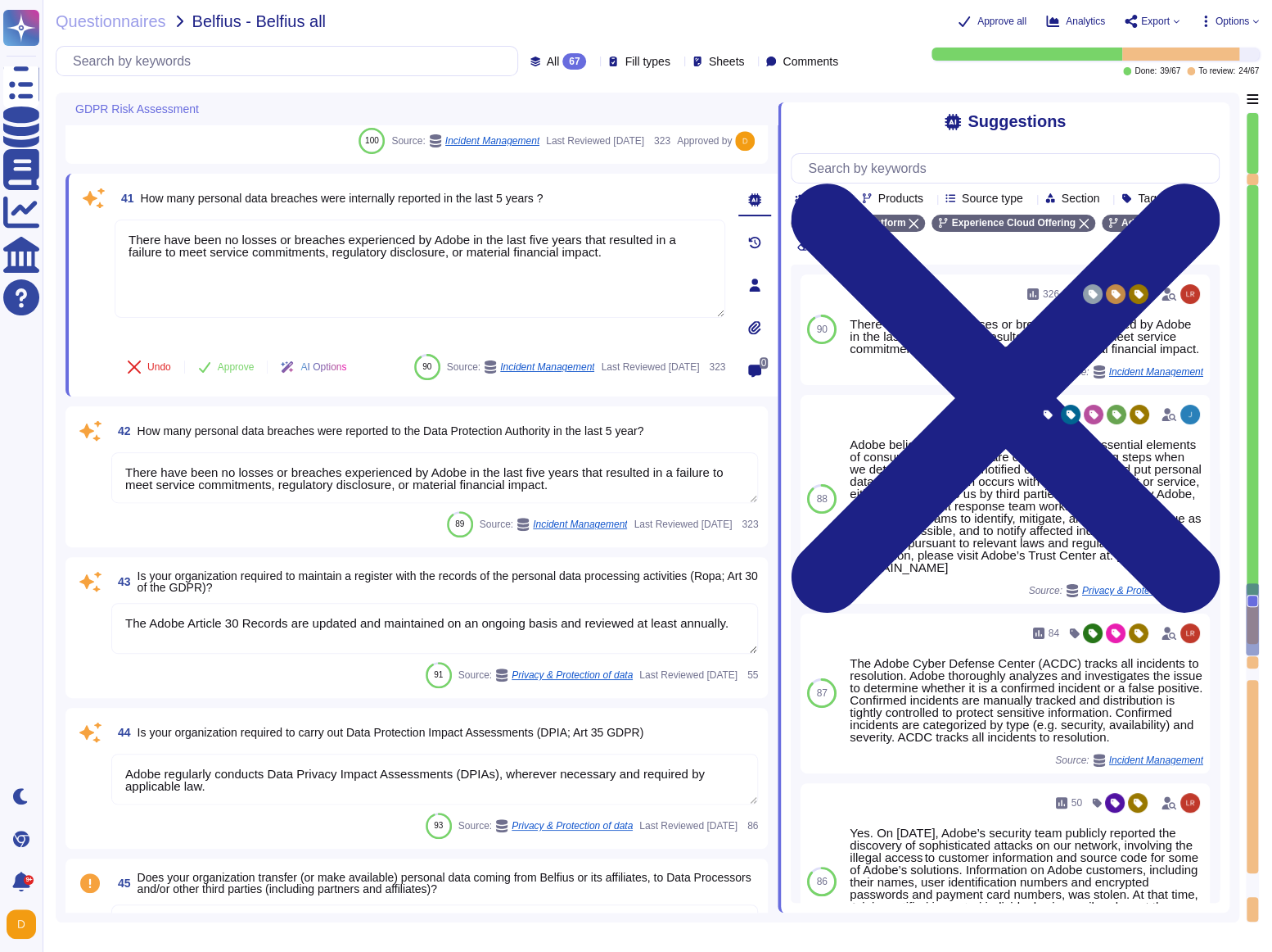
type textarea "The ISO-27001 Statement of Applicability (SOA) and the ISO-27001 certificate is…"
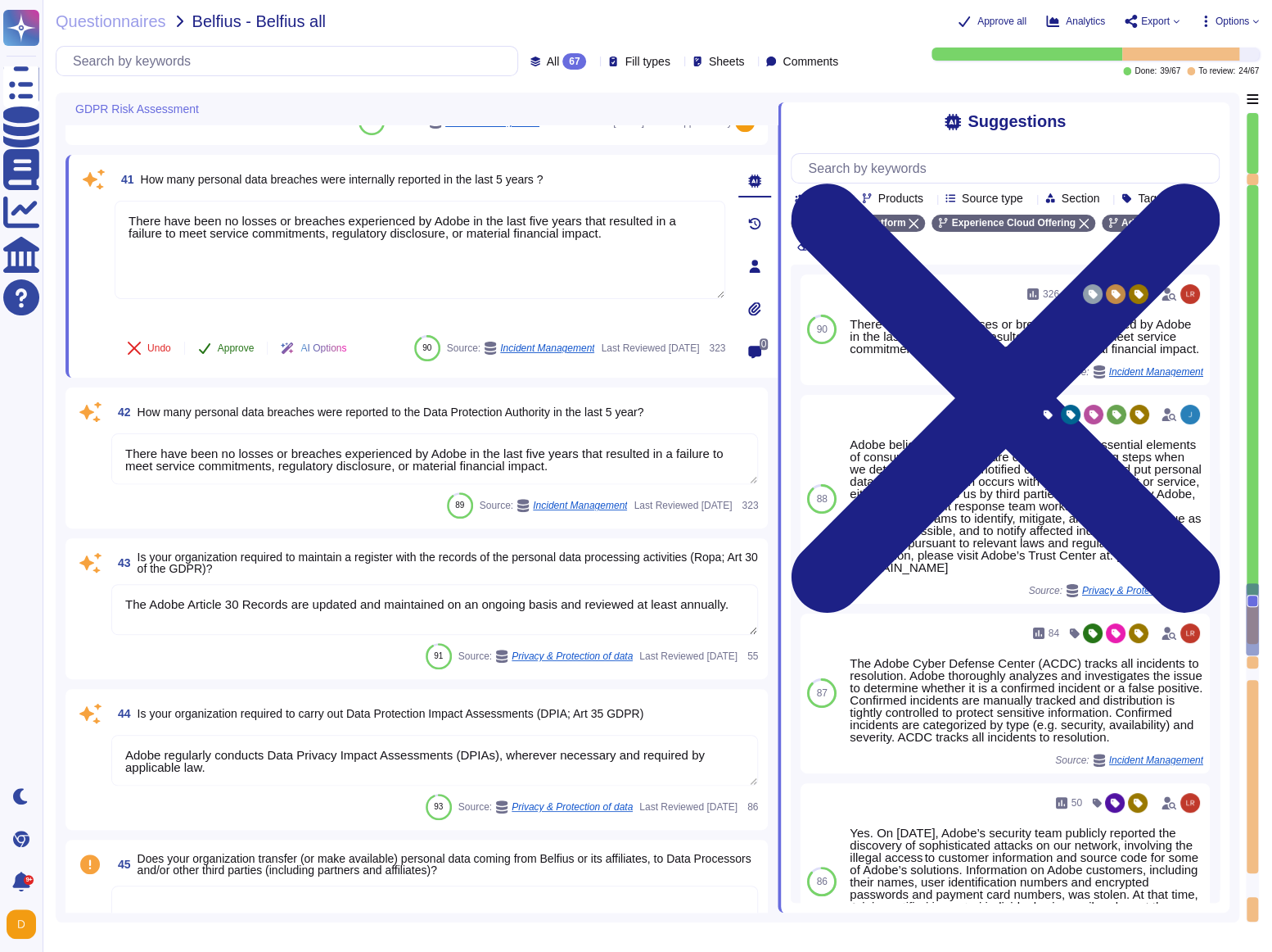
click at [211, 341] on icon at bounding box center [204, 347] width 13 height 13
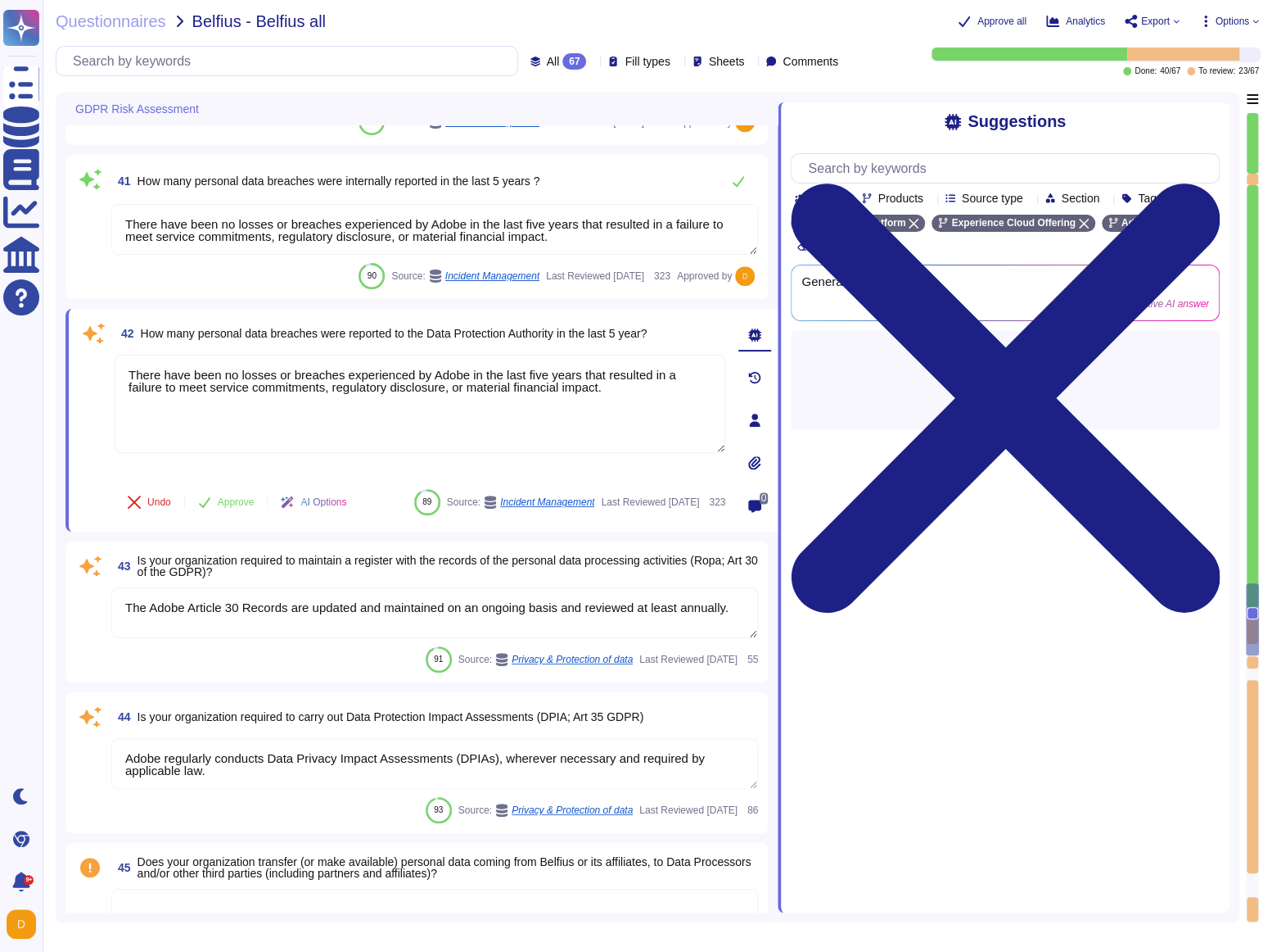
type textarea "The ISO-27001 Statement of Applicability (SOA) and the ISO-27001 certificate is…"
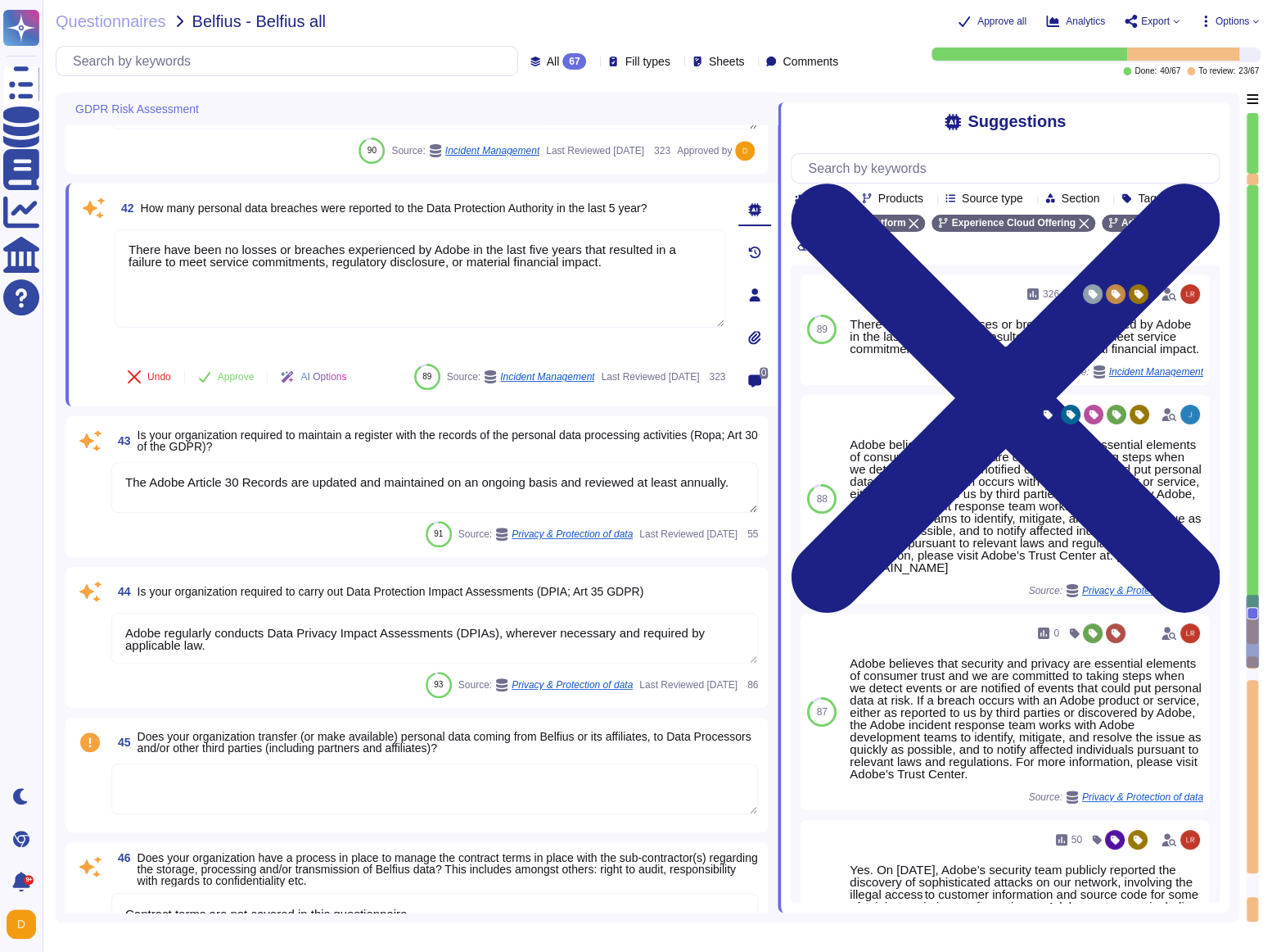
scroll to position [8133, 0]
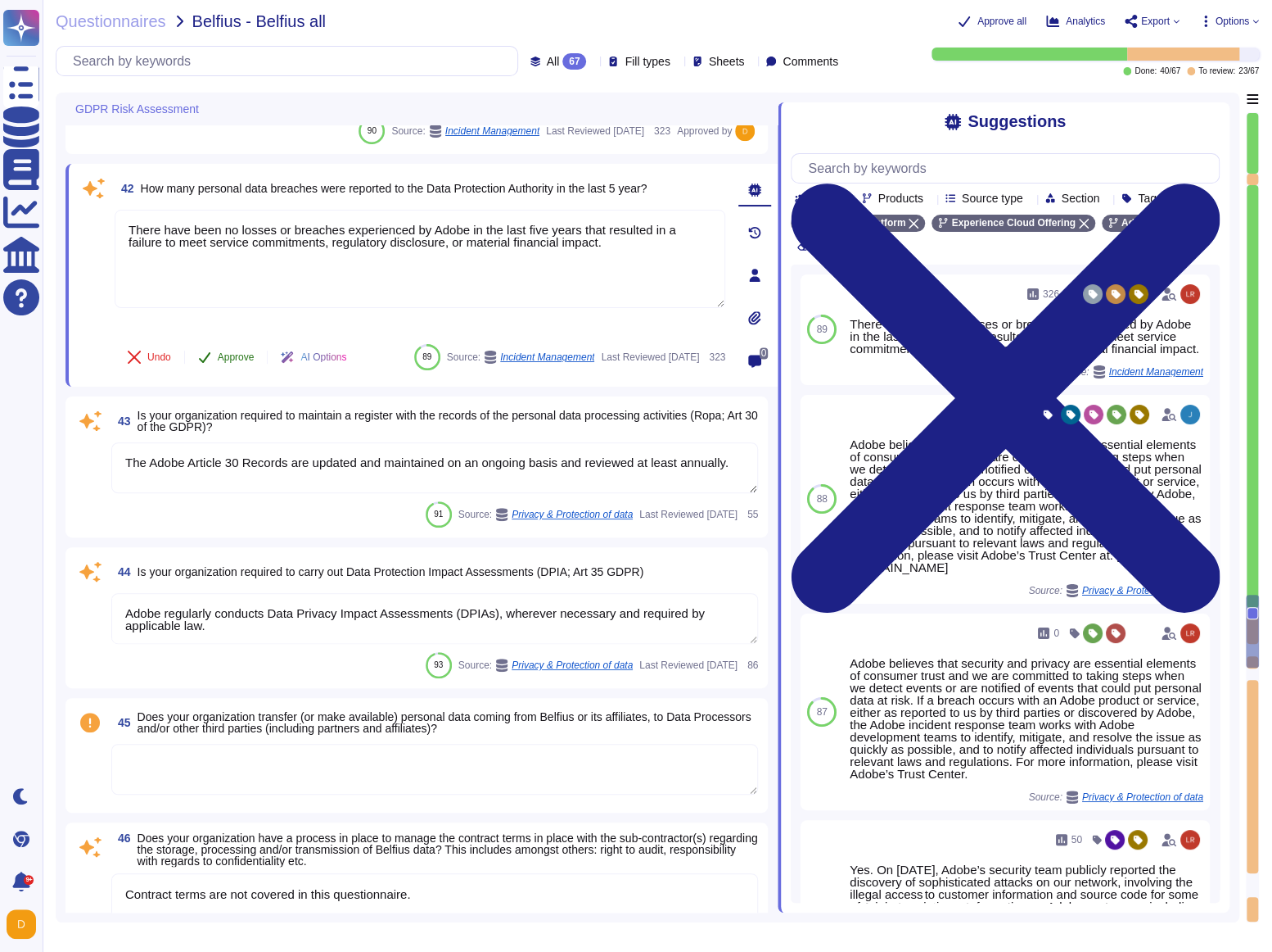
click at [241, 352] on span "Approve" at bounding box center [236, 357] width 37 height 10
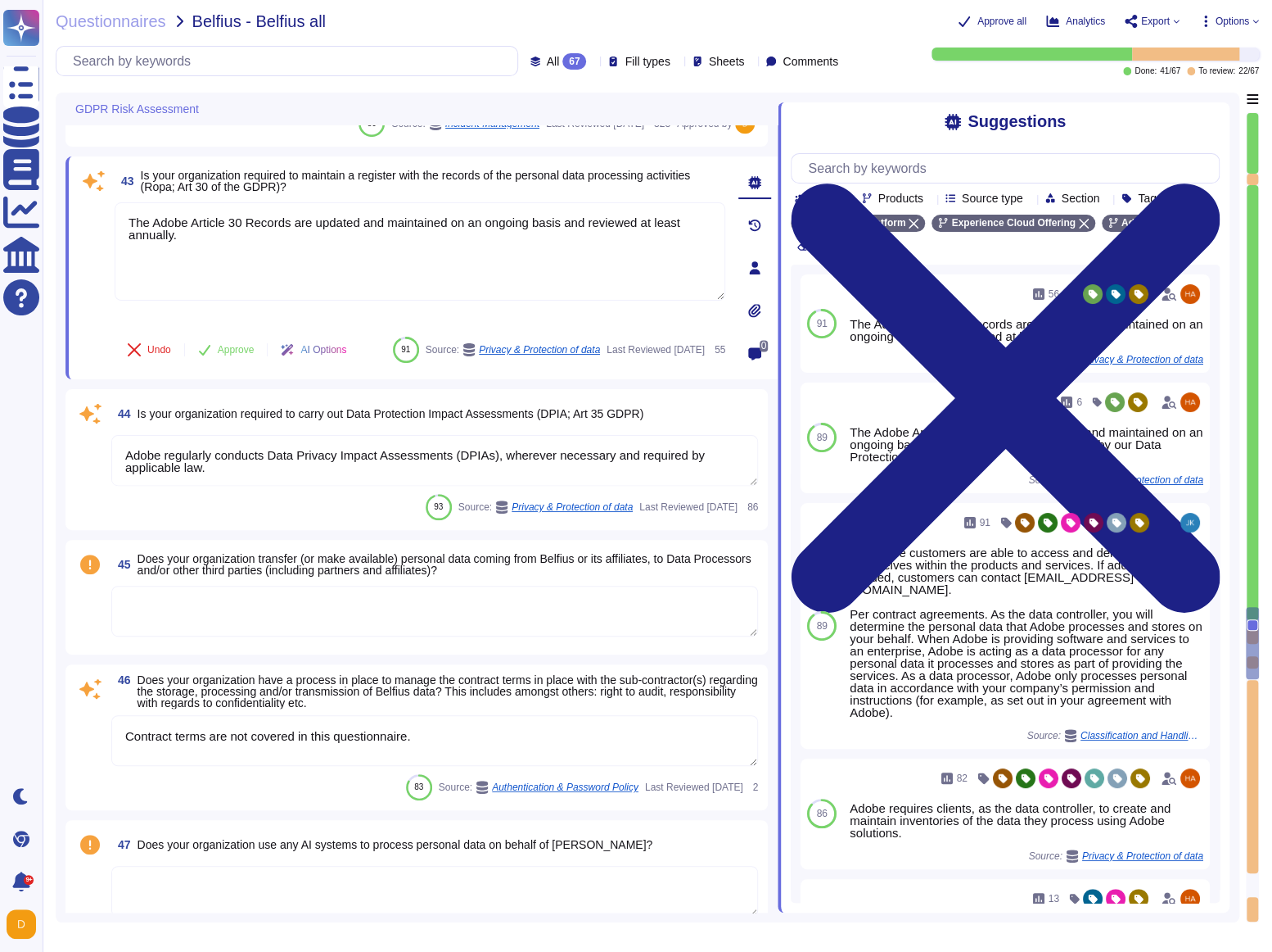
scroll to position [8277, 0]
type textarea "Roles and responsibilities for the governance of Information Security within Ad…"
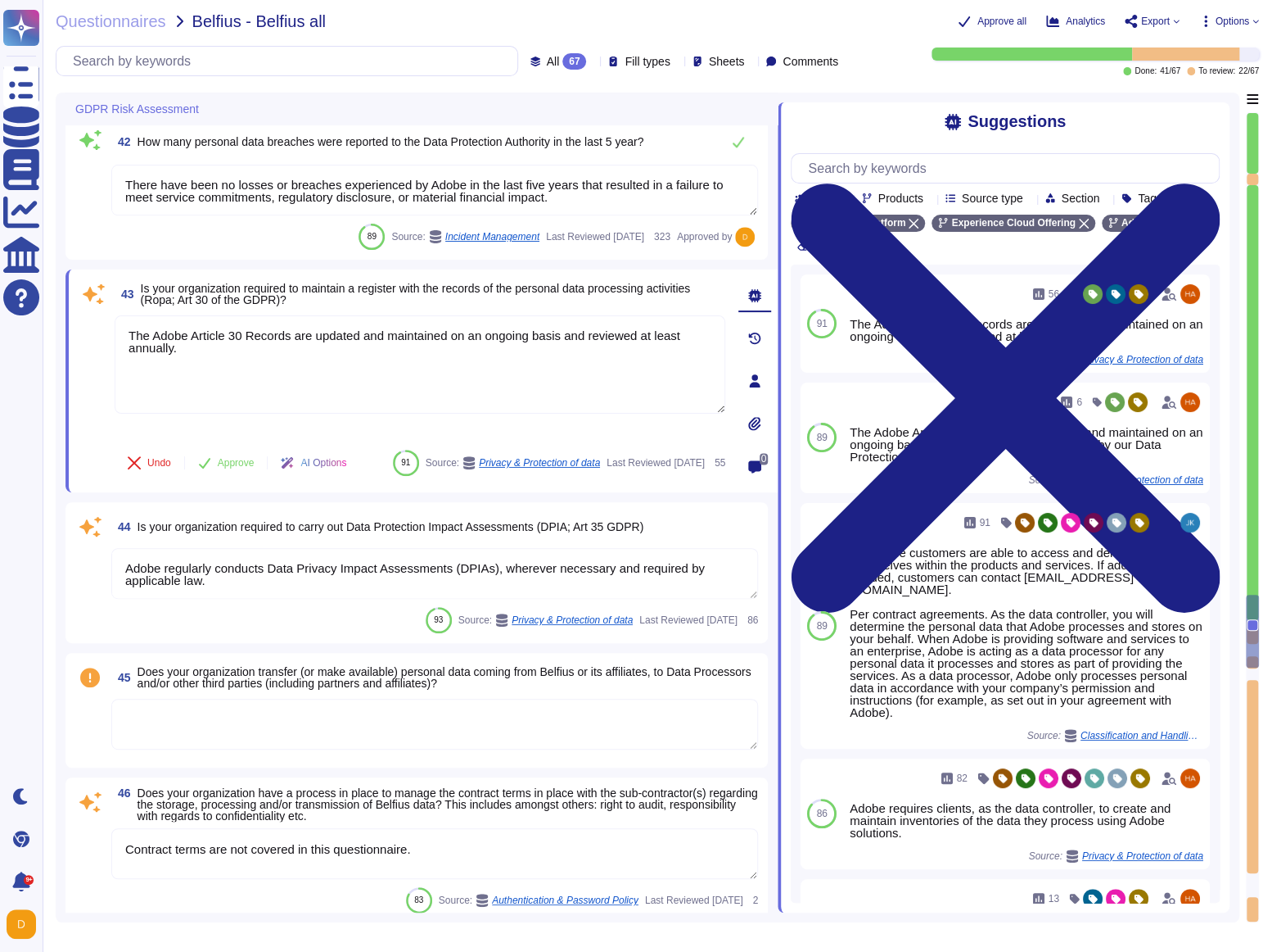
type textarea "Adobe will notify customers of a confirmed Personal Data Breach according to ap…"
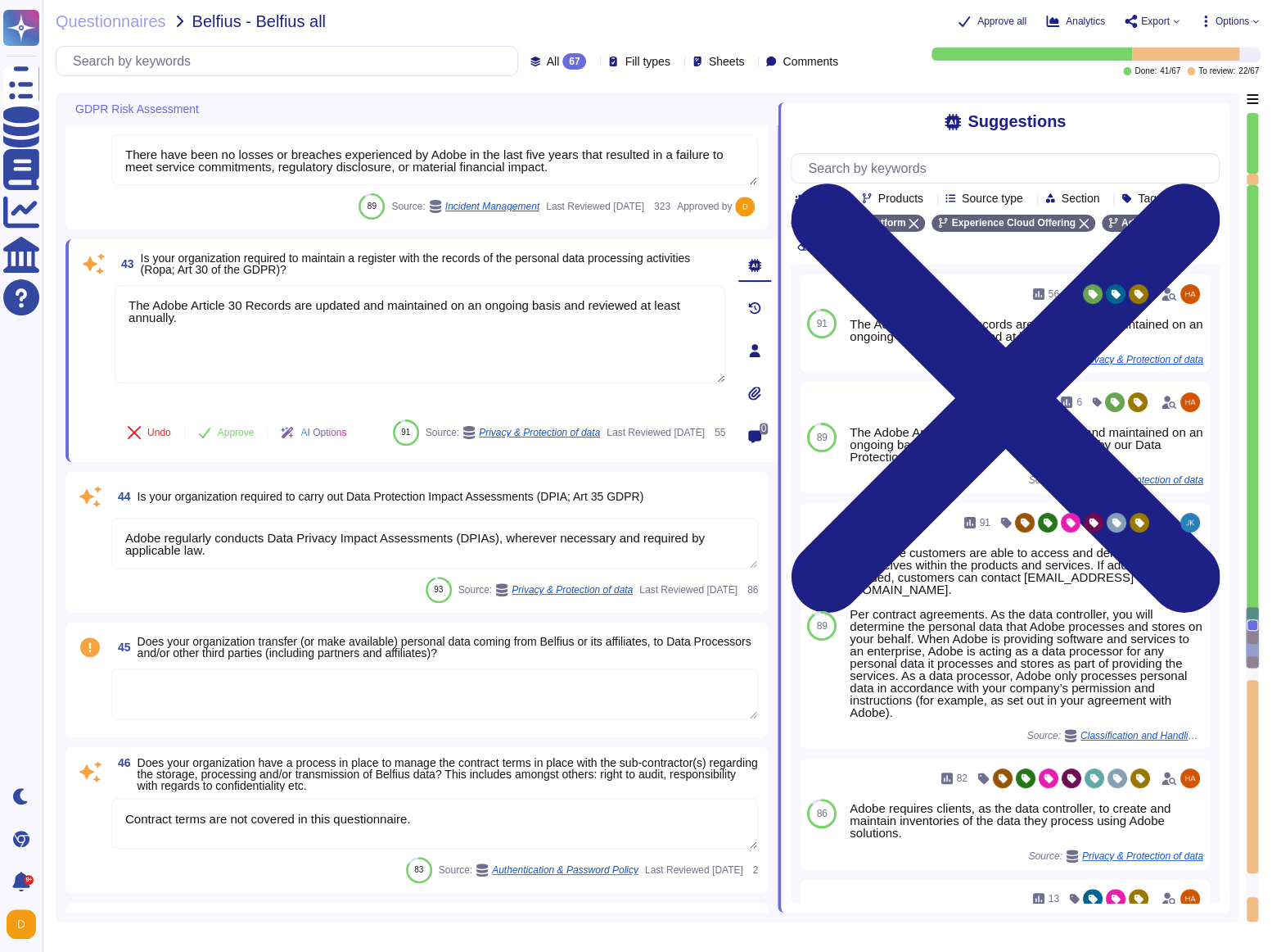
scroll to position [8206, 0]
type textarea "Roles and responsibilities for the governance of Information Security within Ad…"
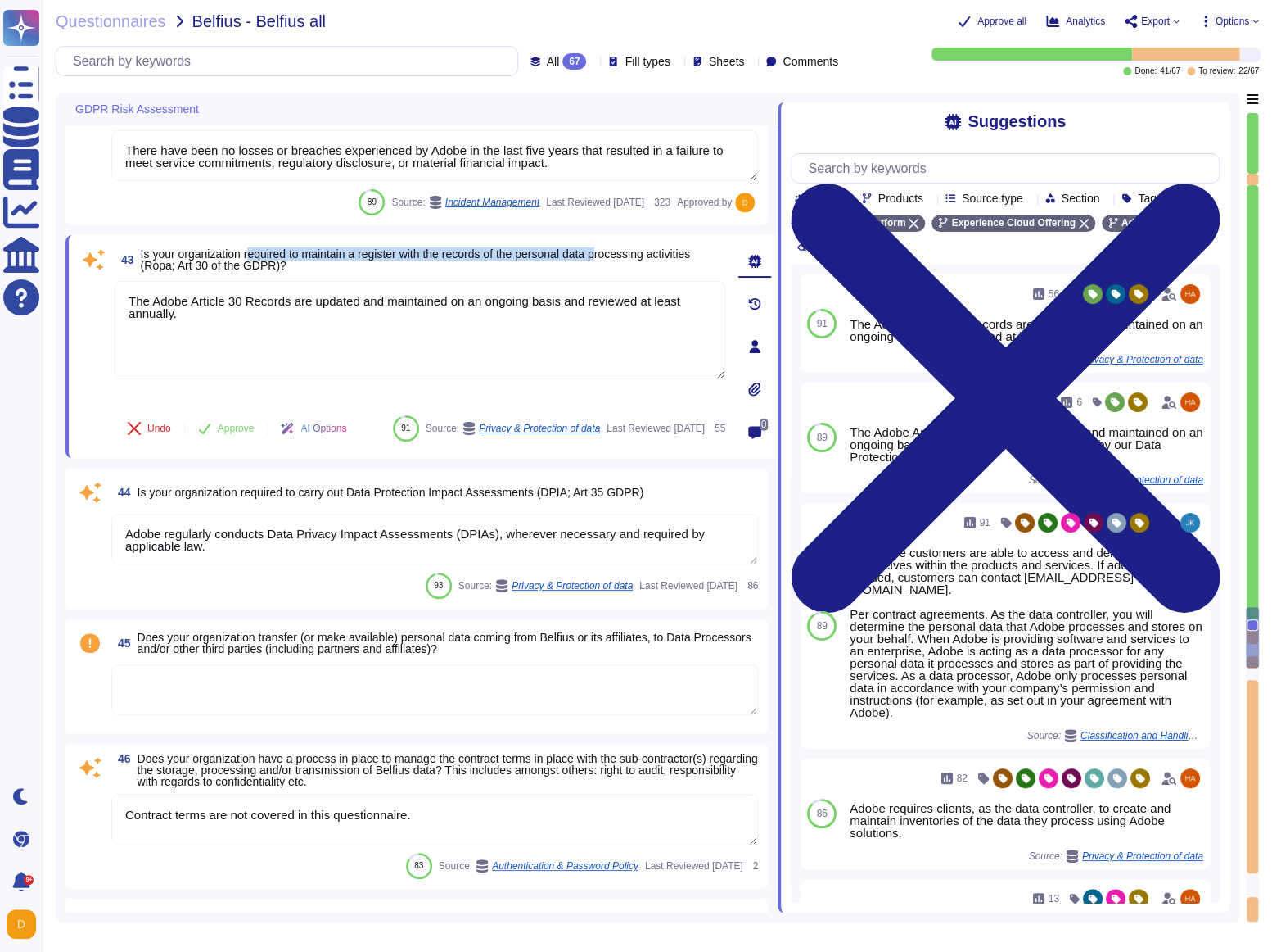
drag, startPoint x: 258, startPoint y: 254, endPoint x: 629, endPoint y: 251, distance: 371.0
click at [629, 251] on span "Is your organization required to maintain a register with the records of the pe…" at bounding box center [415, 259] width 550 height 25
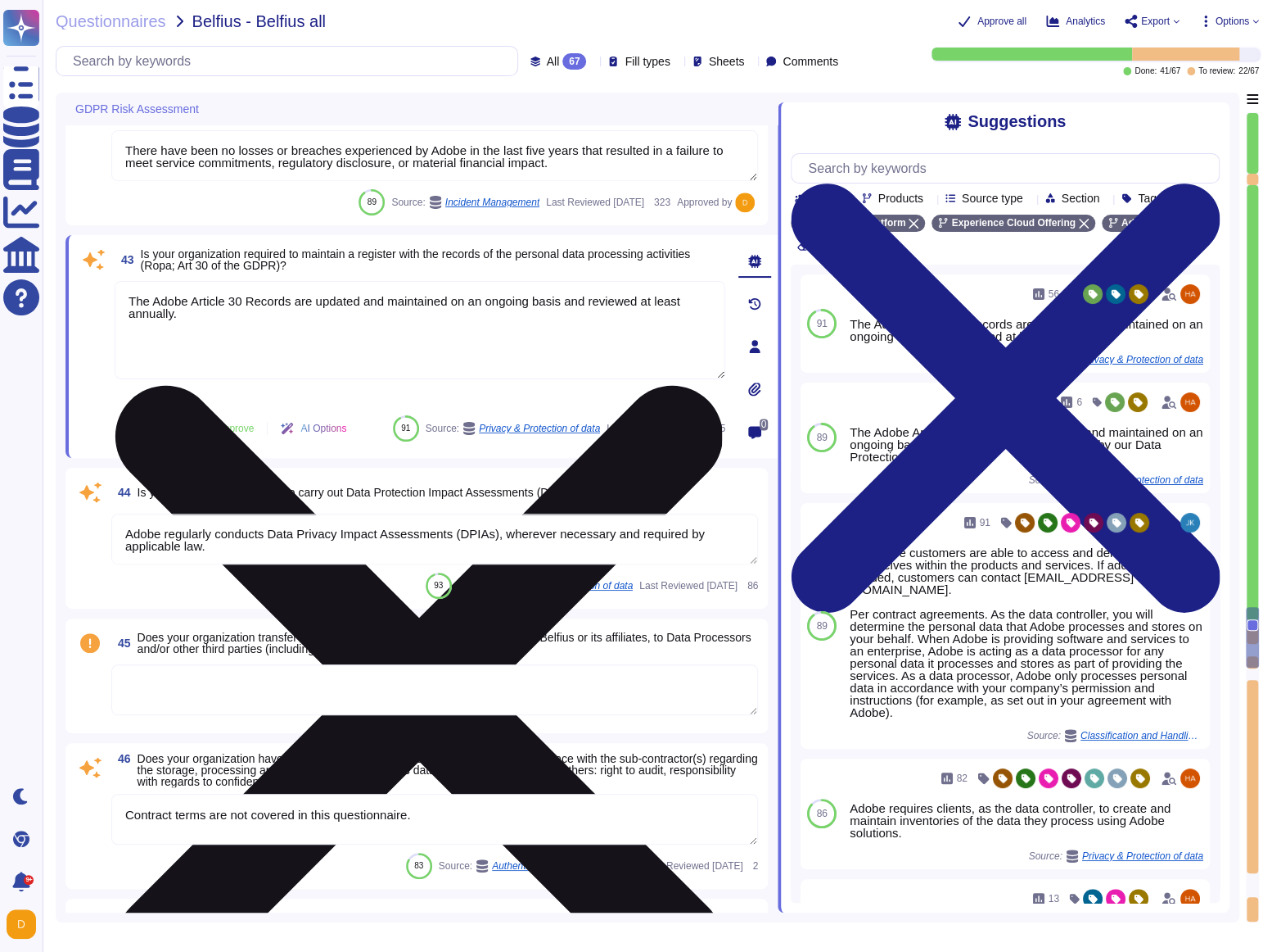
click at [484, 328] on textarea "The Adobe Article 30 Records are updated and maintained on an ongoing basis and…" at bounding box center [420, 329] width 611 height 98
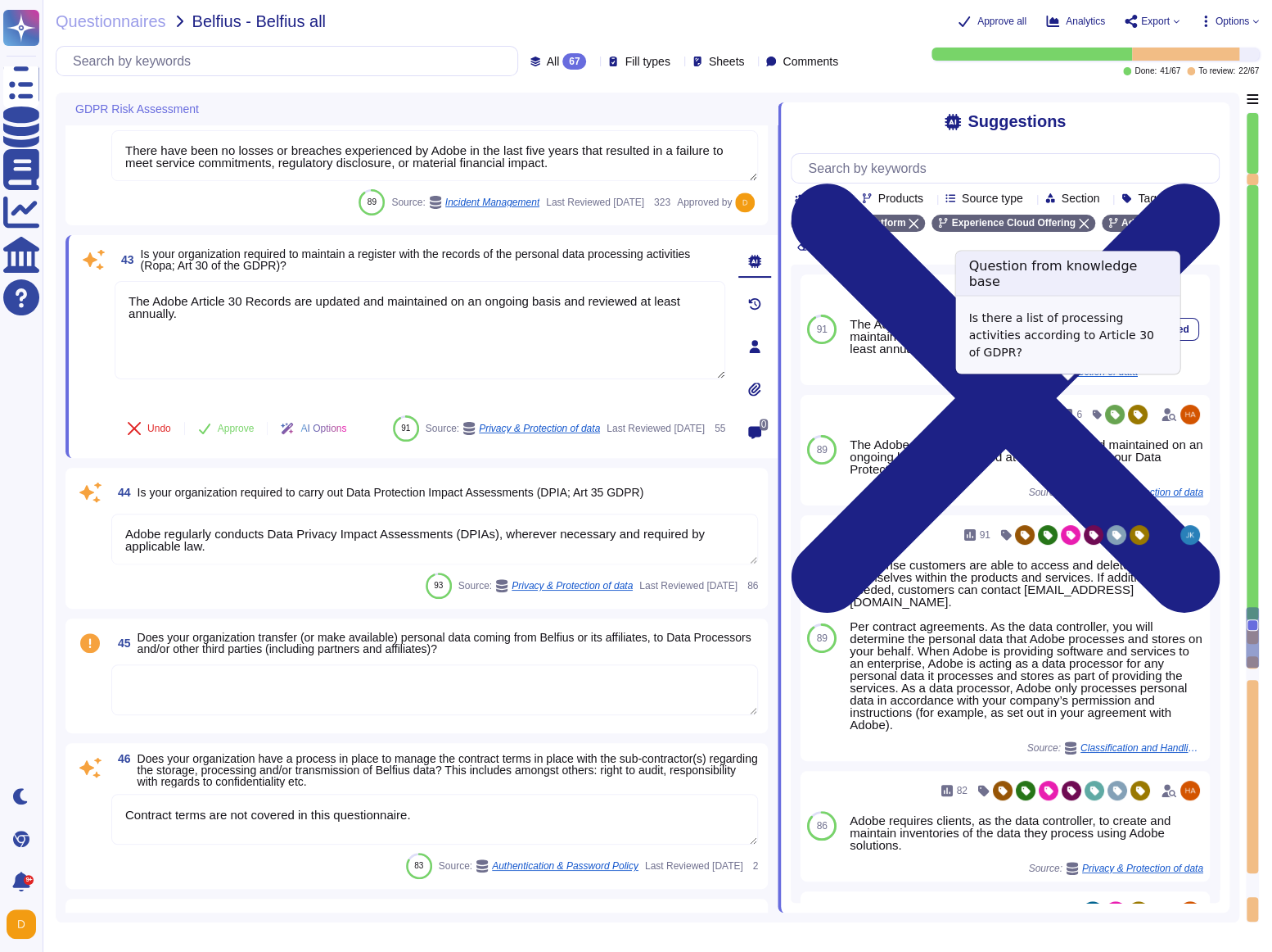
click at [1086, 377] on span "Privacy & Protection of data" at bounding box center [1078, 372] width 121 height 10
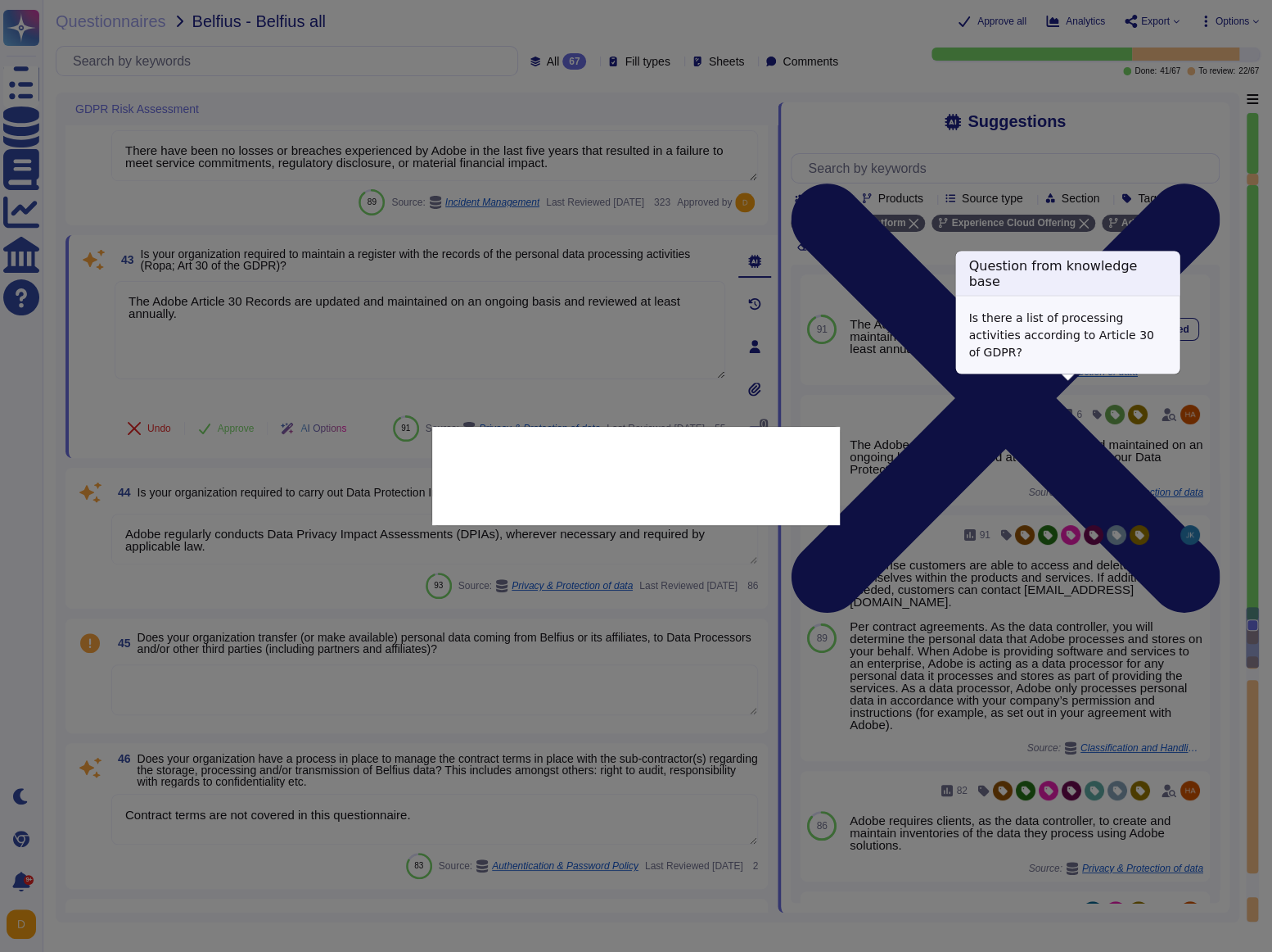
type textarea "Is there a list of processing activities according to Article 30 of GDPR?"
type textarea "The Adobe Article 30 Records are updated and maintained on an ongoing basis and…"
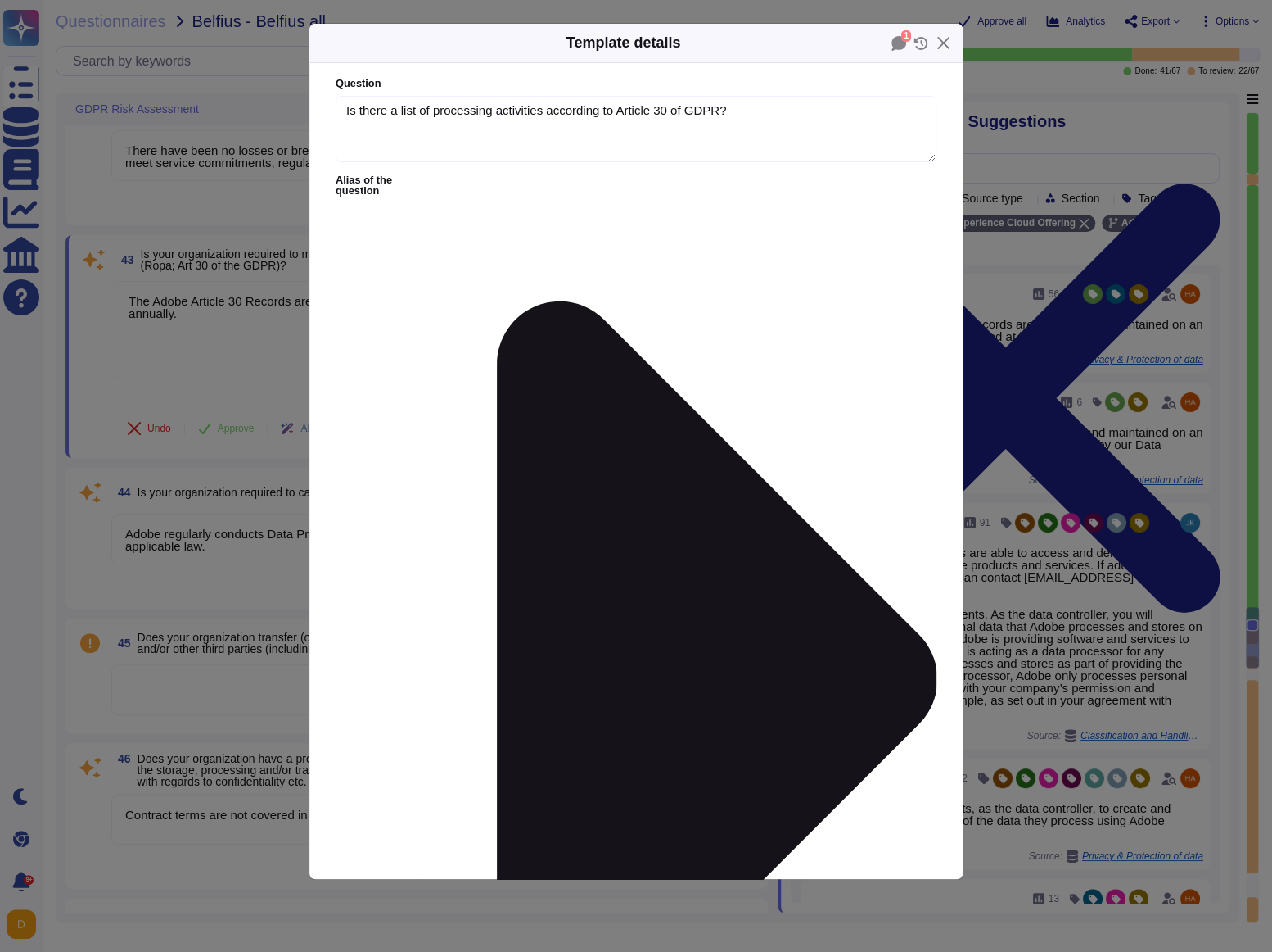
type textarea "Is there a list of processing activities according to Article 30 of GDPR?"
type textarea "The Adobe Article 30 Records are updated and maintained on an ongoing basis and…"
click at [247, 233] on div "Template details 1 Question Is there a list of processing activities according …" at bounding box center [636, 476] width 1272 height 952
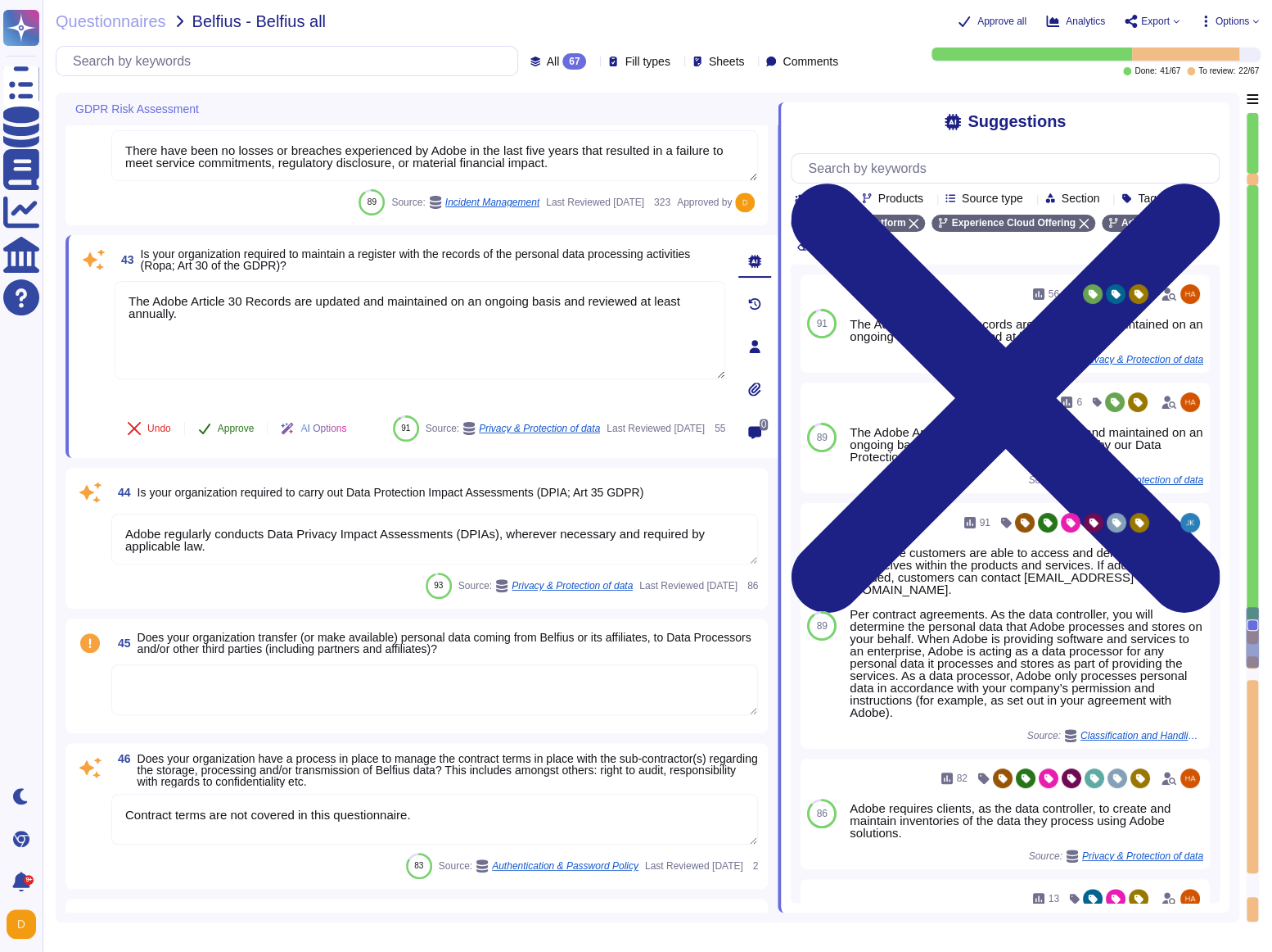
click at [243, 423] on span "Approve" at bounding box center [236, 428] width 37 height 10
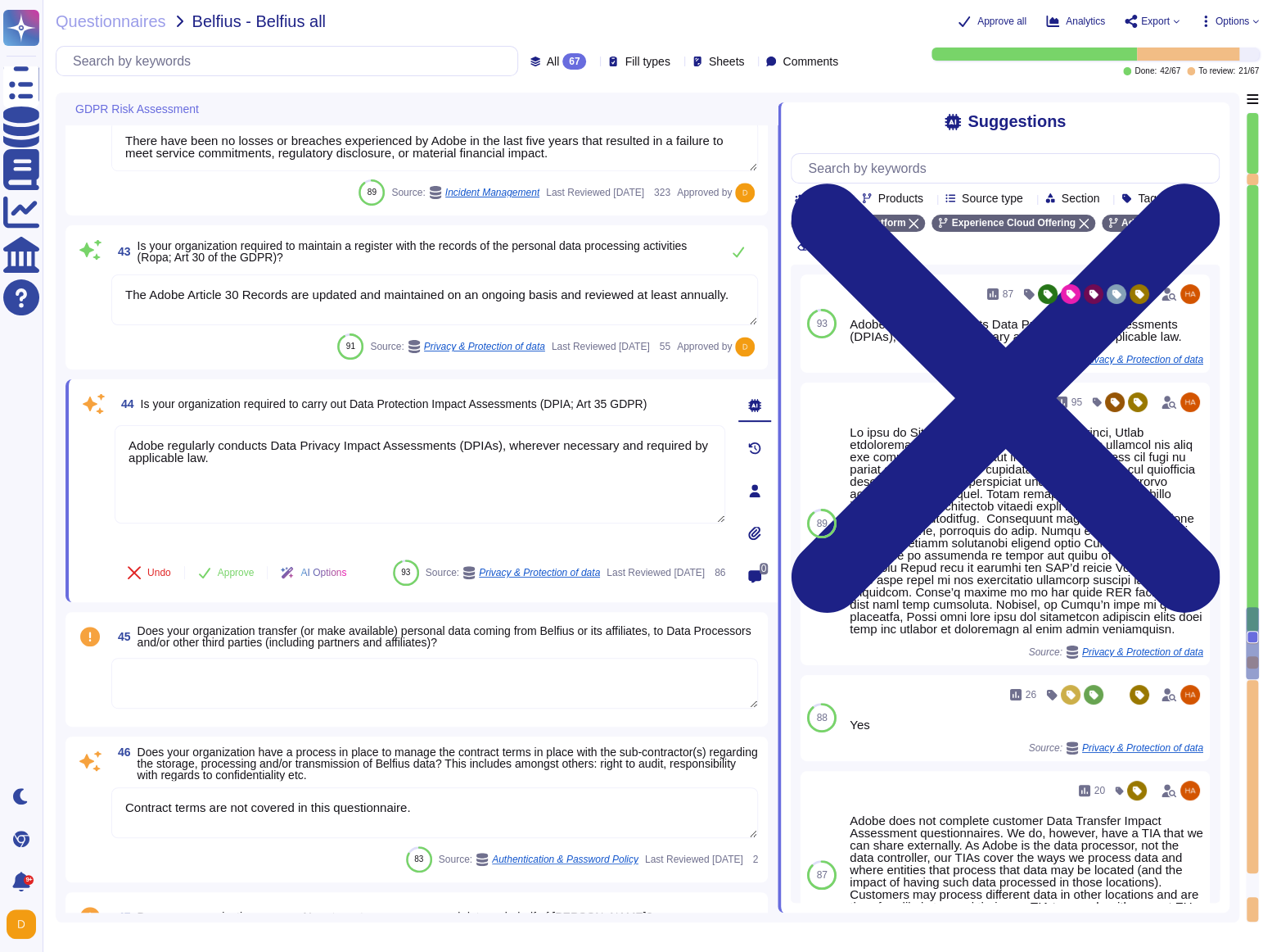
type textarea "Roles and responsibilities for the governance of Information Security within Ad…"
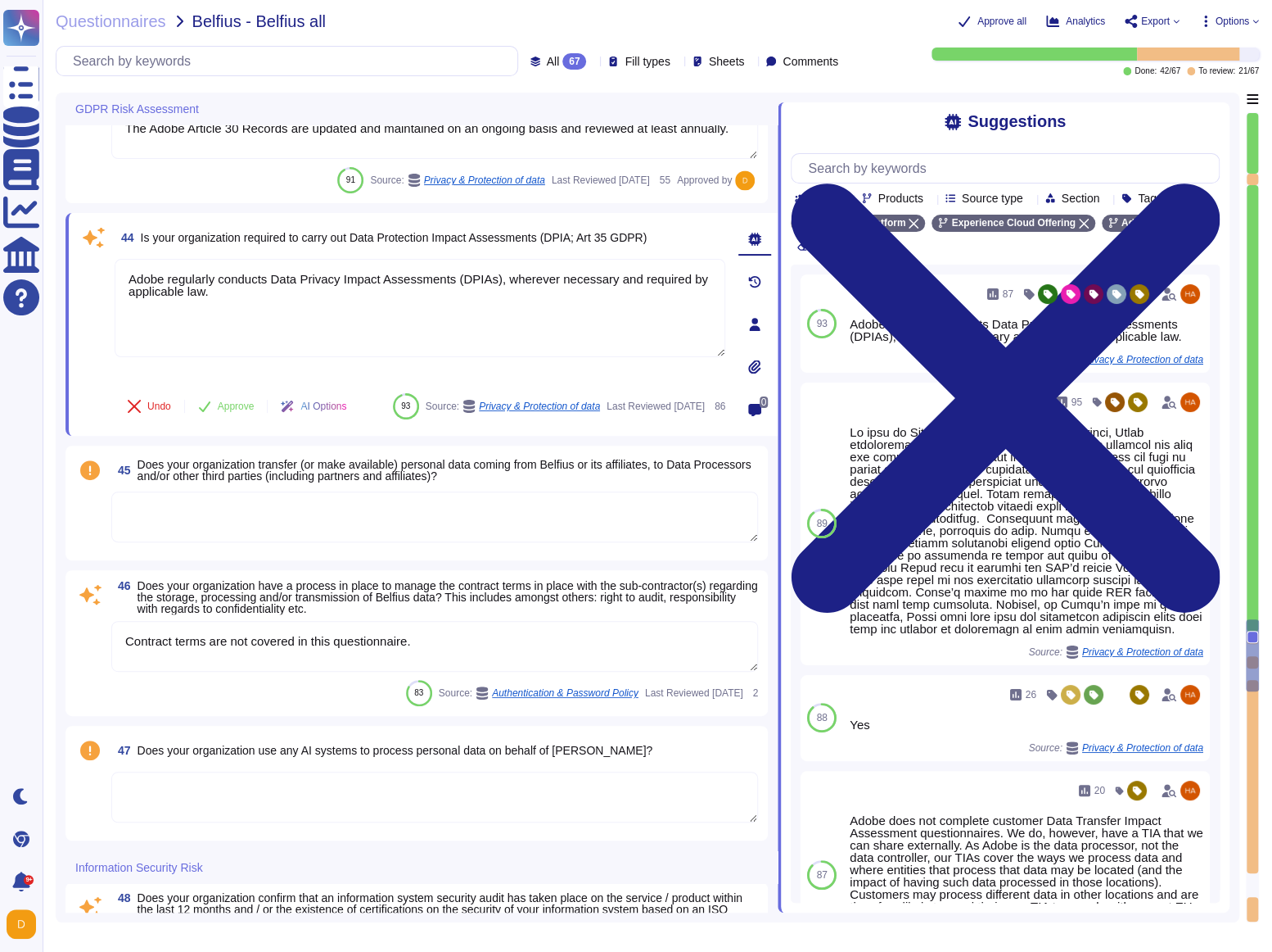
type textarea "Lo ipsumdolo sita CON 46004, Adipi'e Seddoeiusmo Temporin Utlabo etdolore mag a…"
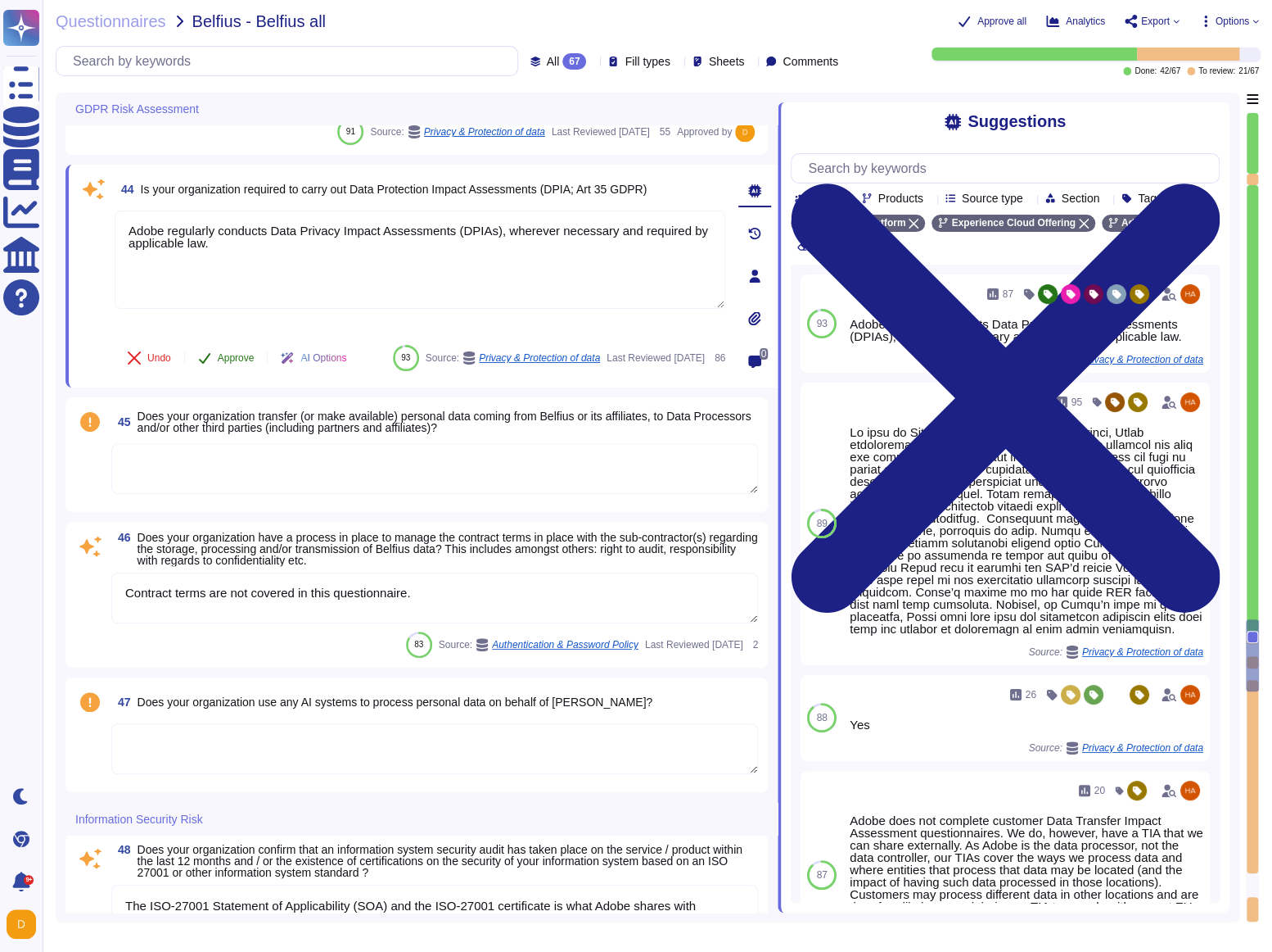
click at [234, 353] on span "Approve" at bounding box center [236, 358] width 37 height 10
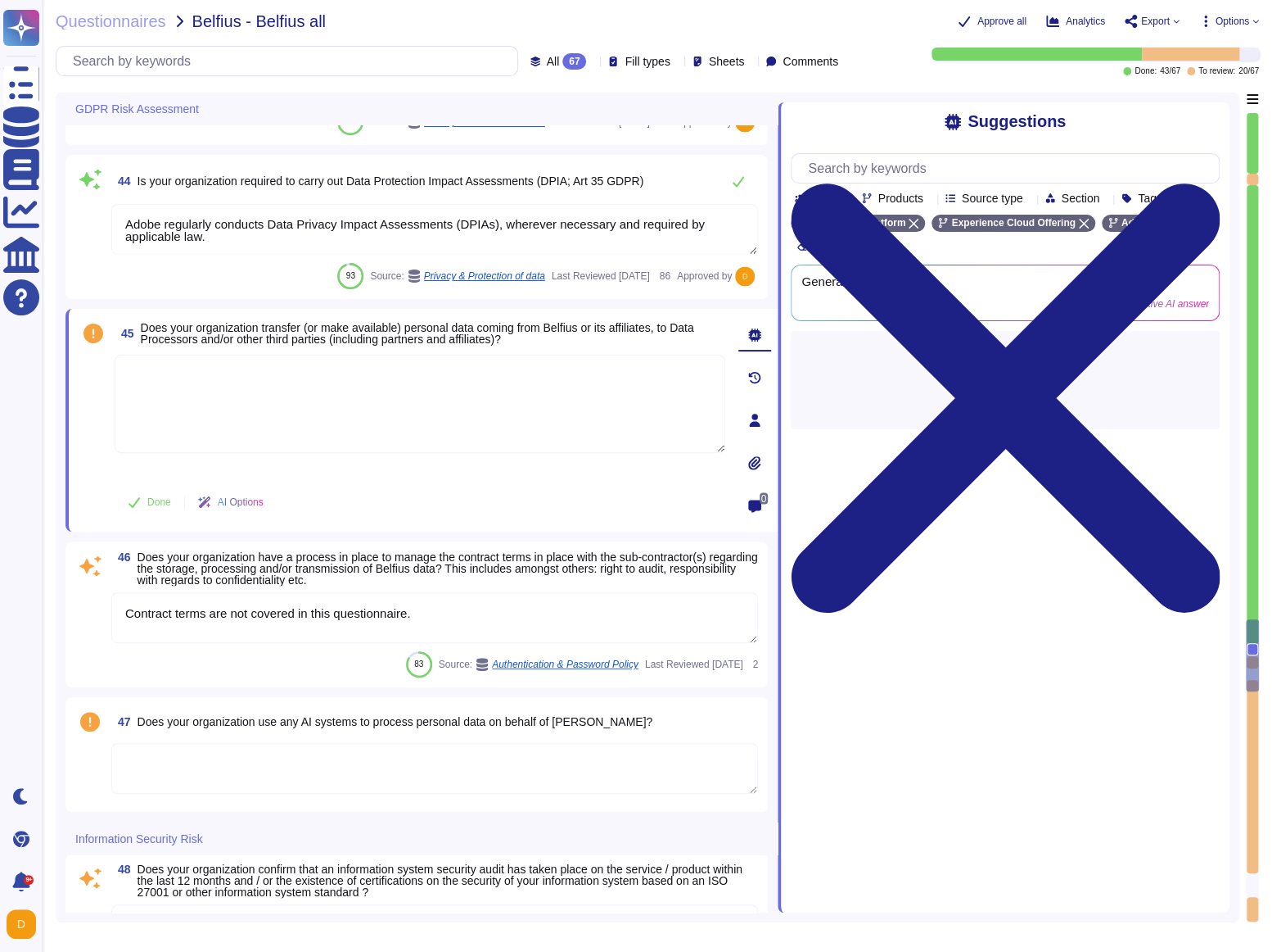
type textarea "Lo ipsumdolo sita CON 46004, Adipi'e Seddoeiusmo Temporin Utlabo etdolore mag a…"
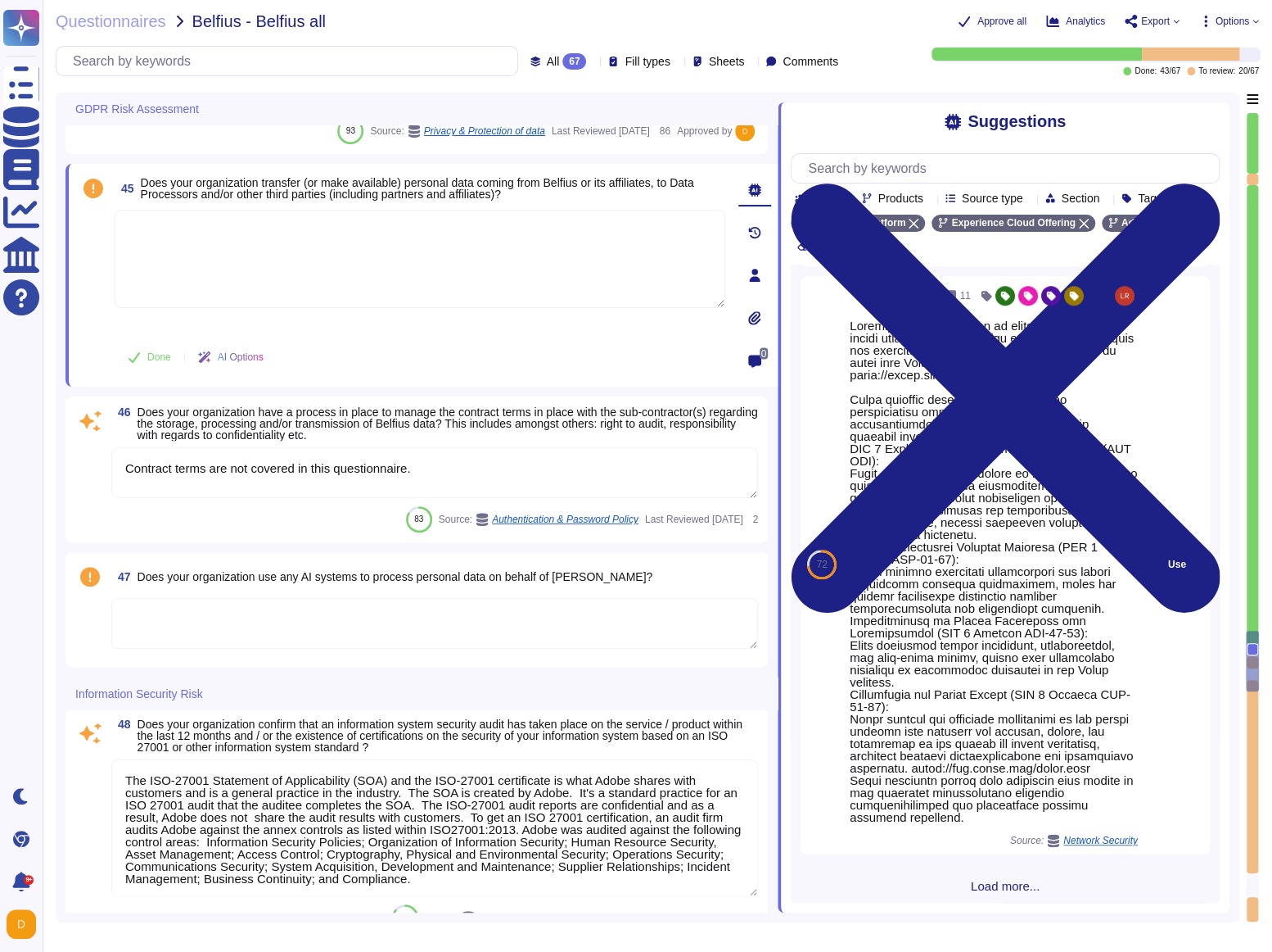
scroll to position [835, 0]
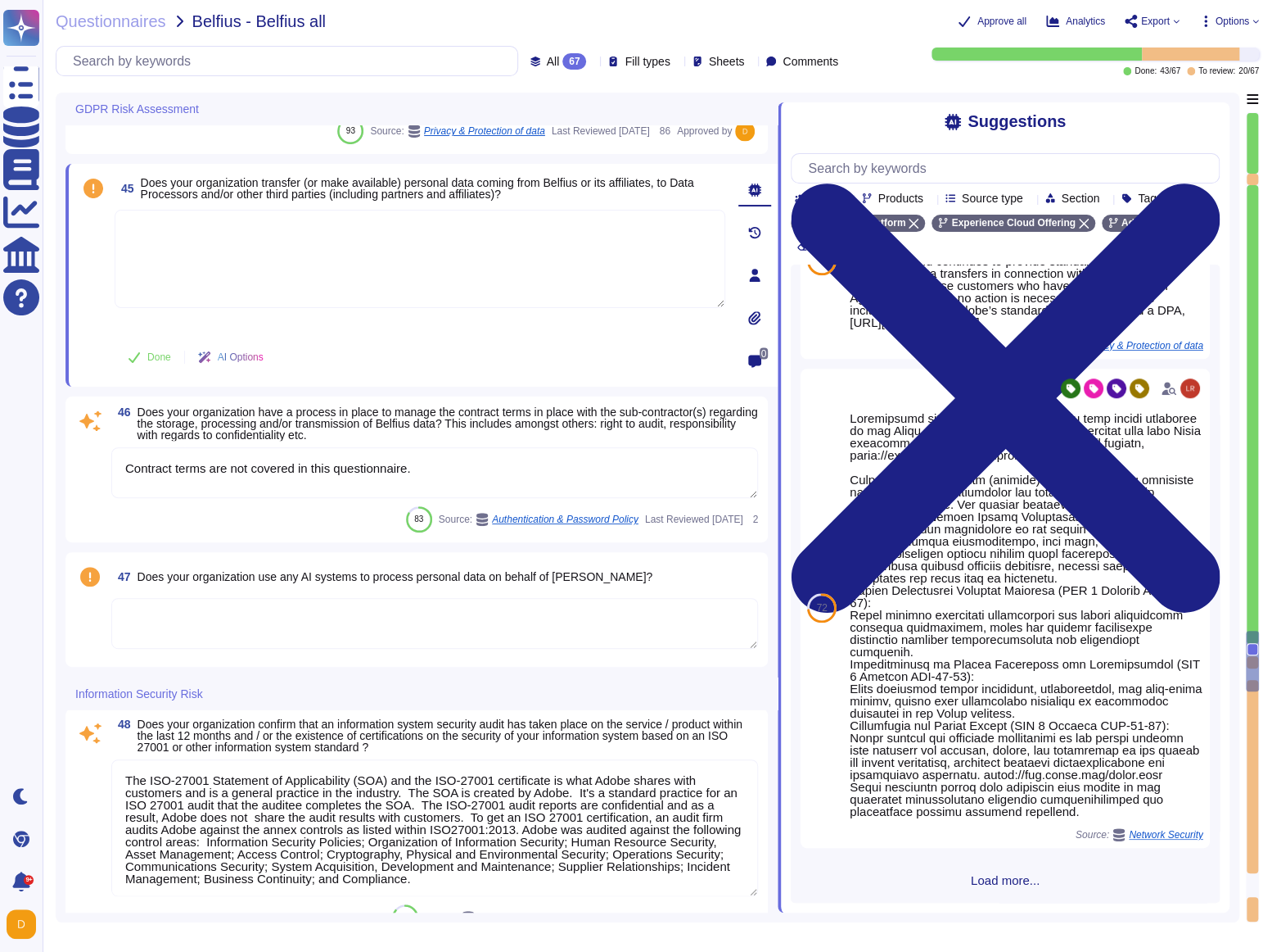
click at [1000, 561] on span "Load more..." at bounding box center [1005, 880] width 429 height 12
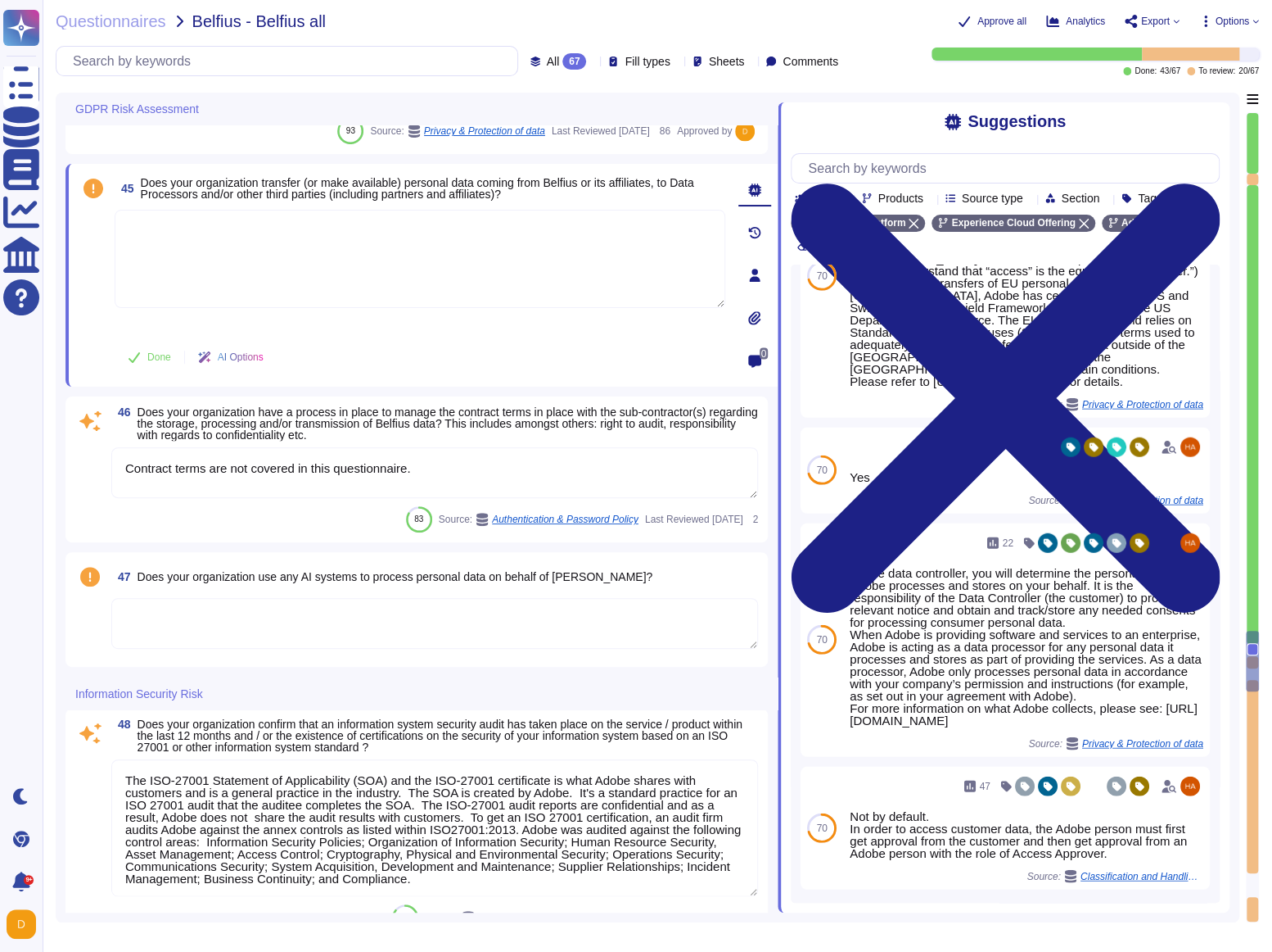
scroll to position [2371, 0]
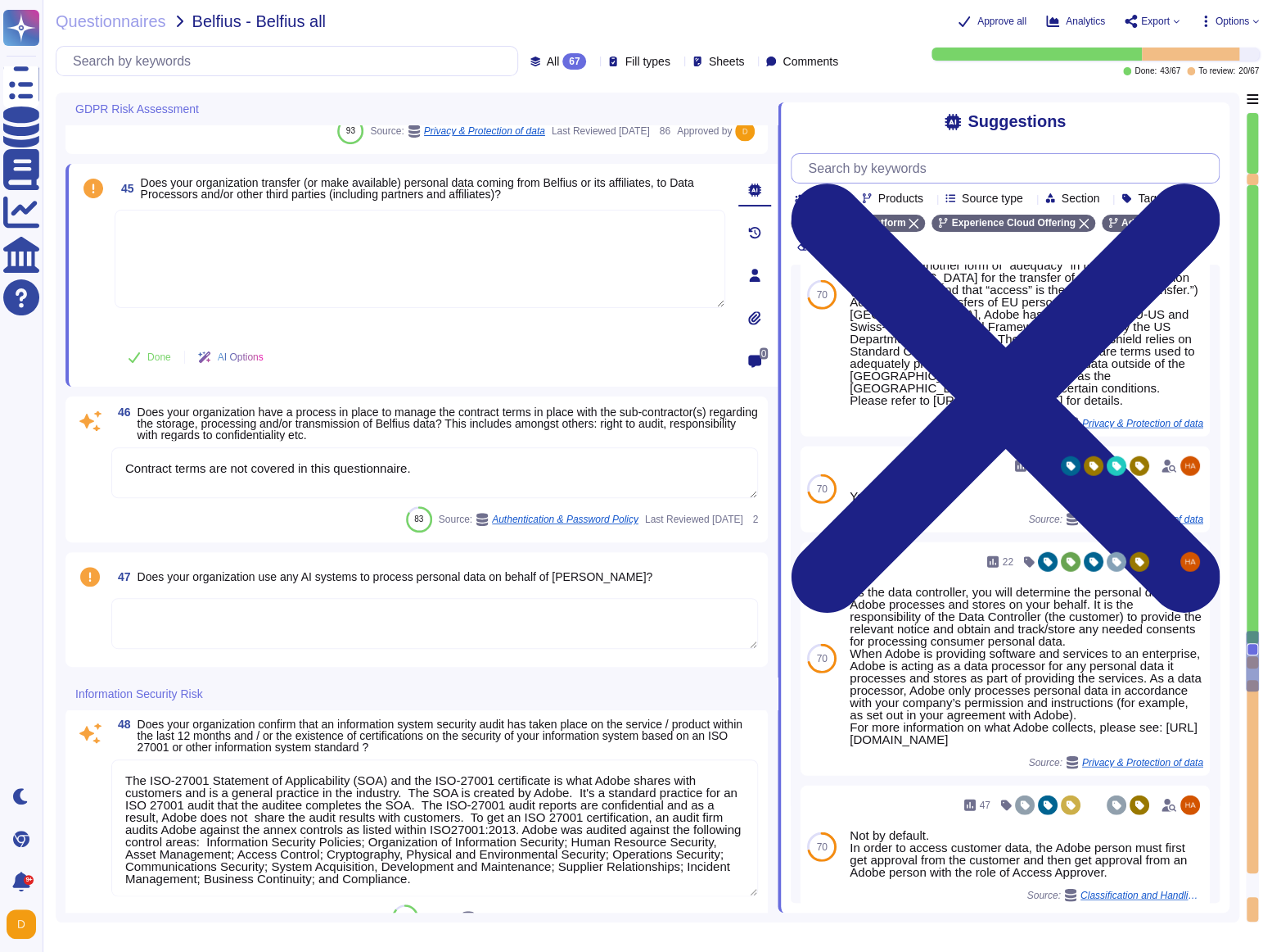
click at [910, 167] on input "text" at bounding box center [1009, 168] width 419 height 29
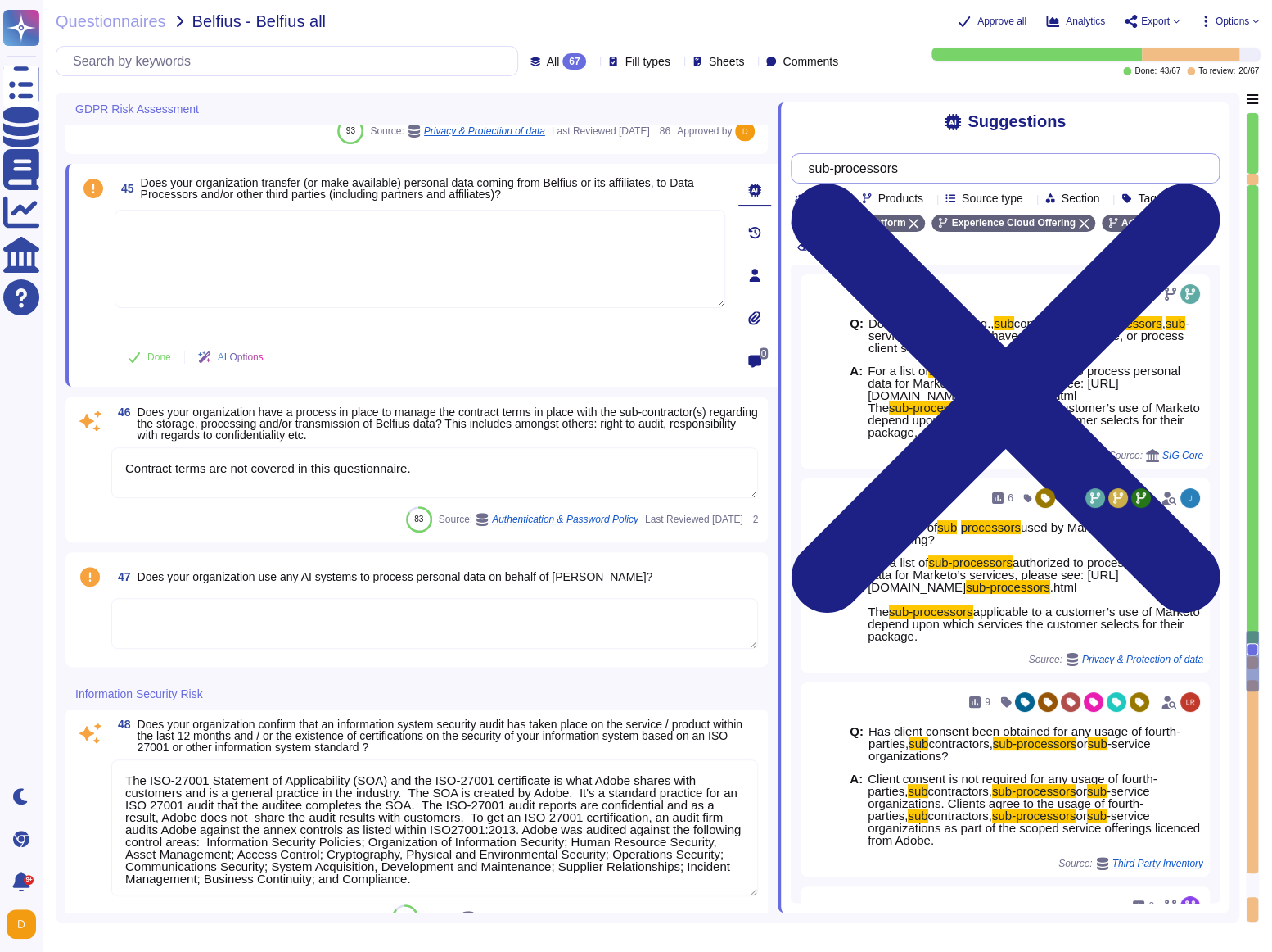
type input "sub-processors"
click at [330, 254] on textarea at bounding box center [420, 258] width 611 height 98
paste textarea "Lorem ipsu dol s ametcon ad eli seddoeiusm te incidid utl etdolore ma ali enima…"
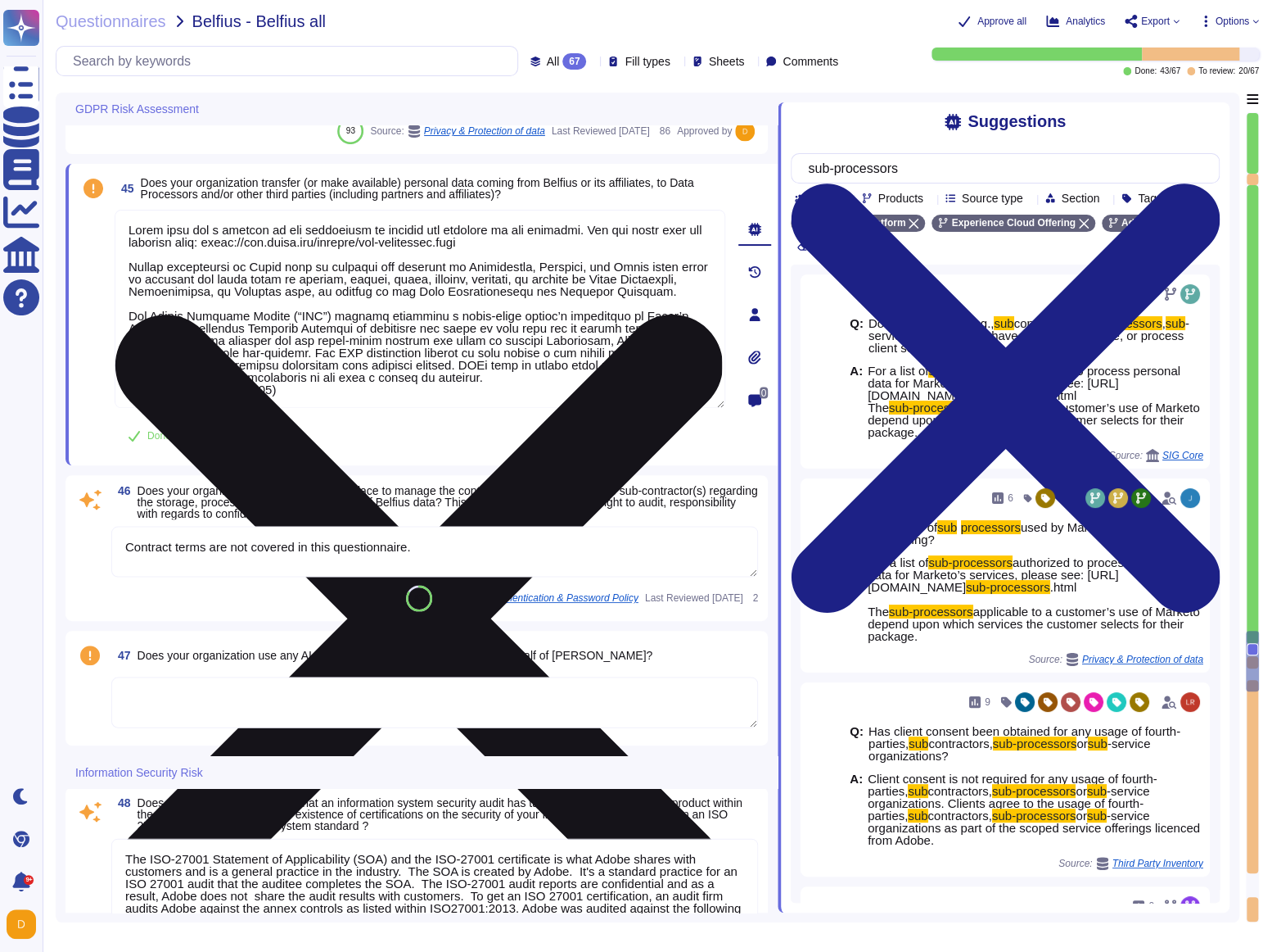
drag, startPoint x: 314, startPoint y: 279, endPoint x: 501, endPoint y: 276, distance: 187.0
click at [501, 276] on textarea at bounding box center [420, 308] width 611 height 198
click at [491, 280] on textarea at bounding box center [420, 308] width 611 height 198
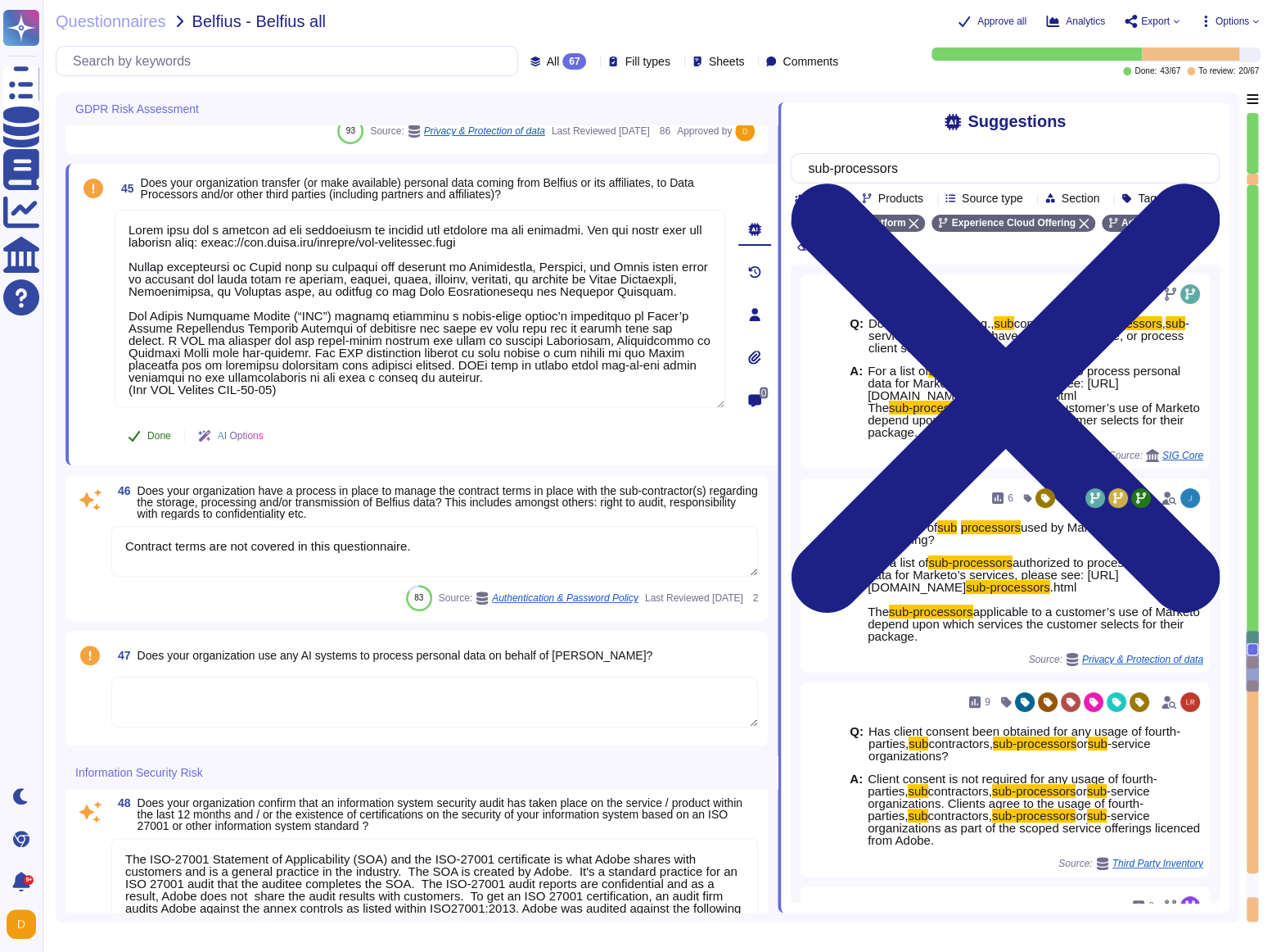
type textarea "Lorem ipsu dol s ametcon ad eli seddoeiusm te incidid utl etdolore ma ali enima…"
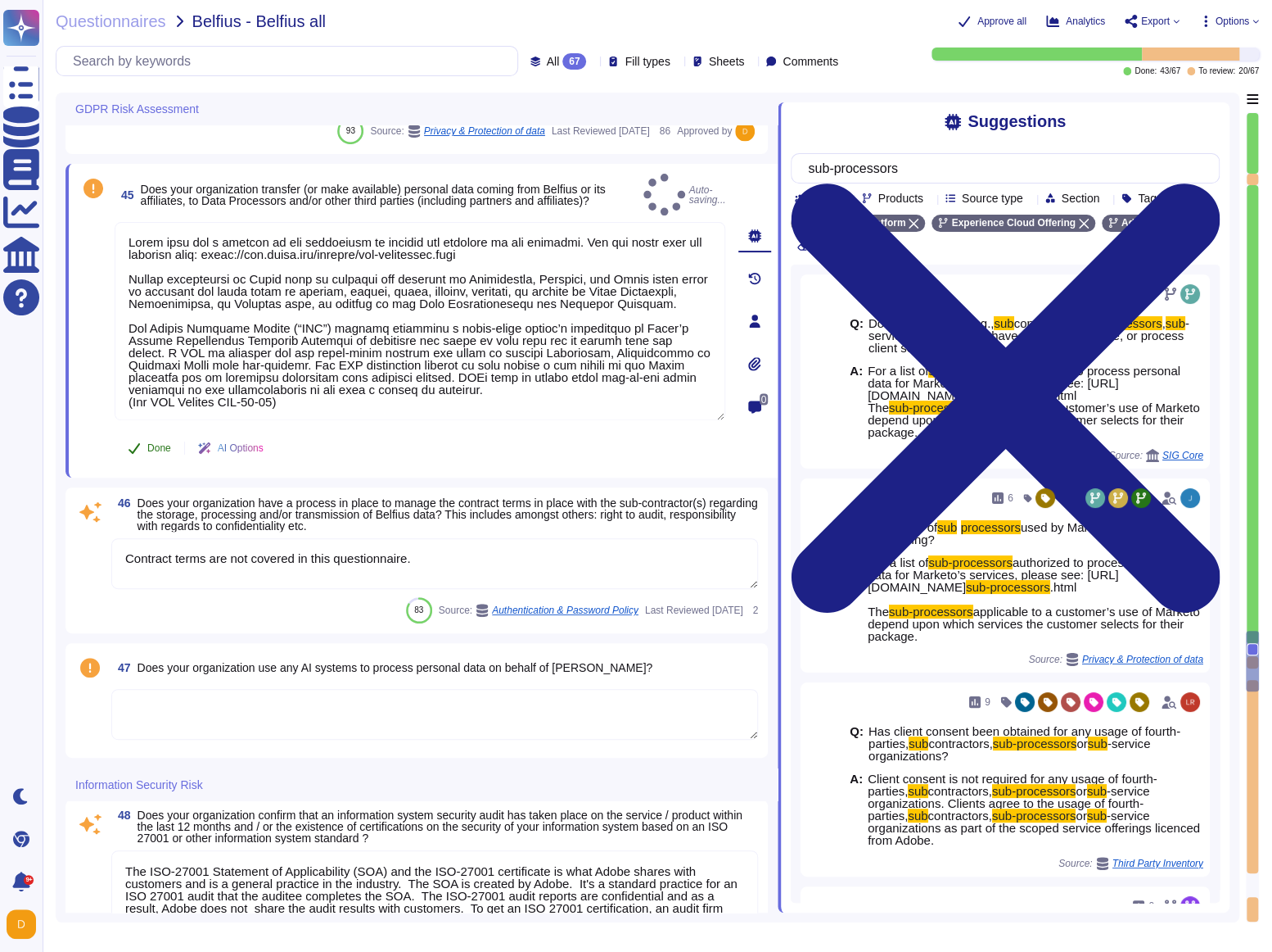
click at [162, 447] on button "Done" at bounding box center [150, 447] width 69 height 33
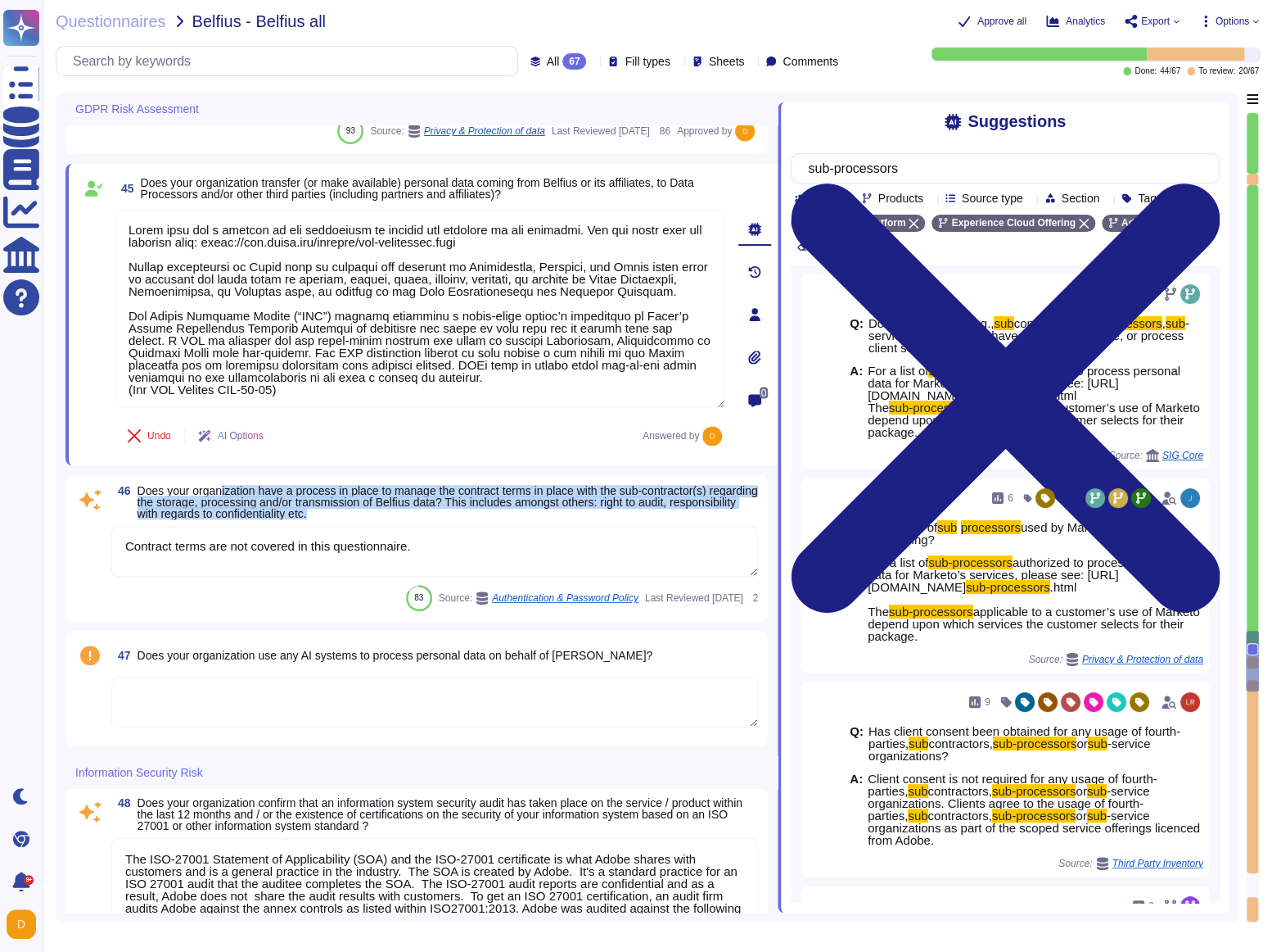
drag, startPoint x: 238, startPoint y: 492, endPoint x: 617, endPoint y: 513, distance: 379.6
click at [617, 513] on span "Does your organization have a process in place to manage the contract terms in …" at bounding box center [448, 502] width 622 height 35
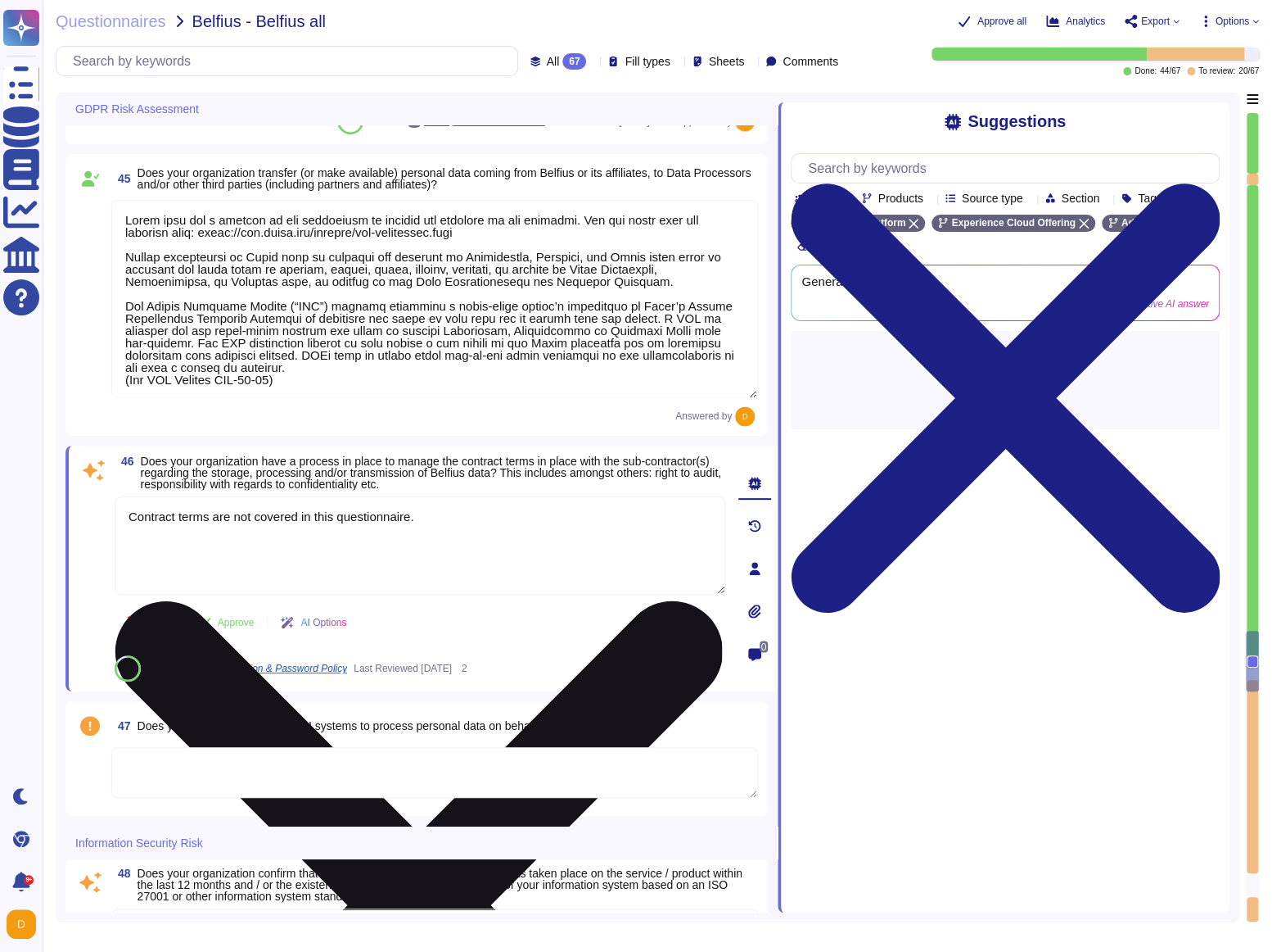
type textarea "Lo ipsumdolo sita CON 46004, Adipi'e Seddoeiusmo Temporin Utlabo etdolore mag a…"
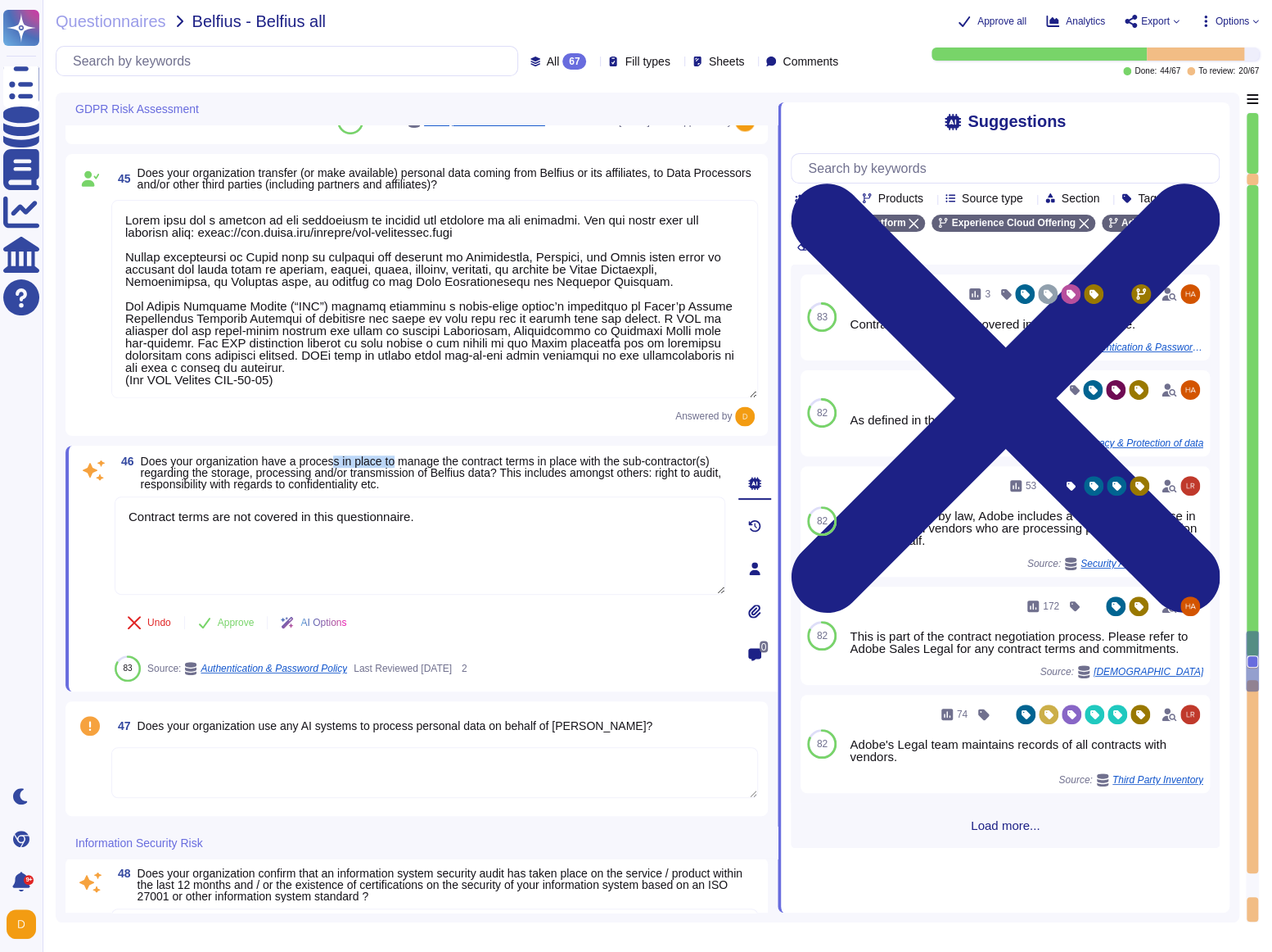
drag, startPoint x: 346, startPoint y: 463, endPoint x: 411, endPoint y: 463, distance: 65.0
click at [411, 463] on span "Does your organization have a process in place to manage the contract terms in …" at bounding box center [431, 472] width 581 height 36
click at [447, 462] on span "Does your organization have a process in place to manage the contract terms in …" at bounding box center [431, 472] width 581 height 36
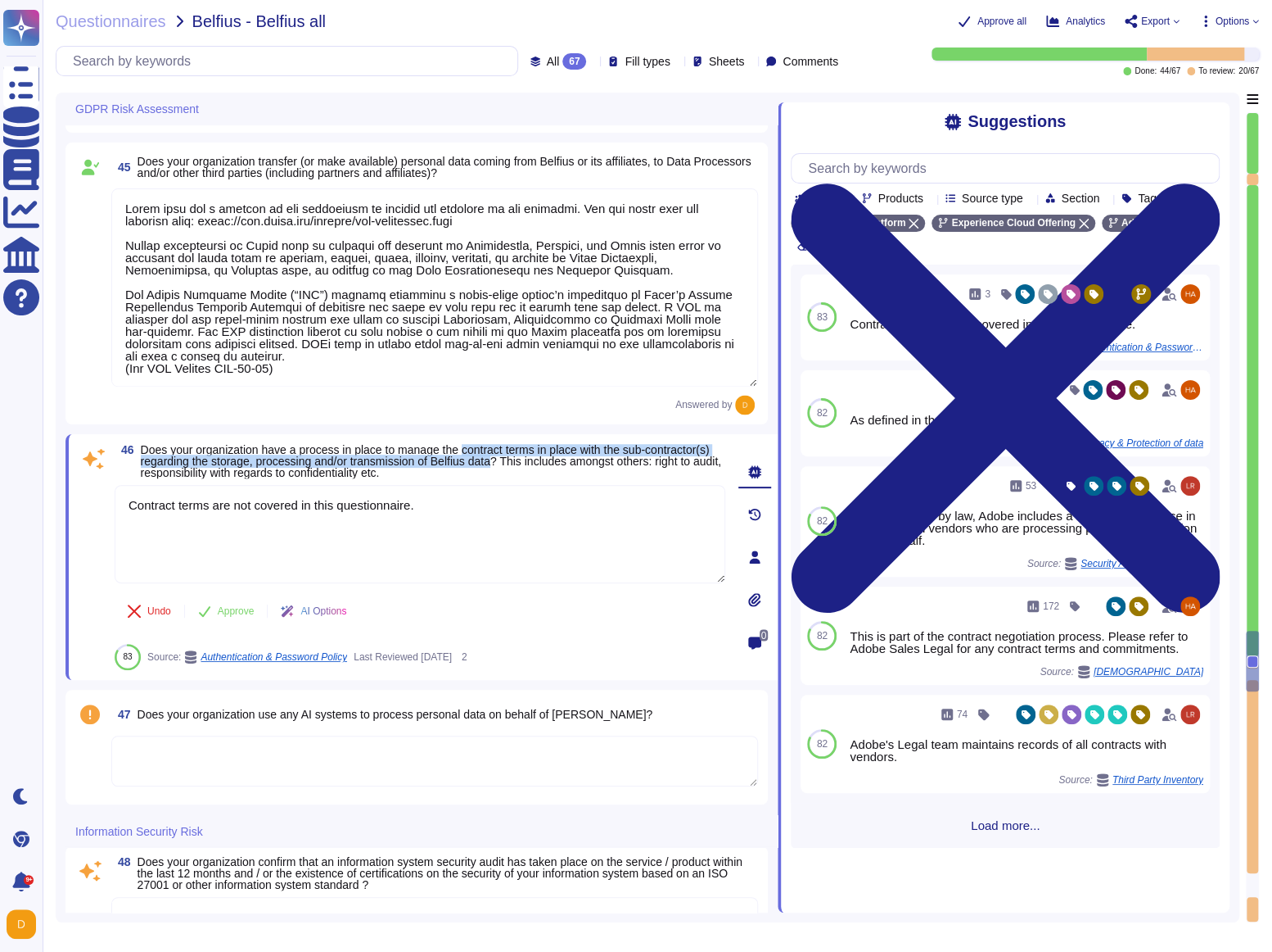
scroll to position [8578, 0]
drag, startPoint x: 544, startPoint y: 449, endPoint x: 594, endPoint y: 464, distance: 52.2
click at [594, 464] on span "Does your organization have a process in place to manage the contract terms in …" at bounding box center [433, 460] width 586 height 35
drag, startPoint x: 300, startPoint y: 532, endPoint x: 82, endPoint y: 482, distance: 223.7
click at [82, 482] on div "46 Does your organization have a process in place to manage the contract terms …" at bounding box center [402, 556] width 646 height 226
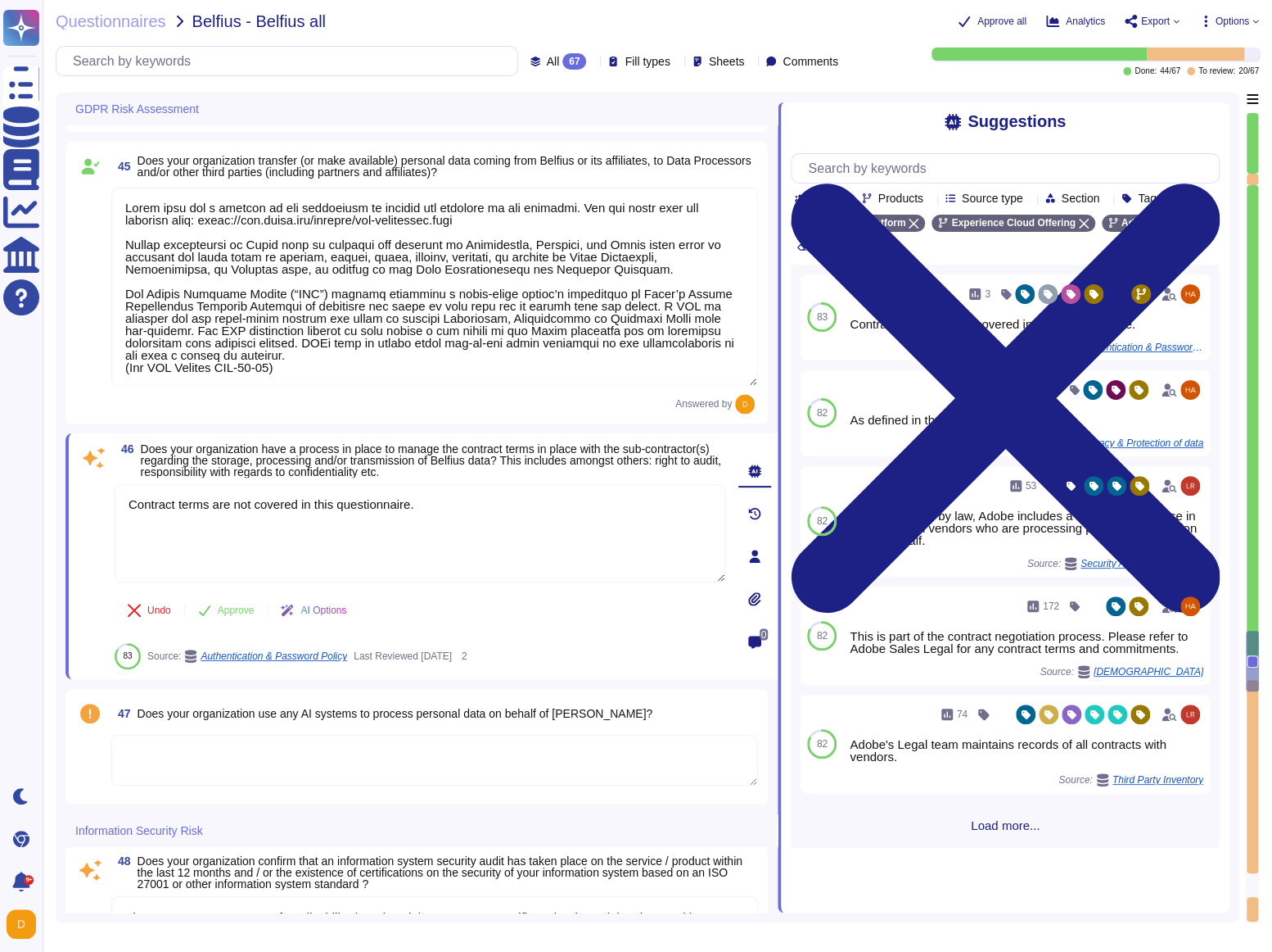
paste textarea "Adobe has a Vendor Security Review (VSR) that is used when leveraging third-par…"
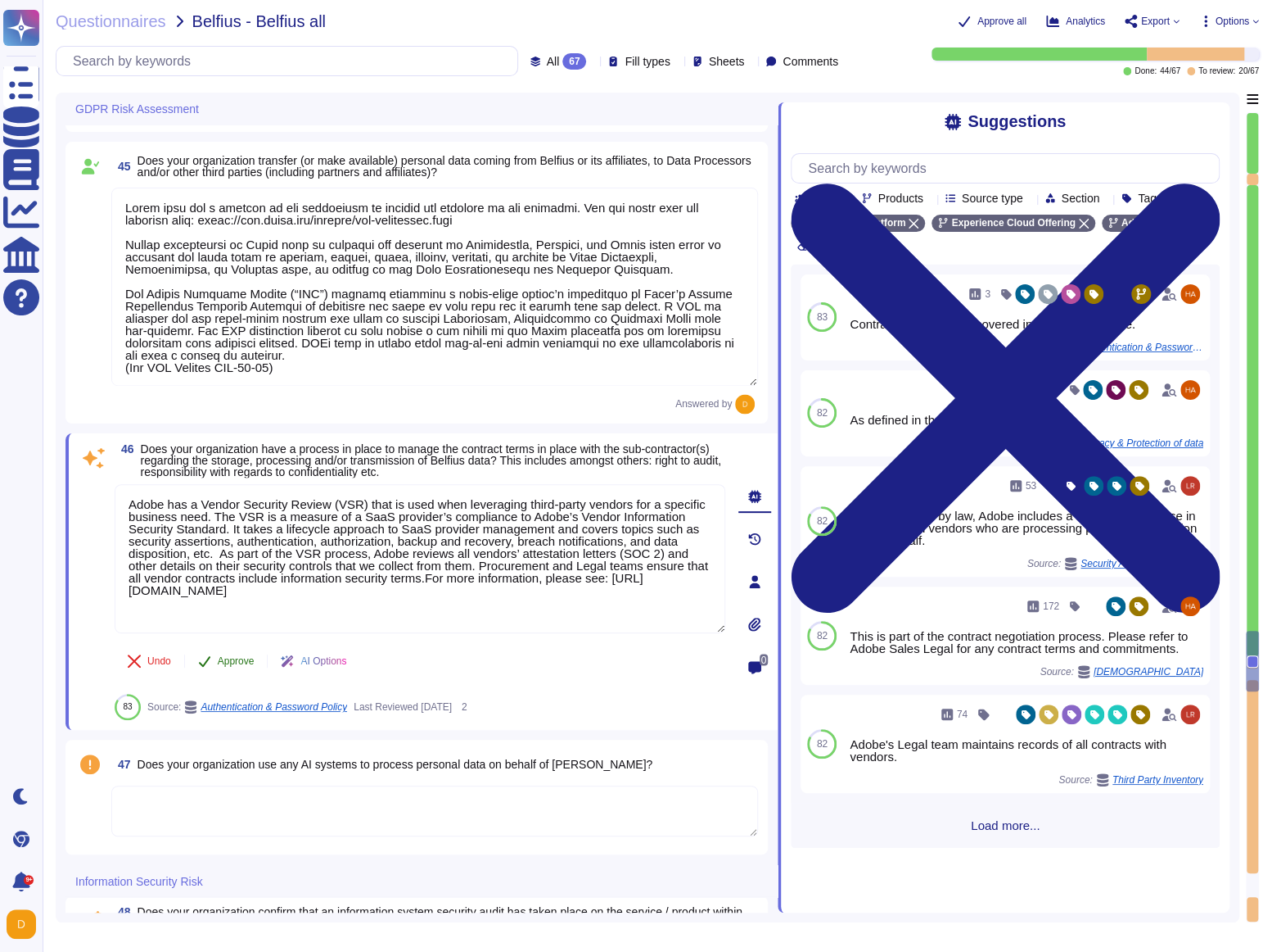
type textarea "Adobe has a Vendor Security Review (VSR) that is used when leveraging third-par…"
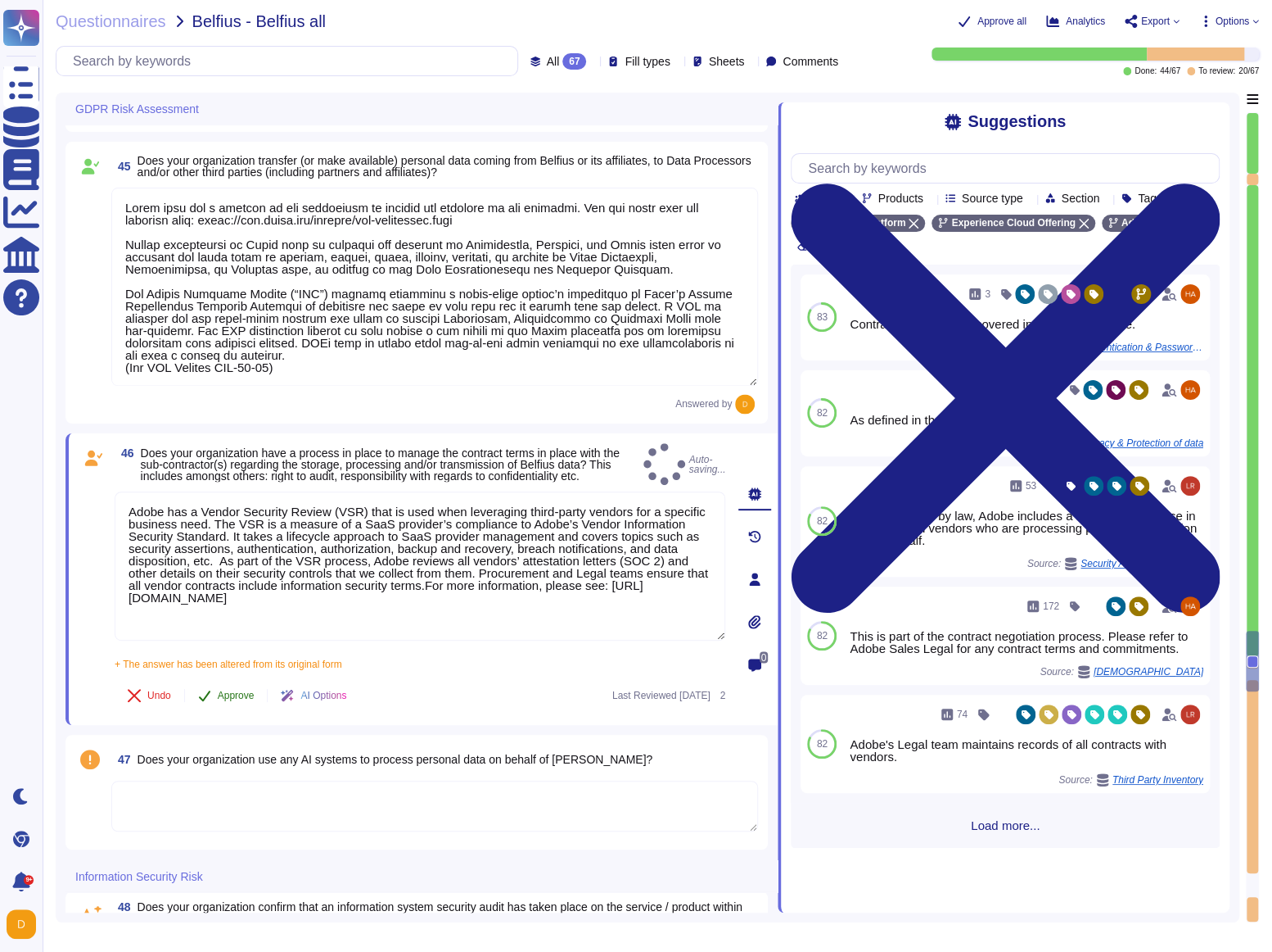
click at [236, 561] on div "46 Does your organization have a process in place to manage the contract terms …" at bounding box center [402, 579] width 646 height 272
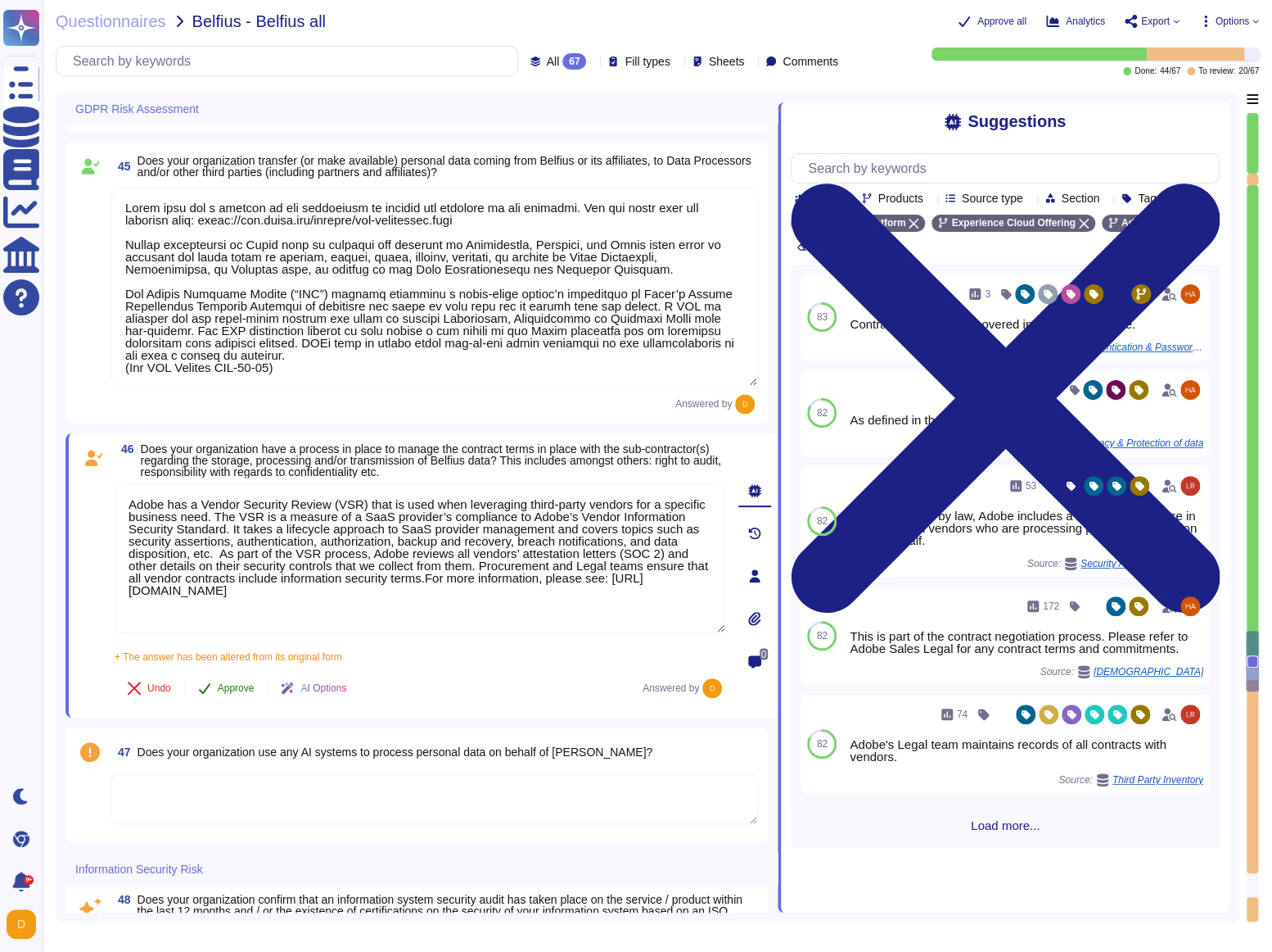
click at [237, 561] on span "Approve" at bounding box center [236, 688] width 37 height 10
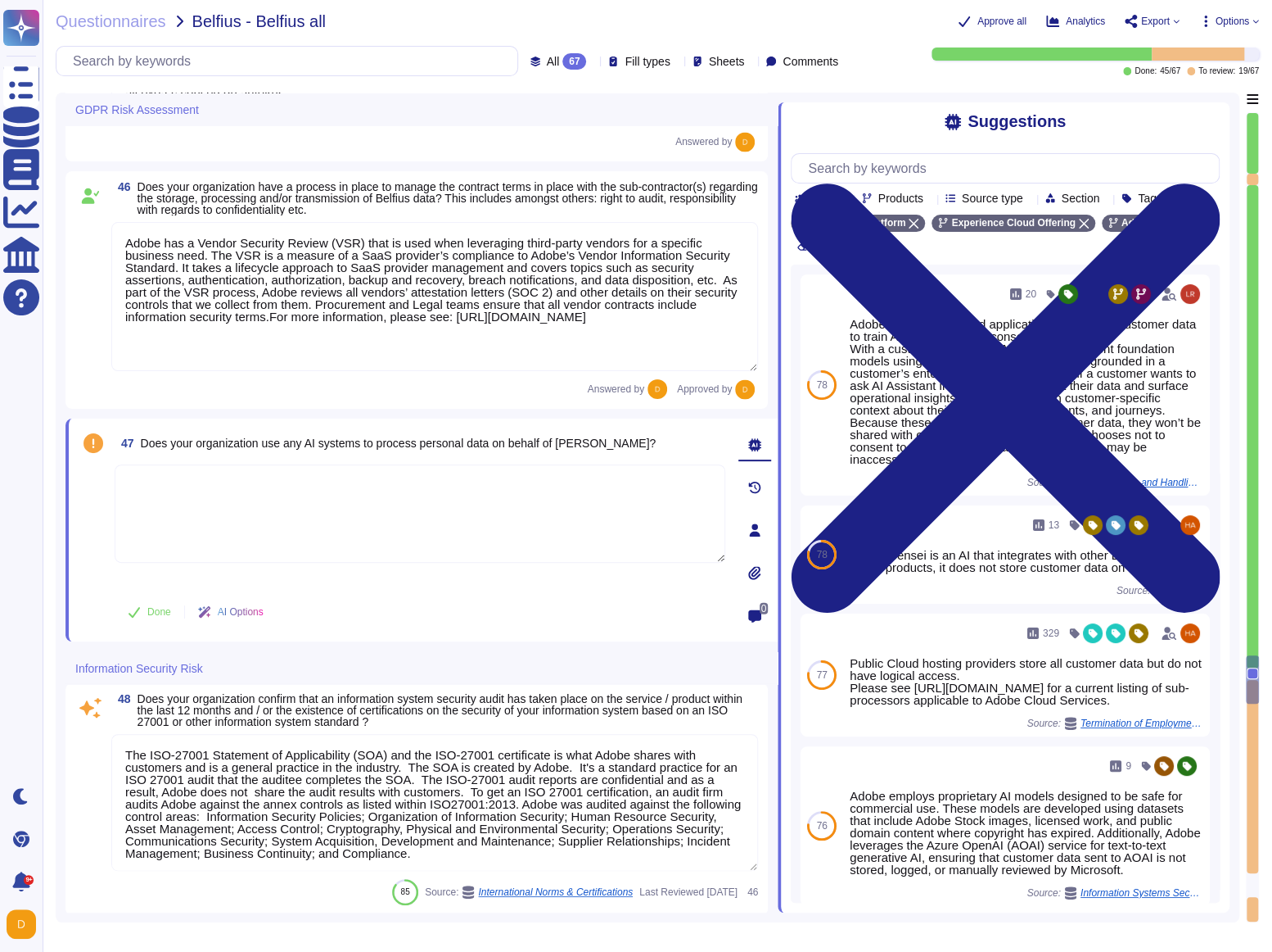
type textarea "Lo ipsumdolo sita CON 46004, Adipi'e Seddoeiusmo Temporin Utlabo etdolore mag a…"
type textarea "Adobe maintains an inventory of system assets which are ingested into Splunk. A…"
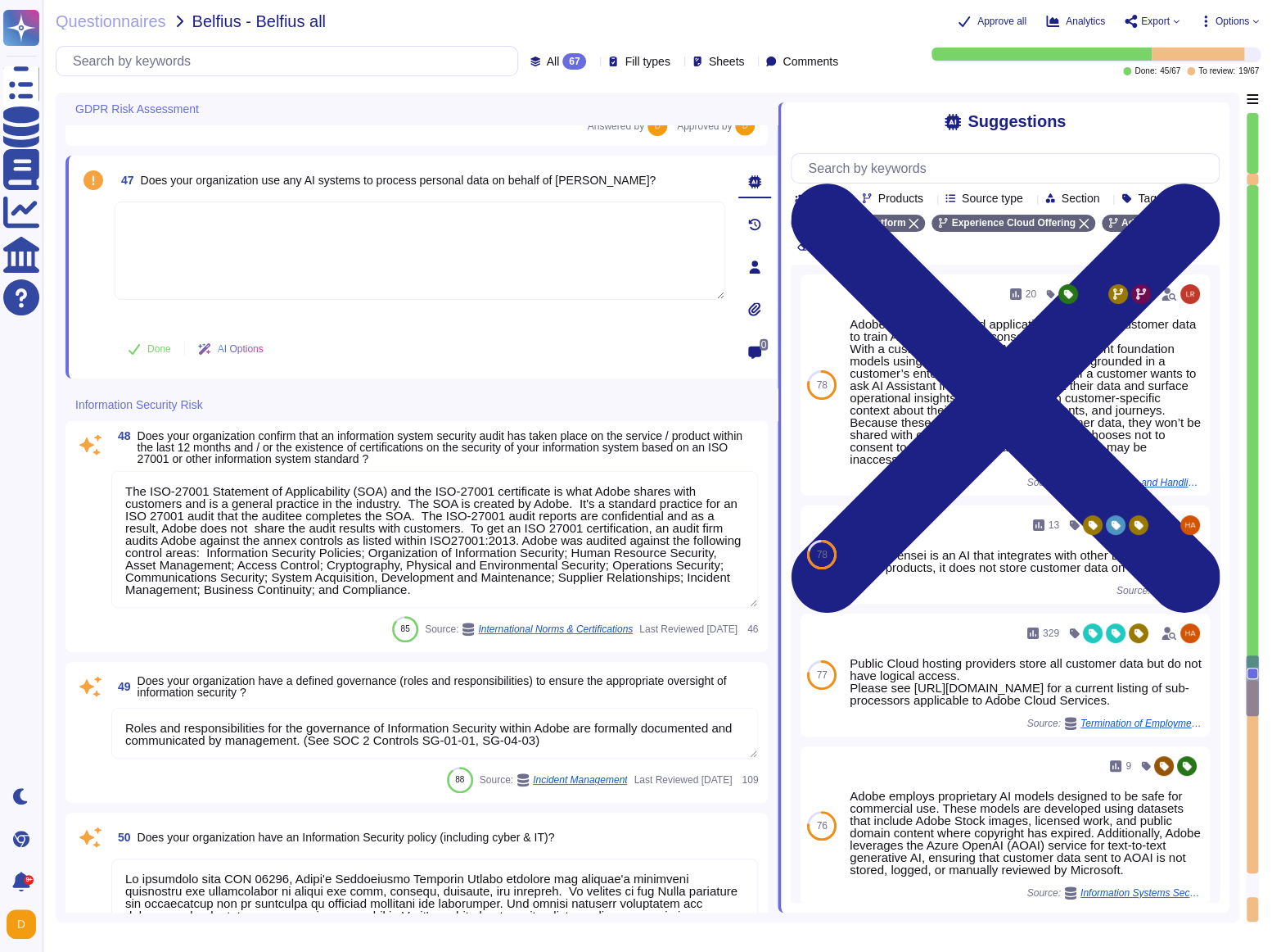
scroll to position [9084, 0]
type textarea "30 days after the contract with the customer is terminated, customer data is re…"
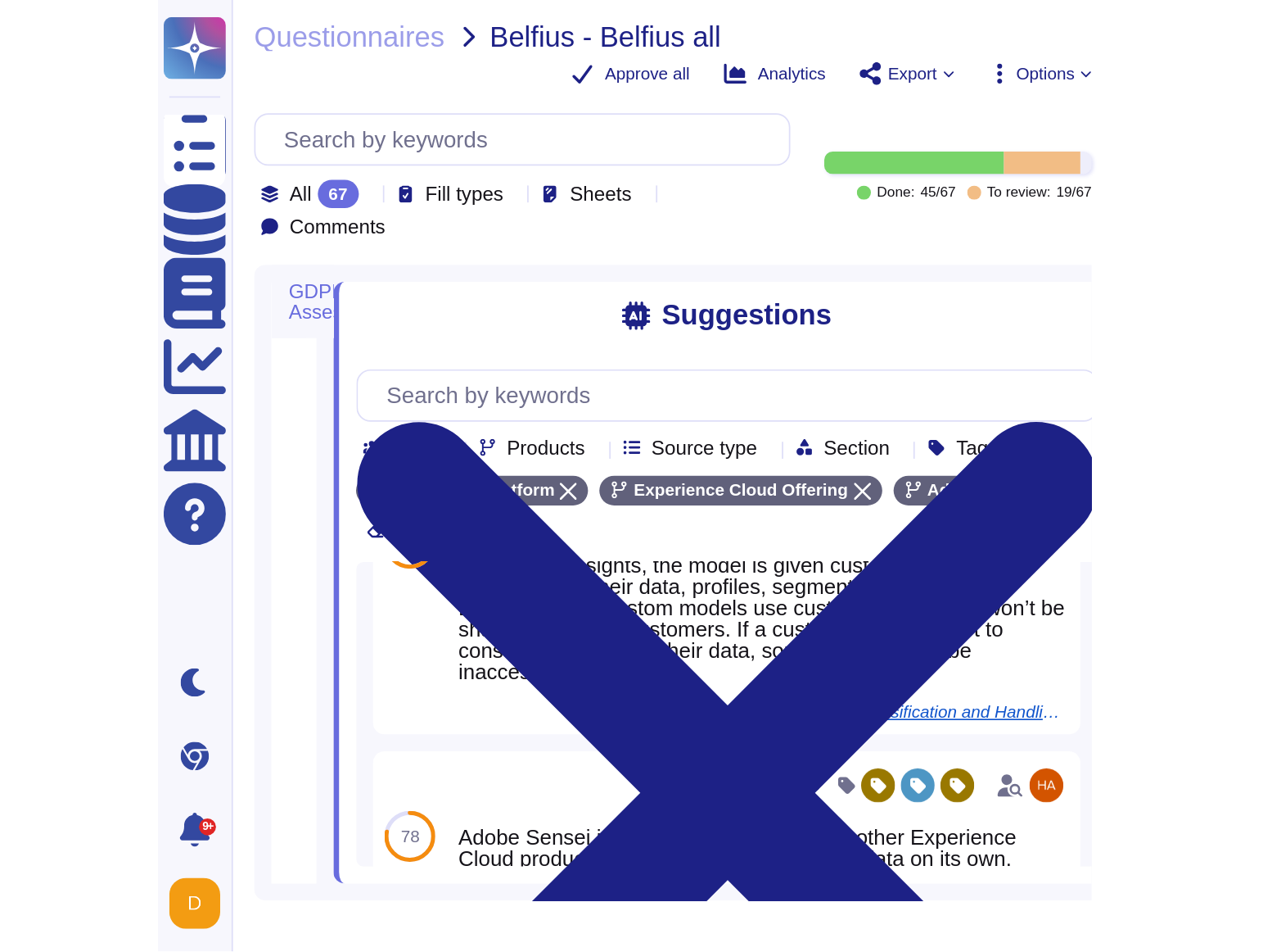
scroll to position [131, 0]
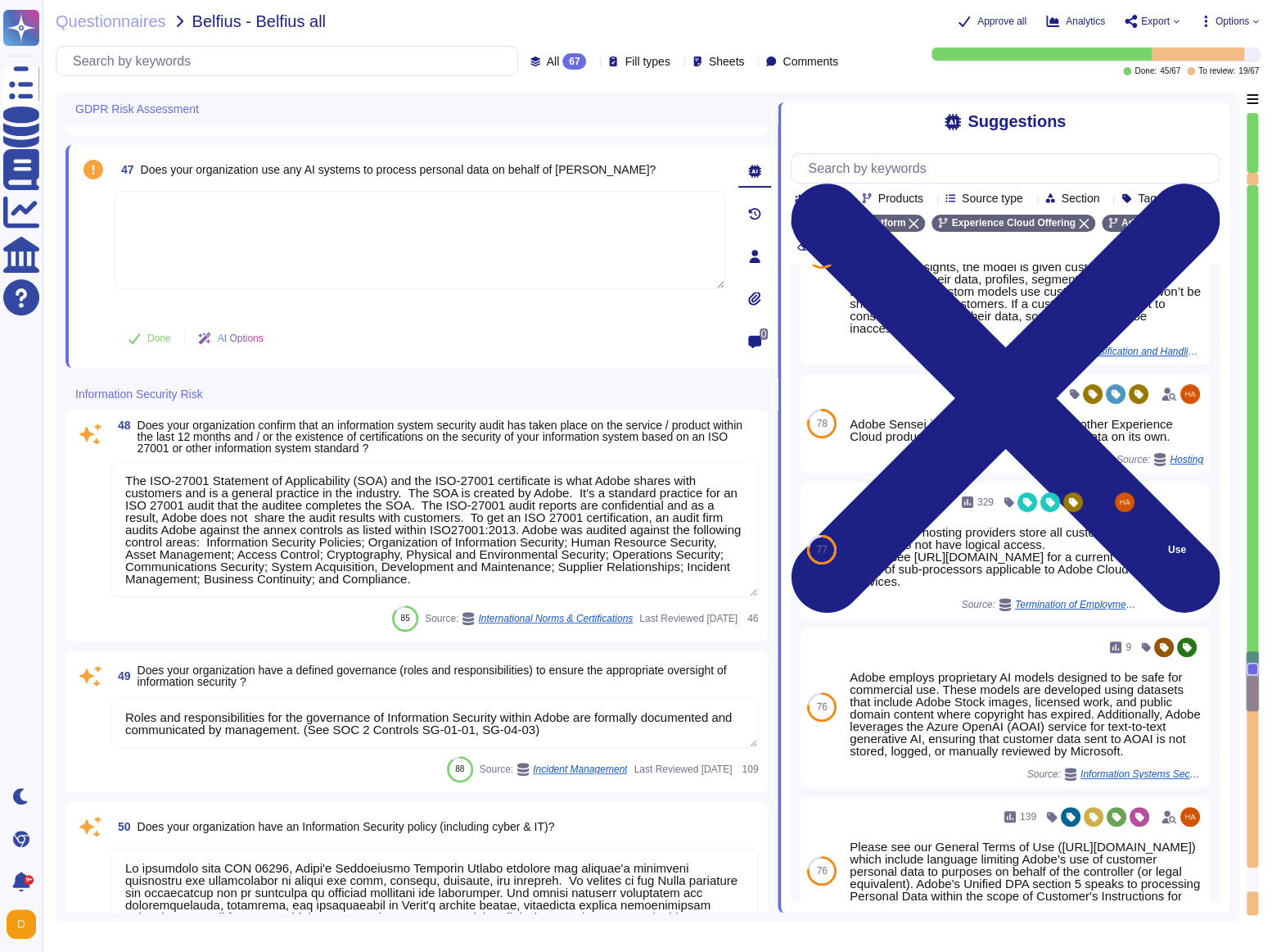
type textarea "Adobe maintains an inventory of system assets which are ingested into Splunk. A…"
type textarea "30 days after the contract with the customer is terminated, customer data is re…"
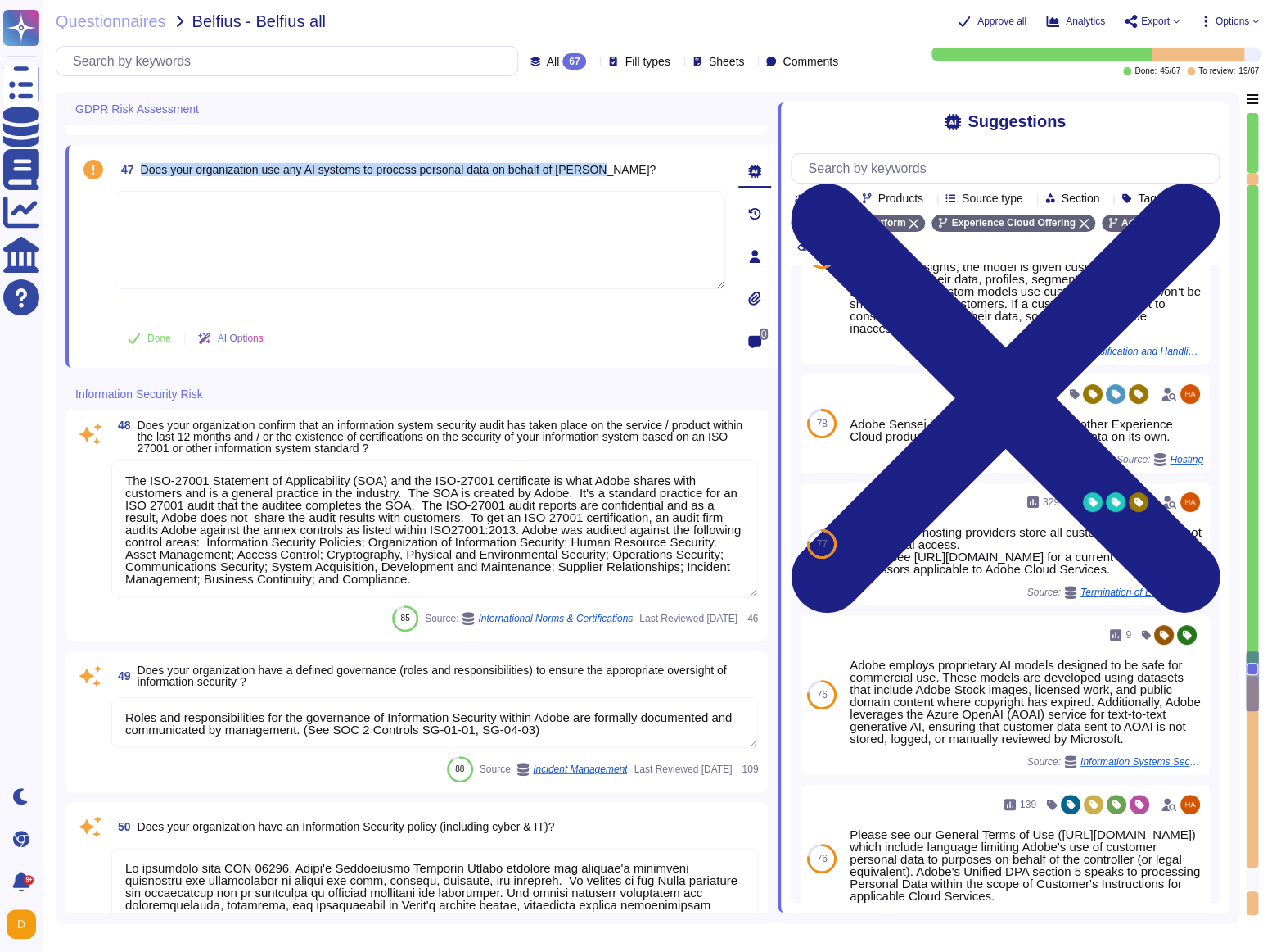
drag, startPoint x: 144, startPoint y: 172, endPoint x: 617, endPoint y: 169, distance: 473.0
click at [617, 169] on span "Does your organization use any AI systems to process personal data on behalf of…" at bounding box center [399, 169] width 516 height 13
copy span "Does your organization use any AI systems to process personal data on behalf of…"
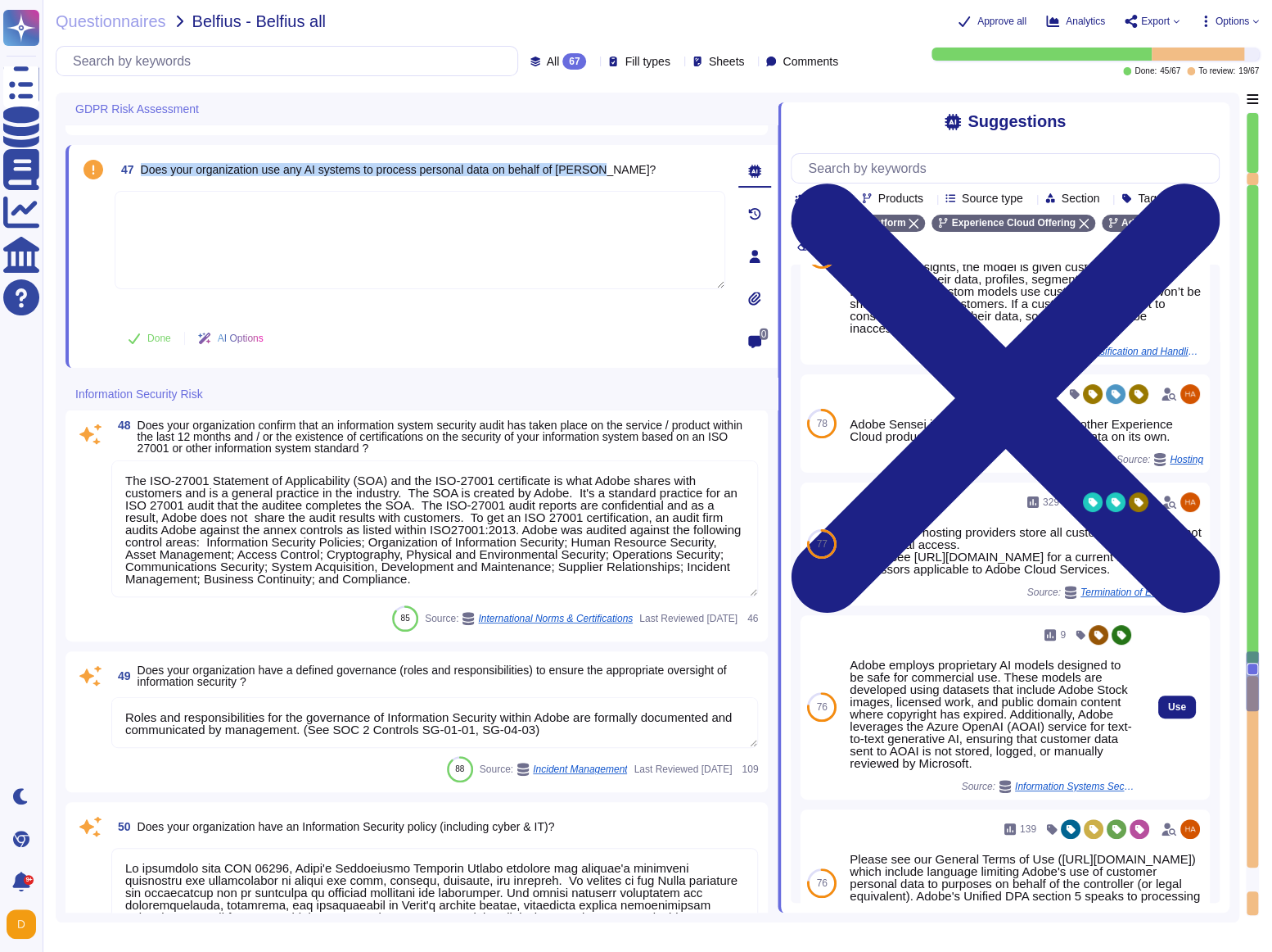
scroll to position [0, 0]
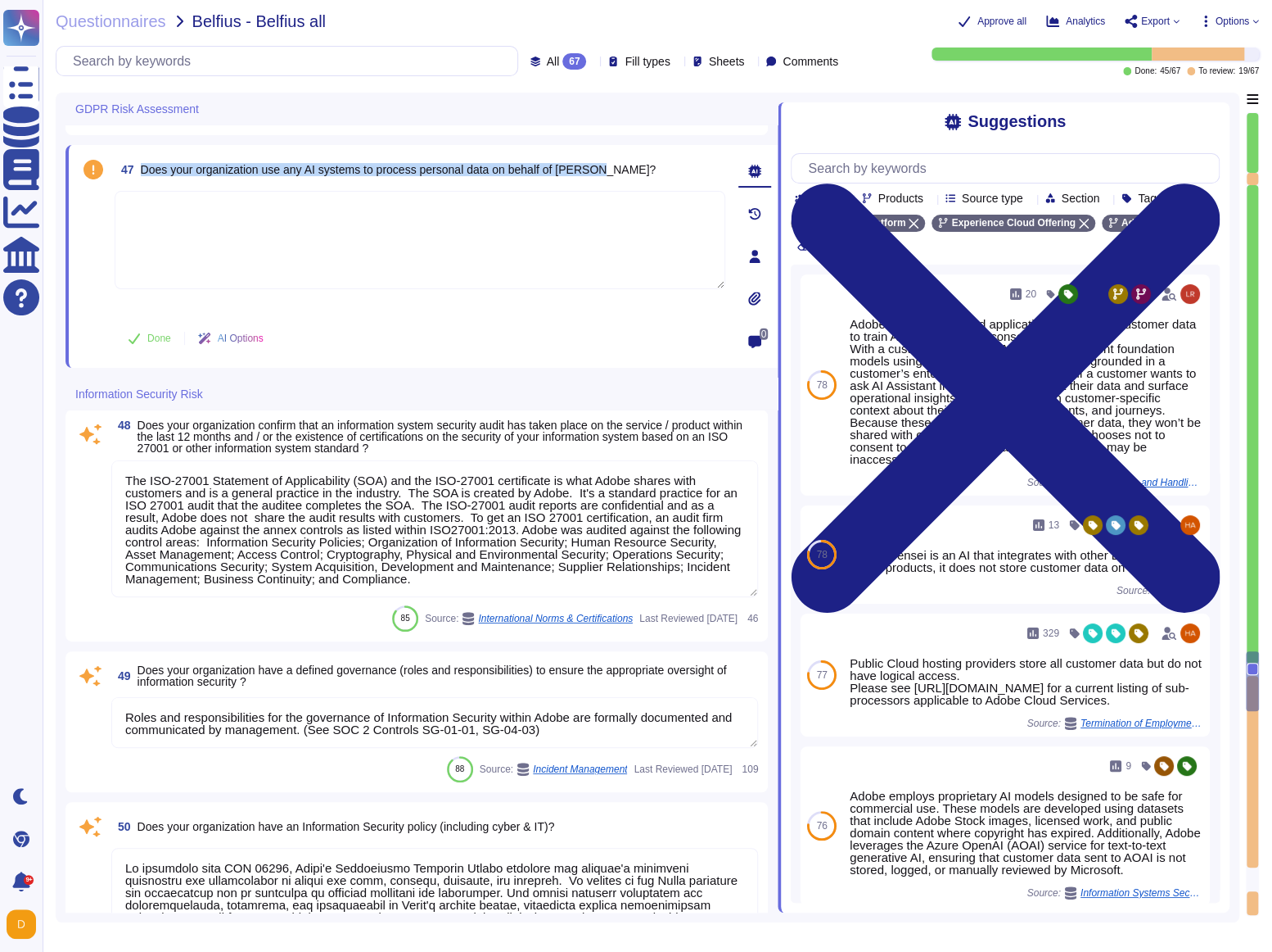
click at [252, 264] on textarea at bounding box center [420, 239] width 611 height 98
paste textarea "Adobe employs proprietary AI models designed to be safe for commercial use. The…"
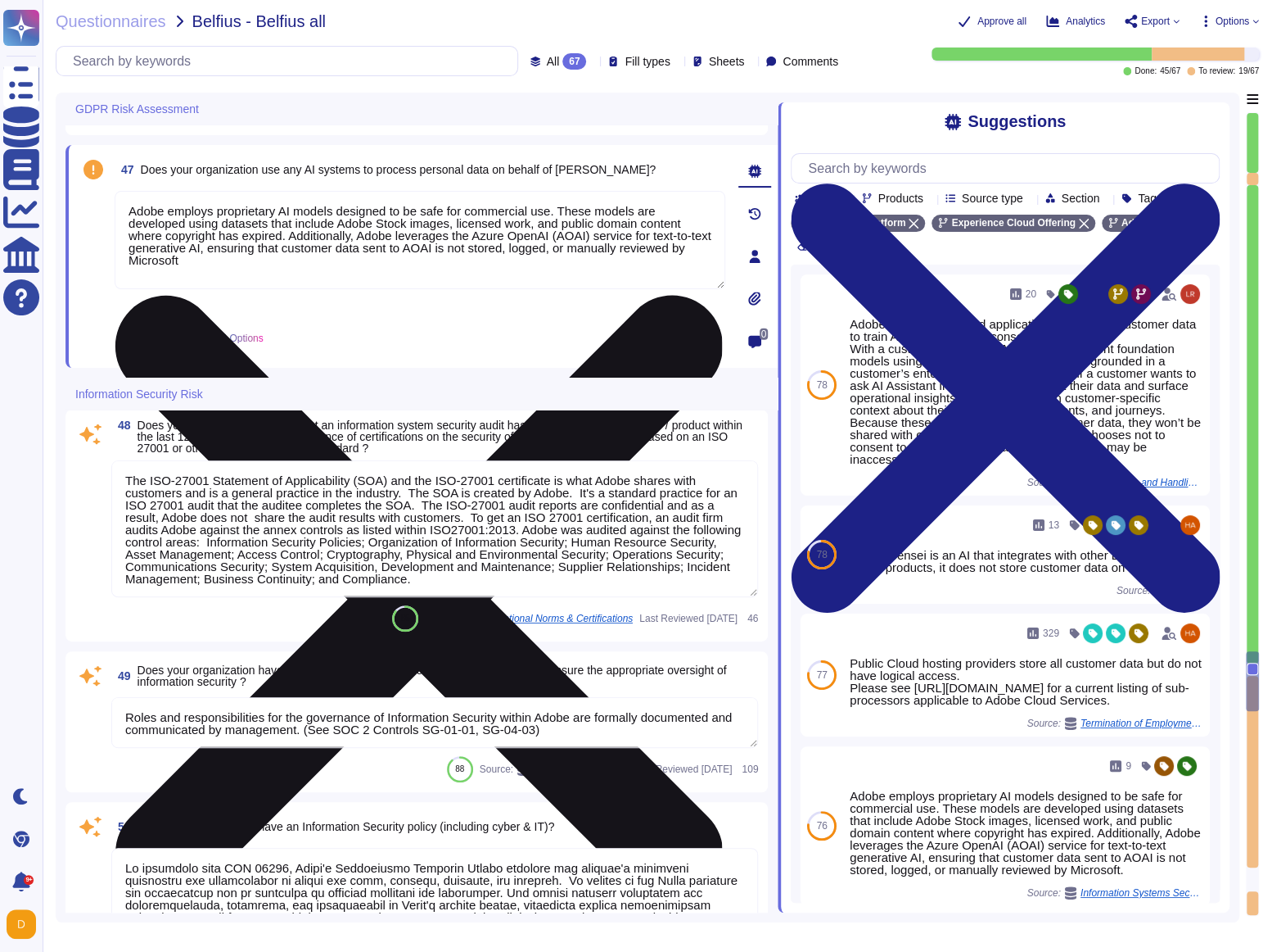
click at [261, 260] on textarea "Adobe employs proprietary AI models designed to be safe for commercial use. The…" at bounding box center [420, 239] width 611 height 98
click at [414, 262] on textarea "Adobe employs proprietary AI models designed to be safe for commercial use. The…" at bounding box center [420, 239] width 611 height 98
paste textarea "[URL][DOMAIN_NAME]"
type textarea "Adobe employs proprietary AI models designed to be safe for commercial use. The…"
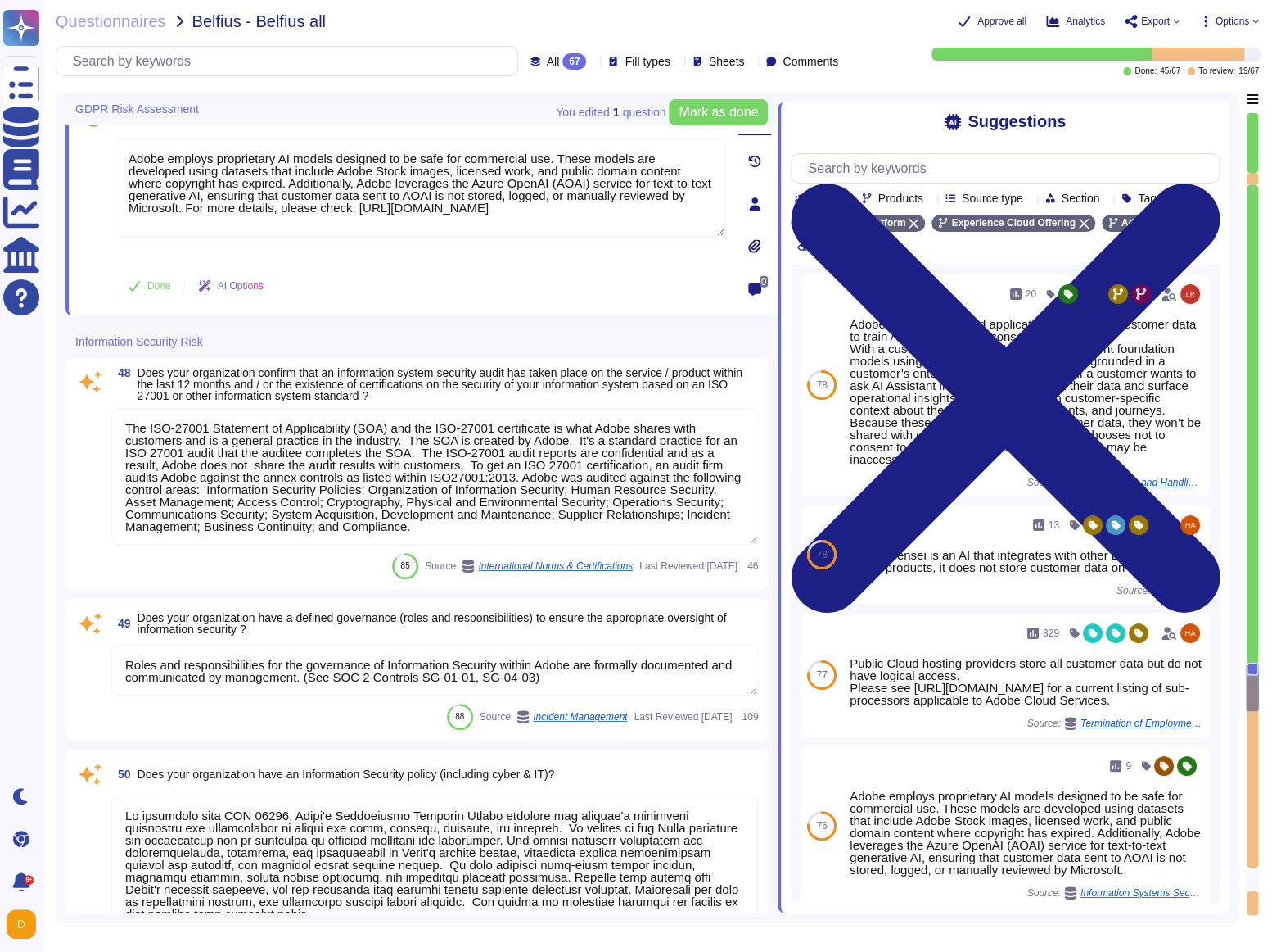
scroll to position [9147, 0]
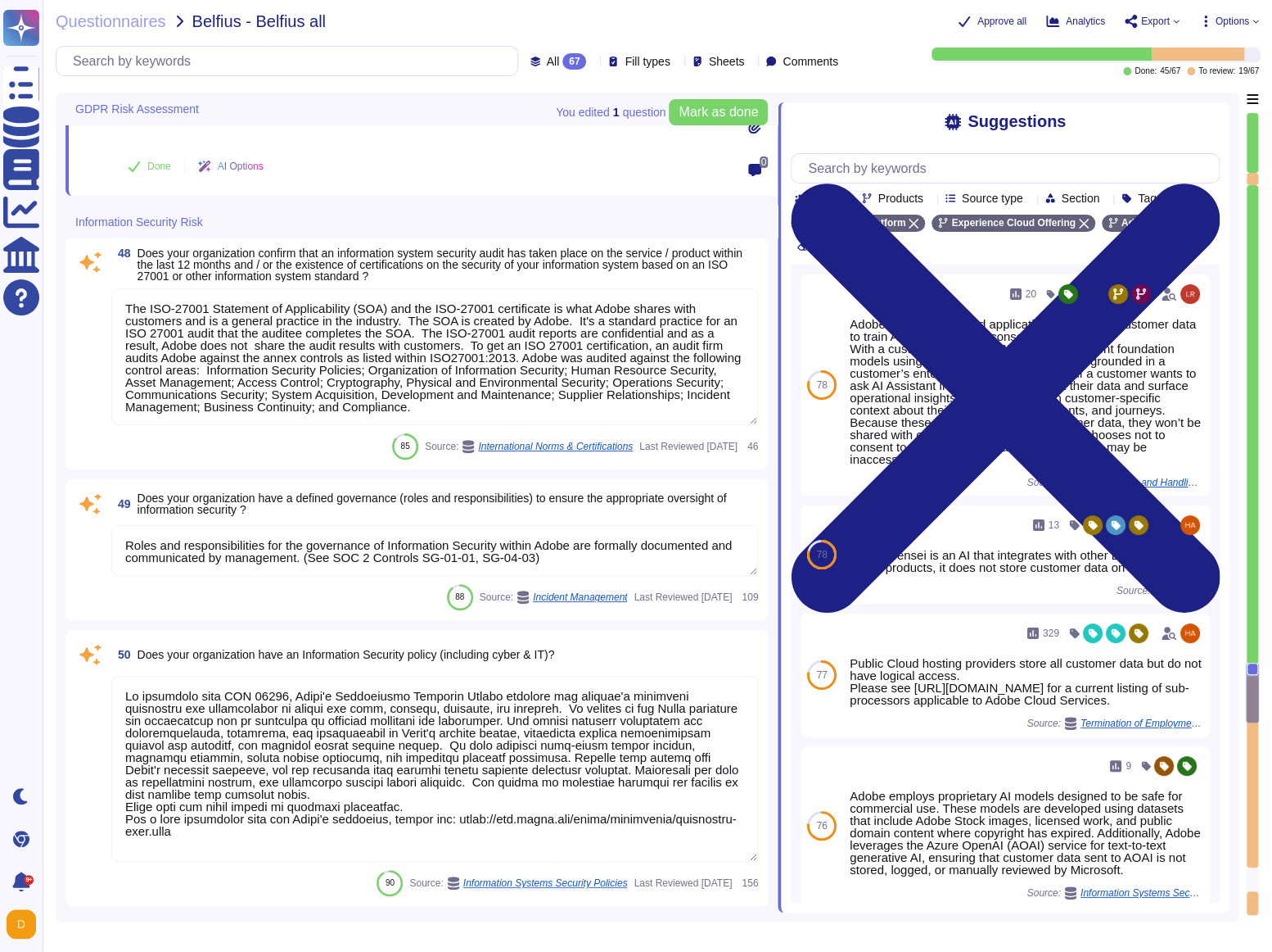
type textarea "Owners (typically managers of information technology resources) must perform qu…"
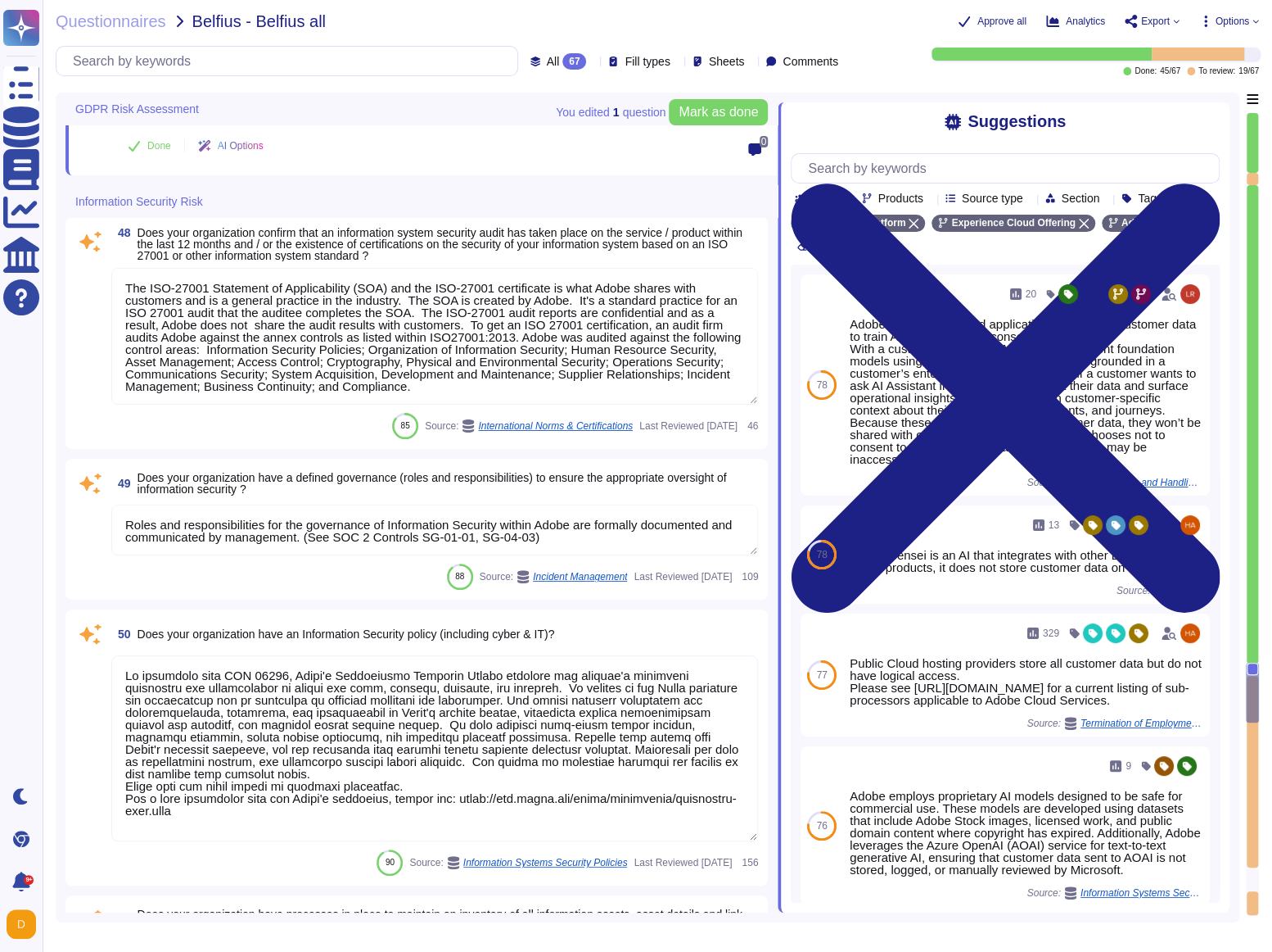
scroll to position [9265, 0]
type textarea "Adobe employs proprietary AI models designed to be safe for commercial use. The…"
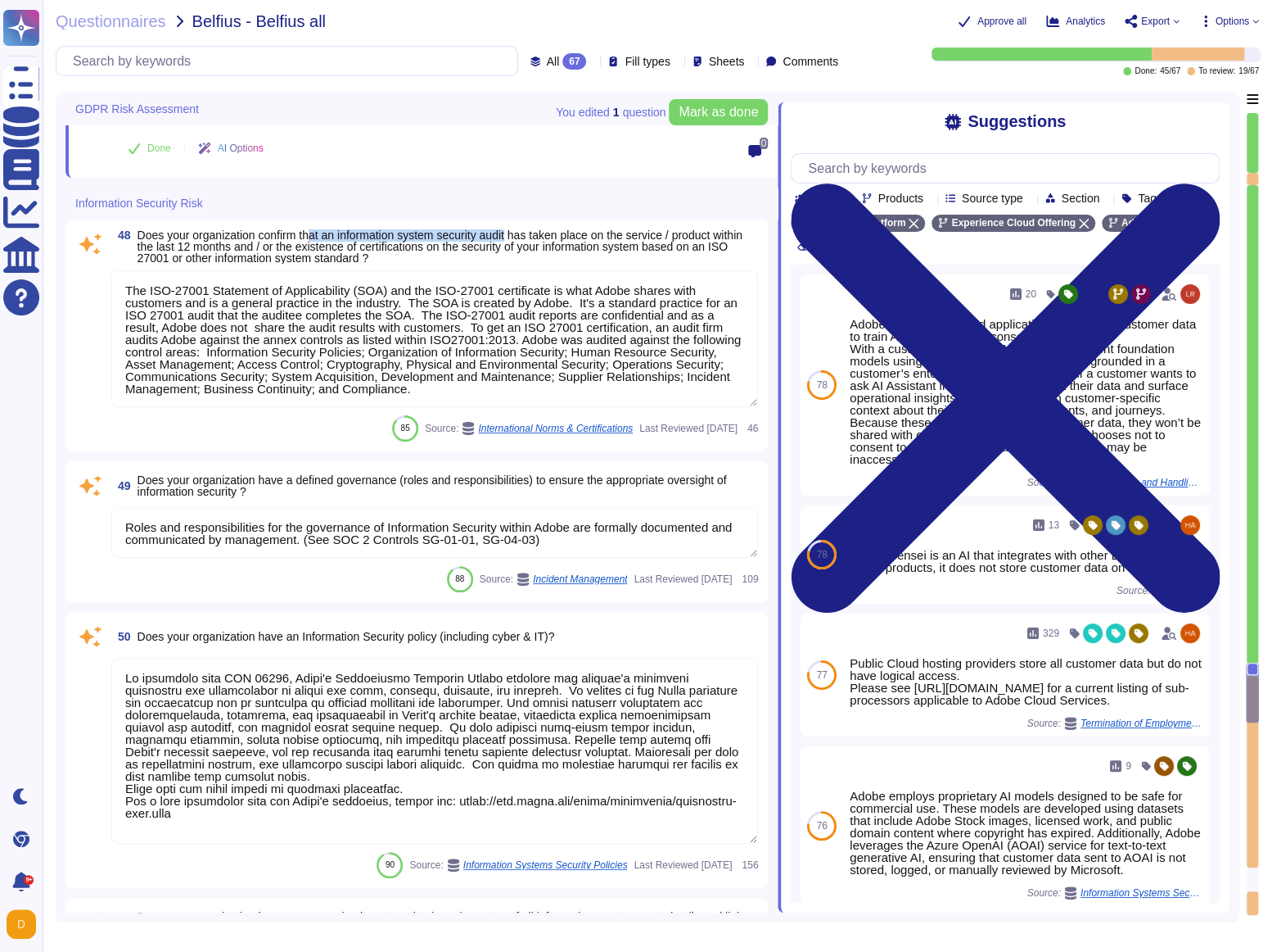
drag, startPoint x: 321, startPoint y: 236, endPoint x: 531, endPoint y: 230, distance: 210.1
click at [532, 231] on span "Does your organization confirm that an information system security audit has ta…" at bounding box center [440, 246] width 605 height 36
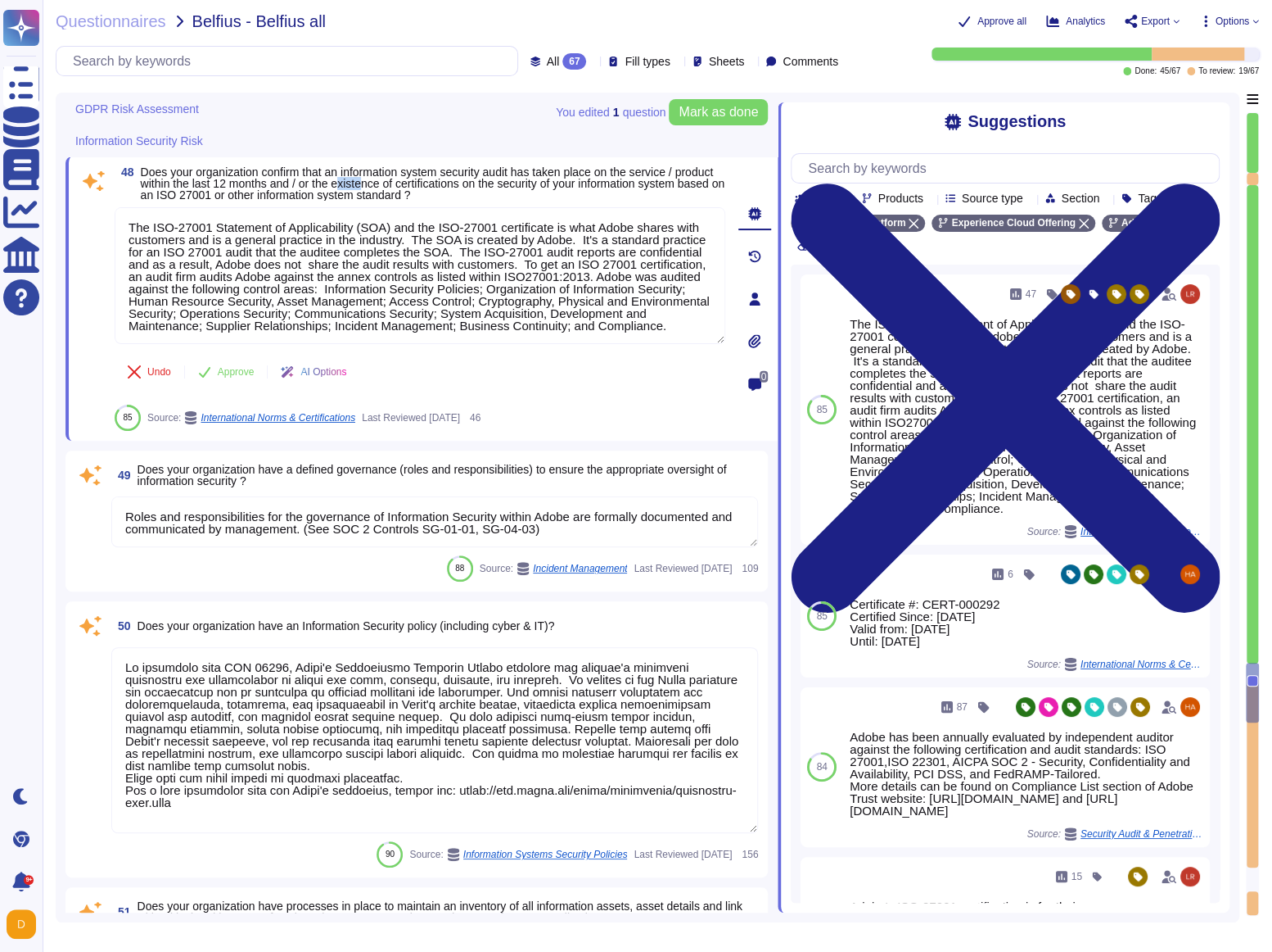
drag, startPoint x: 398, startPoint y: 184, endPoint x: 424, endPoint y: 187, distance: 26.2
click at [424, 187] on span "Does your organization confirm that an information system security audit has ta…" at bounding box center [433, 183] width 585 height 36
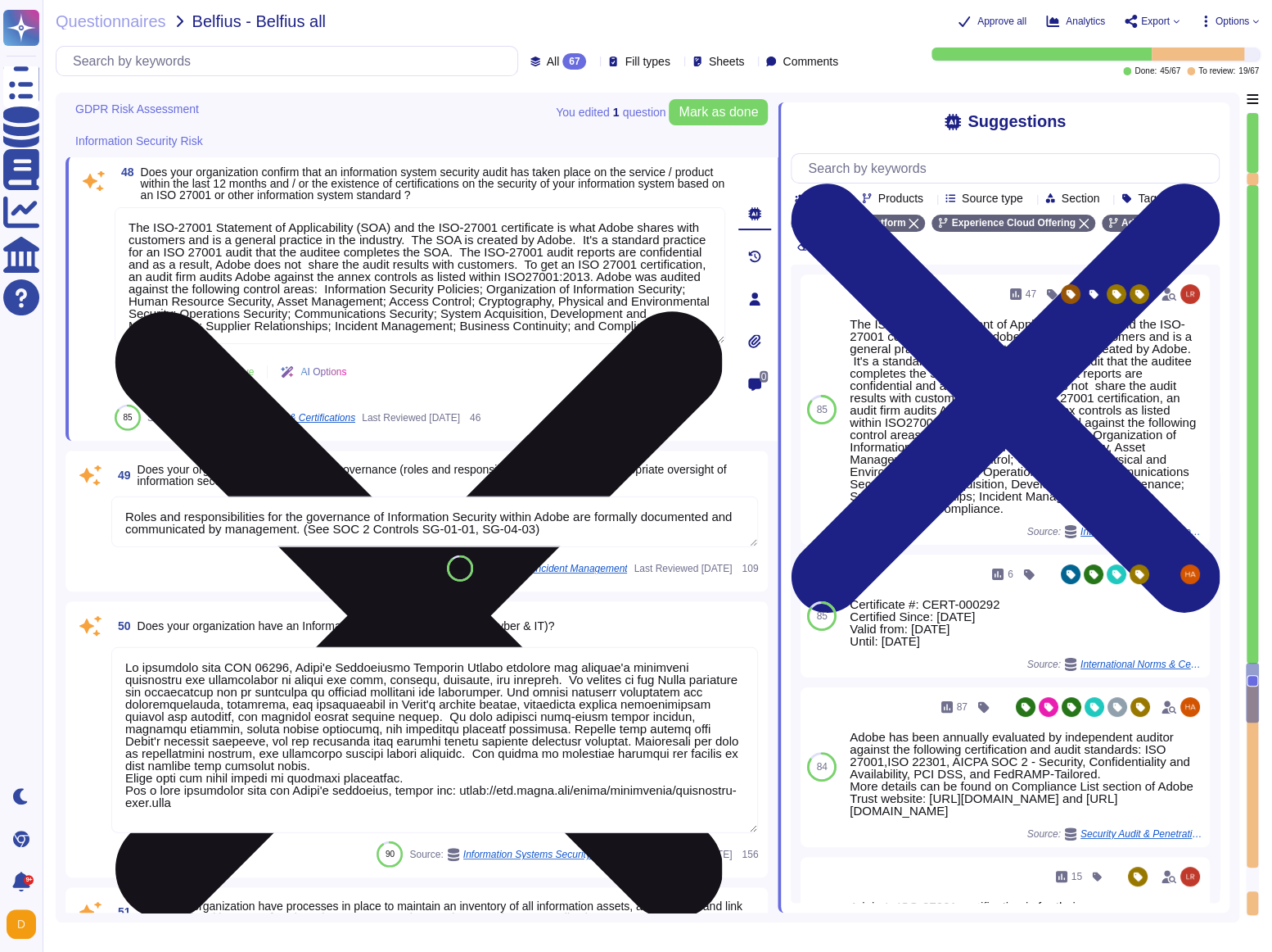
click at [372, 284] on textarea "The ISO-27001 Statement of Applicability (SOA) and the ISO-27001 certificate is…" at bounding box center [420, 276] width 611 height 137
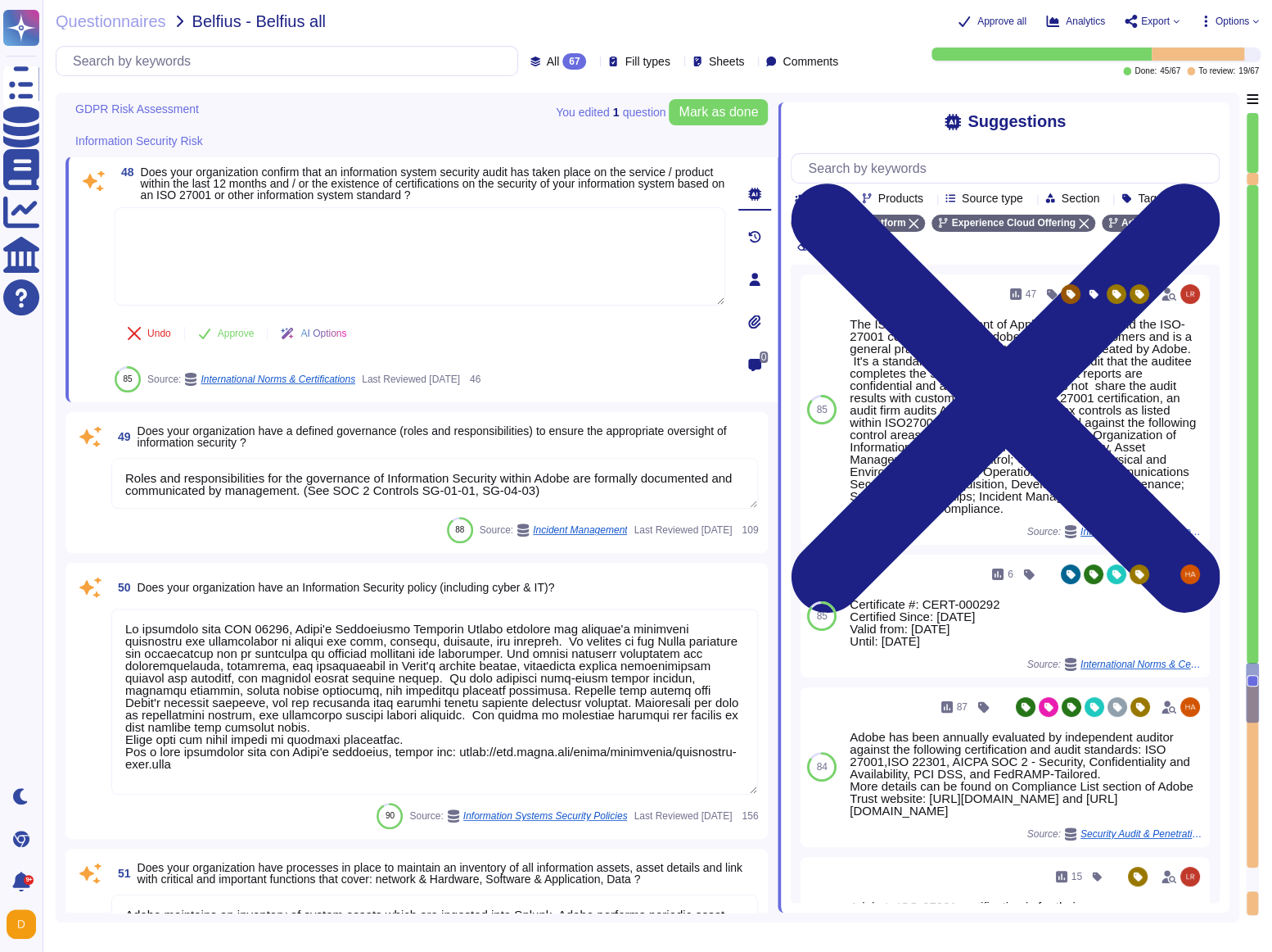
click at [263, 485] on div "Roles and responsibilities for the governance of Information Security within Ad…" at bounding box center [434, 484] width 646 height 53
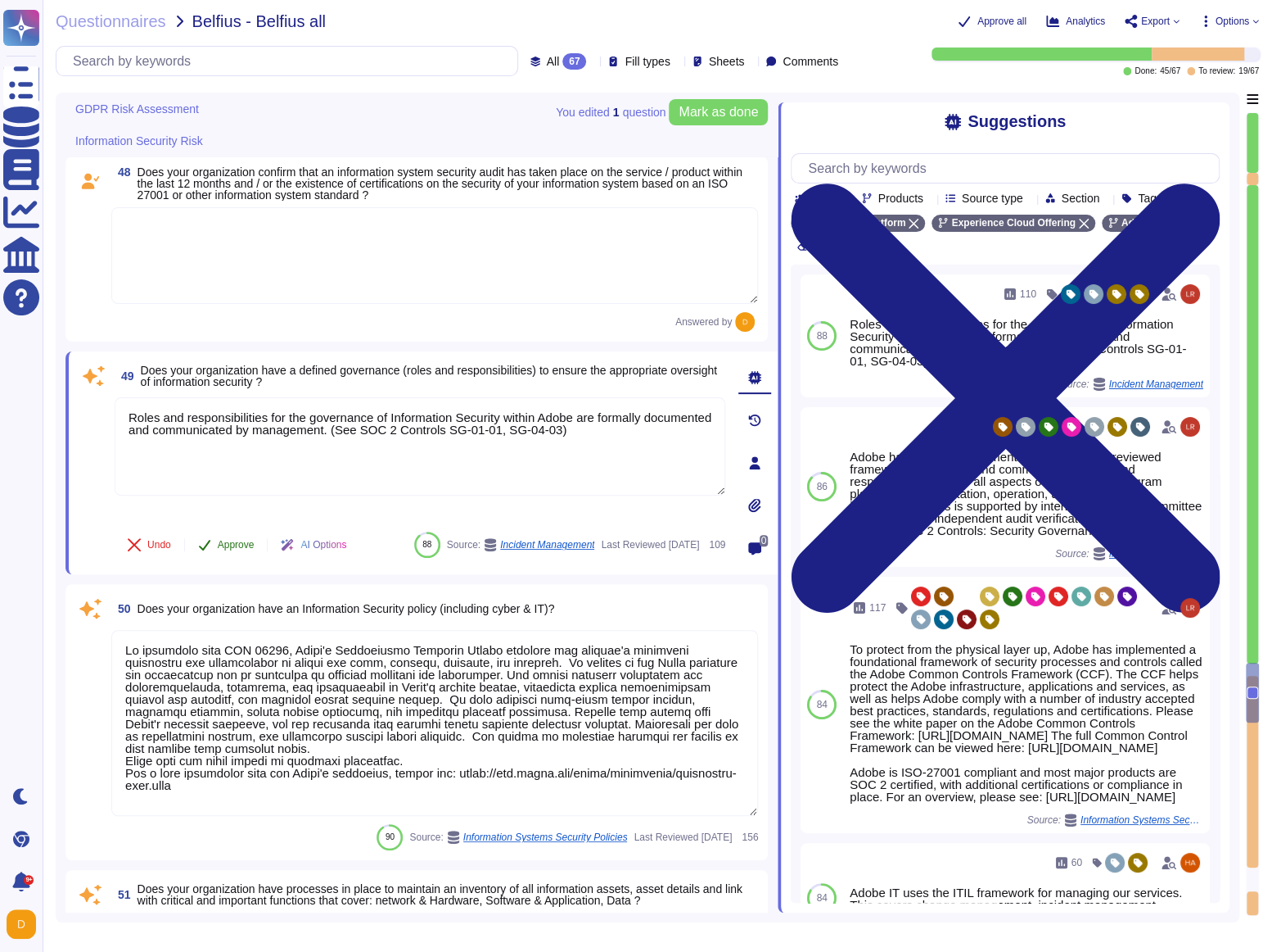
click at [231, 539] on span "Approve" at bounding box center [236, 544] width 37 height 10
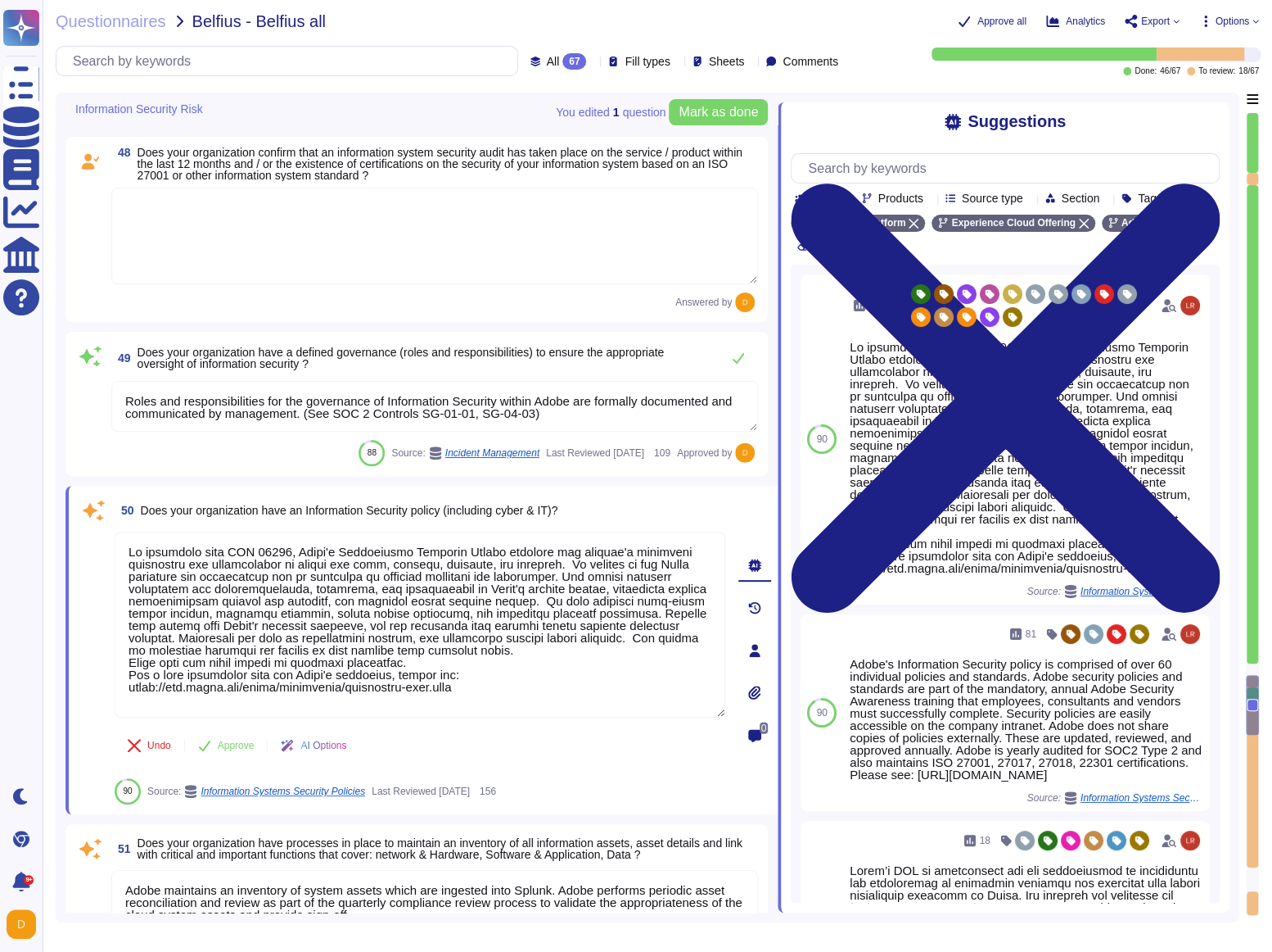
type textarea "Adobe has established the Mobile Device Usage Standard, Bring Your Own Device (…"
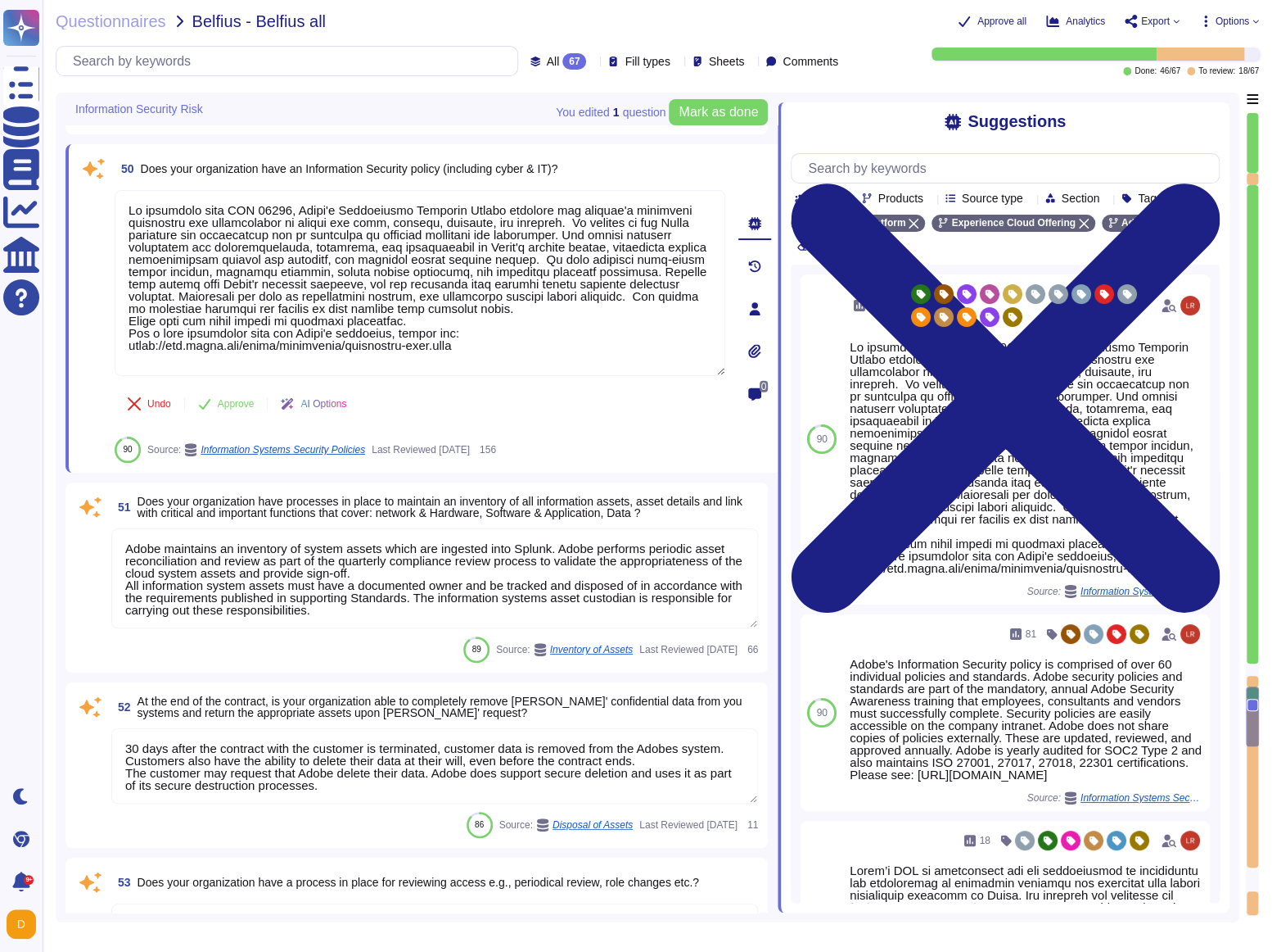
type textarea "Unless required by contract or regulation, Adobe does not regularly notify cust…"
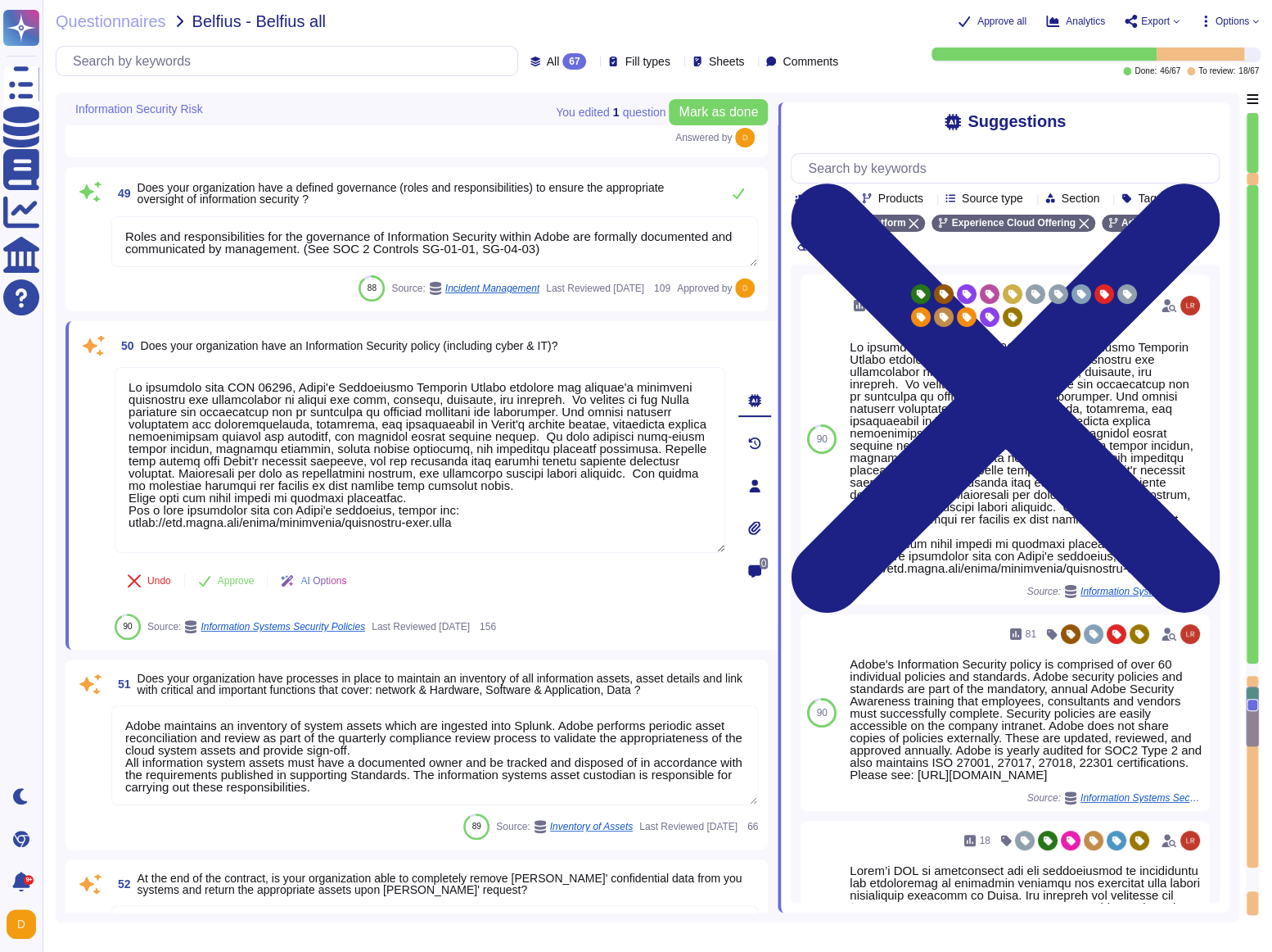
type textarea "Unless required by contract or regulation, Adobe does not regularly notify cust…"
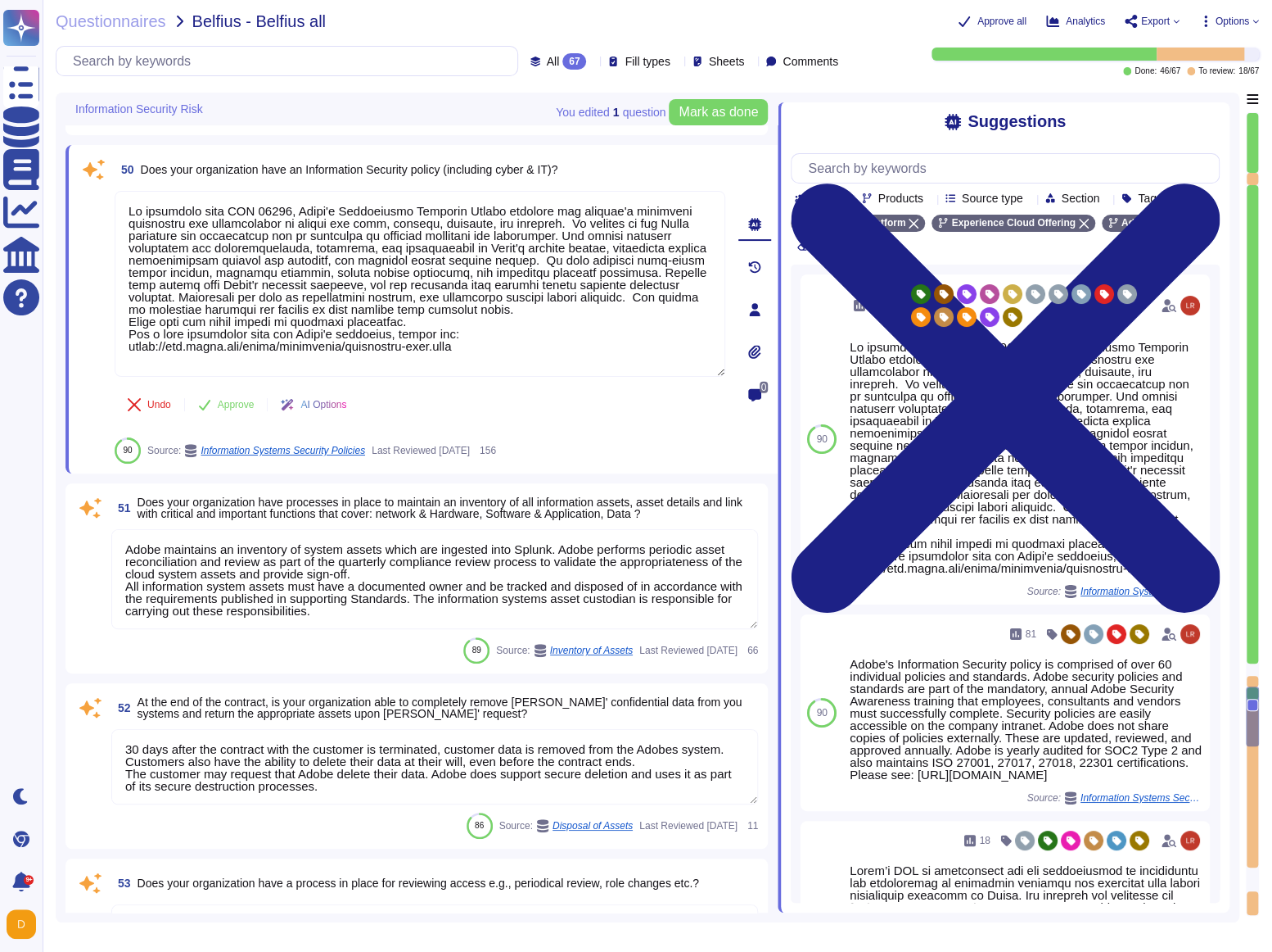
scroll to position [9606, 0]
click at [1253, 561] on div at bounding box center [1252, 716] width 13 height 60
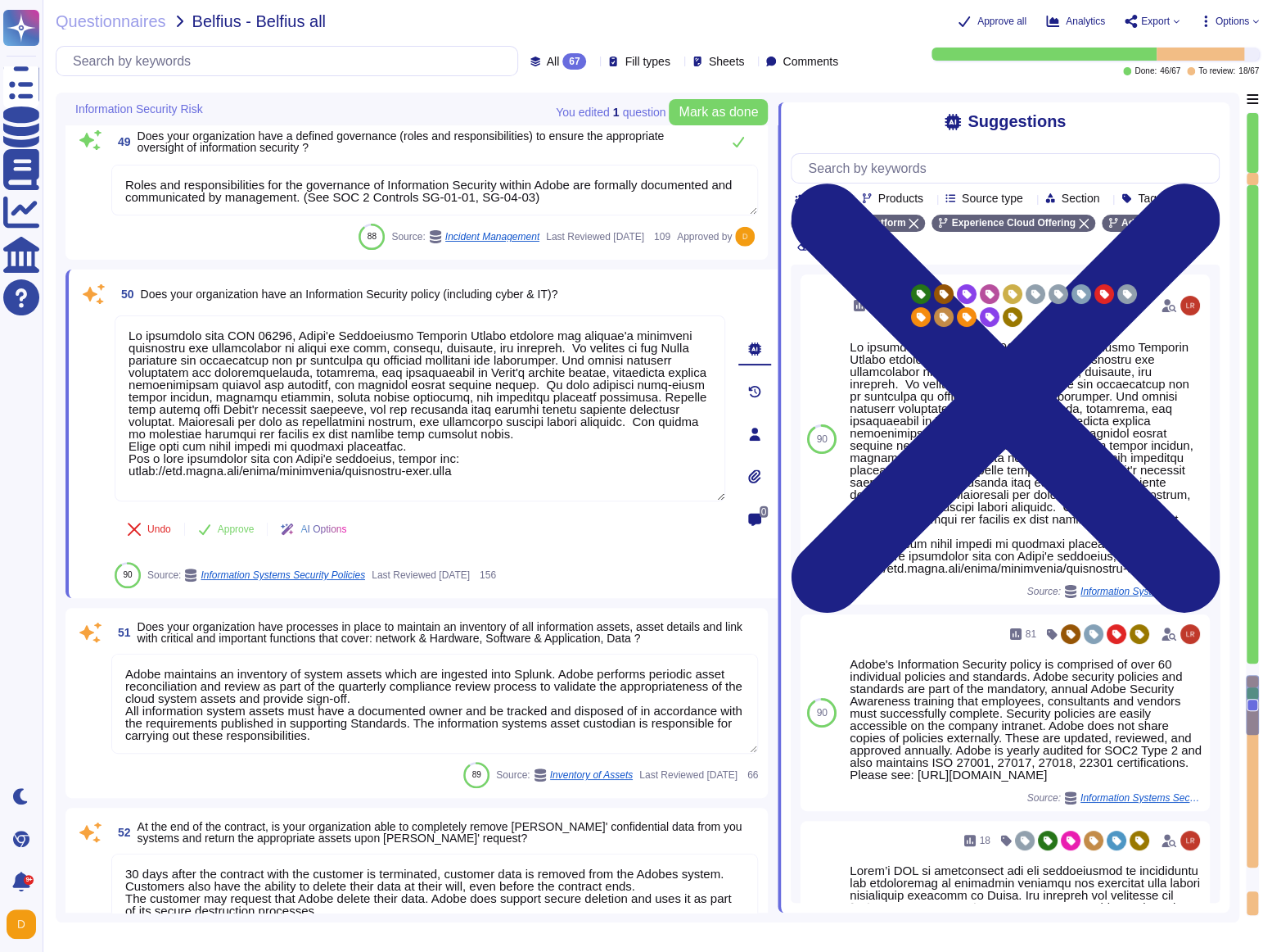
scroll to position [9461, 0]
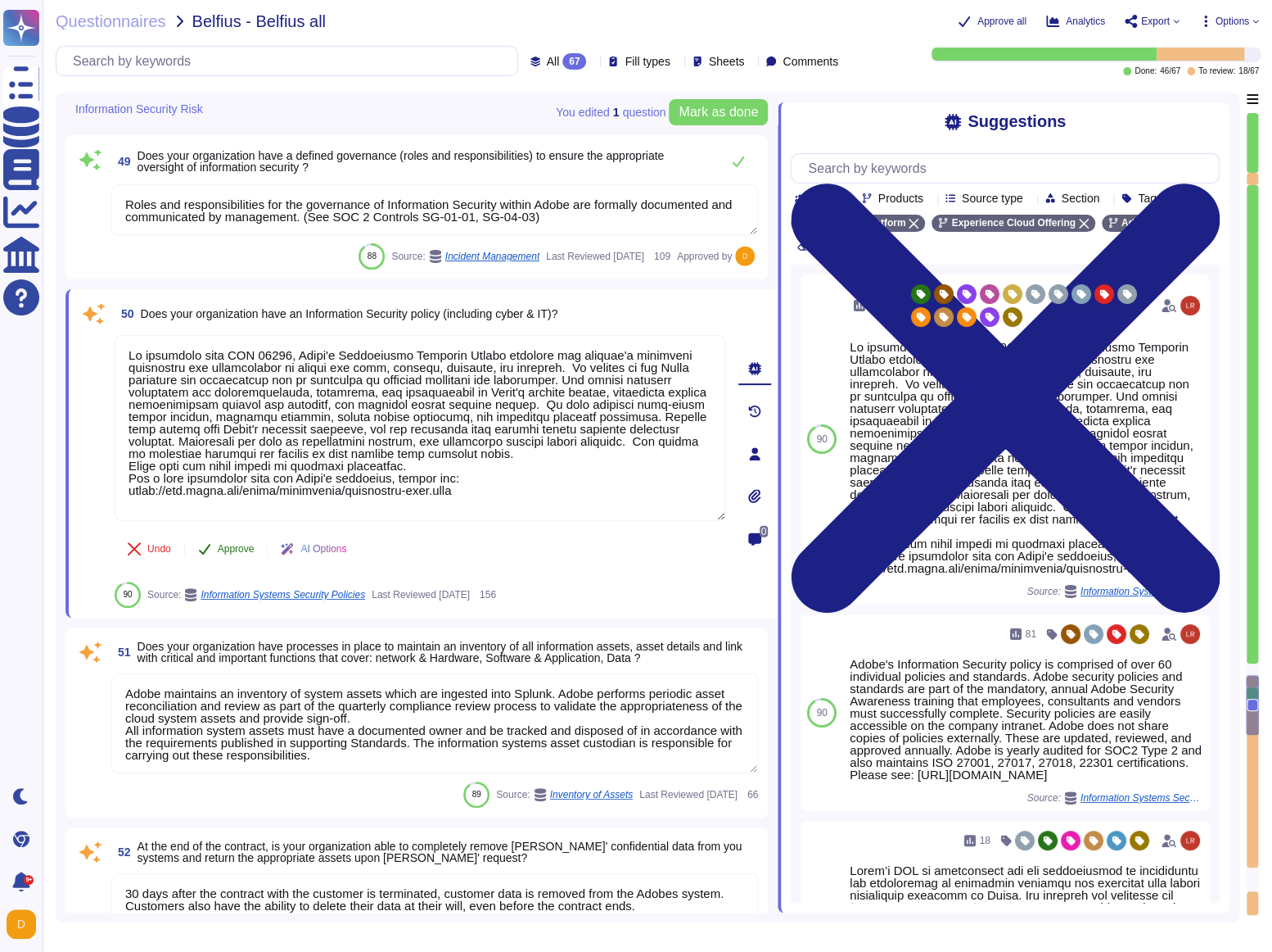
click at [237, 553] on span "Approve" at bounding box center [236, 548] width 37 height 10
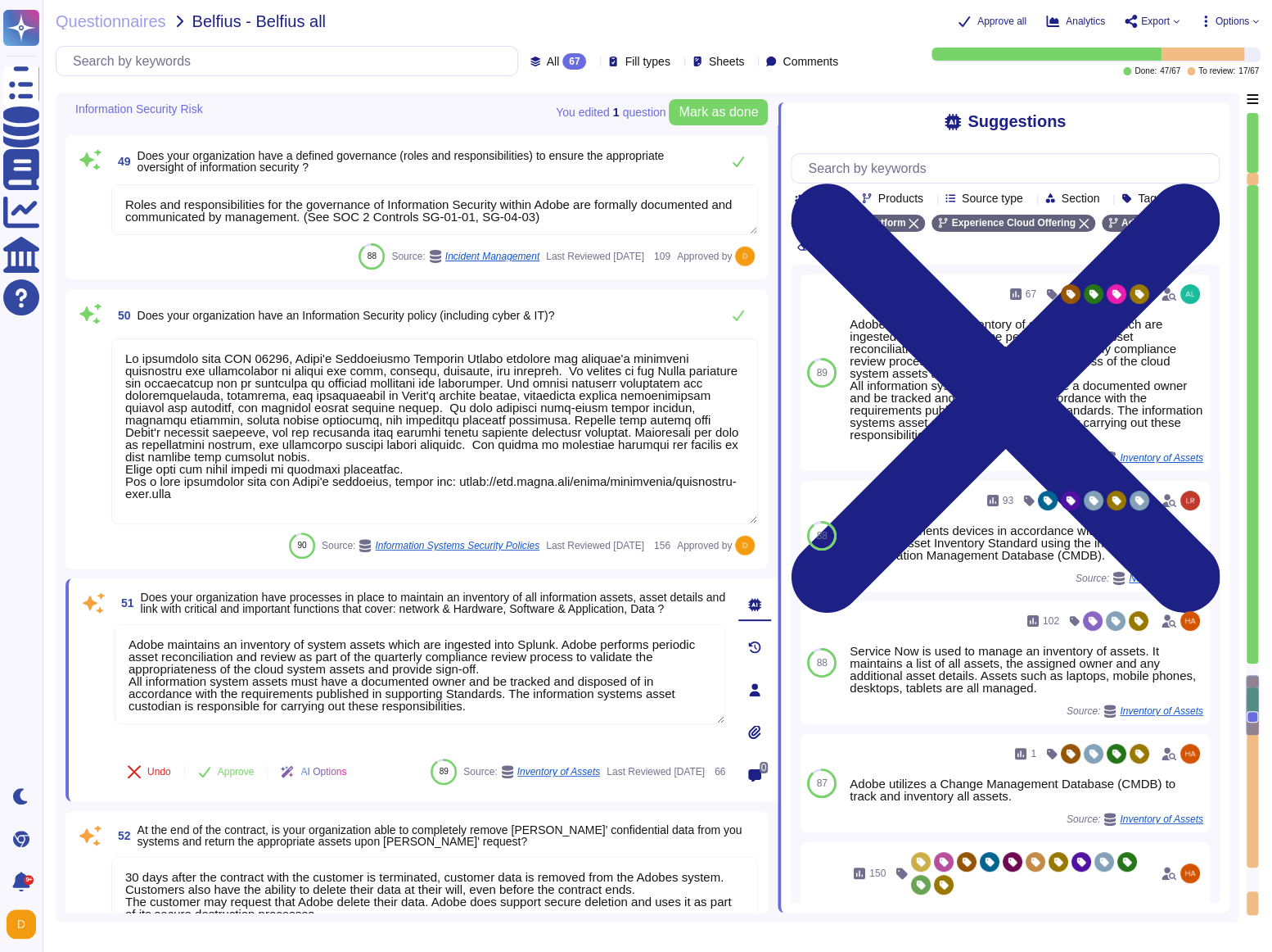
type textarea "Unless required by contract or regulation, Adobe does not regularly notify cust…"
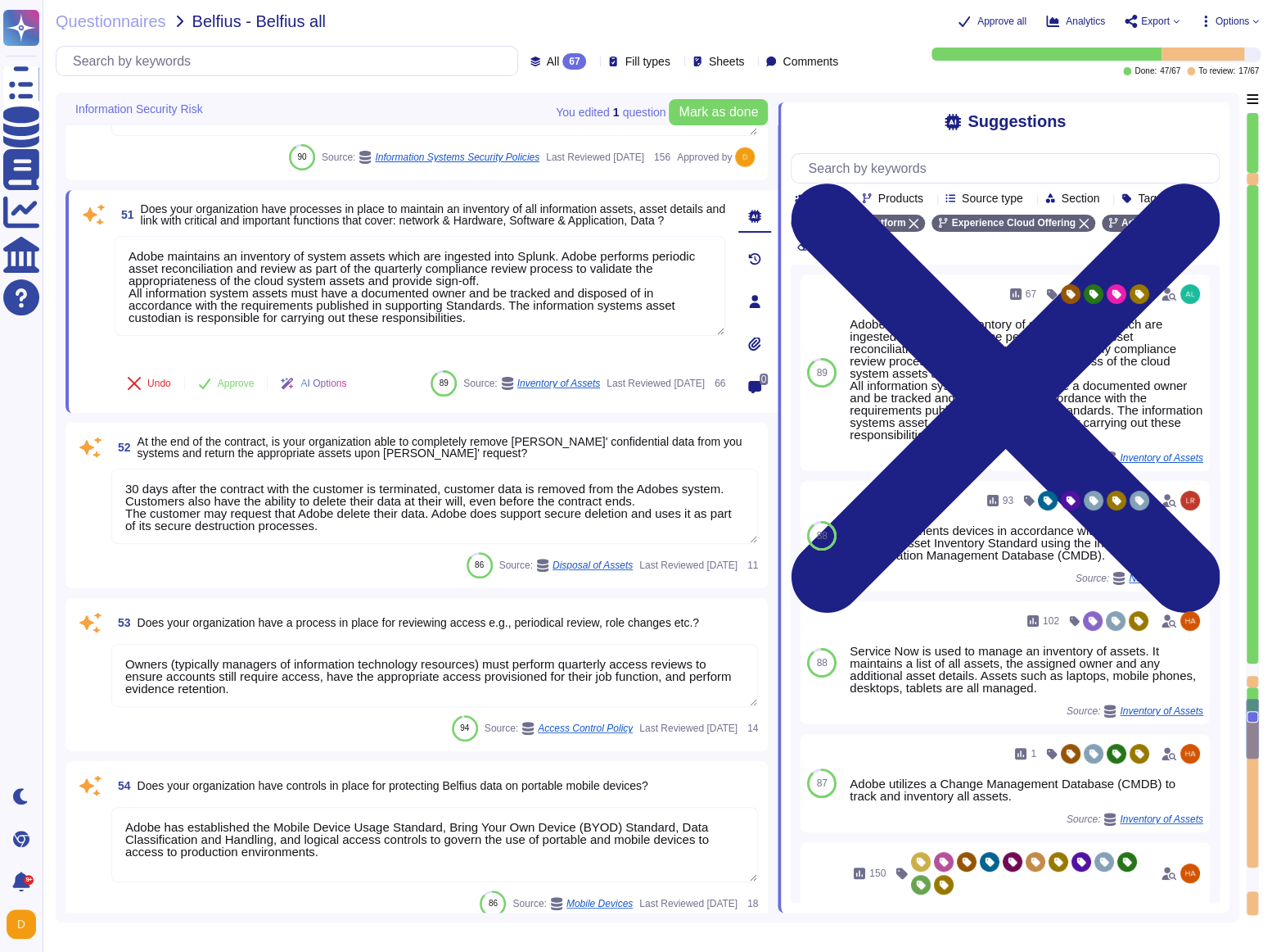
type textarea "For exiting or terminated Adobe personnel, People Resource ("PR") or the employ…"
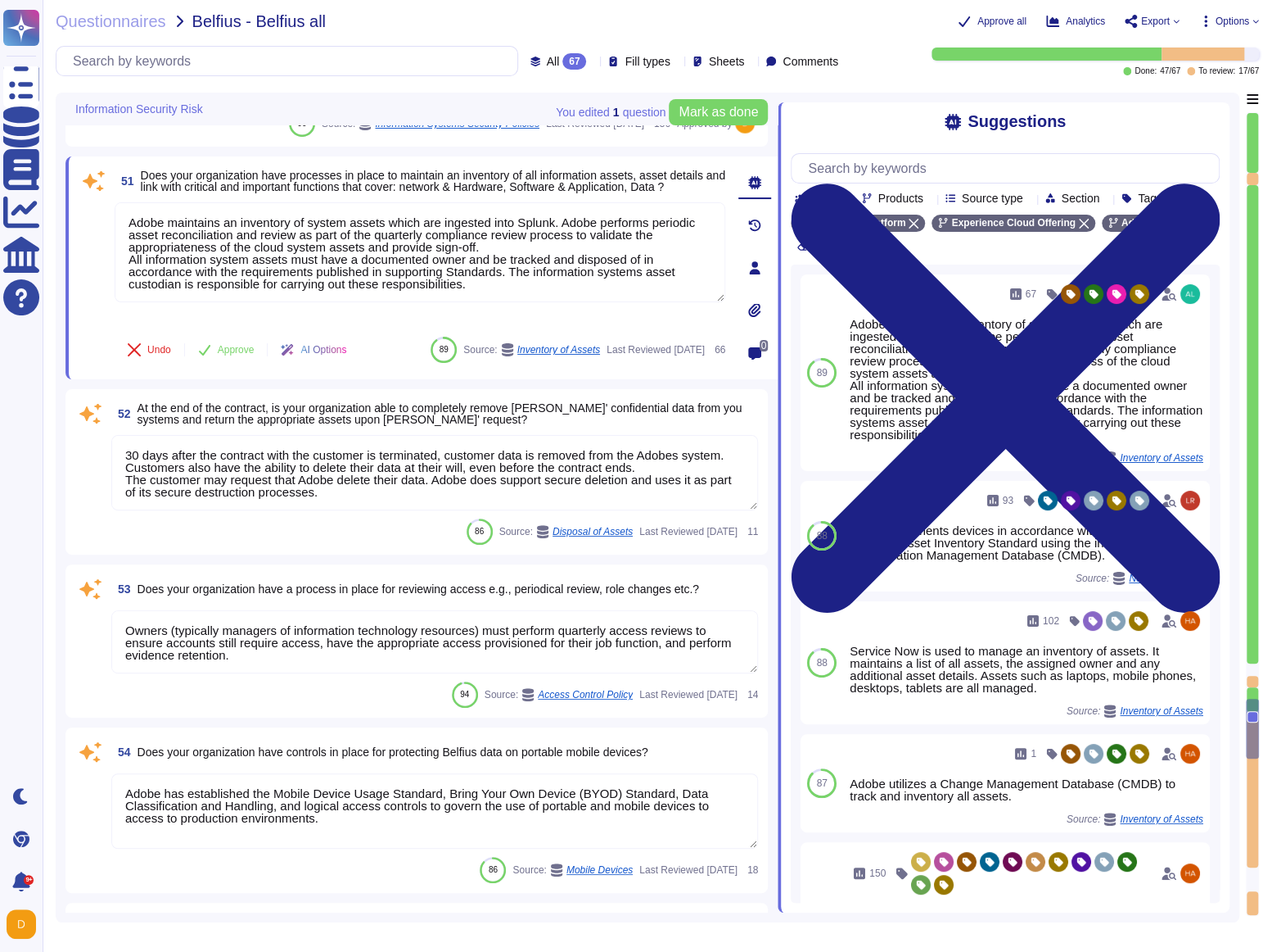
scroll to position [9886, 0]
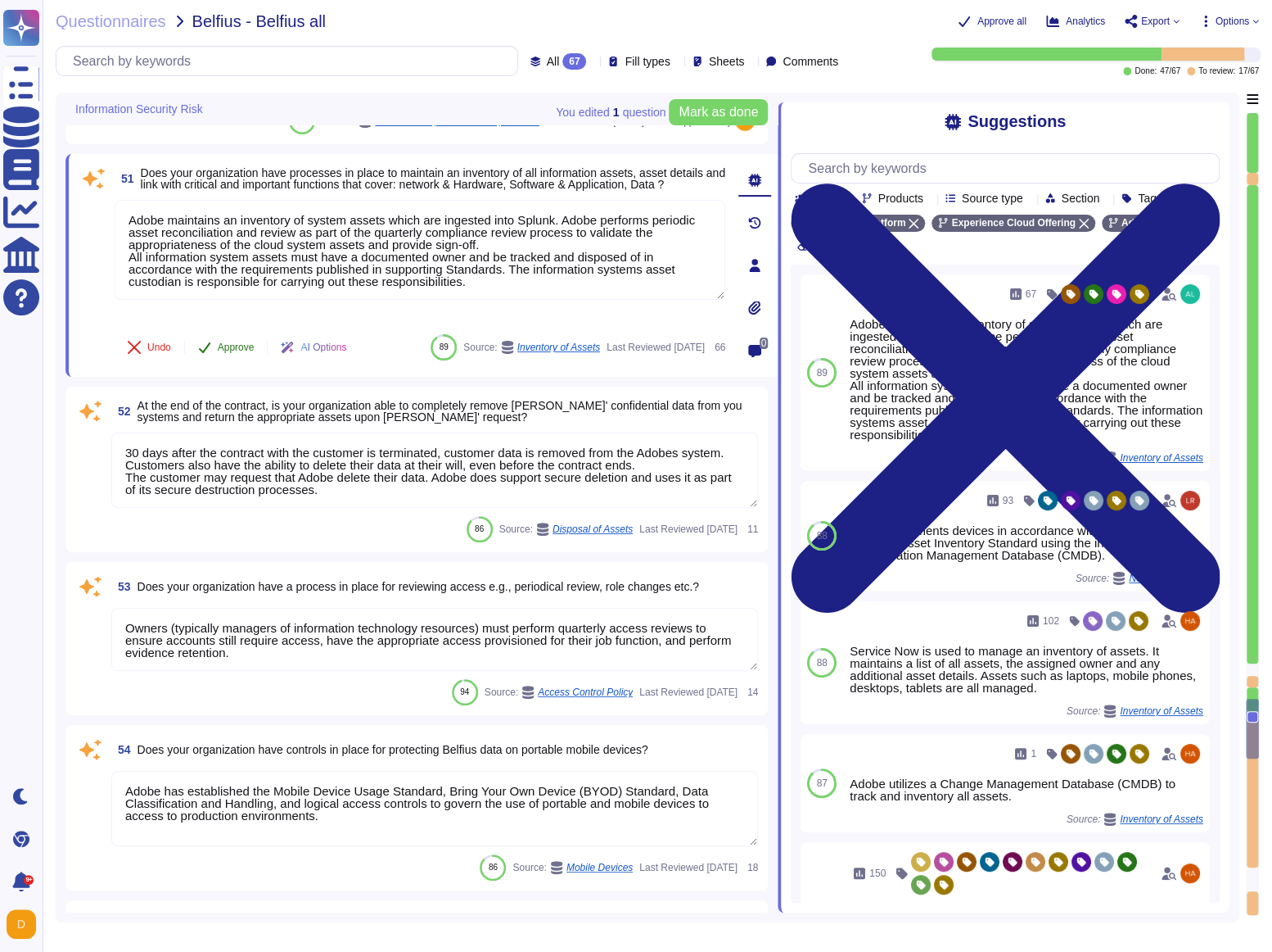
click at [227, 339] on button "Approve" at bounding box center [226, 347] width 82 height 33
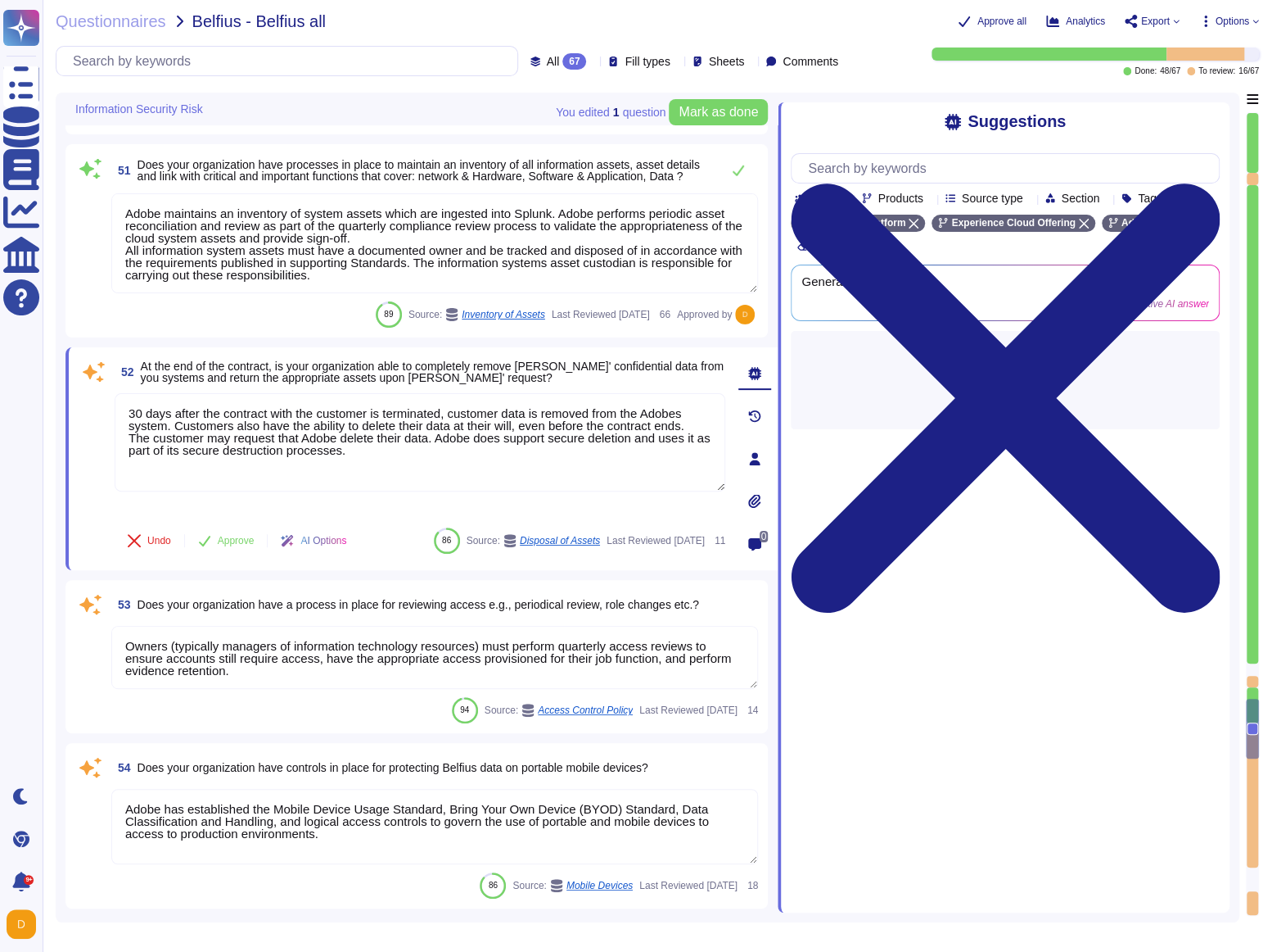
type textarea "For exiting or terminated Adobe personnel, People Resource ("PR") or the employ…"
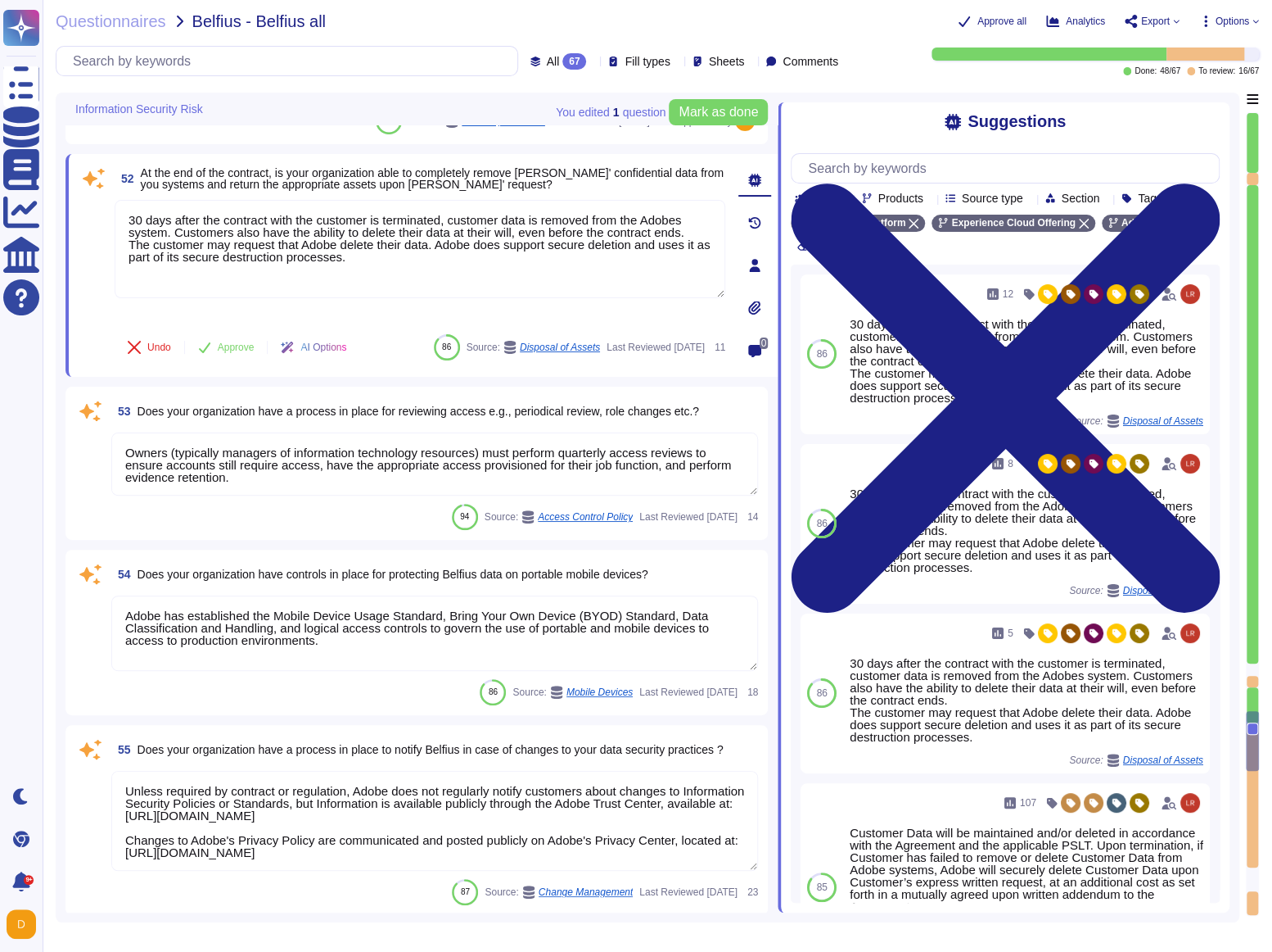
type textarea "Adobe provides a contact method for external parties to report incidents here: …"
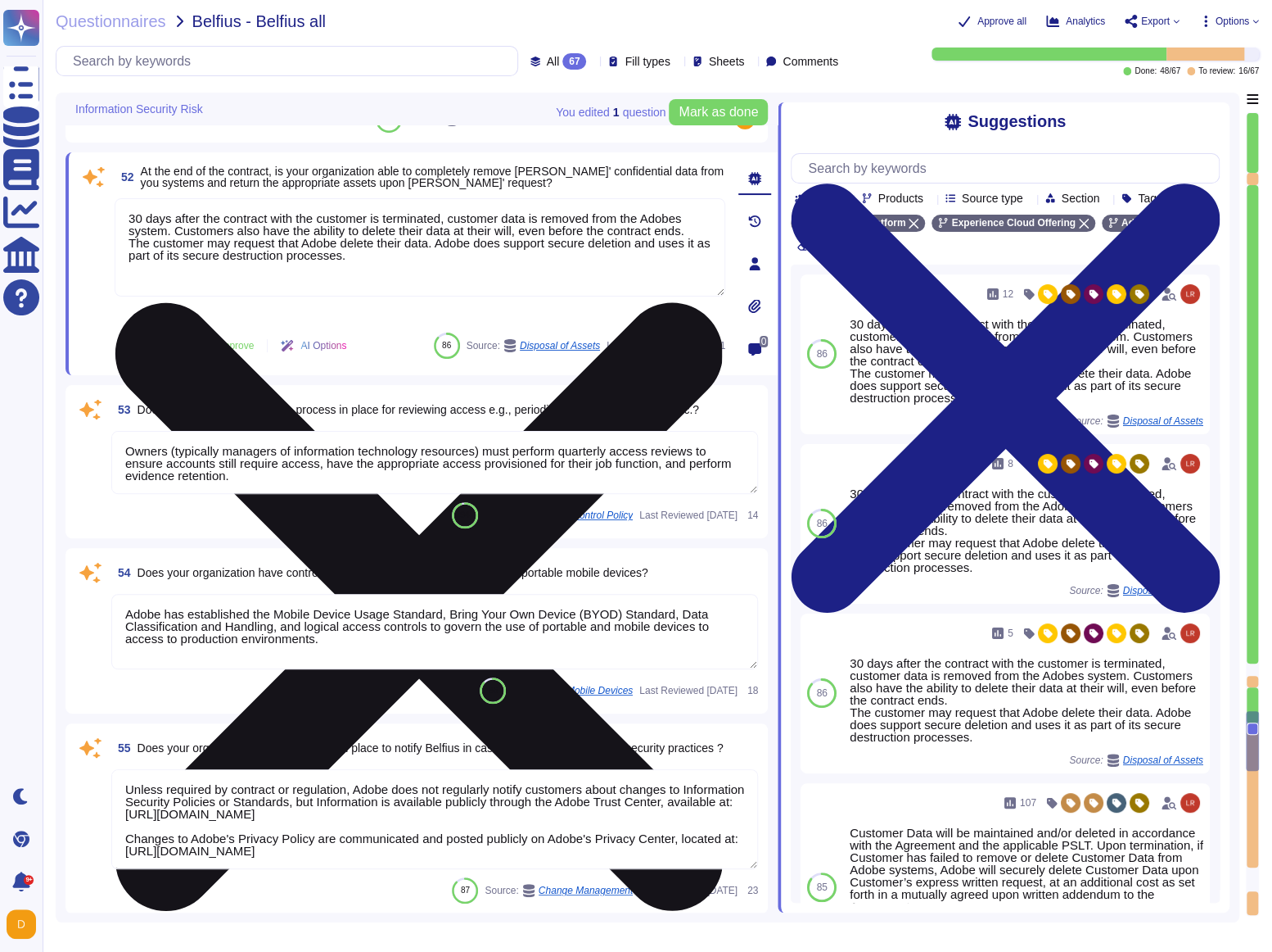
click at [699, 221] on textarea "30 days after the contract with the customer is terminated, customer data is re…" at bounding box center [420, 247] width 611 height 98
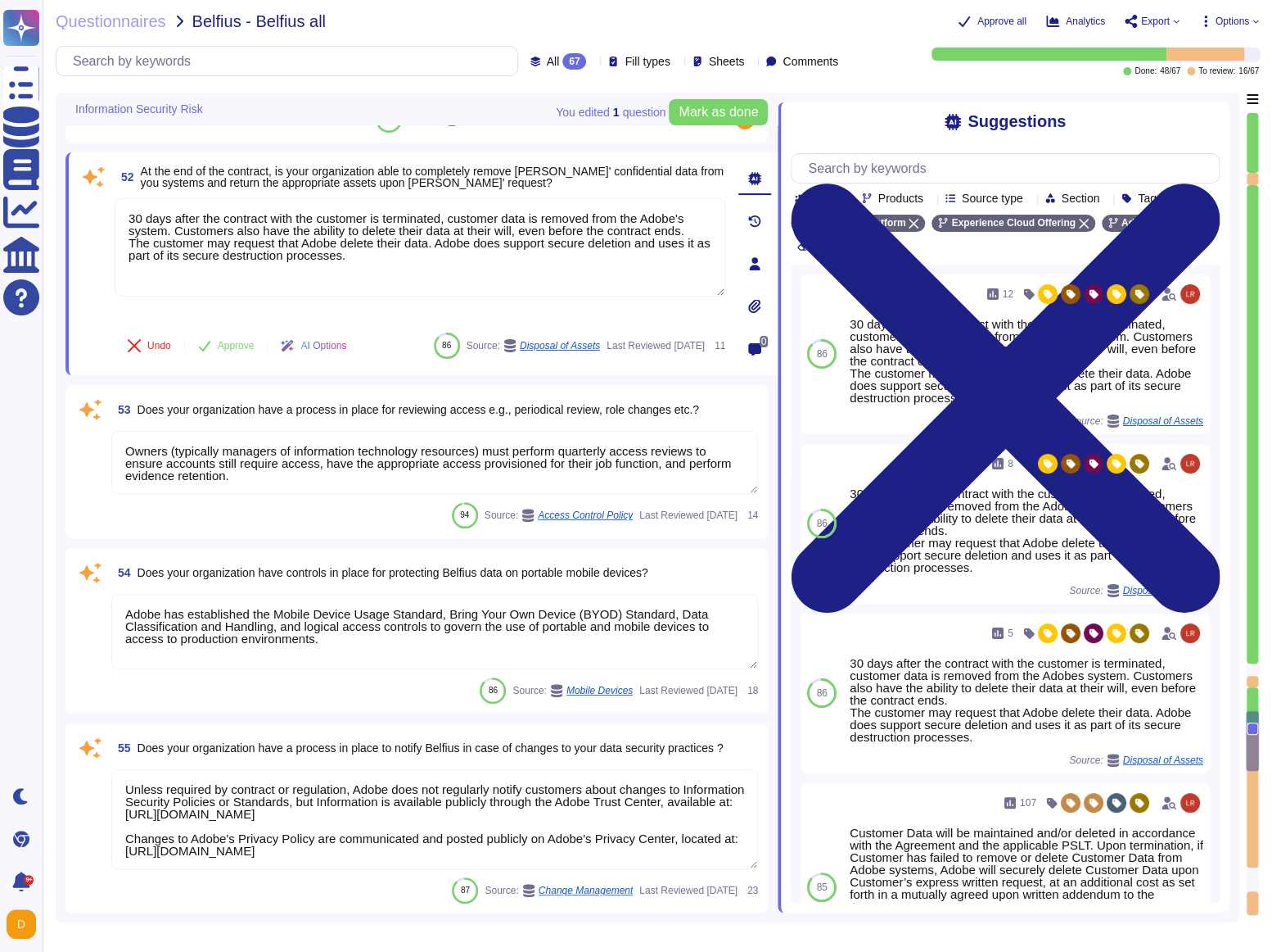
type textarea "30 days after the contract with the customer is terminated, customer data is re…"
click at [242, 332] on button "Approve" at bounding box center [226, 345] width 82 height 33
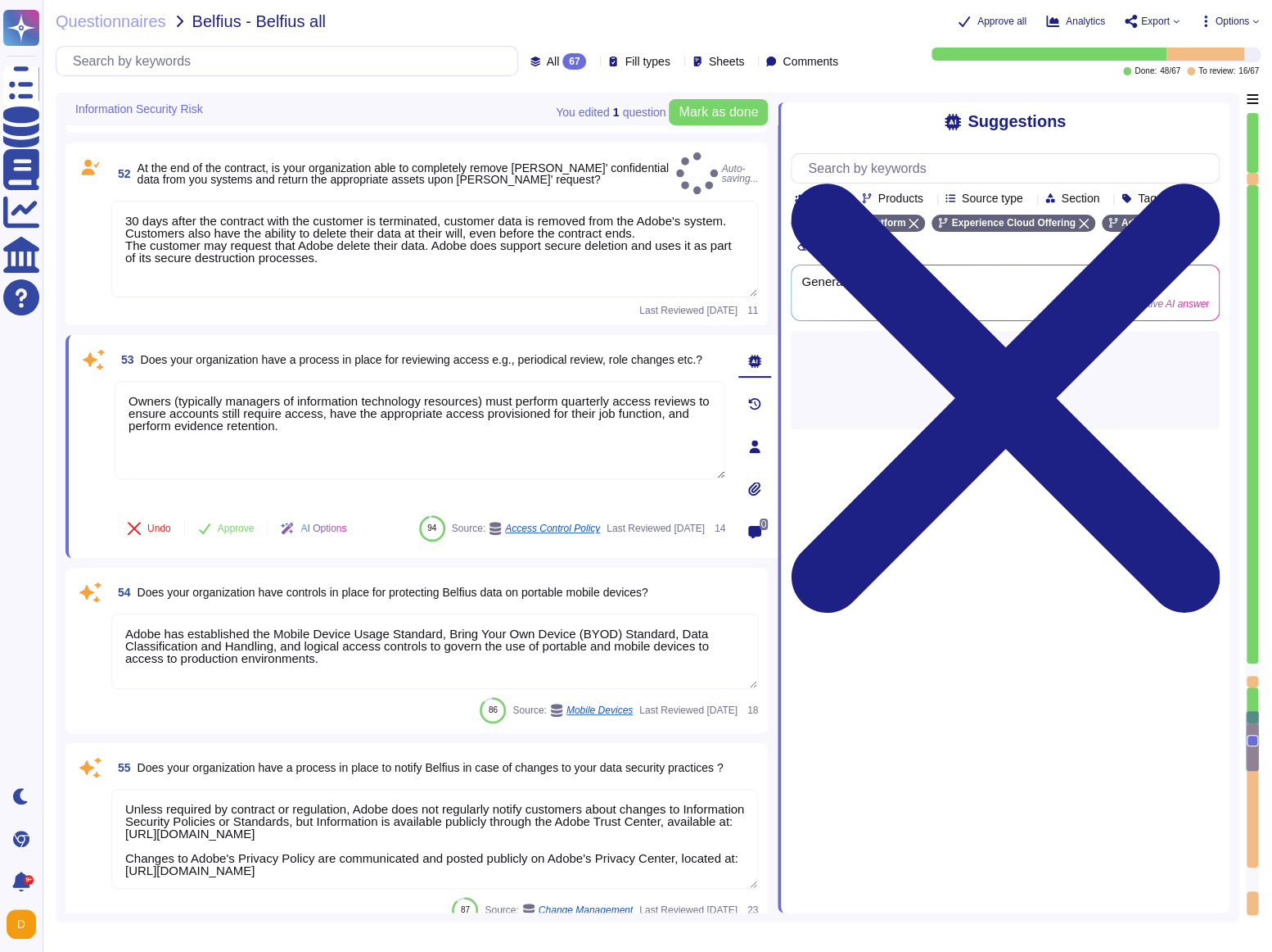
type textarea "Adobe provides a contact method for external parties to report incidents here: …"
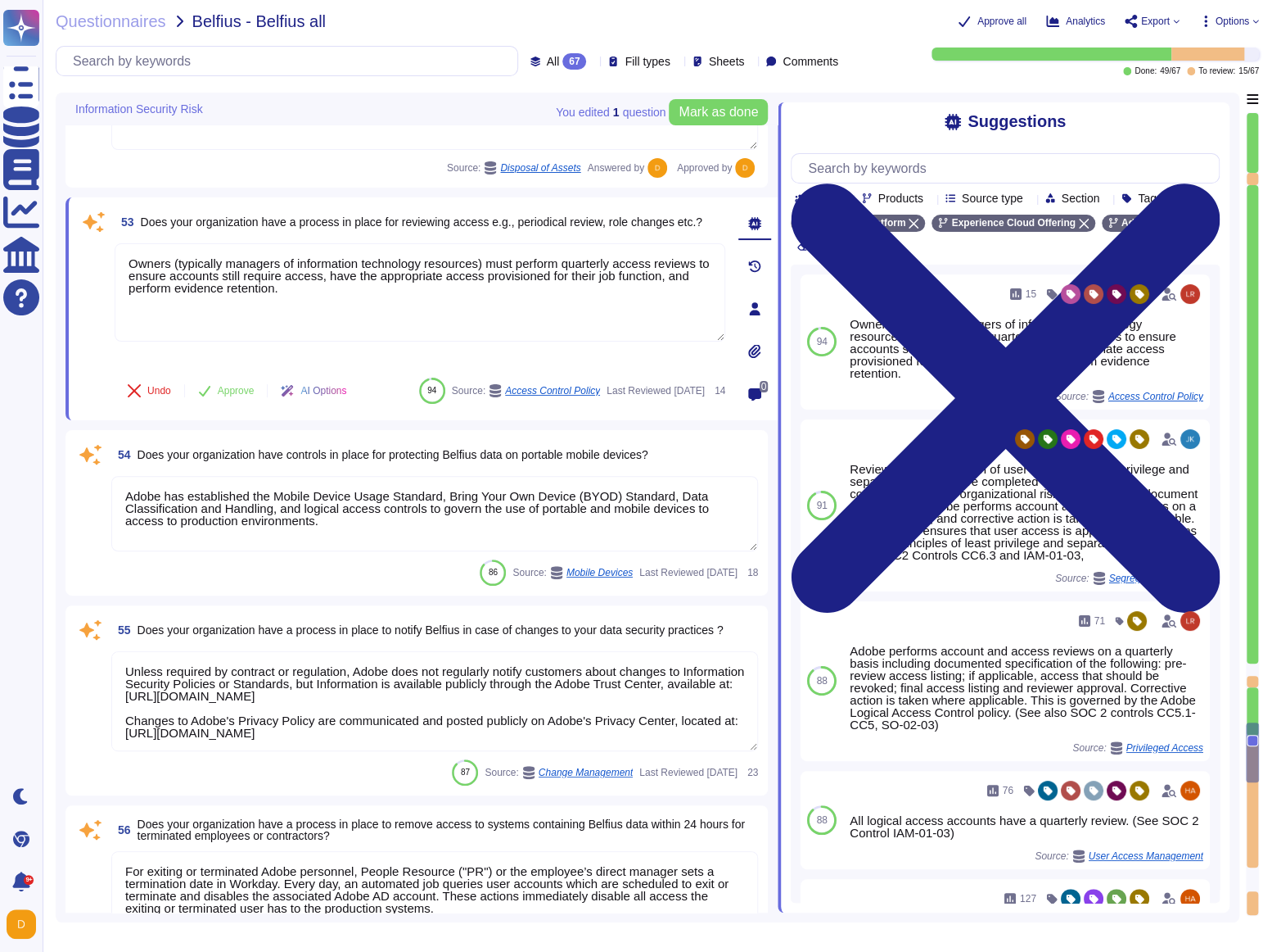
scroll to position [10261, 0]
type textarea "This is covered under Adobe’s Disaster Recovery Standards and Policy which appl…"
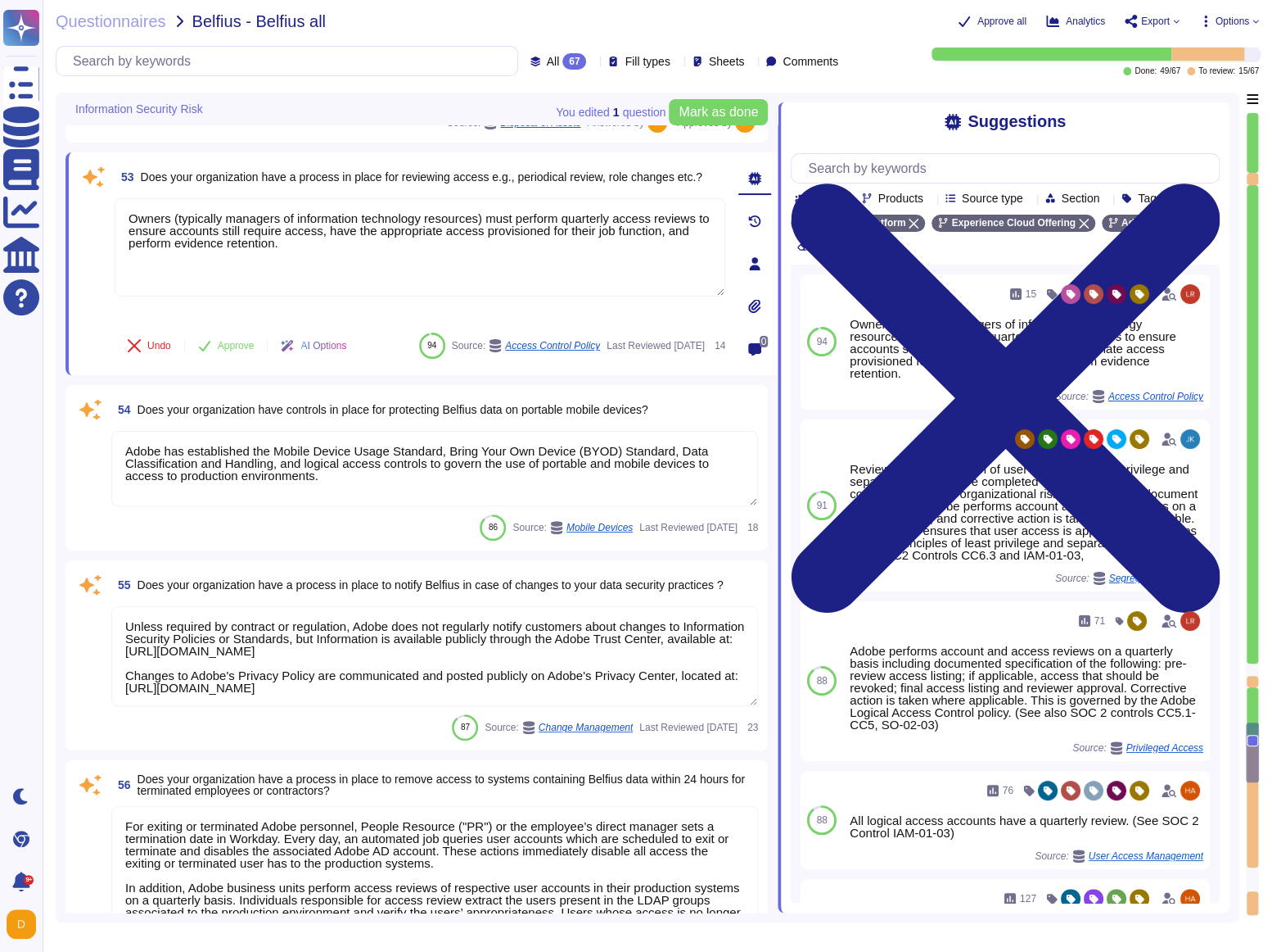
click at [242, 332] on button "Approve" at bounding box center [226, 345] width 82 height 33
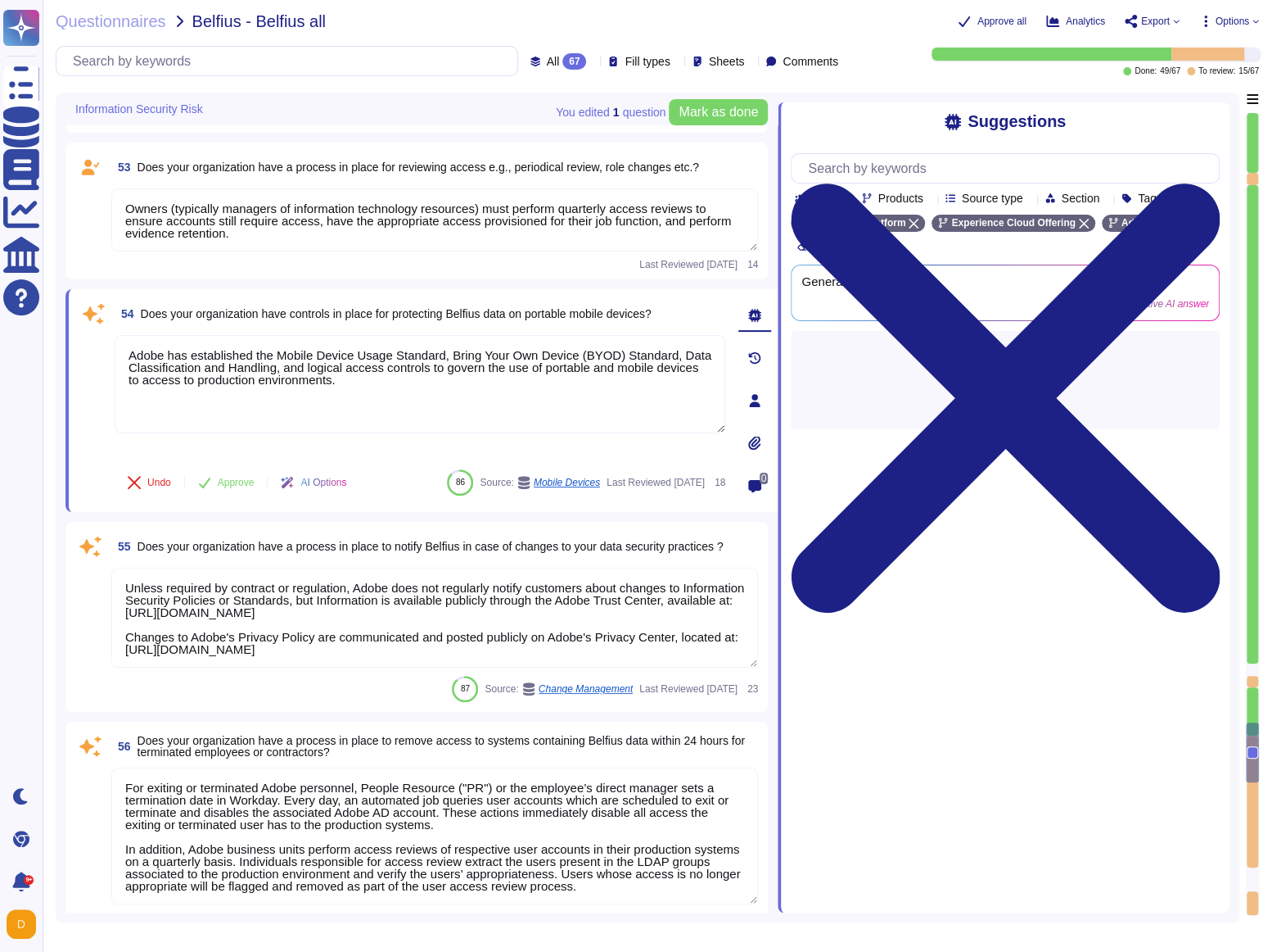
type textarea "Background checks are not performed as part of the third-party risk management …"
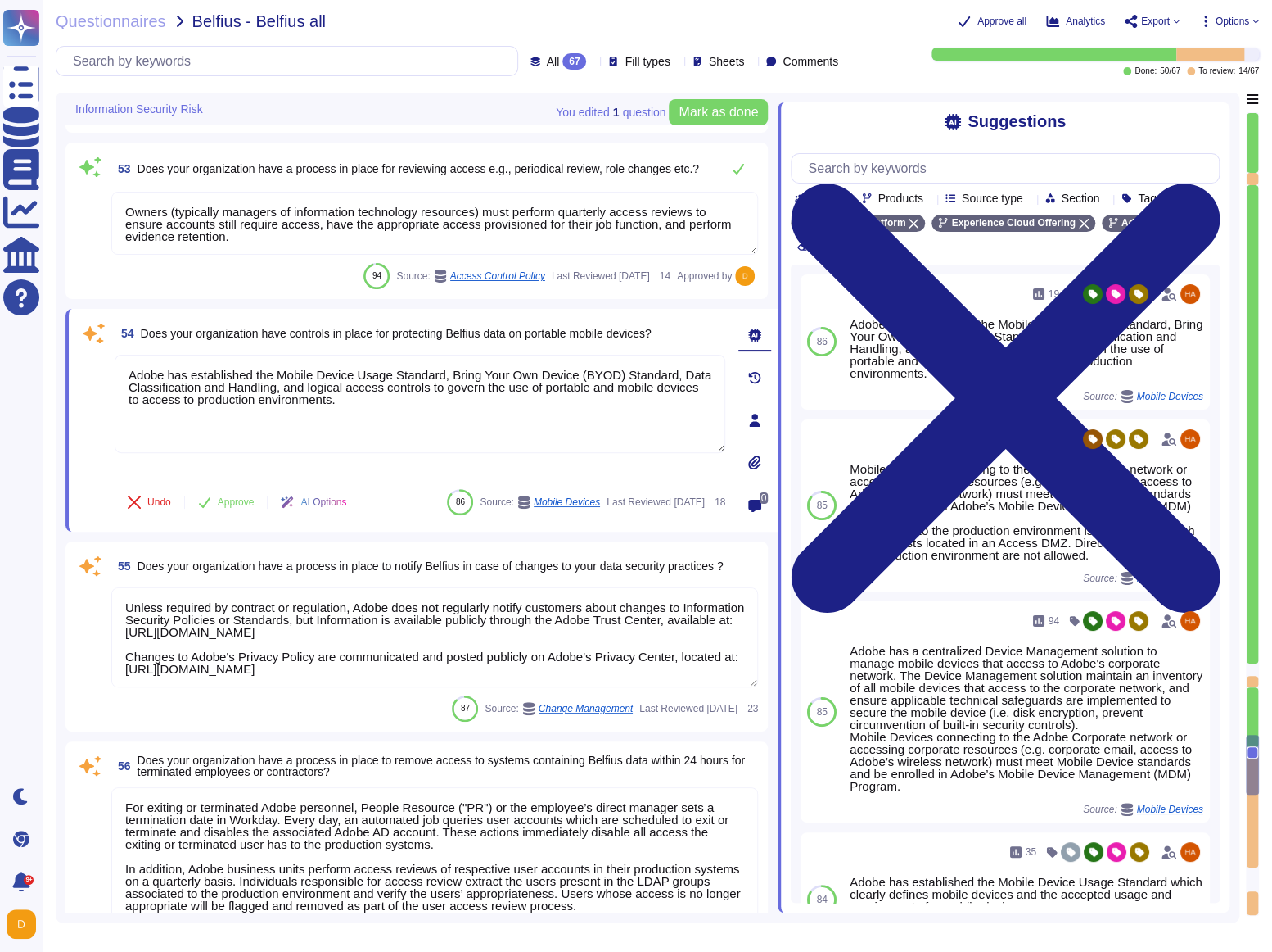
type textarea "Background checks are not performed as part of the third-party risk management …"
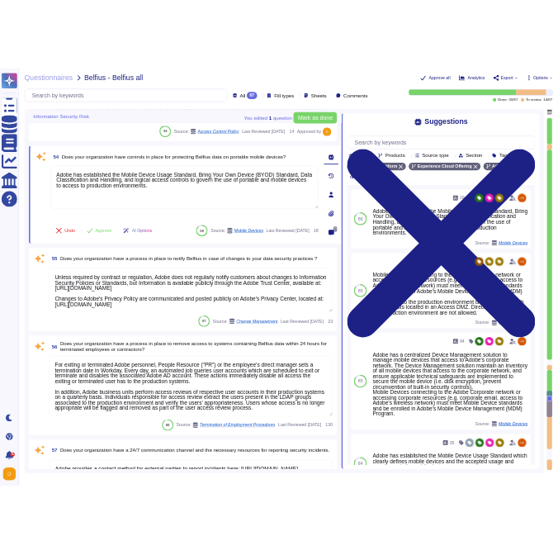
scroll to position [10505, 0]
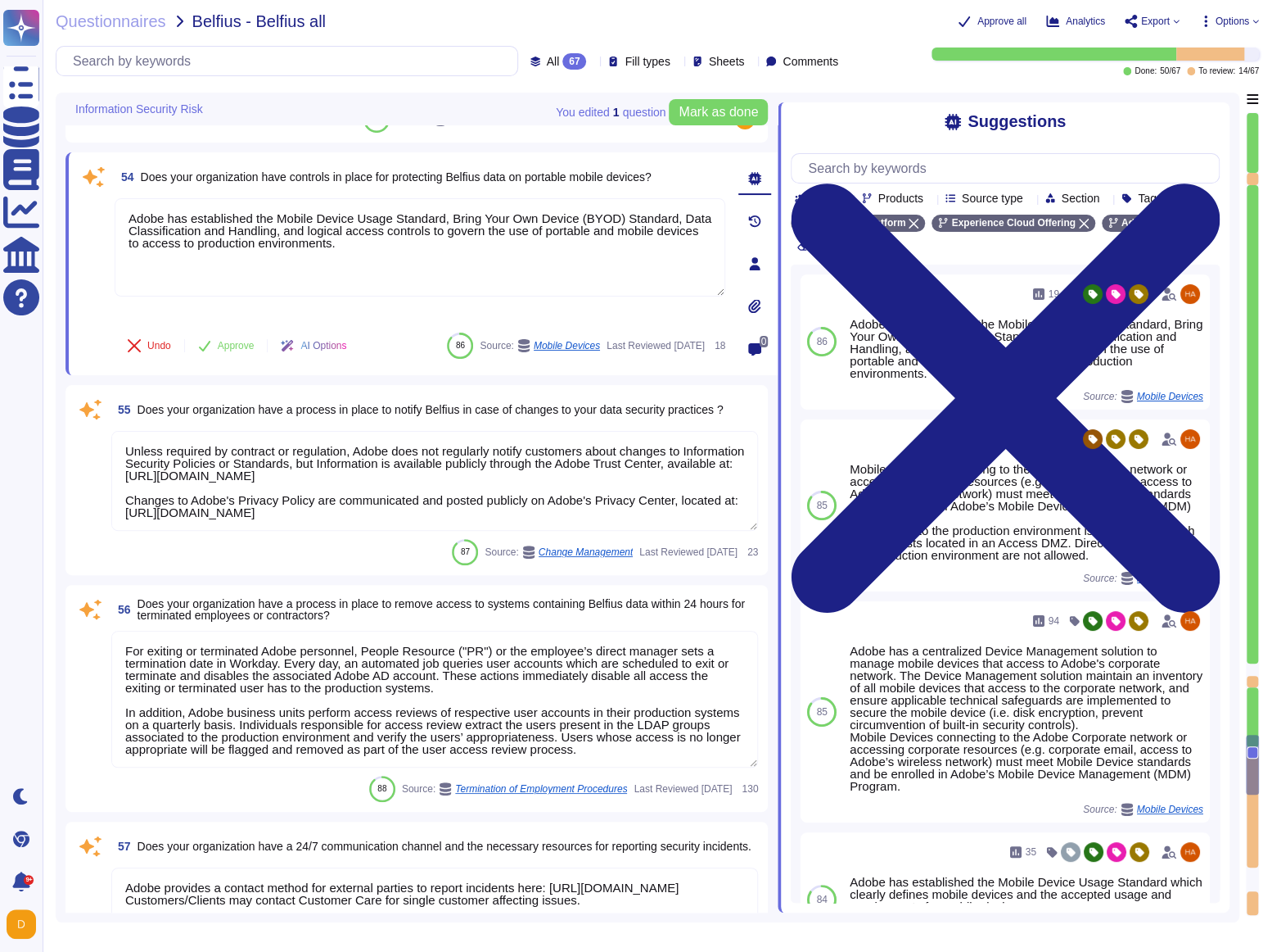
type textarea "Lorem ipsumdol sitametco ad elitsedd e tempori utlabore etdolorem aliquaen ad m…"
drag, startPoint x: 426, startPoint y: 267, endPoint x: 64, endPoint y: 195, distance: 369.1
click at [65, 195] on div "54 Does your organization have controls in place for protecting Belfius data on…" at bounding box center [421, 264] width 713 height 223
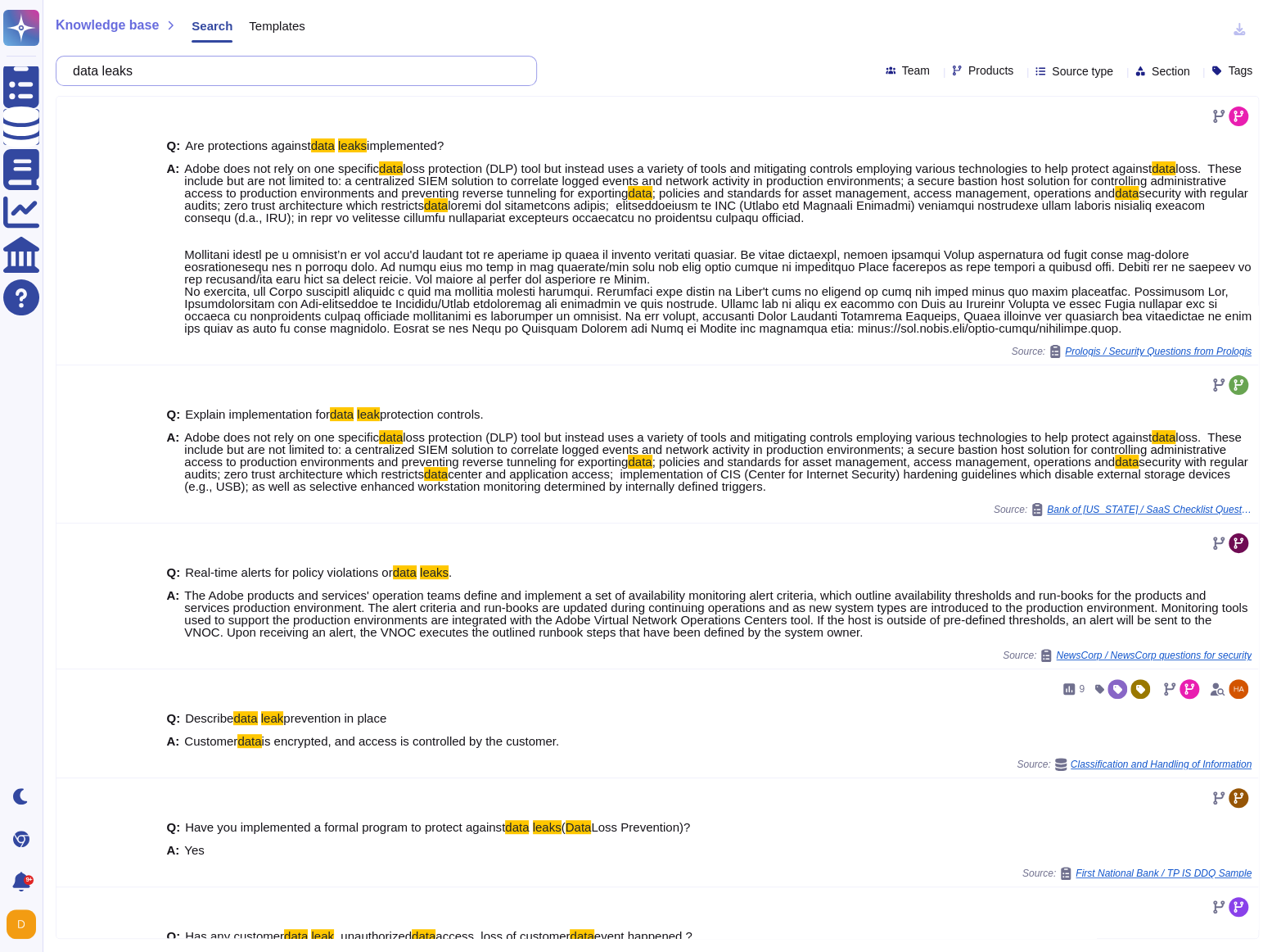
drag, startPoint x: 325, startPoint y: 70, endPoint x: 60, endPoint y: 68, distance: 265.0
click at [60, 68] on div "data leaks" at bounding box center [296, 70] width 482 height 31
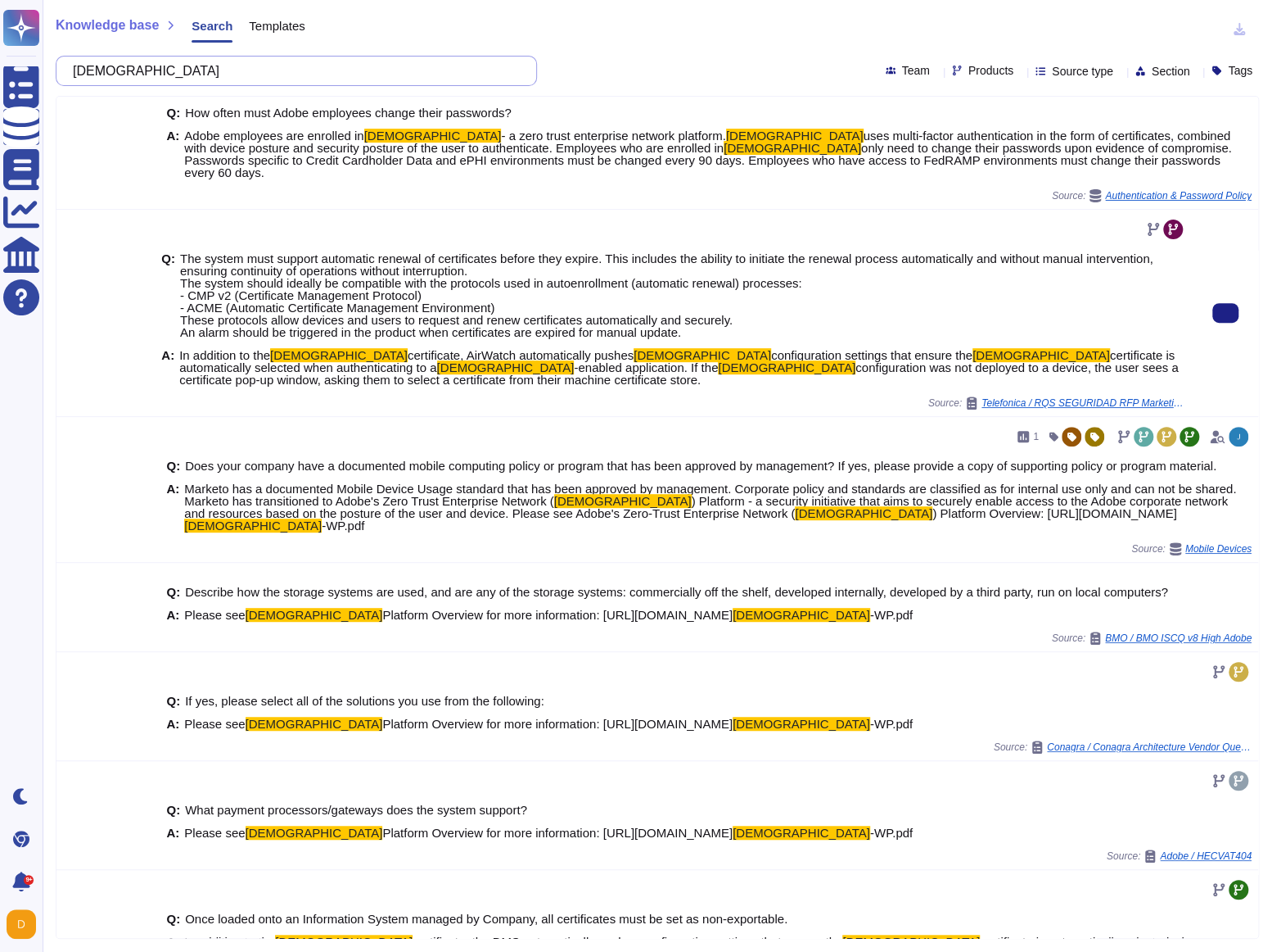
scroll to position [299, 0]
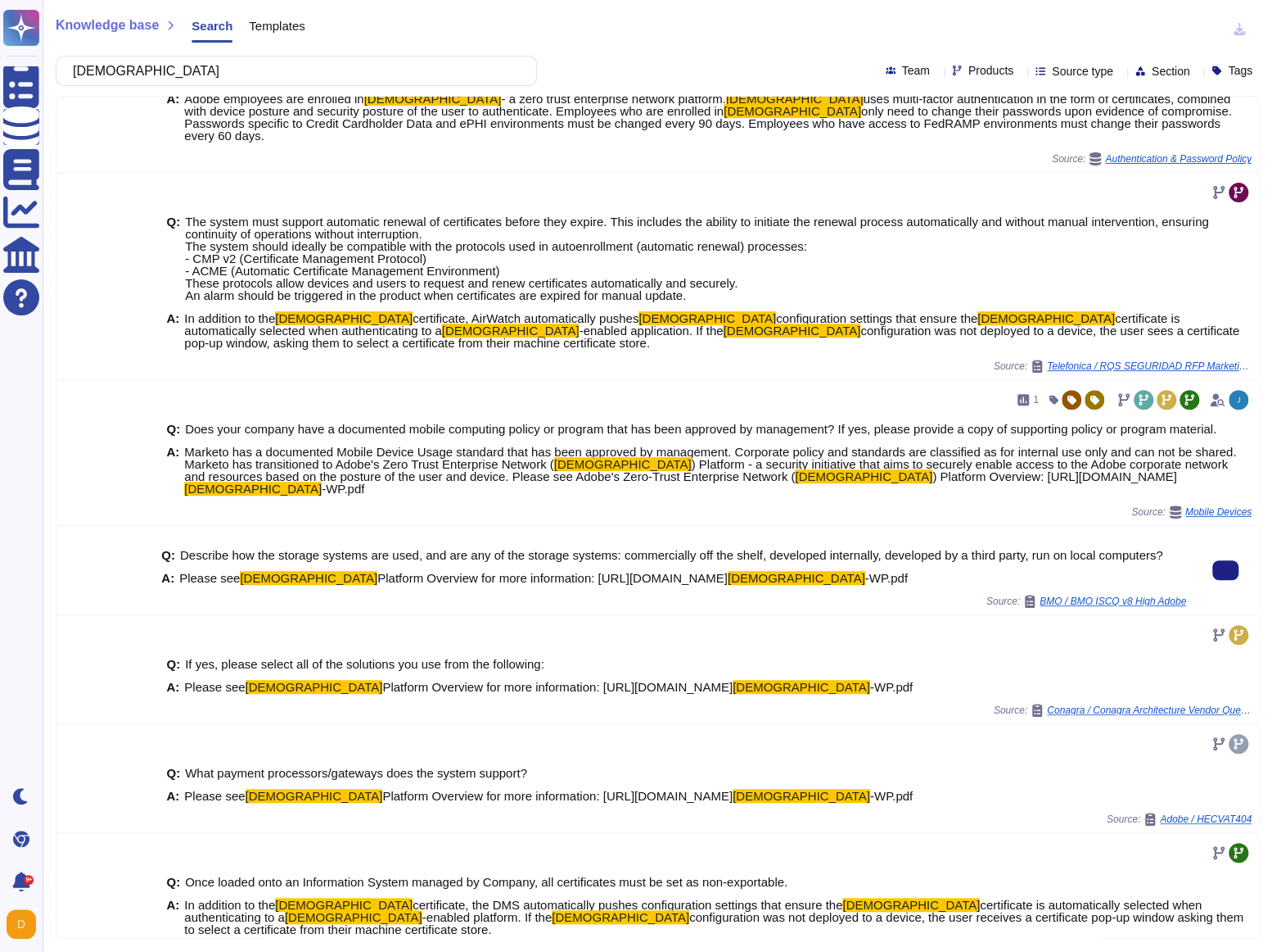
click at [500, 571] on span "Platform Overview for more information: https://www.adobe.com/content/dam/cc/en…" at bounding box center [552, 578] width 350 height 14
drag, startPoint x: 500, startPoint y: 568, endPoint x: 925, endPoint y: 561, distance: 425.1
click at [908, 571] on span "Please see ZEN Platform Overview for more information: https://www.adobe.com/co…" at bounding box center [543, 577] width 729 height 12
copy span "https://www.adobe.com/content/dam/cc/en/security/pdfs/Adobe- ZEN -WP.pdf"
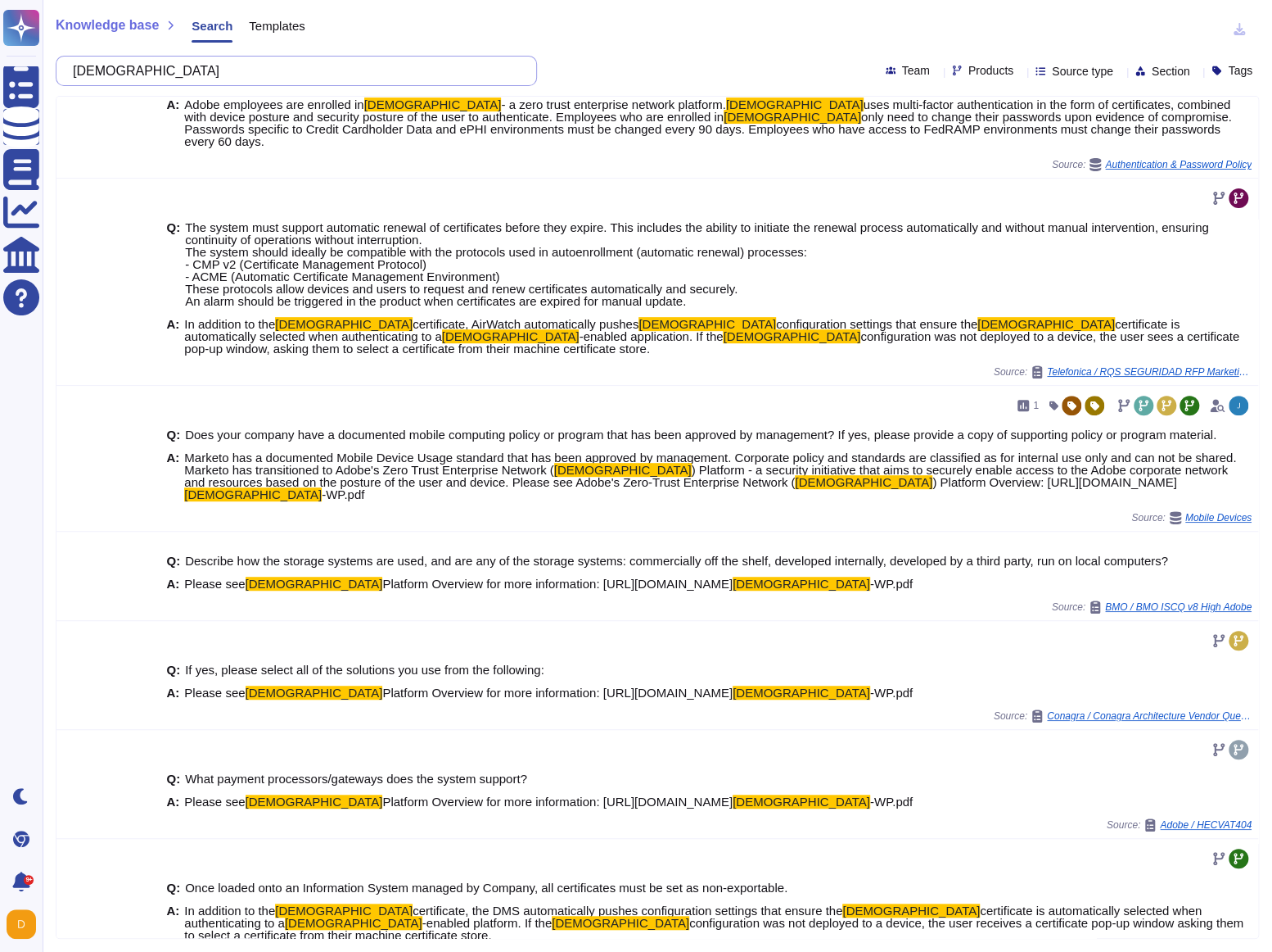
click at [267, 65] on input "ZEN" at bounding box center [291, 70] width 455 height 29
paste input "at the end of a contract?"
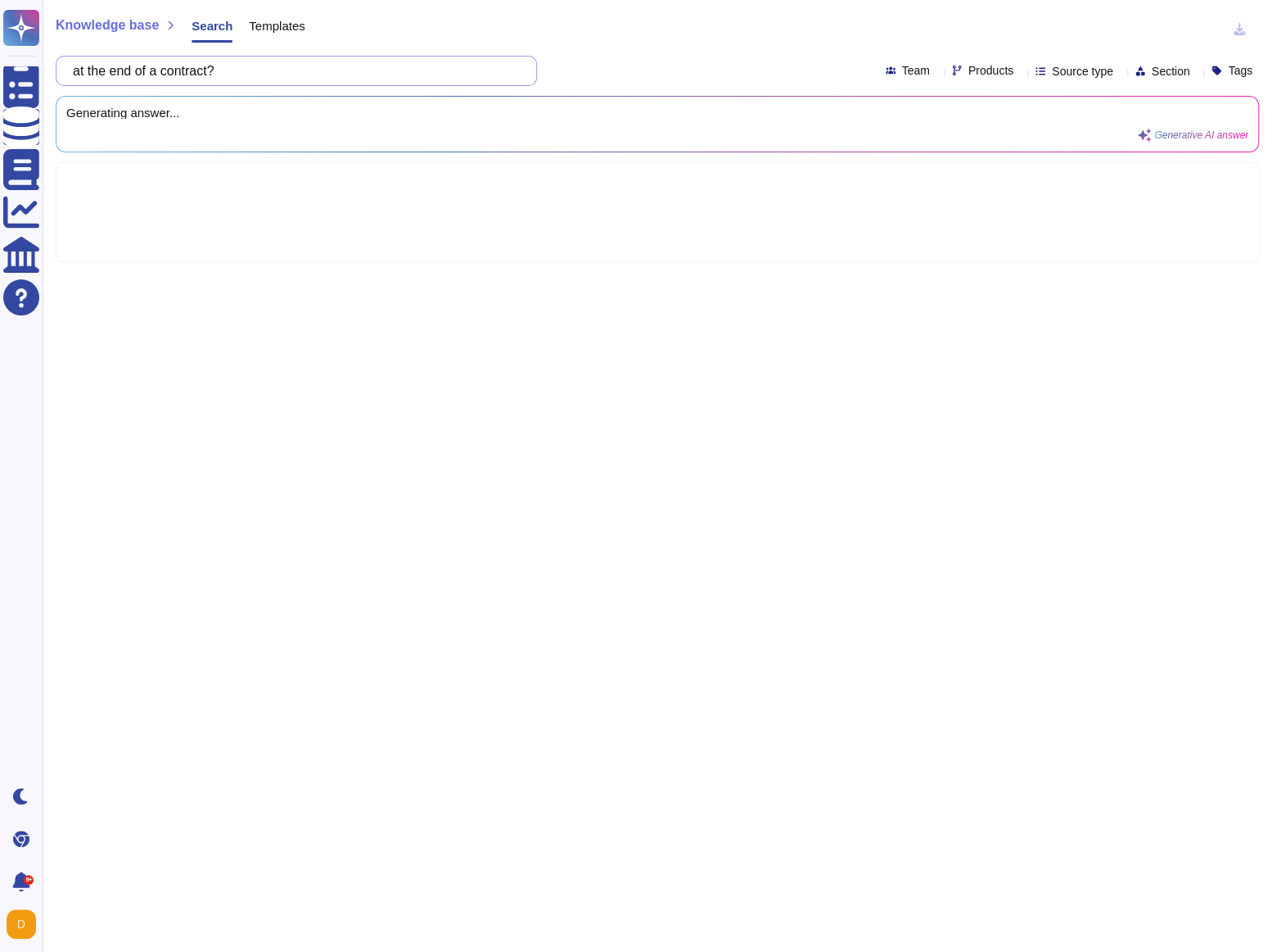
scroll to position [0, 0]
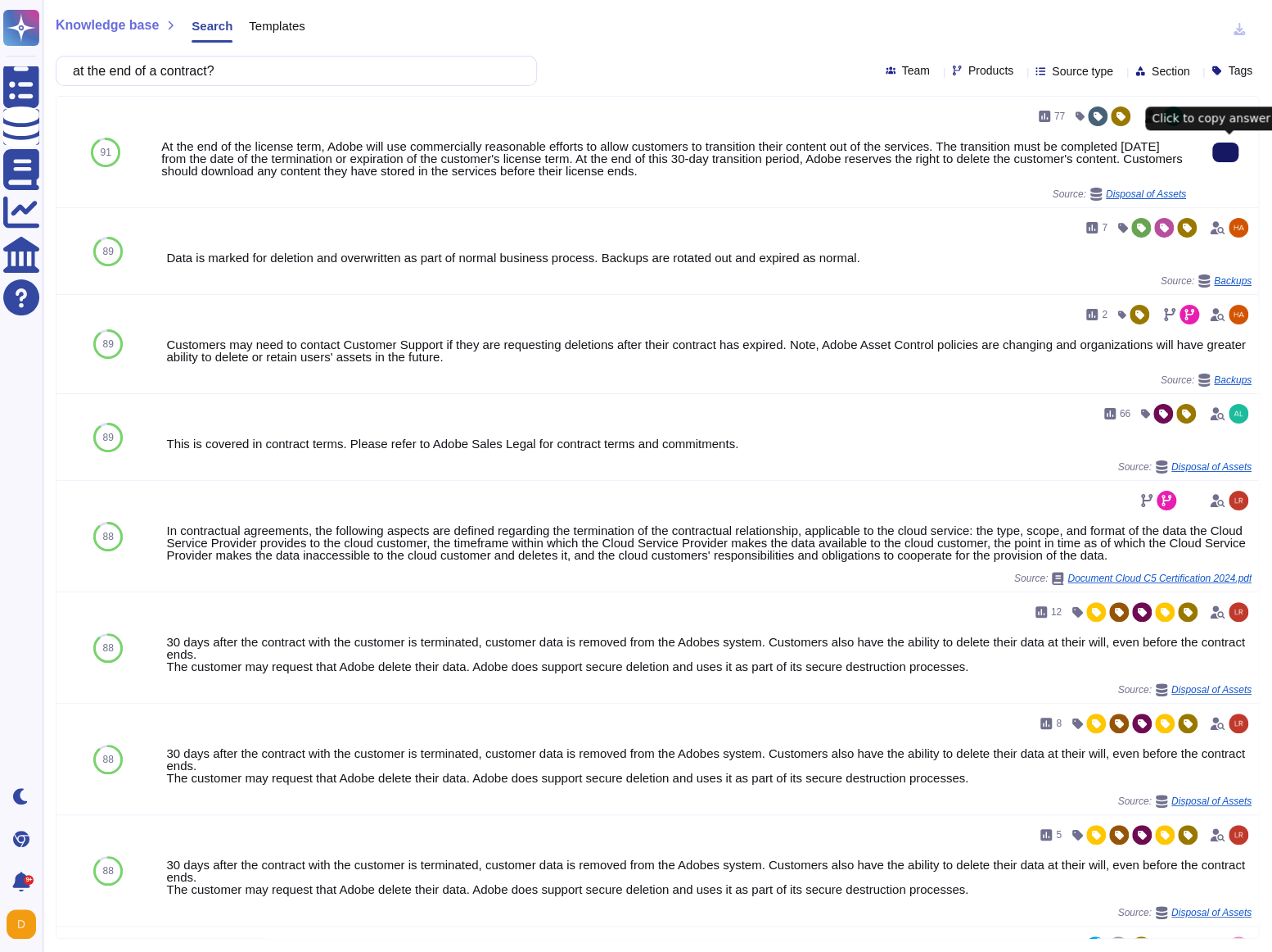
type input "at the end of a contract?"
click at [1215, 148] on button at bounding box center [1225, 153] width 26 height 20
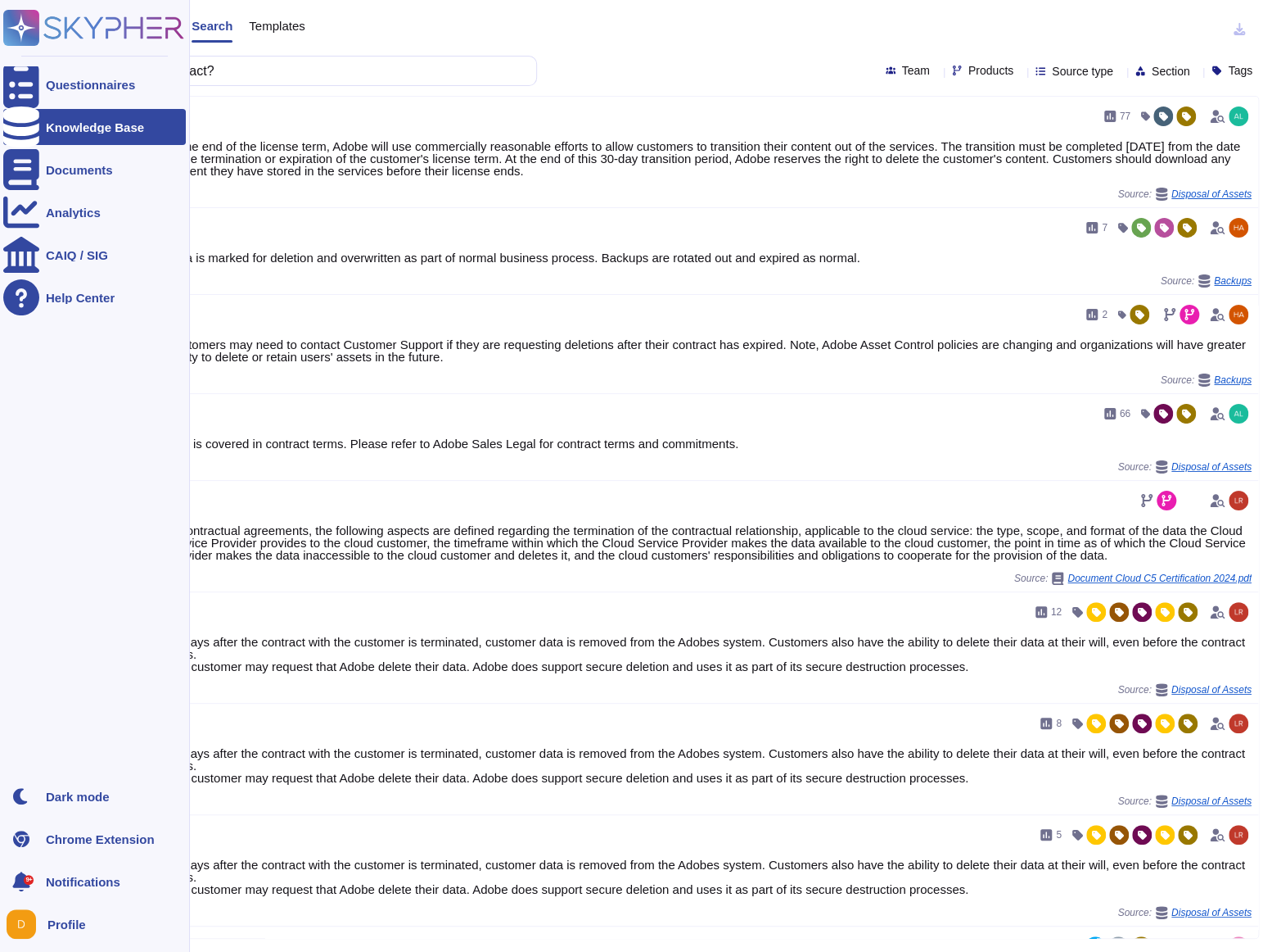
click at [10, 125] on div at bounding box center [21, 127] width 36 height 36
click at [130, 129] on div "Knowledge Base" at bounding box center [94, 127] width 98 height 12
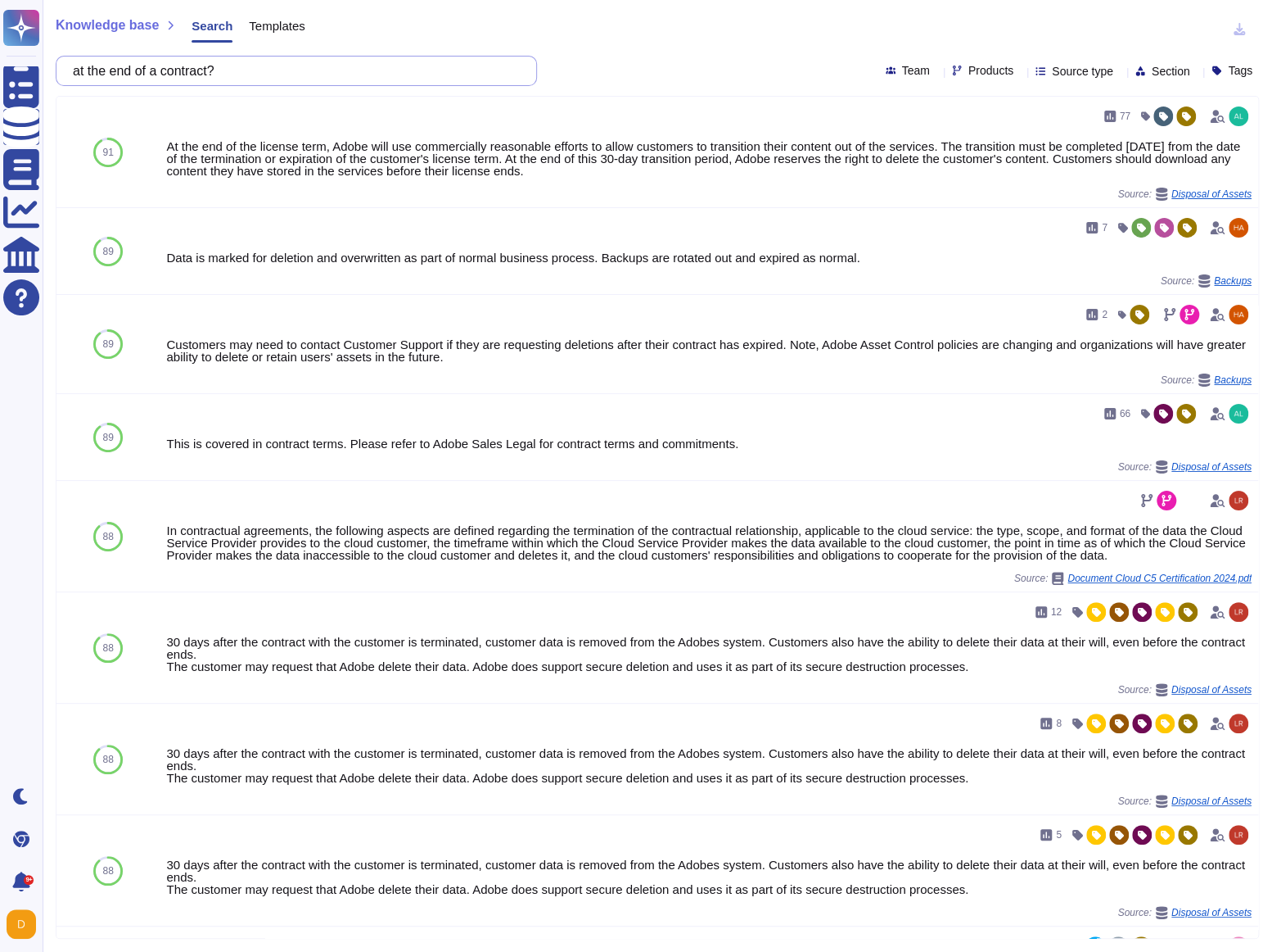
click at [242, 77] on input "at the end of a contract?" at bounding box center [291, 70] width 455 height 29
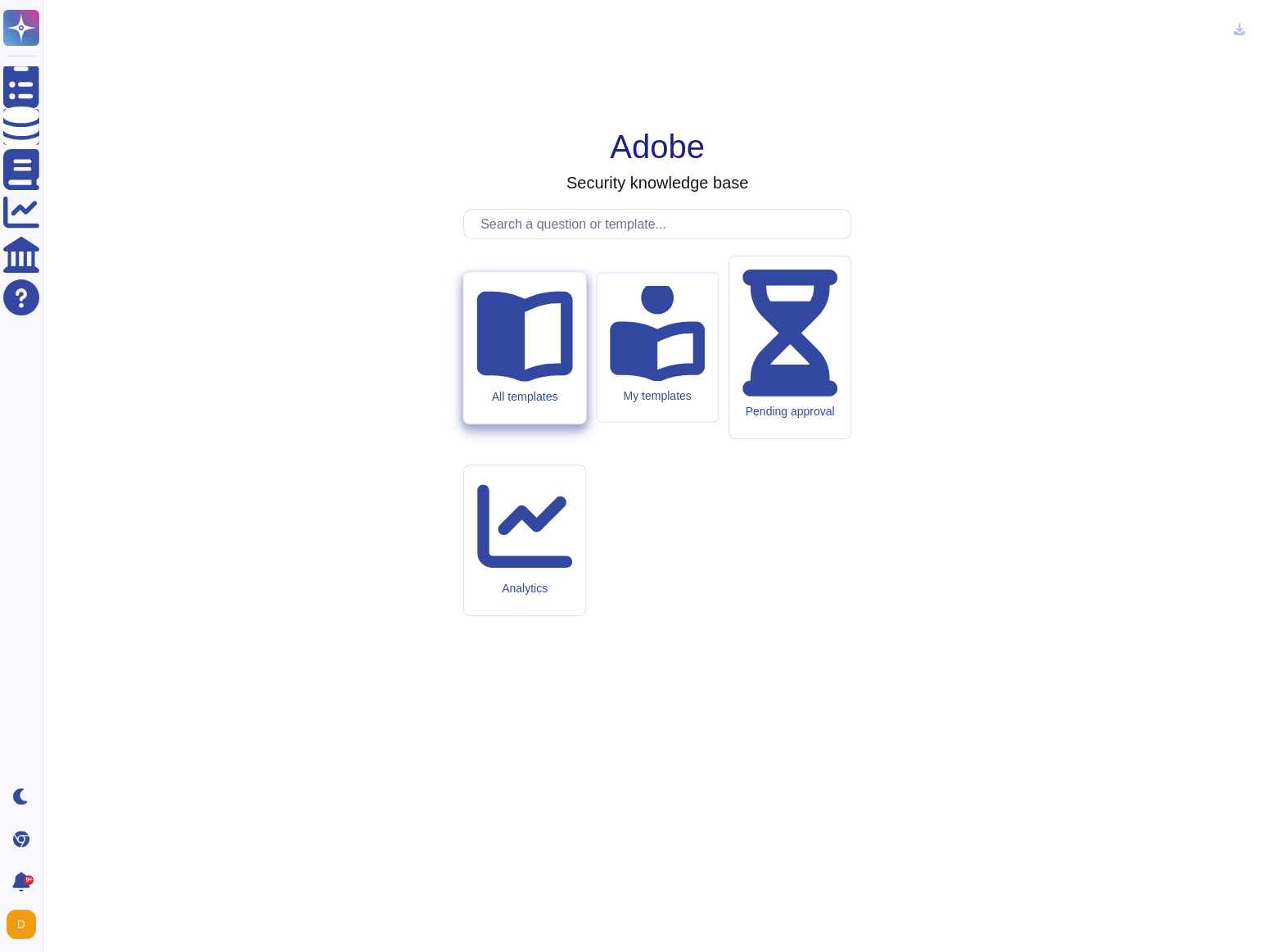
click at [545, 423] on div "All templates" at bounding box center [523, 347] width 122 height 152
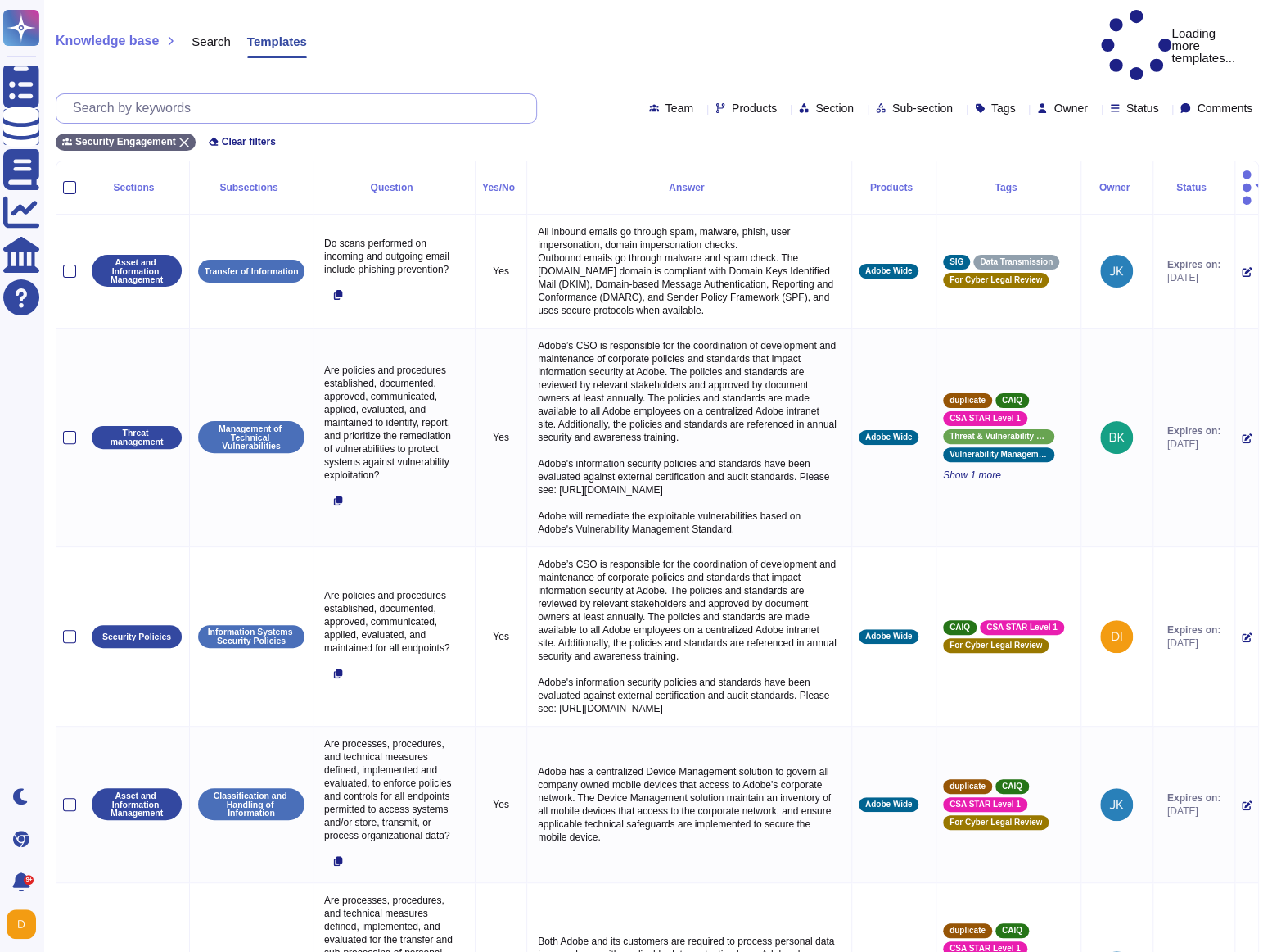
click at [219, 94] on input "text" at bounding box center [300, 108] width 472 height 29
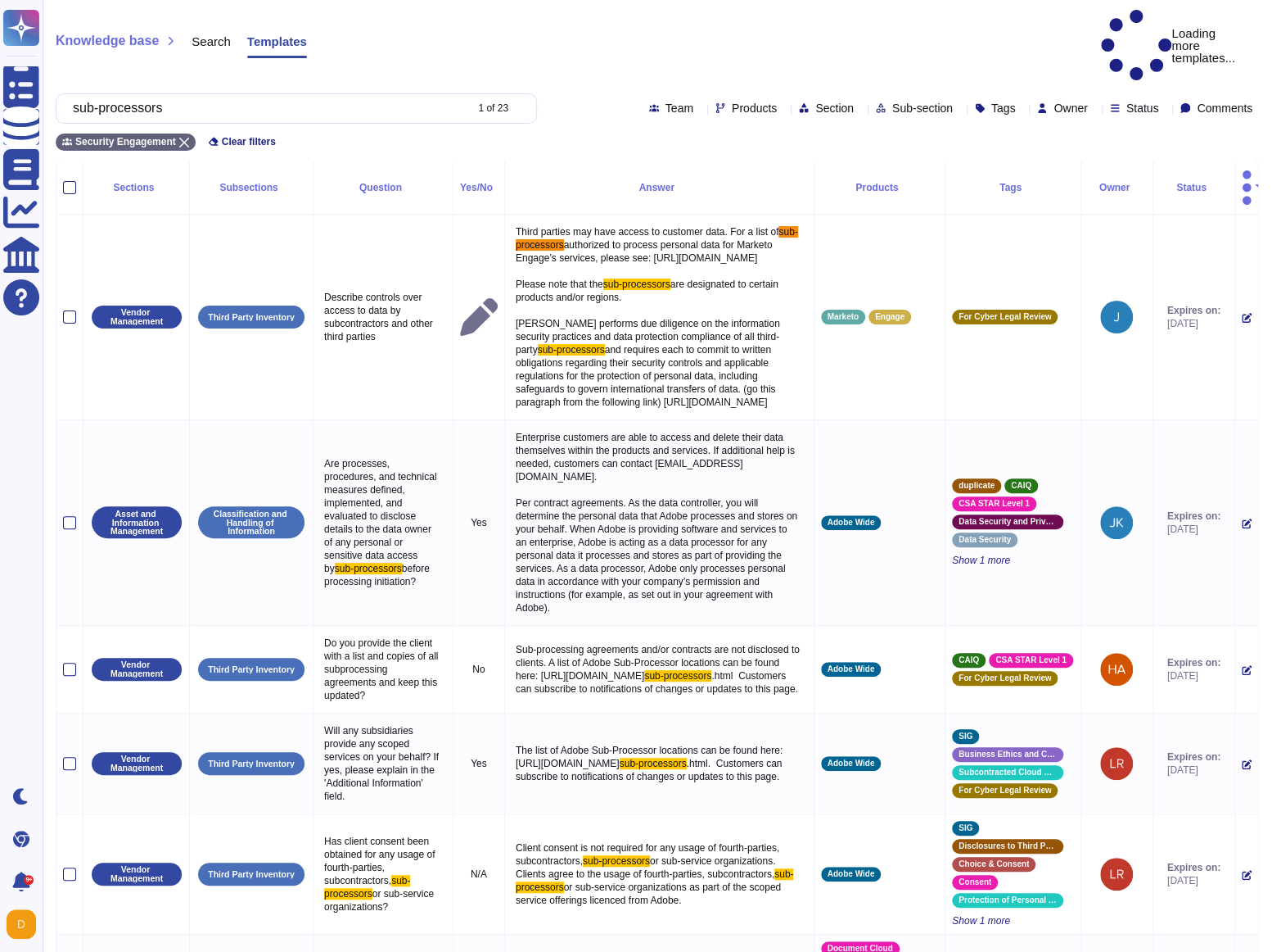
type input "sub-processors"
click at [732, 102] on span "Products" at bounding box center [753, 108] width 45 height 12
click at [729, 150] on span "Adobe Wide" at bounding box center [713, 148] width 67 height 15
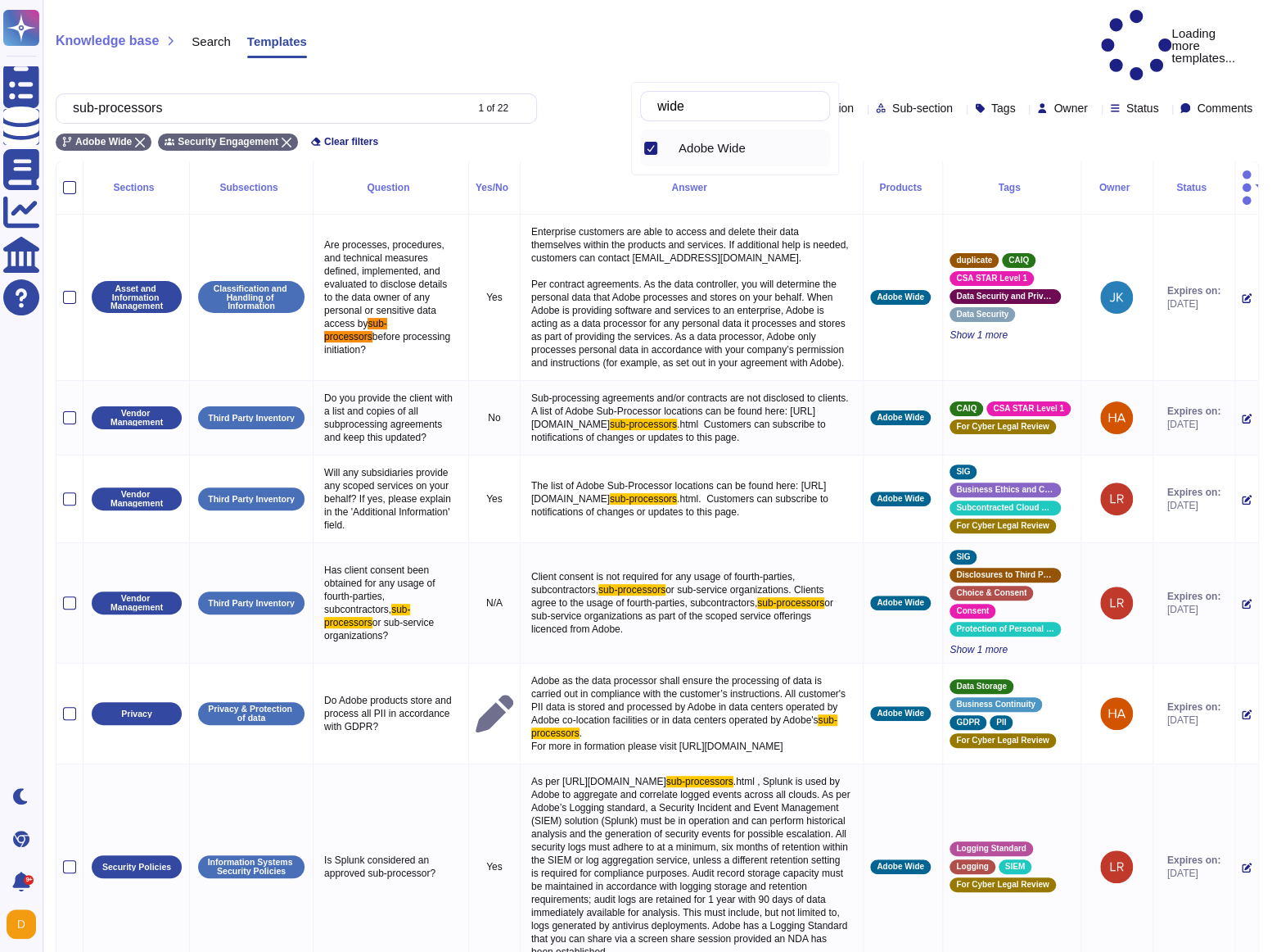
drag, startPoint x: 720, startPoint y: 109, endPoint x: 656, endPoint y: 107, distance: 64.0
click at [656, 107] on div "wide" at bounding box center [736, 106] width 190 height 31
type input "w"
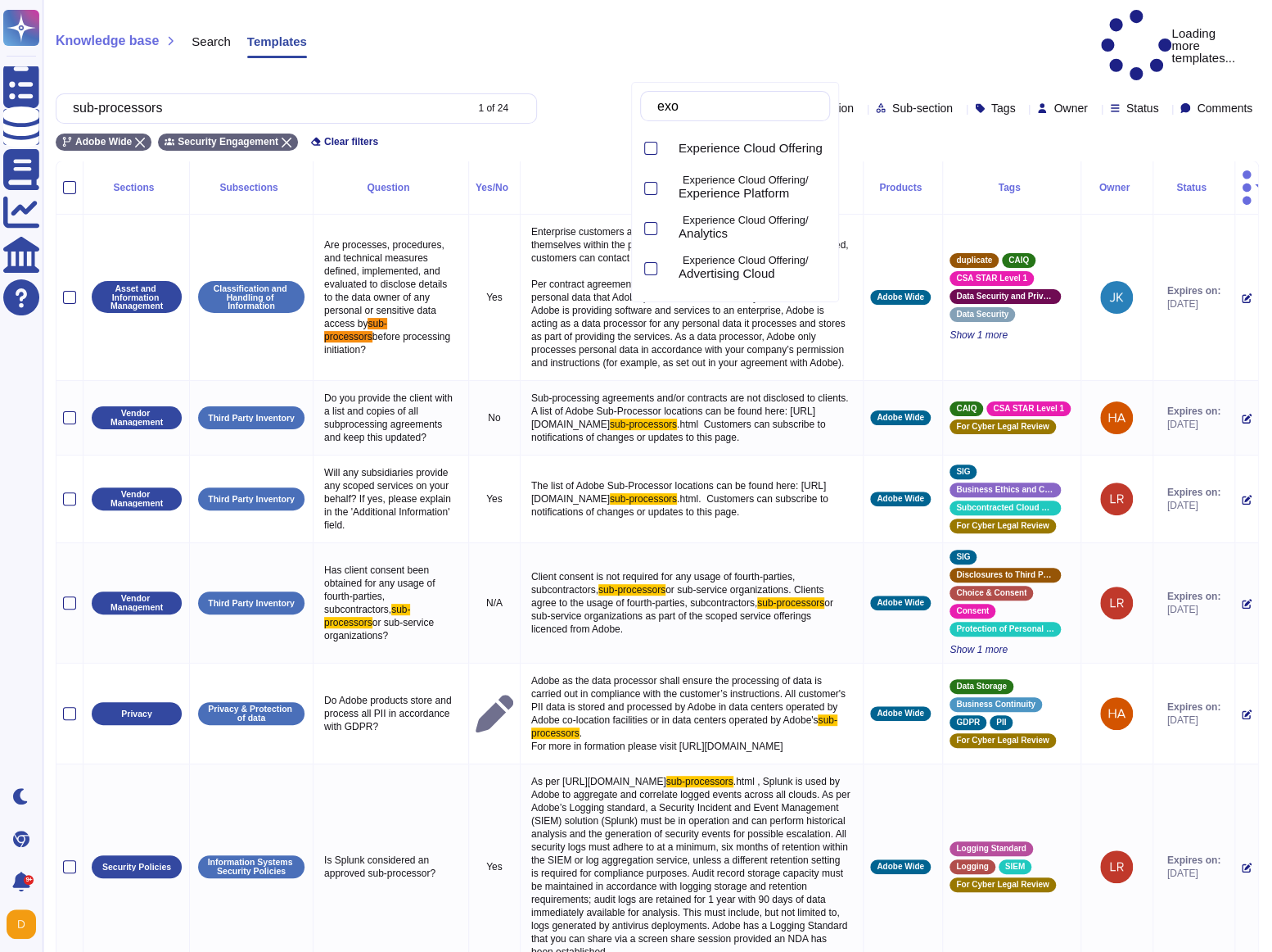
type input "ex"
click at [773, 197] on span "Experience Platform" at bounding box center [734, 192] width 110 height 15
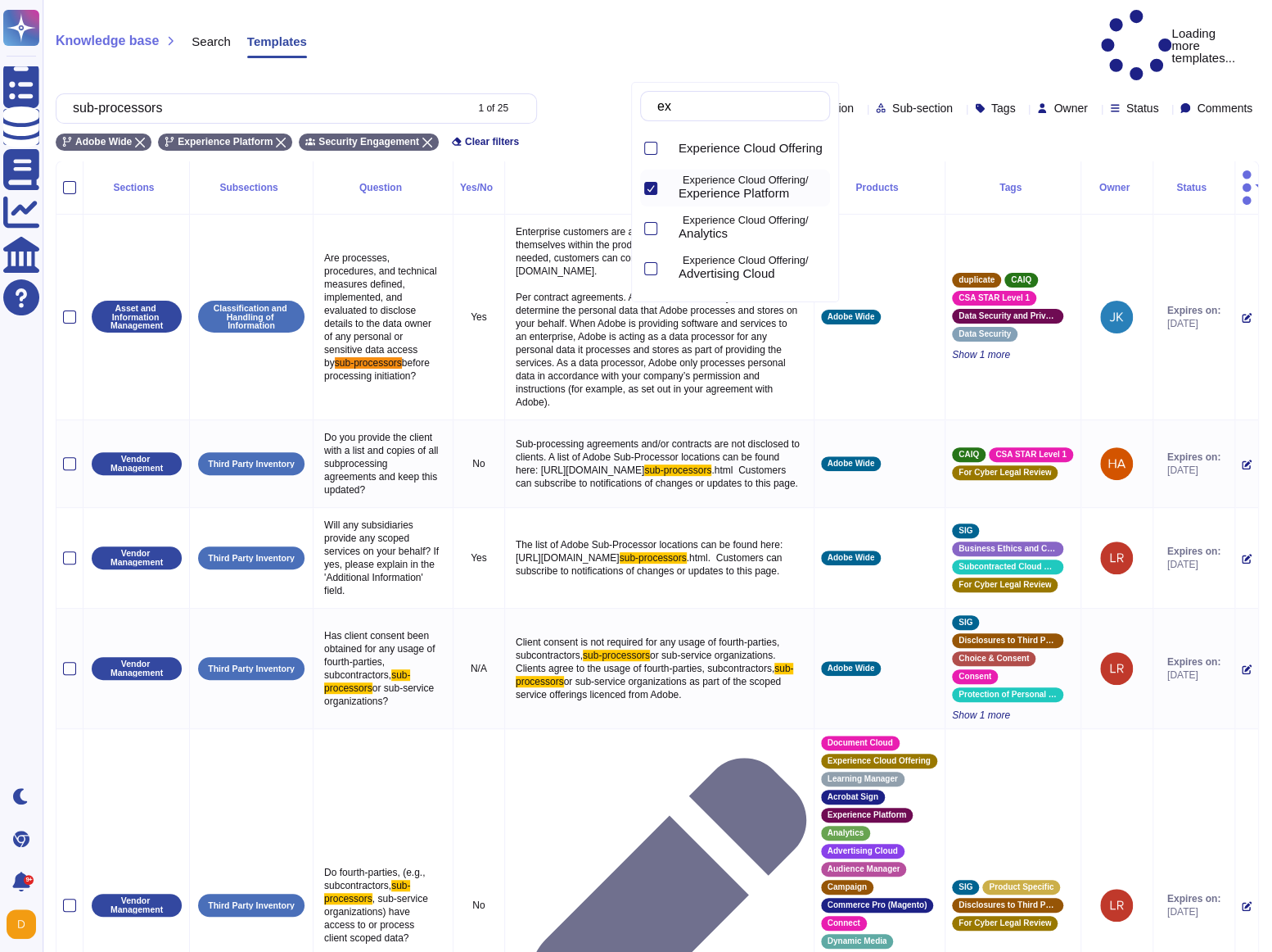
click at [588, 124] on div "Adobe Wide Experience Platform Security Engagement Clear filters" at bounding box center [657, 137] width 1204 height 27
